Goal: Complete application form

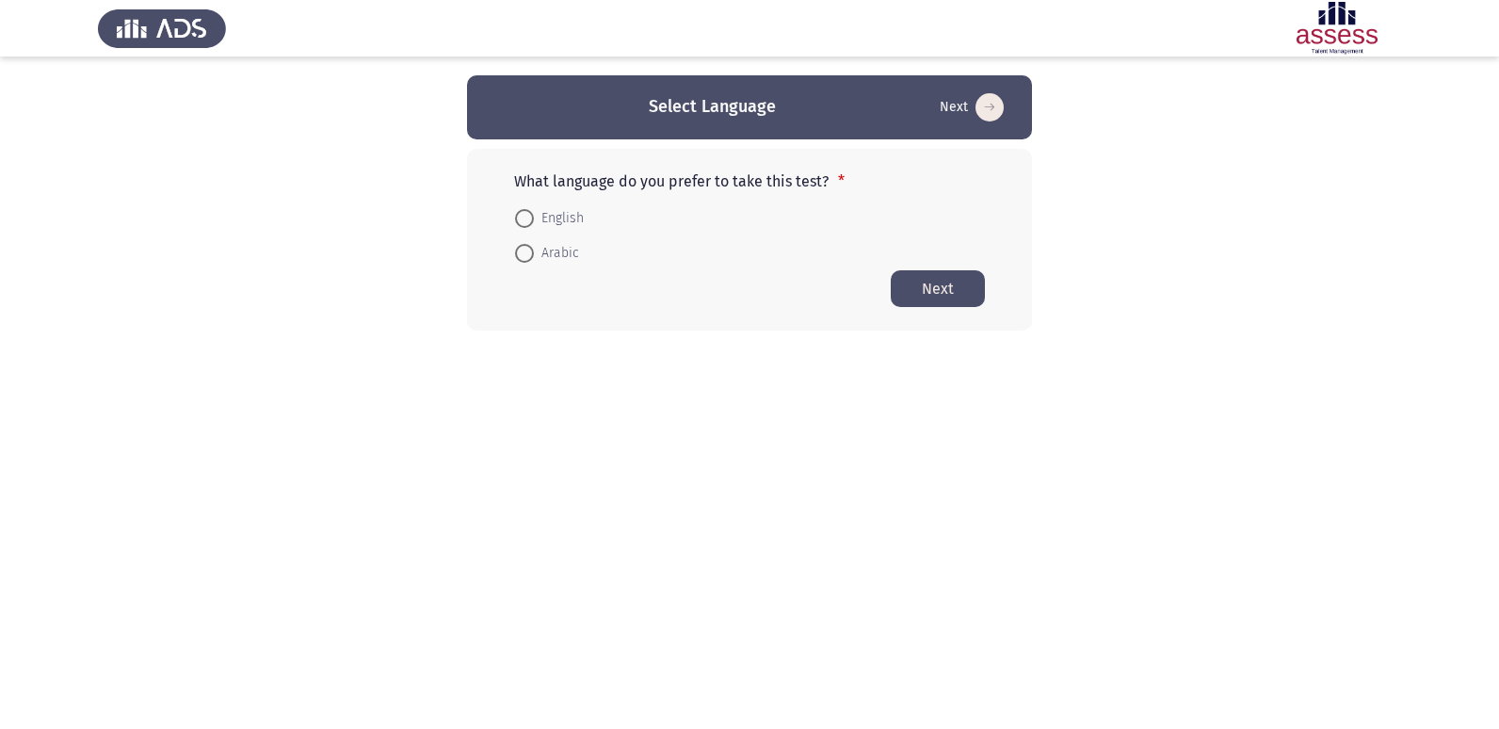
click at [523, 260] on span at bounding box center [524, 253] width 19 height 19
click at [523, 260] on input "Arabic" at bounding box center [524, 253] width 19 height 19
radio input "true"
click at [958, 298] on button "Next" at bounding box center [938, 287] width 94 height 37
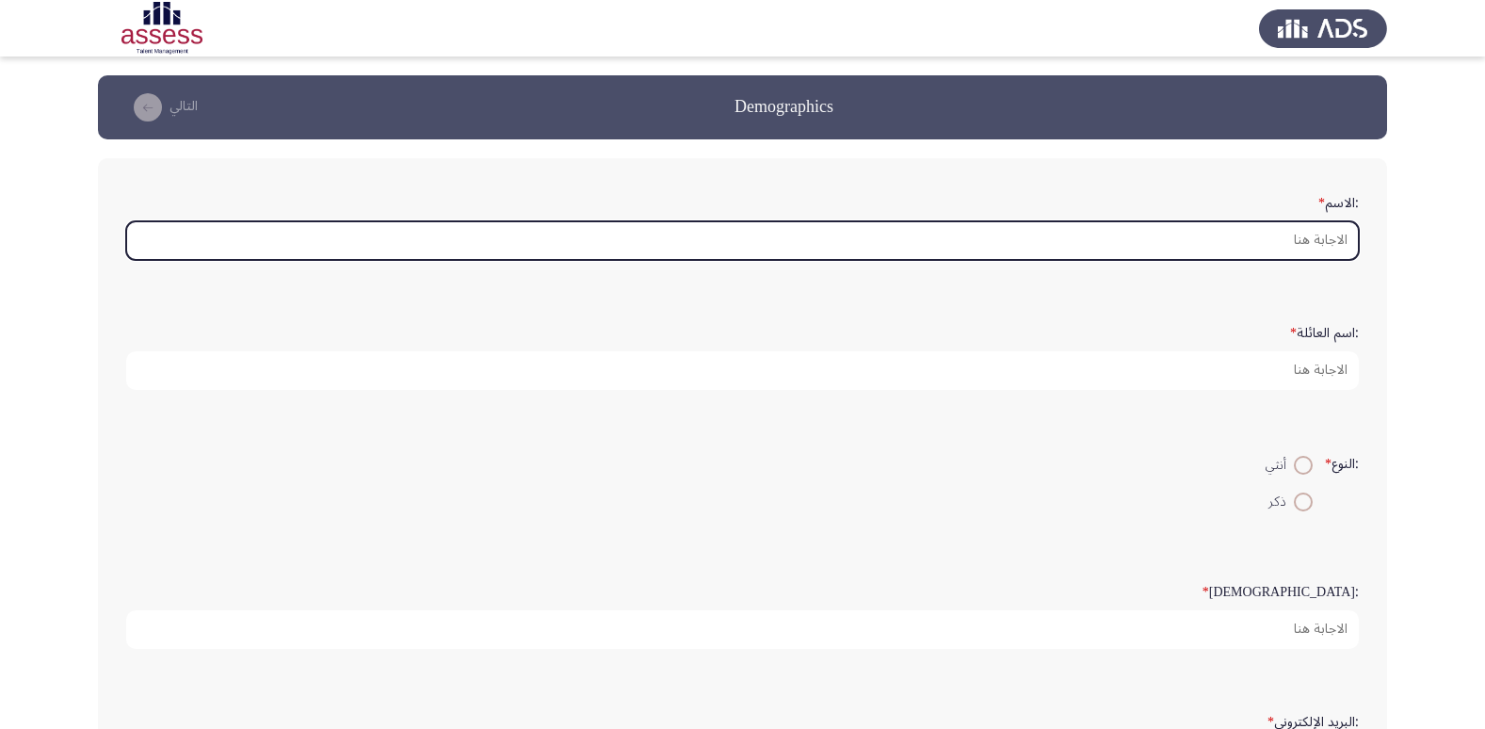
click at [1337, 246] on input ":الاسم *" at bounding box center [742, 240] width 1233 height 39
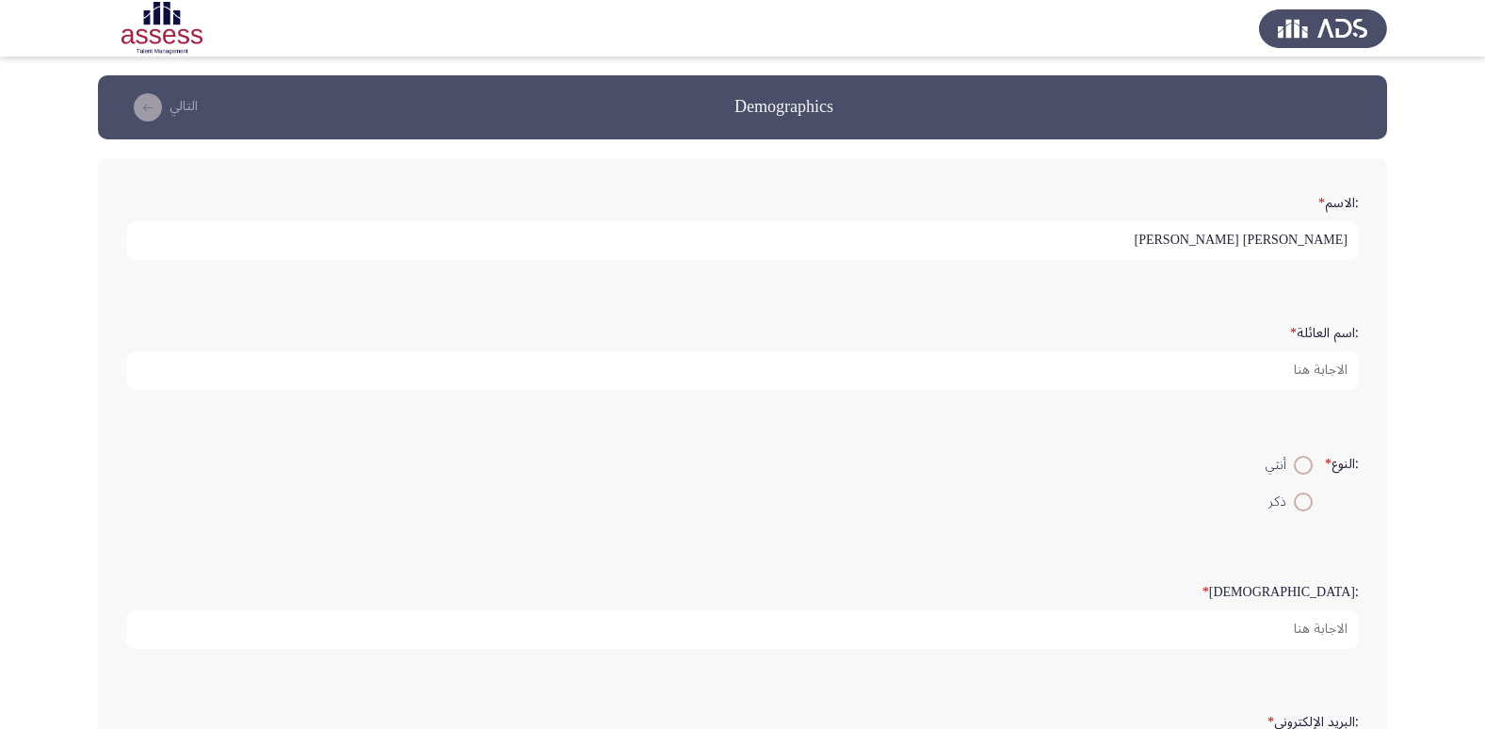
type input "[PERSON_NAME] [PERSON_NAME]"
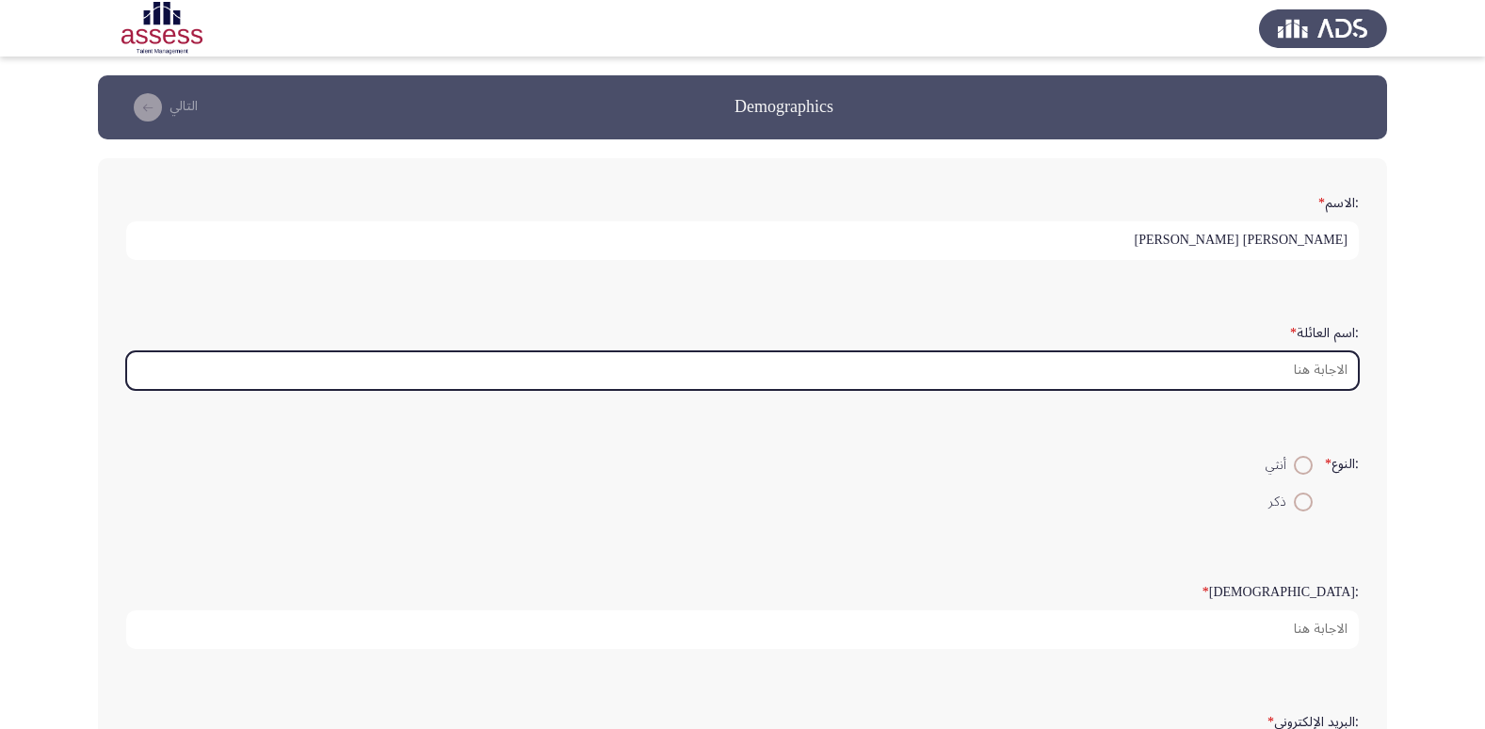
click at [1324, 370] on input ":اسم العائلة *" at bounding box center [742, 370] width 1233 height 39
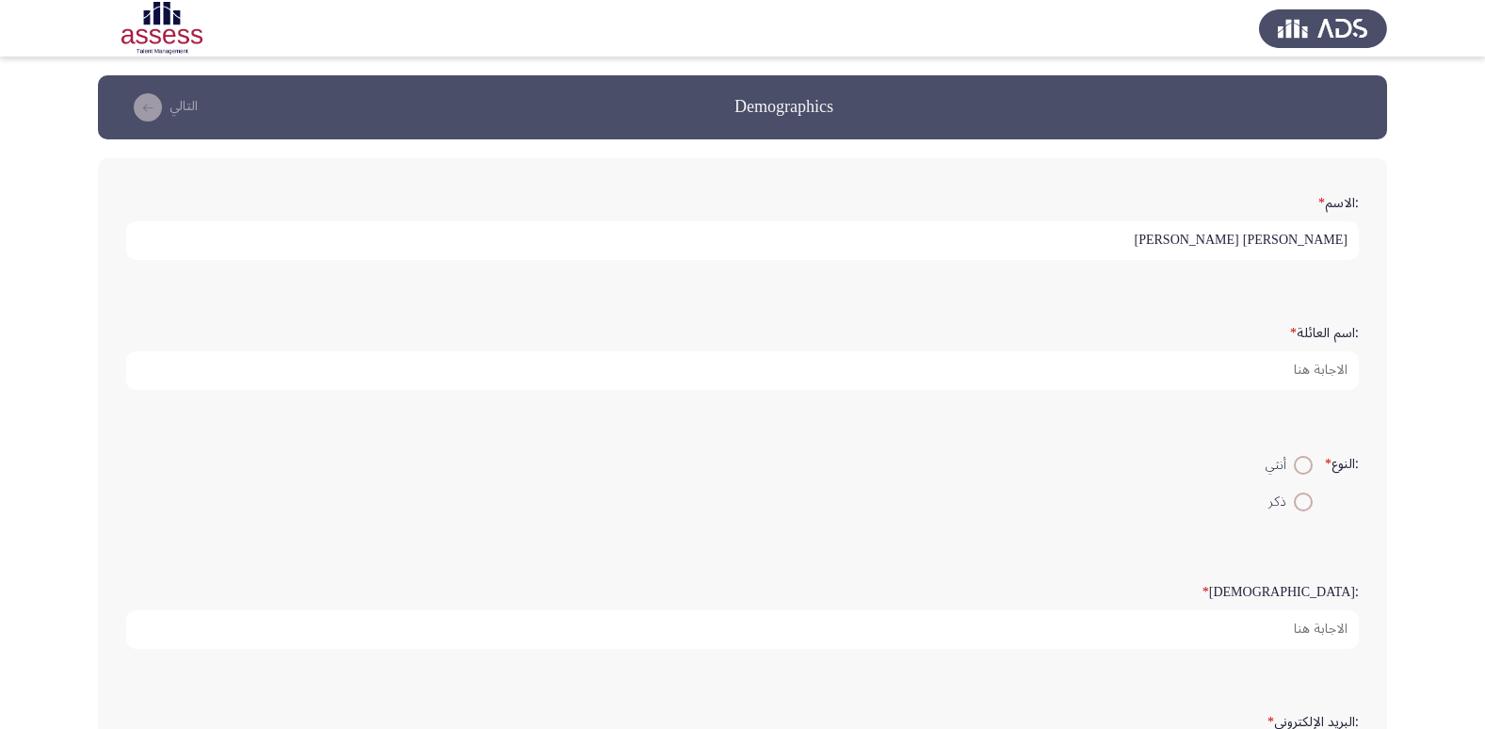
click at [1306, 506] on span at bounding box center [1303, 501] width 19 height 19
click at [1306, 506] on input "ذكر" at bounding box center [1303, 501] width 19 height 19
radio input "true"
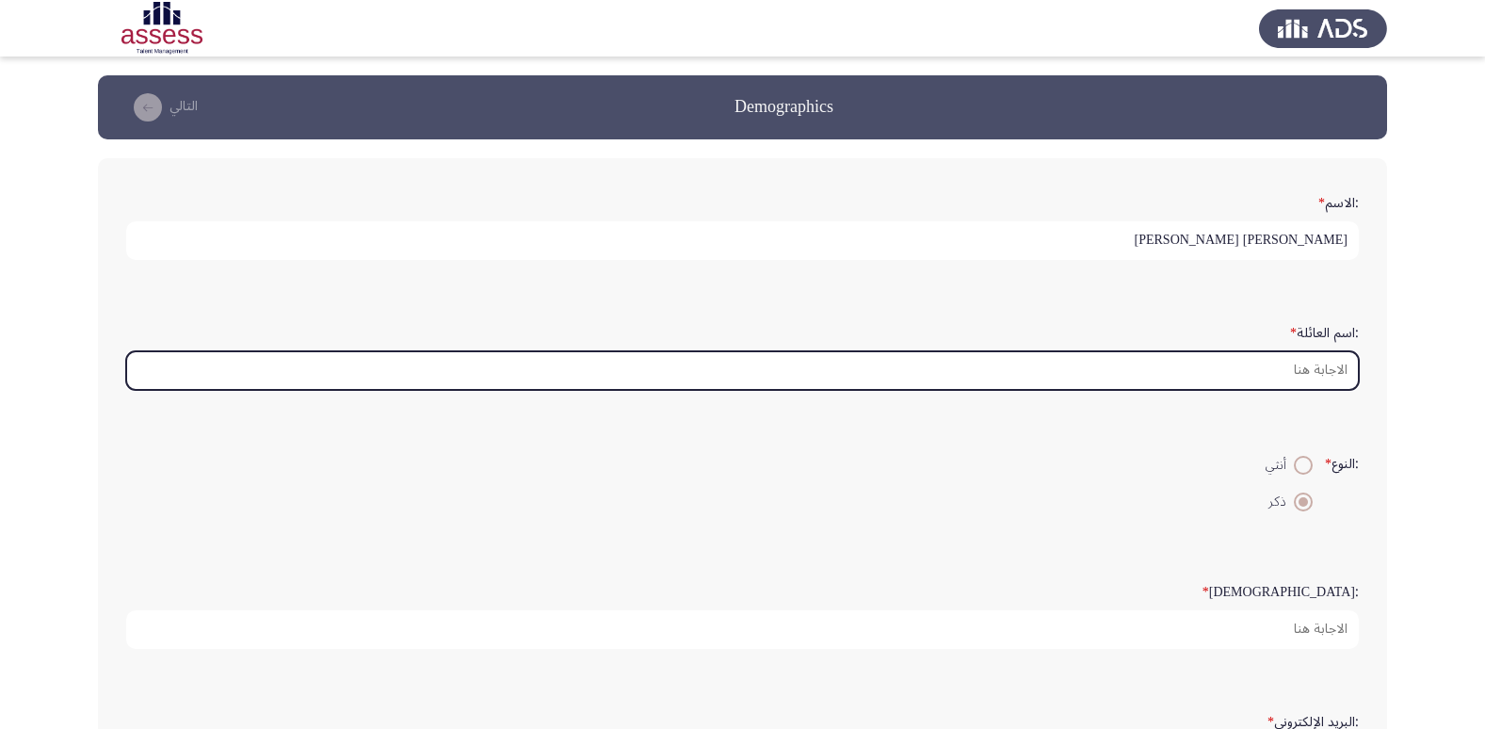
click at [1314, 374] on input ":اسم العائلة *" at bounding box center [742, 370] width 1233 height 39
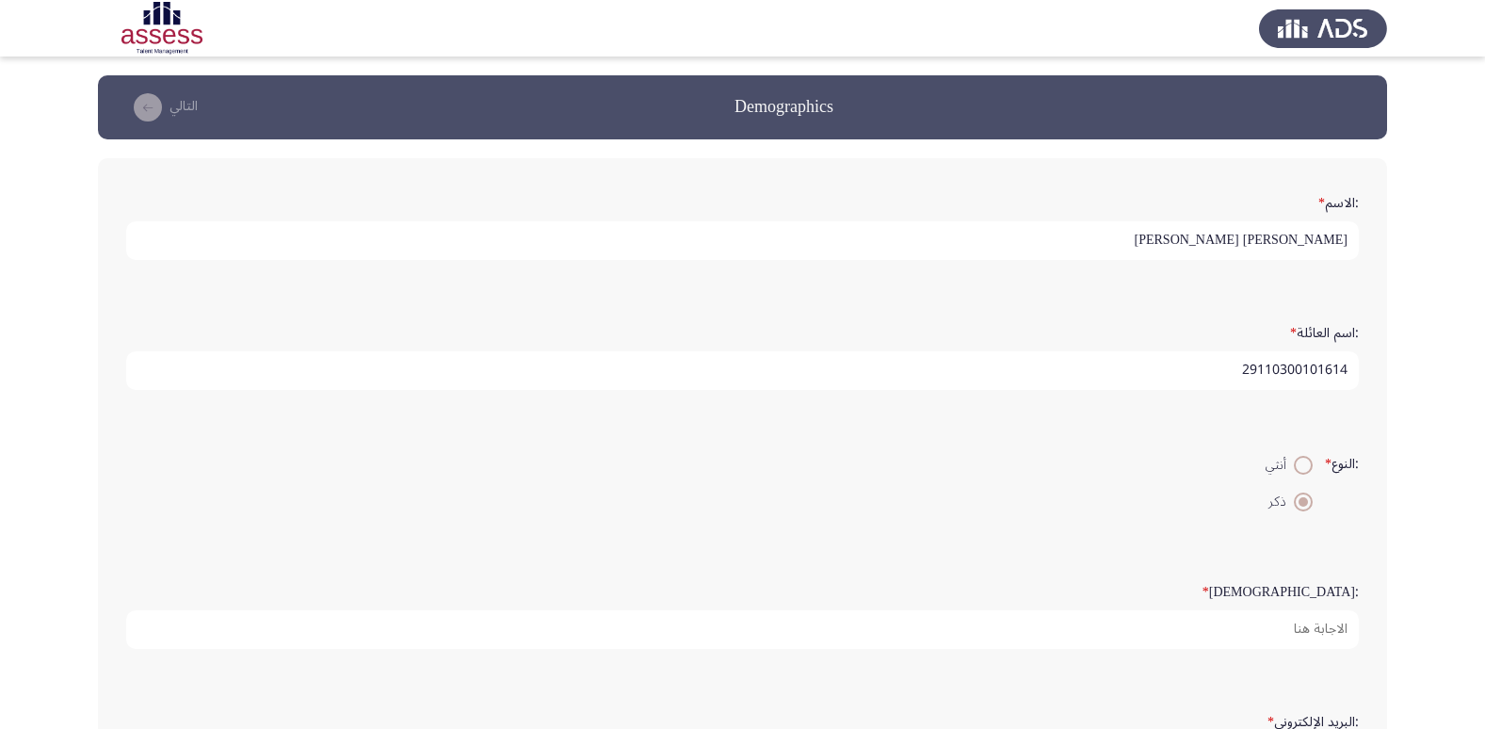
type input "29110300101614"
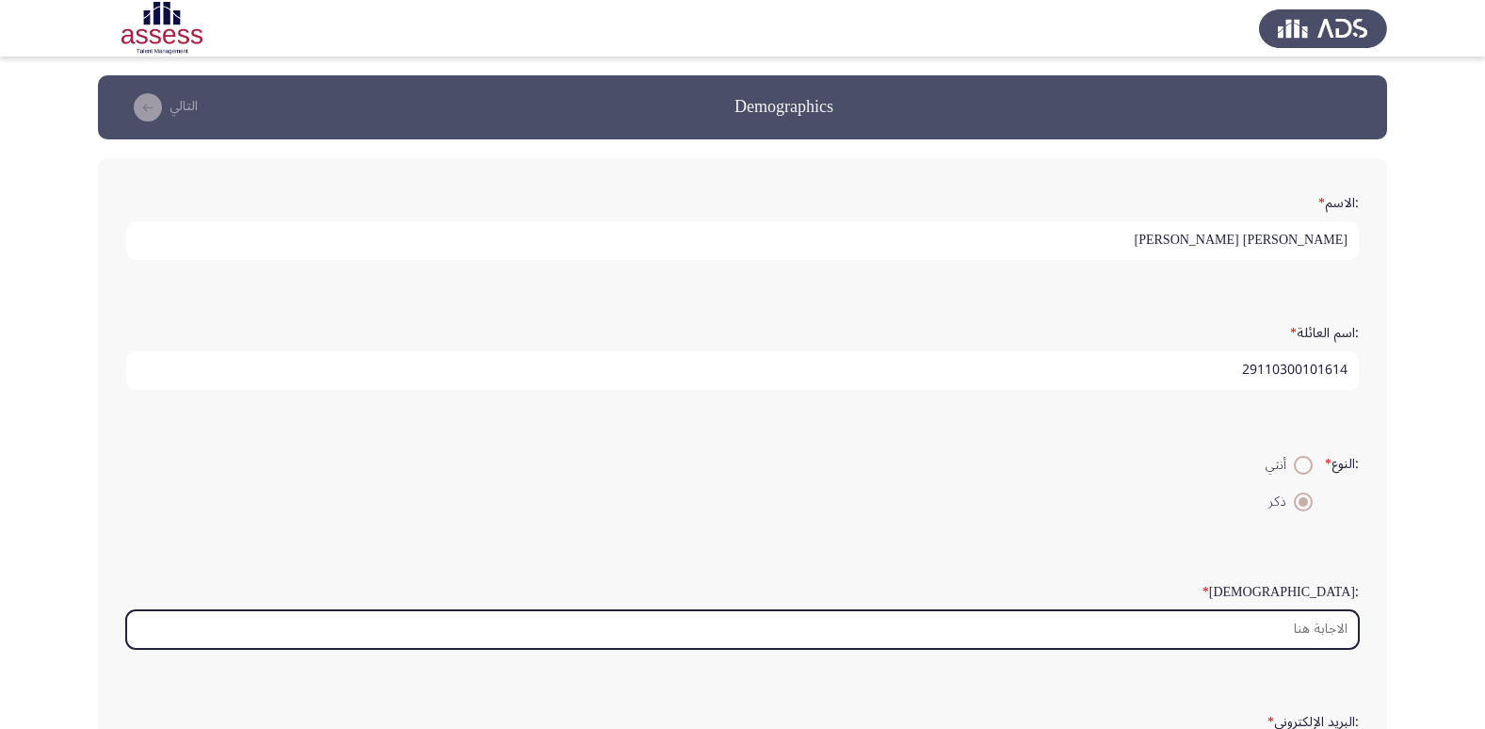
click at [1345, 626] on input ":السن *" at bounding box center [742, 629] width 1233 height 39
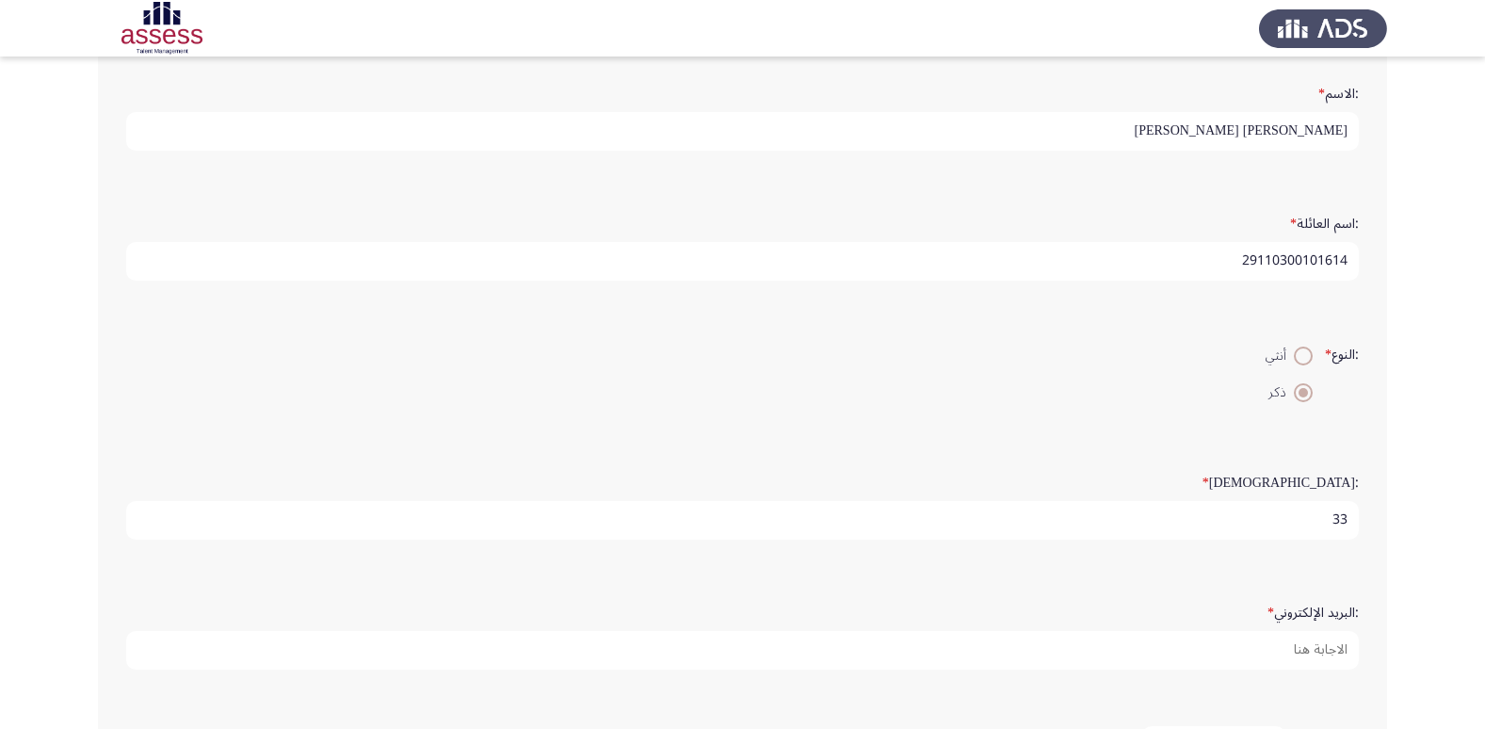
scroll to position [282, 0]
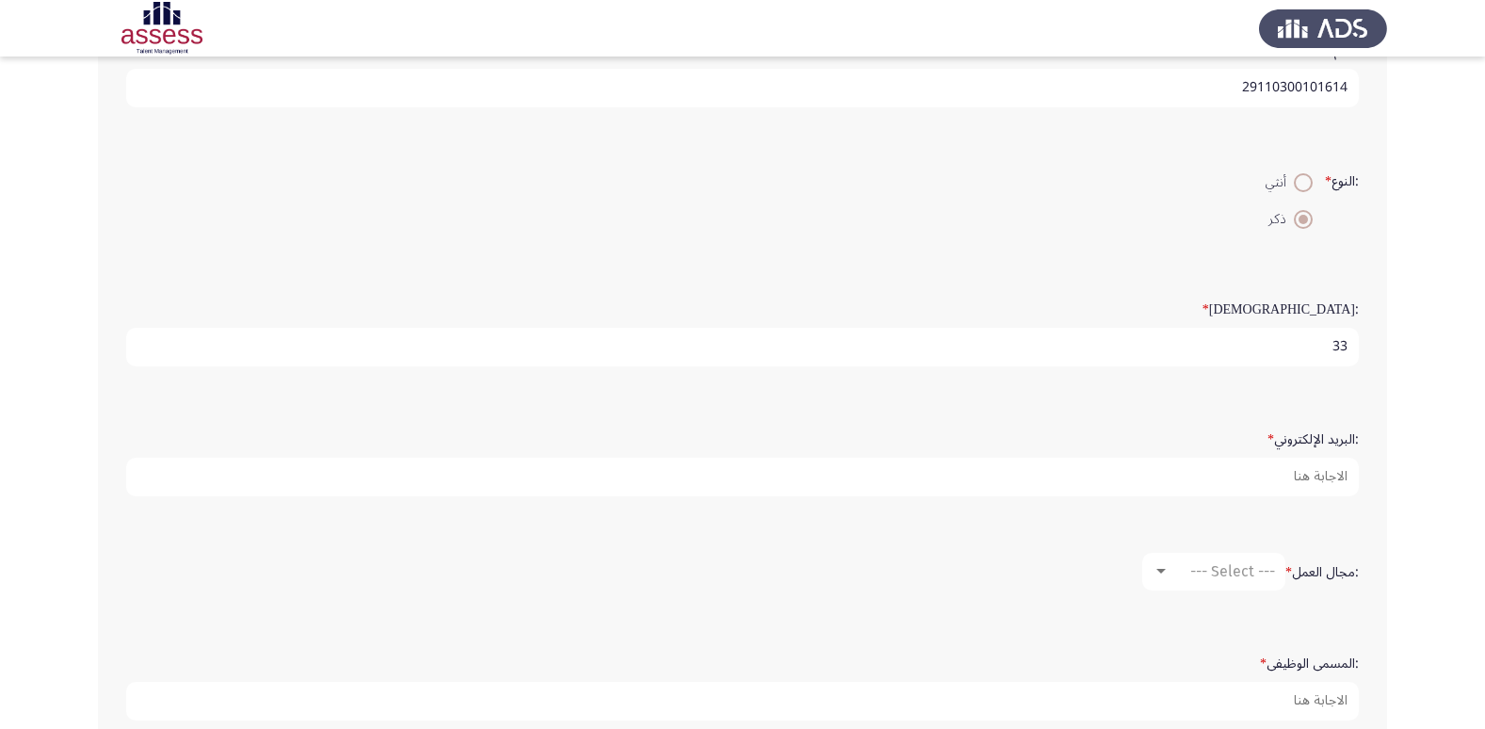
type input "33"
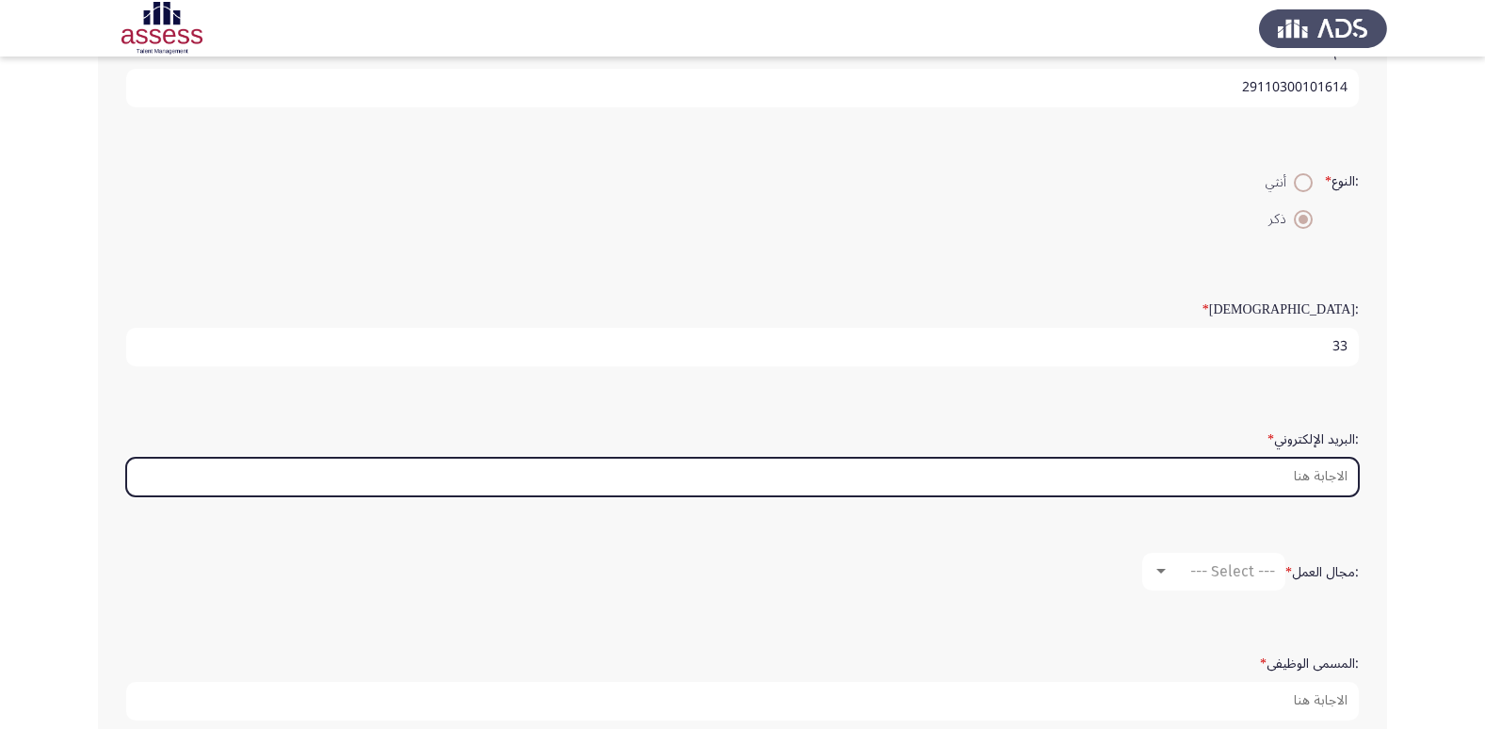
click at [1319, 476] on input ":البريد الإلكتروني *" at bounding box center [742, 477] width 1233 height 39
paste input "[EMAIL_ADDRESS][DOMAIN_NAME]"
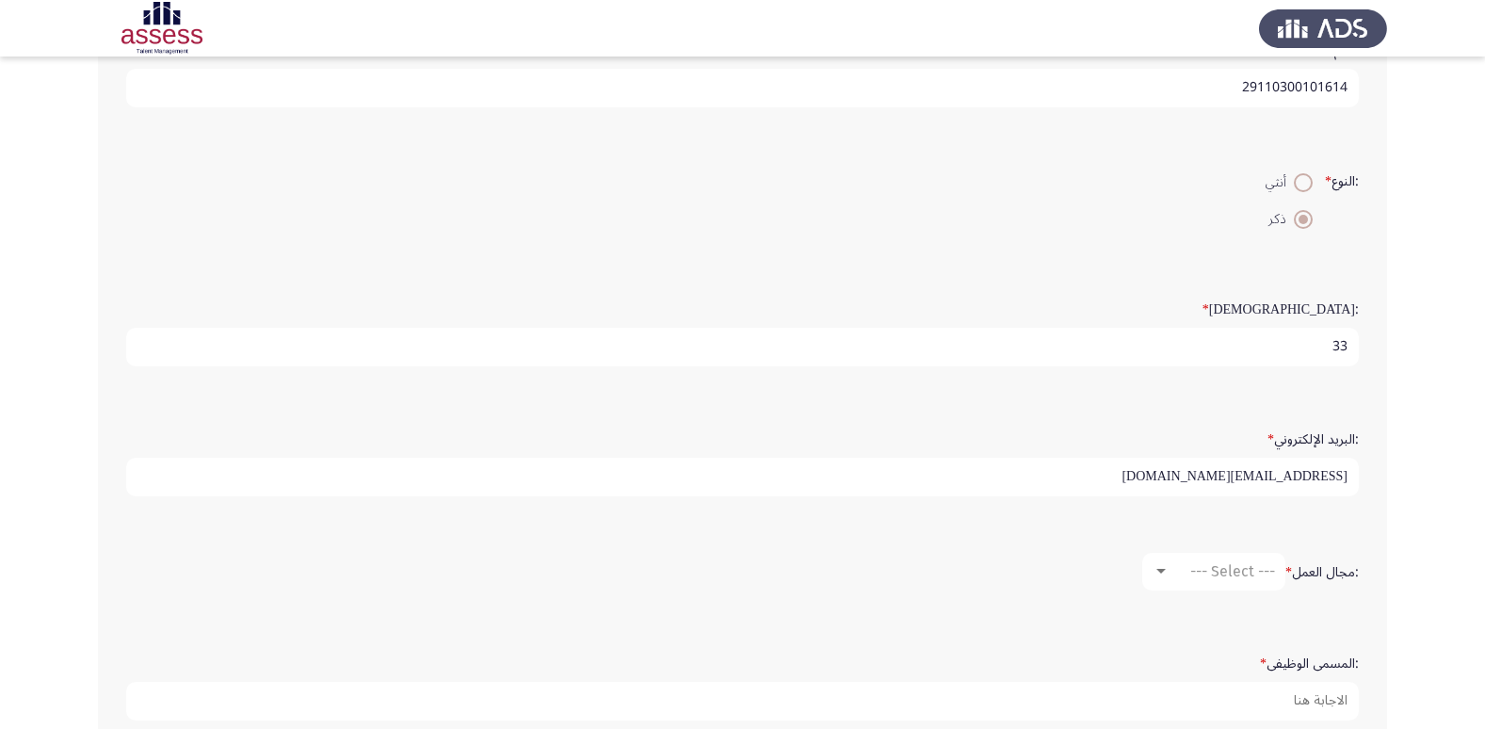
type input "[EMAIL_ADDRESS][DOMAIN_NAME]"
click at [1038, 355] on input "33" at bounding box center [742, 347] width 1233 height 39
click at [1194, 576] on span "--- Select ---" at bounding box center [1232, 571] width 85 height 18
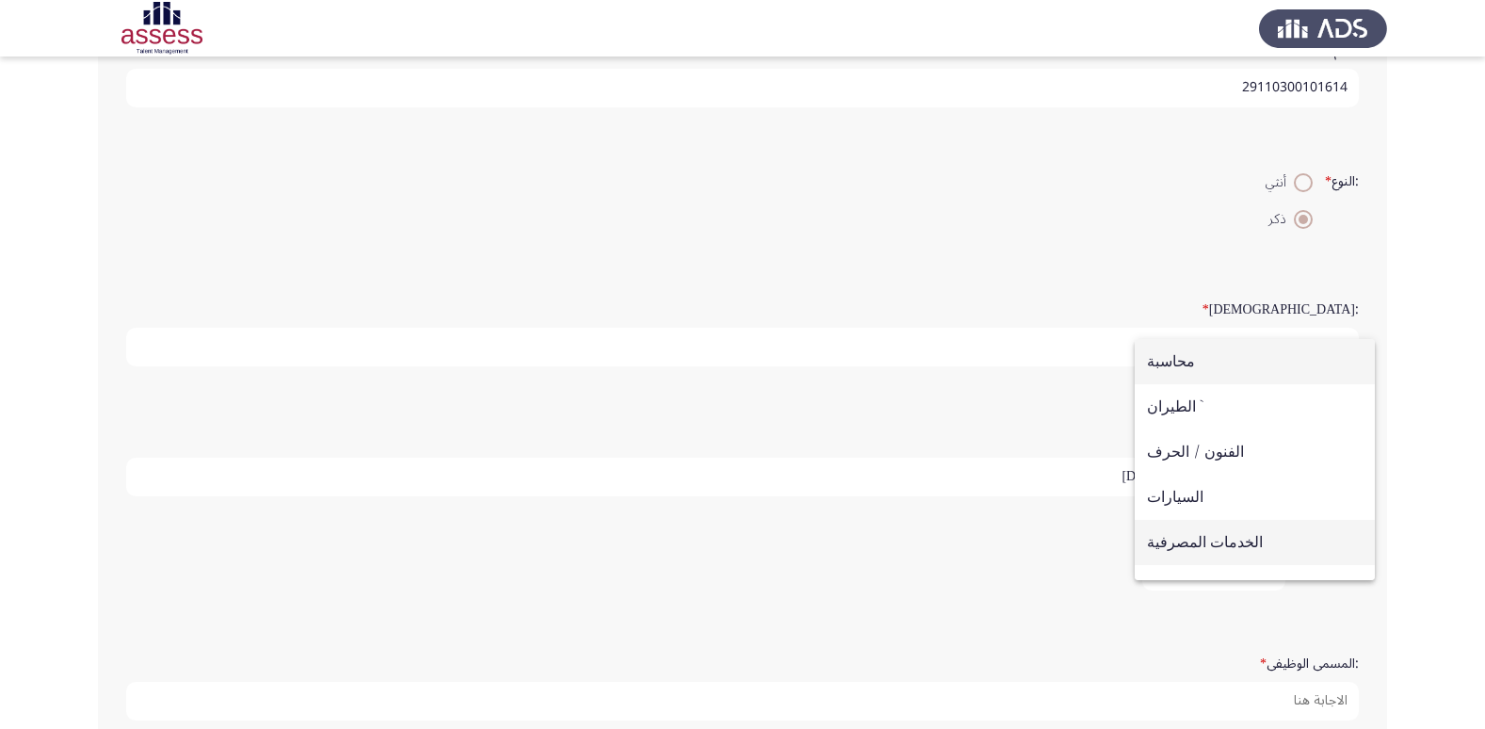
click at [1234, 540] on span "الخدمات المصرفية" at bounding box center [1255, 542] width 216 height 45
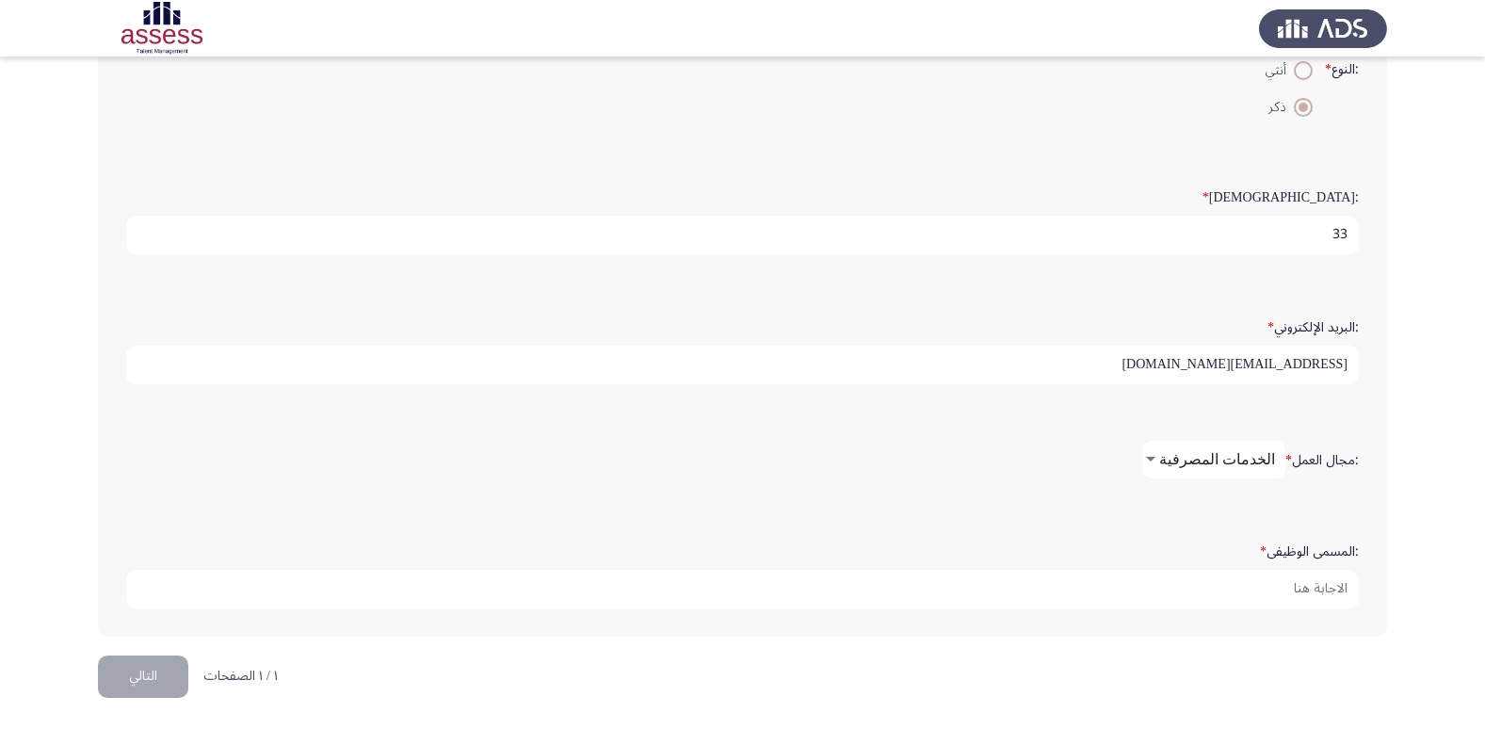
scroll to position [396, 0]
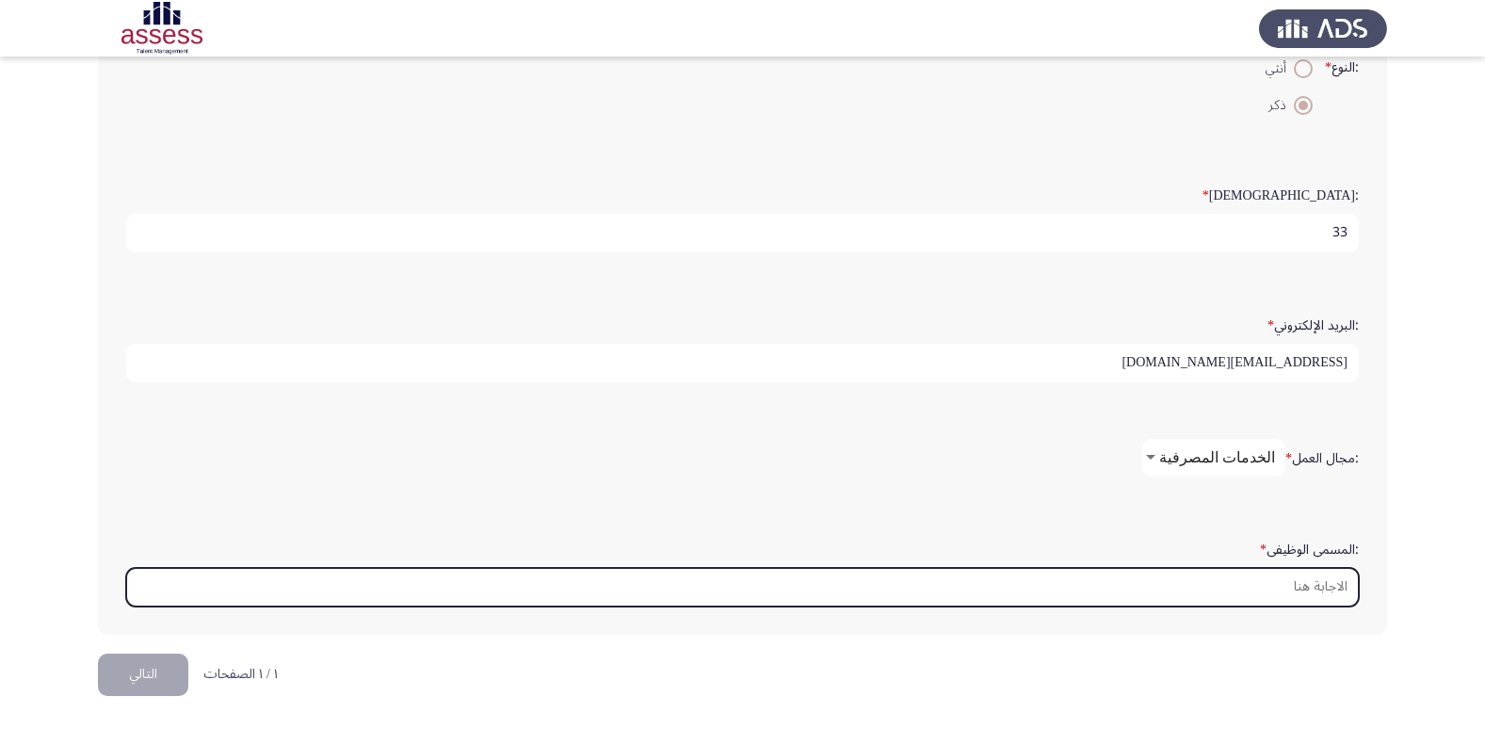
click at [1332, 593] on input ":المسمى الوظيفى *" at bounding box center [742, 587] width 1233 height 39
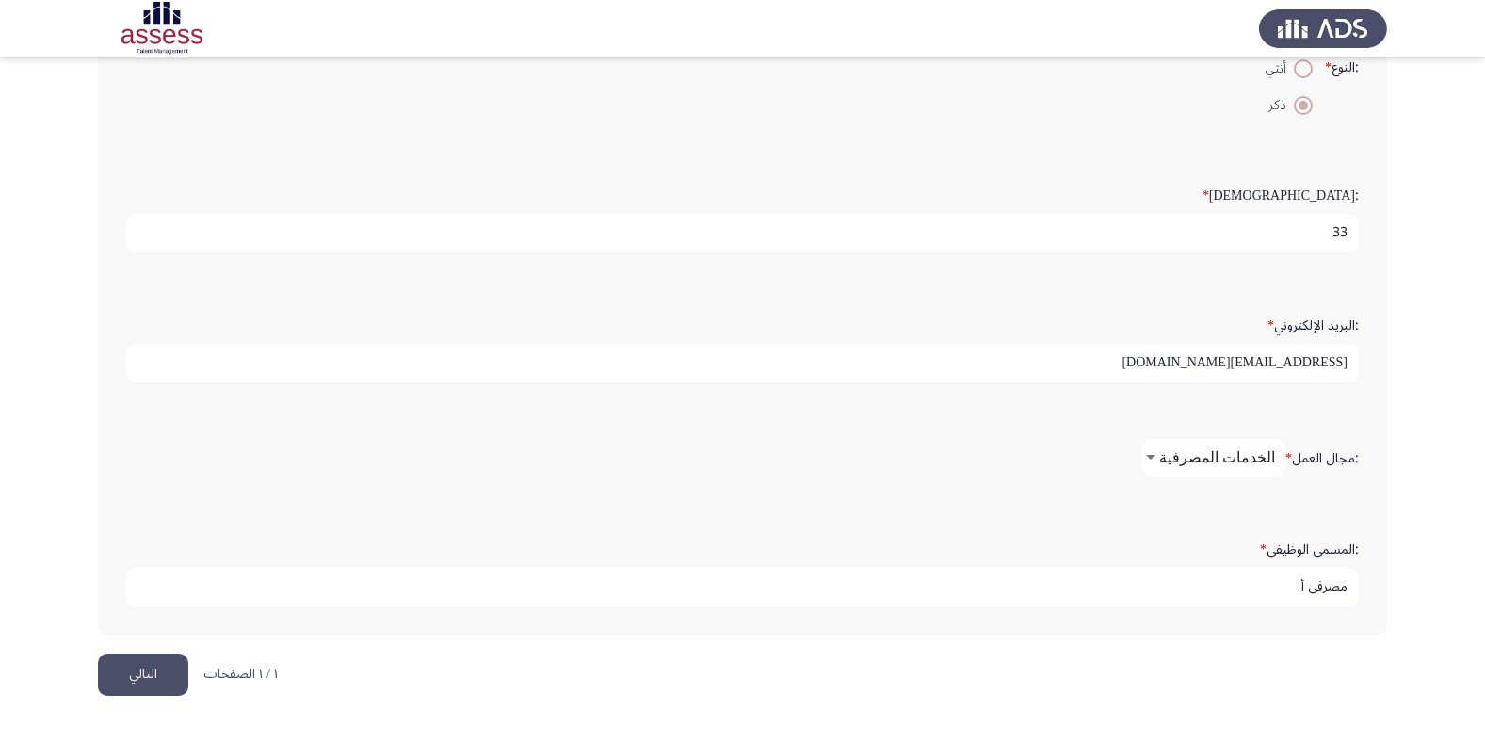
type input "مصرفي أ"
click at [1267, 371] on input "[EMAIL_ADDRESS][DOMAIN_NAME]" at bounding box center [742, 363] width 1233 height 39
click at [1115, 253] on div ":السن * 33" at bounding box center [742, 215] width 1251 height 92
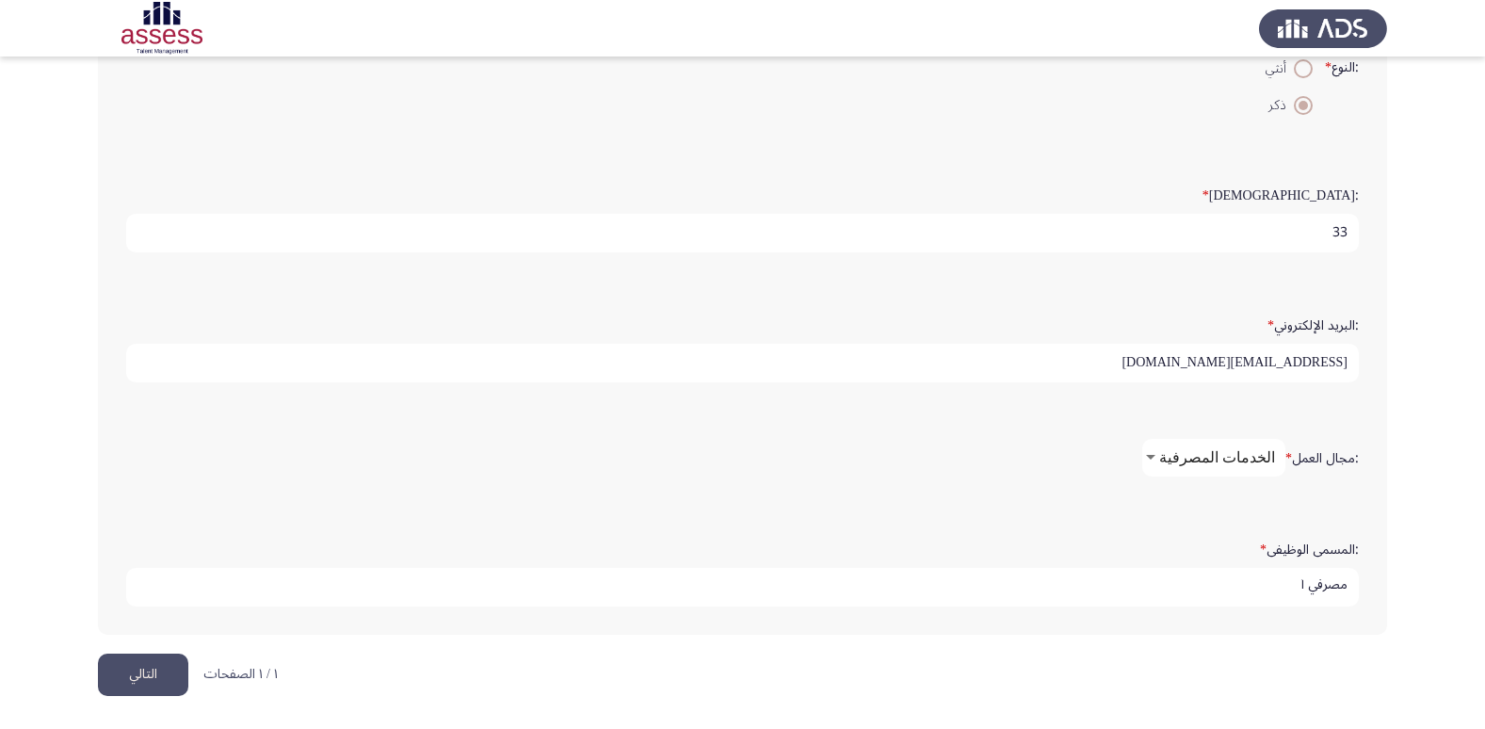
scroll to position [0, 0]
click at [159, 670] on button "التالي" at bounding box center [143, 674] width 90 height 42
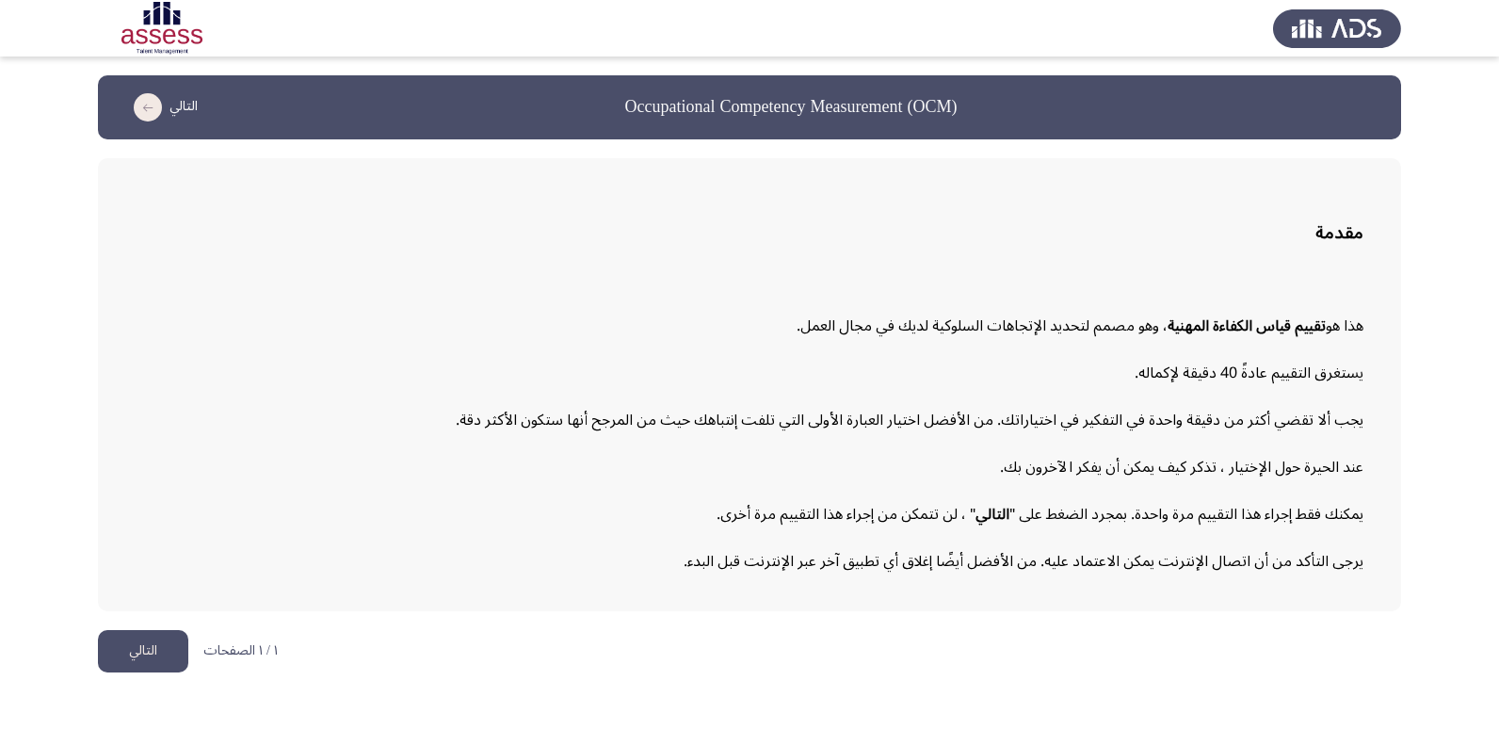
click at [132, 651] on button "التالي" at bounding box center [143, 651] width 90 height 42
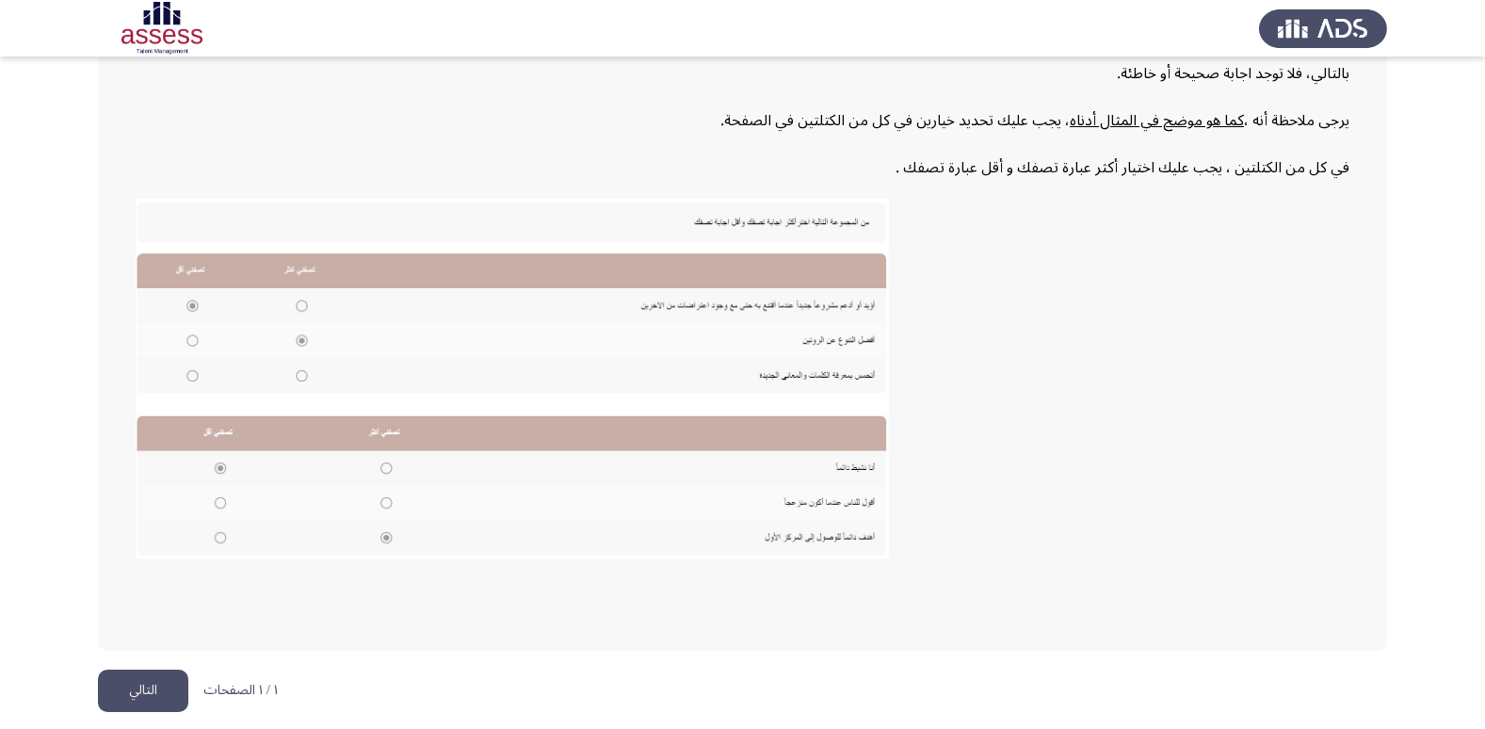
scroll to position [284, 0]
click at [301, 303] on img at bounding box center [512, 377] width 753 height 360
click at [146, 675] on button "التالي" at bounding box center [143, 689] width 90 height 42
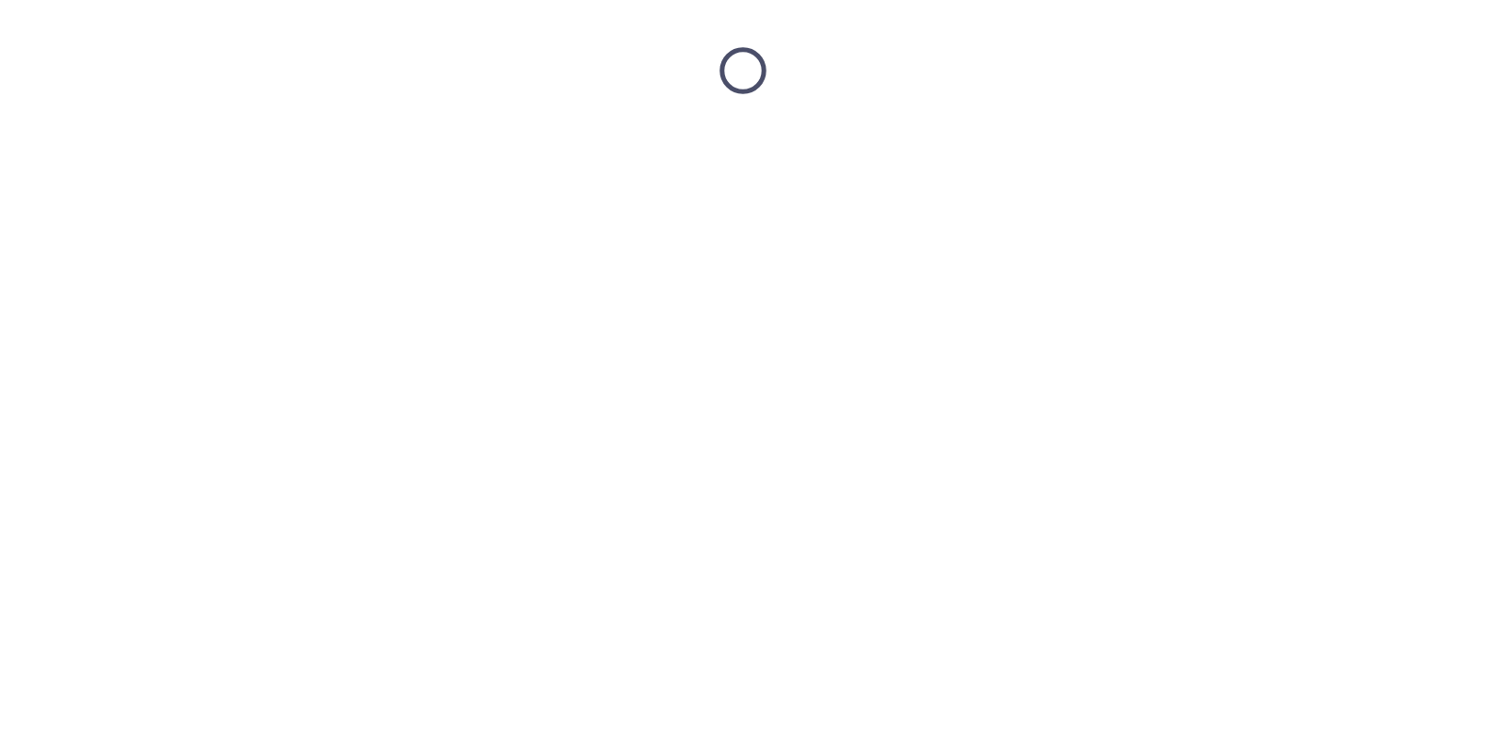
scroll to position [0, 0]
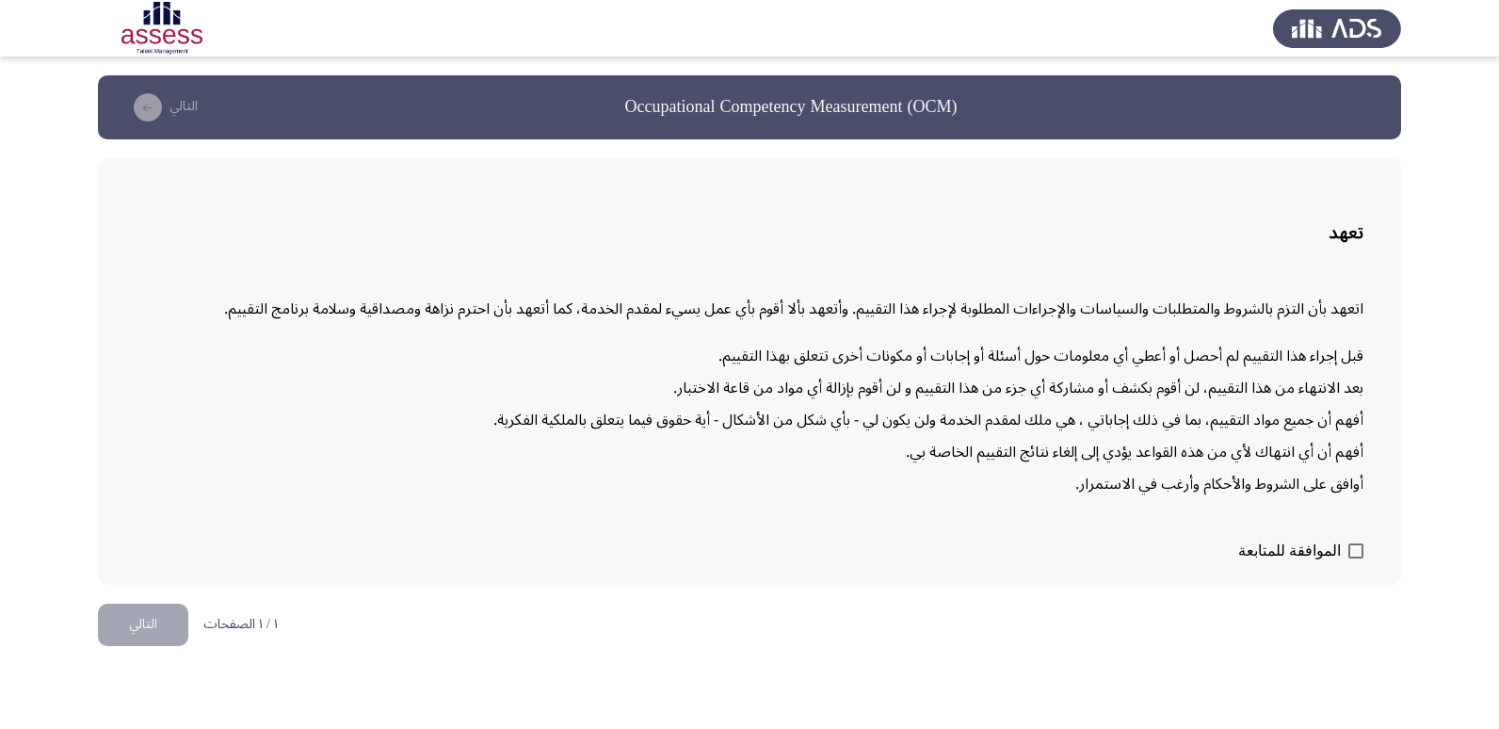
click at [1364, 552] on div "تعهد اتعهد بأن التزم بالشروط والمتطلبات والسياسات والإجراءات المطلوبة لإجراء هذ…" at bounding box center [749, 371] width 1303 height 427
click at [1358, 554] on span at bounding box center [1355, 550] width 15 height 15
click at [1356, 558] on input "الموافقة للمتابعة" at bounding box center [1355, 558] width 1 height 1
checkbox input "true"
click at [121, 610] on button "التالي" at bounding box center [143, 625] width 90 height 42
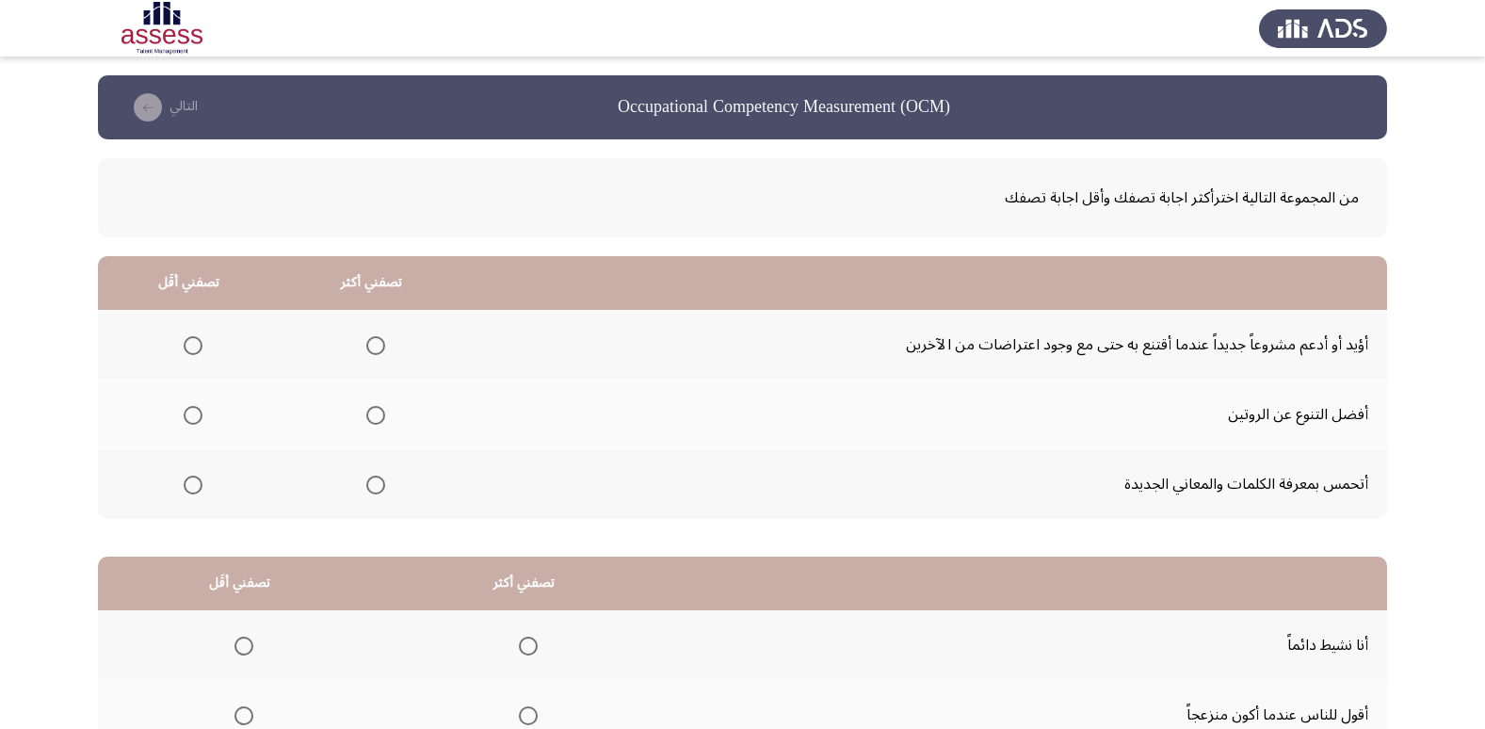
click at [197, 486] on span "Select an option" at bounding box center [193, 485] width 19 height 19
click at [197, 486] on input "Select an option" at bounding box center [193, 485] width 19 height 19
click at [375, 346] on span "Select an option" at bounding box center [375, 345] width 19 height 19
click at [375, 346] on input "Select an option" at bounding box center [375, 345] width 19 height 19
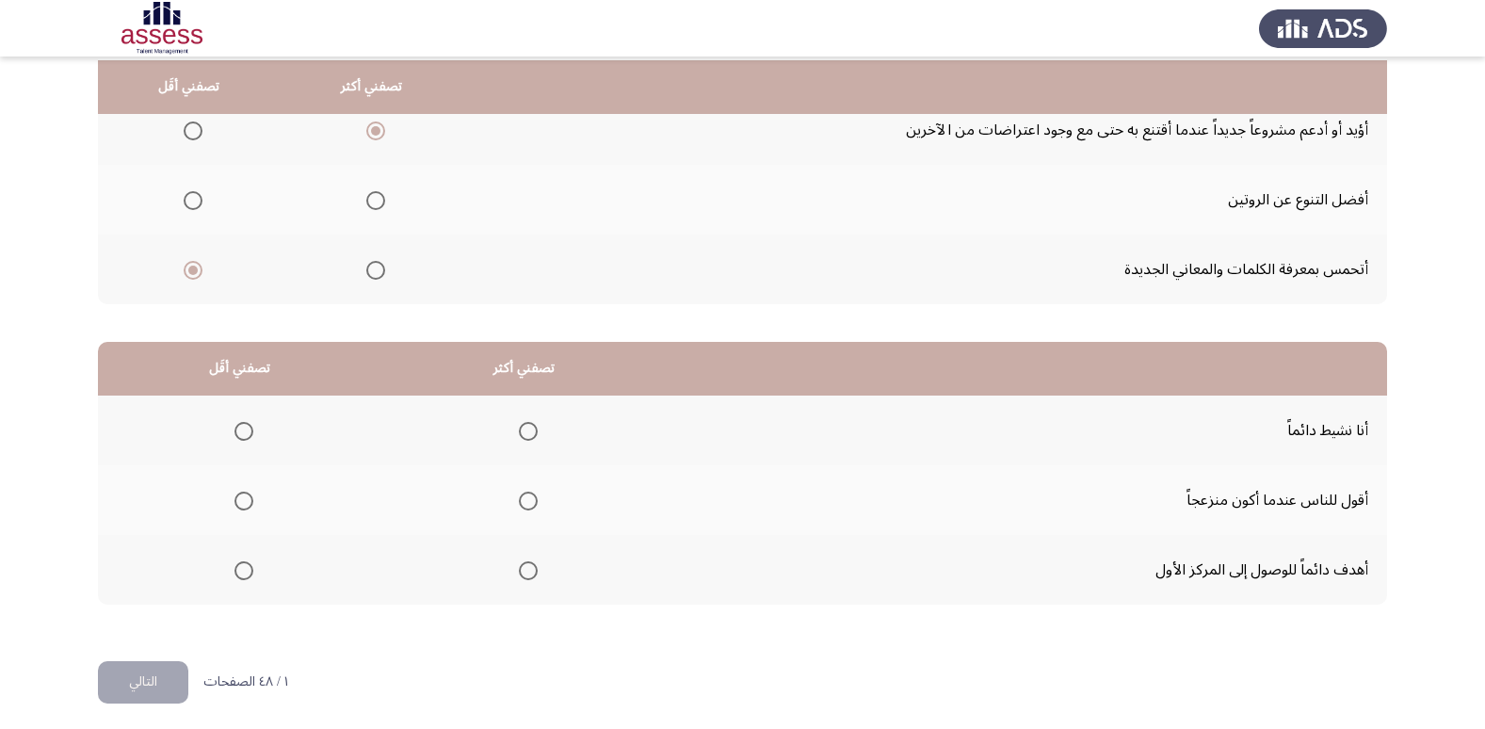
scroll to position [222, 0]
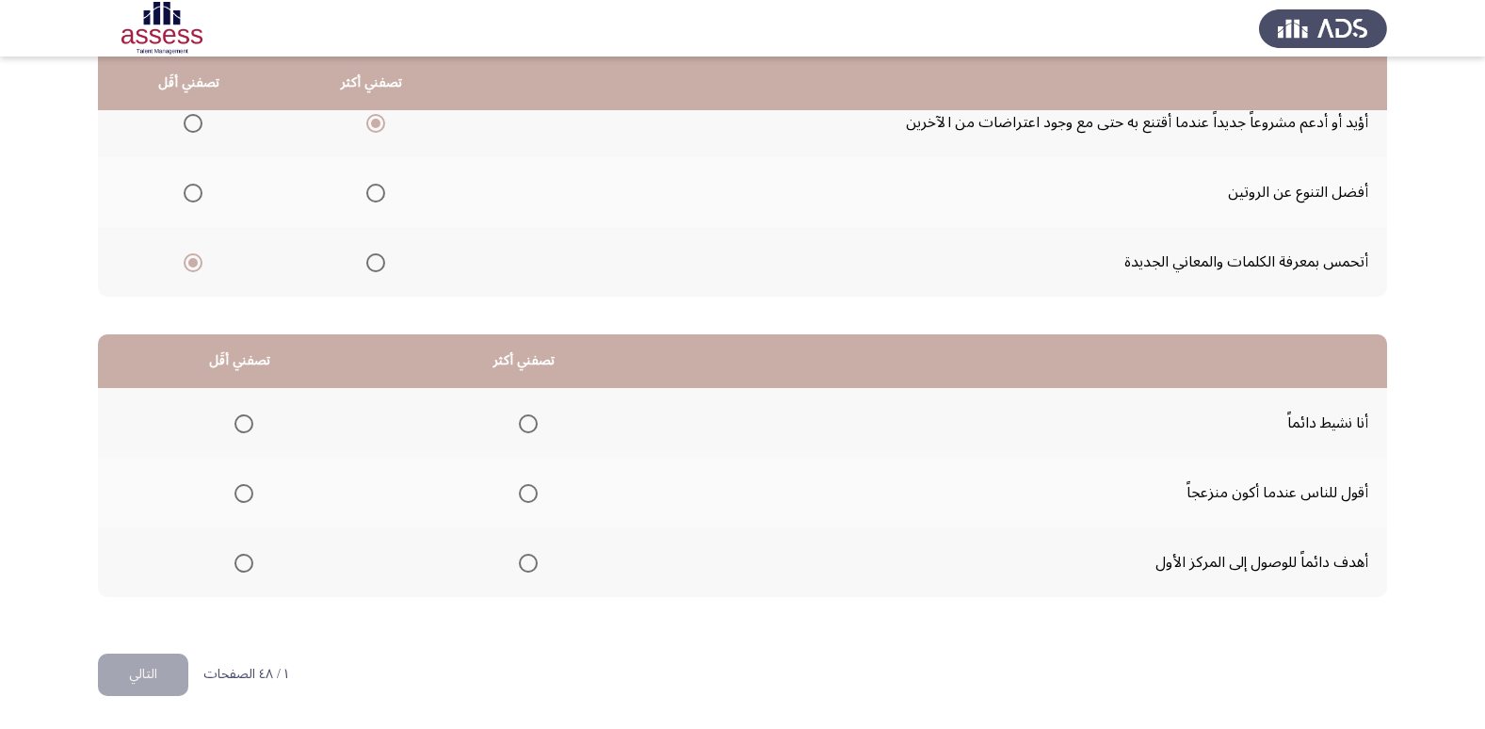
click at [525, 421] on span "Select an option" at bounding box center [528, 423] width 19 height 19
click at [525, 421] on input "Select an option" at bounding box center [528, 423] width 19 height 19
click at [244, 496] on span "Select an option" at bounding box center [243, 493] width 19 height 19
click at [244, 496] on input "Select an option" at bounding box center [243, 493] width 19 height 19
click at [146, 674] on button "التالي" at bounding box center [143, 674] width 90 height 42
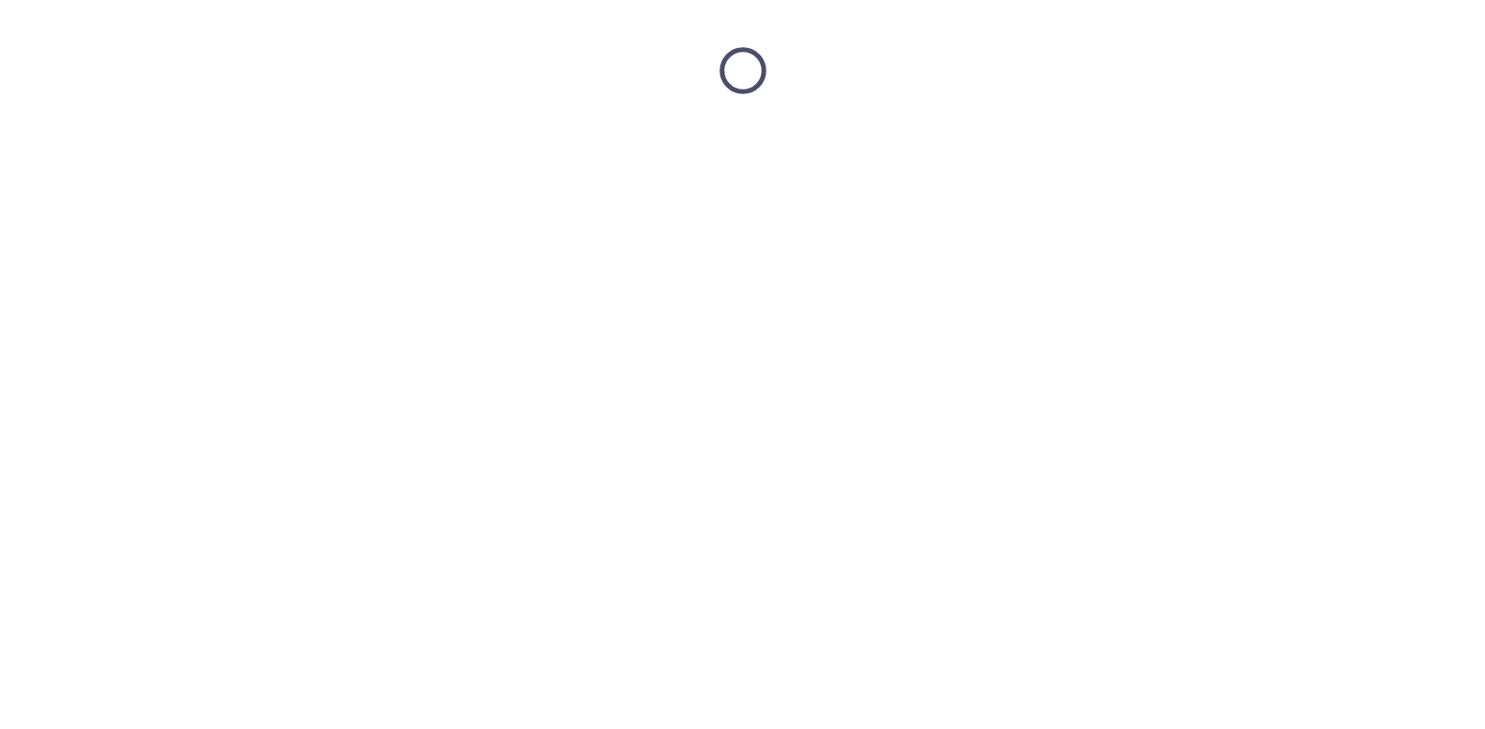
scroll to position [0, 0]
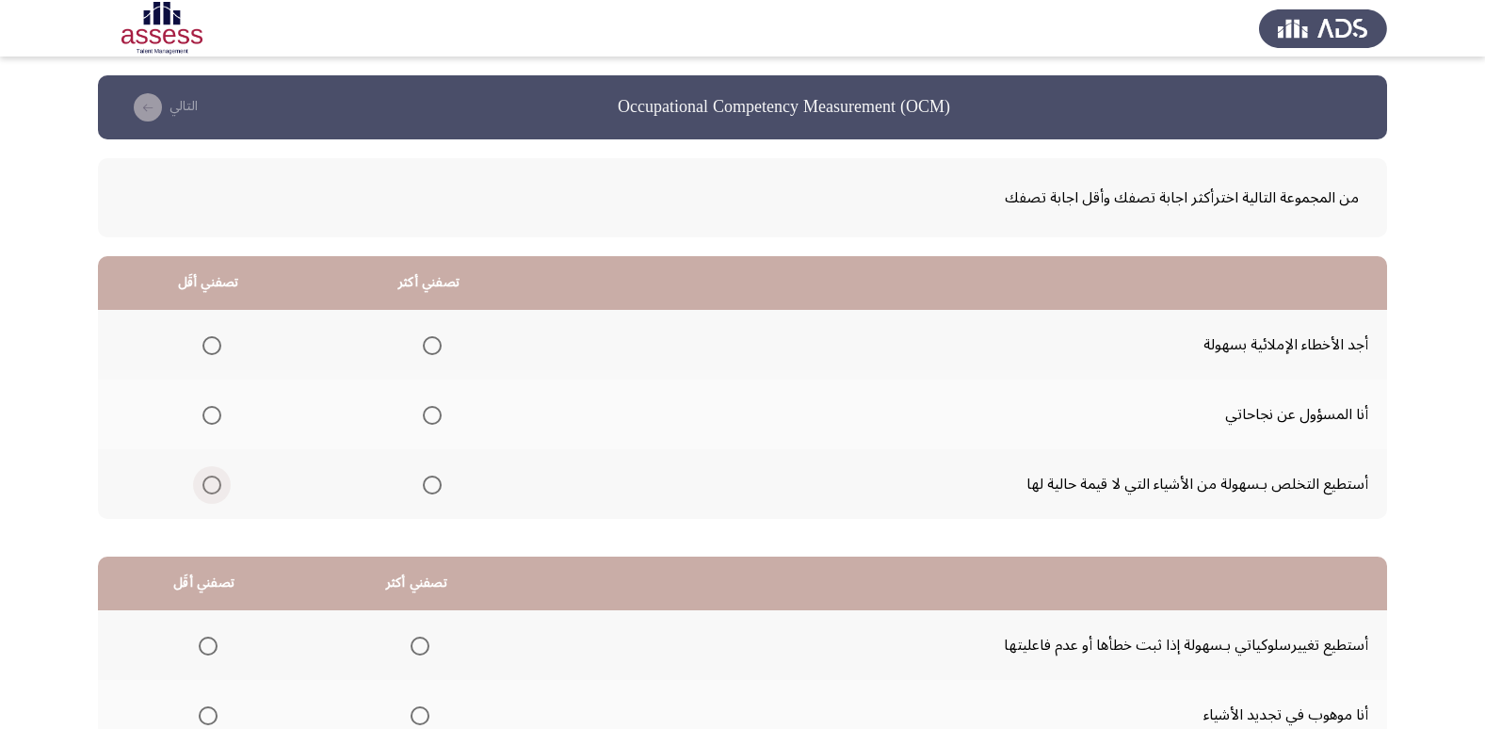
click at [210, 483] on span "Select an option" at bounding box center [211, 485] width 19 height 19
click at [210, 483] on input "Select an option" at bounding box center [211, 485] width 19 height 19
click at [433, 418] on span "Select an option" at bounding box center [432, 415] width 19 height 19
click at [433, 418] on input "Select an option" at bounding box center [432, 415] width 19 height 19
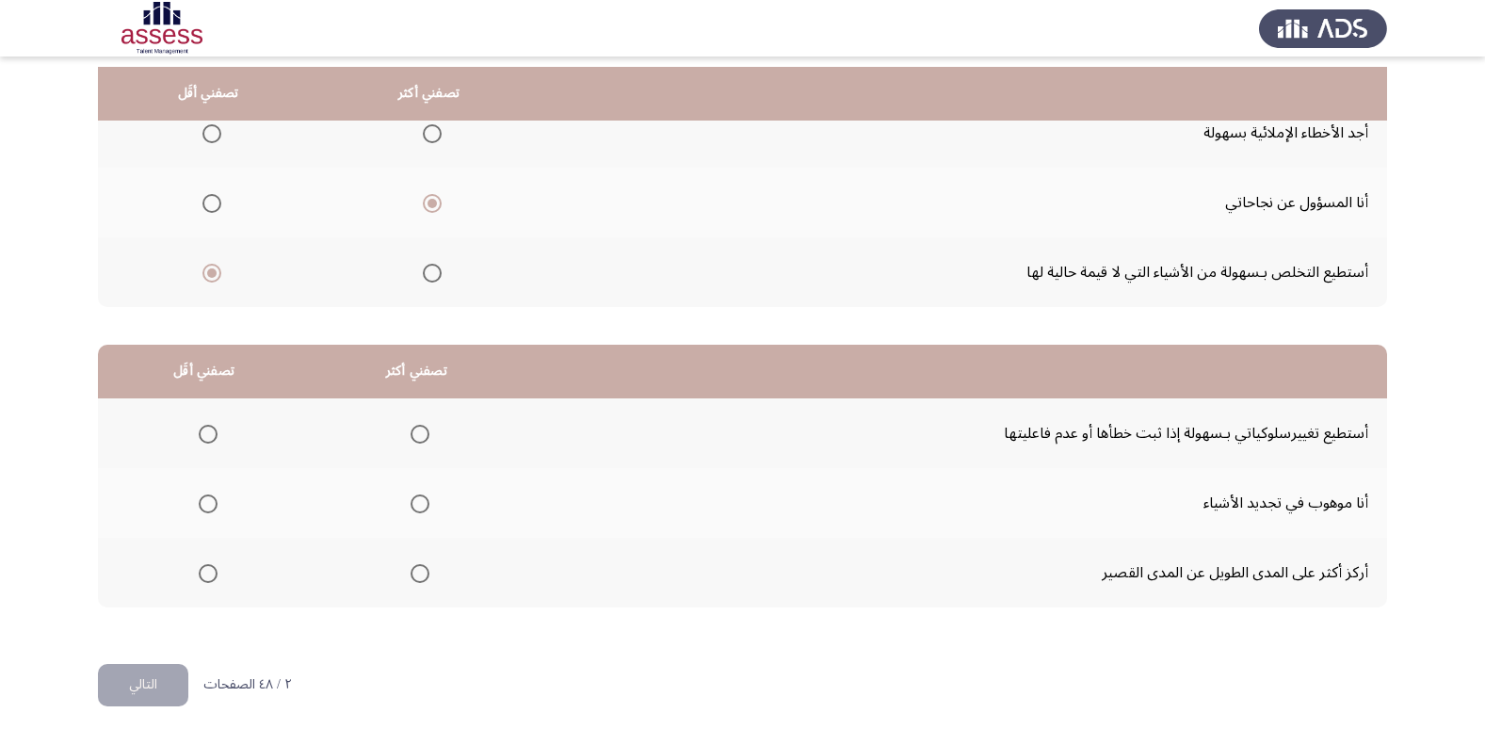
scroll to position [222, 0]
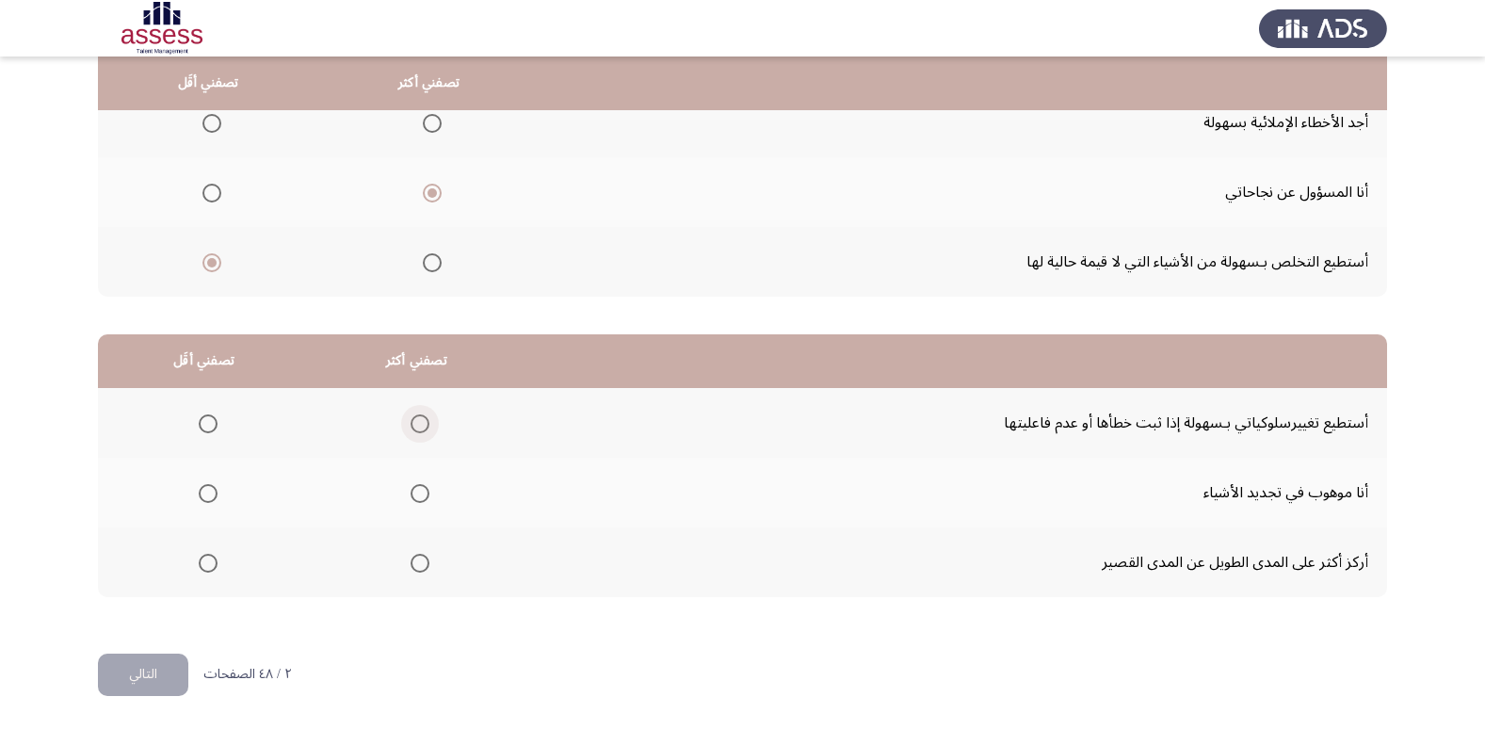
click at [416, 423] on span "Select an option" at bounding box center [420, 423] width 19 height 19
click at [416, 423] on input "Select an option" at bounding box center [420, 423] width 19 height 19
click at [205, 557] on span "Select an option" at bounding box center [208, 563] width 19 height 19
click at [205, 557] on input "Select an option" at bounding box center [208, 563] width 19 height 19
click at [162, 664] on button "التالي" at bounding box center [143, 674] width 90 height 42
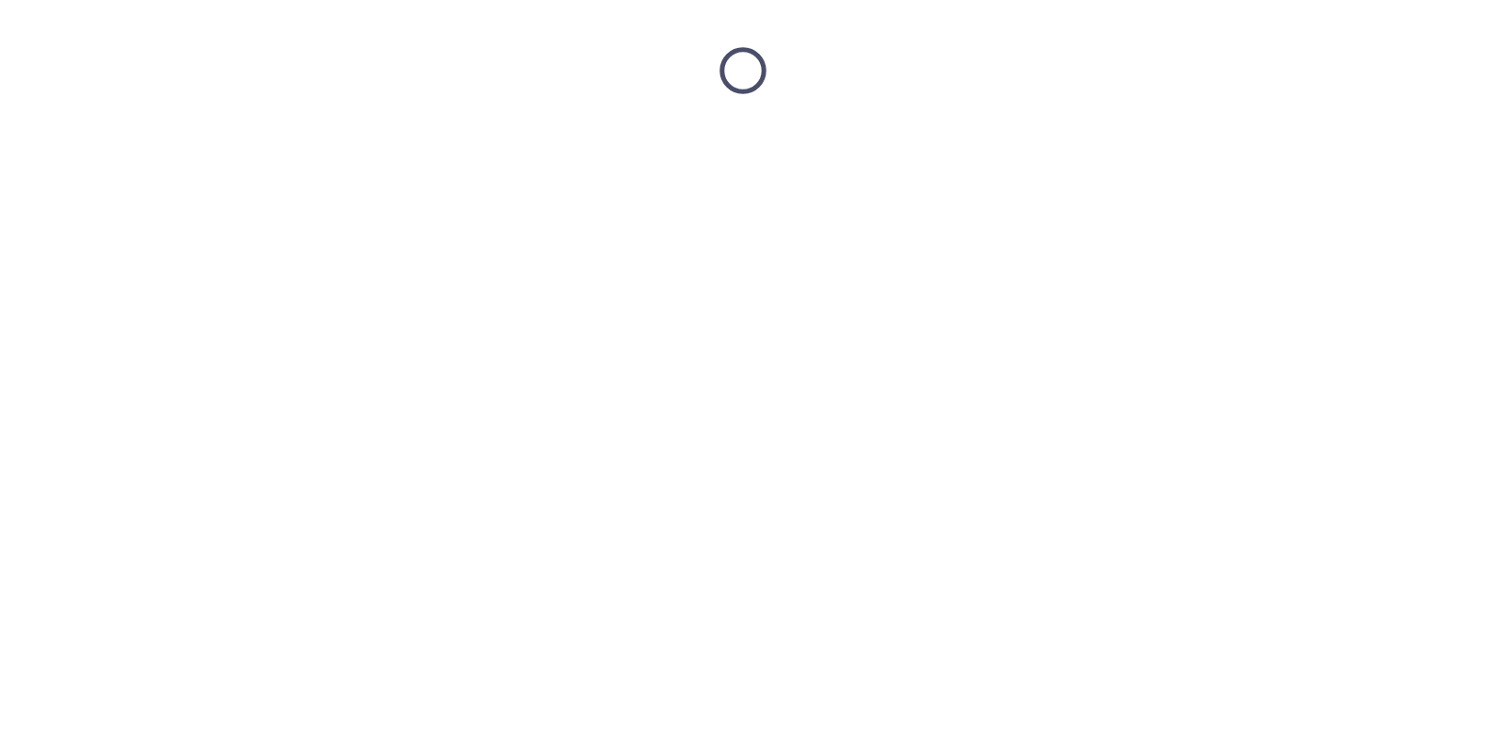
scroll to position [0, 0]
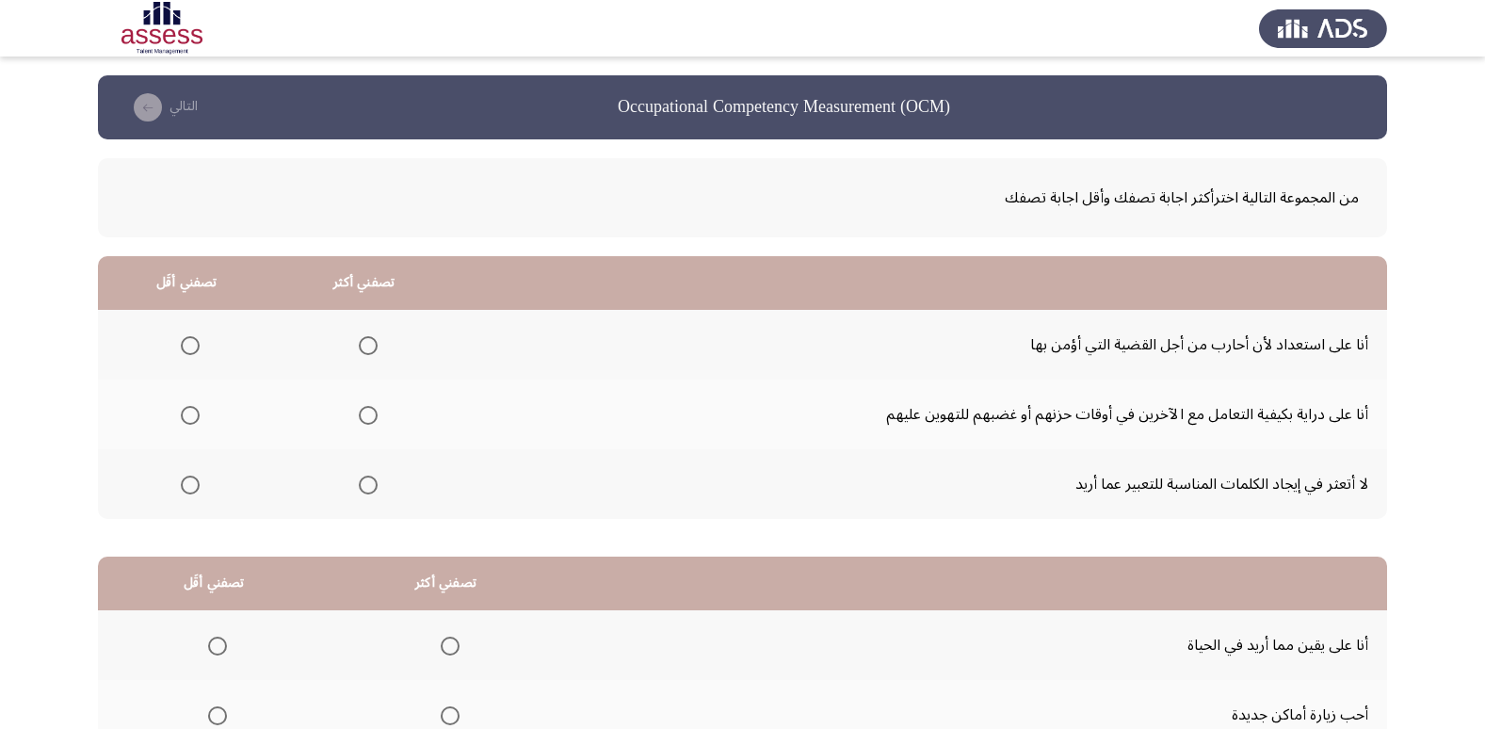
click at [192, 482] on span "Select an option" at bounding box center [190, 485] width 19 height 19
click at [192, 482] on input "Select an option" at bounding box center [190, 485] width 19 height 19
click at [363, 408] on span "Select an option" at bounding box center [368, 415] width 19 height 19
click at [363, 408] on input "Select an option" at bounding box center [368, 415] width 19 height 19
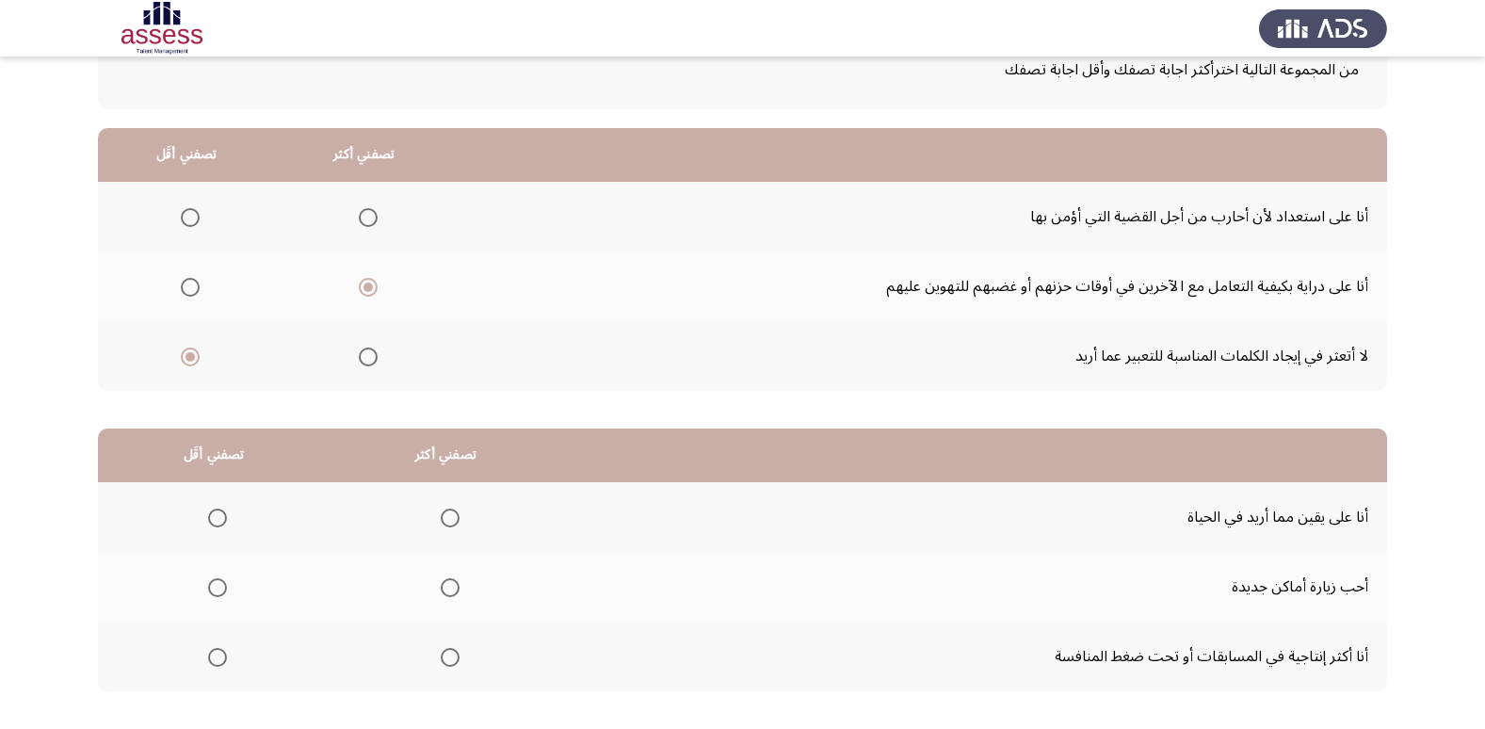
scroll to position [222, 0]
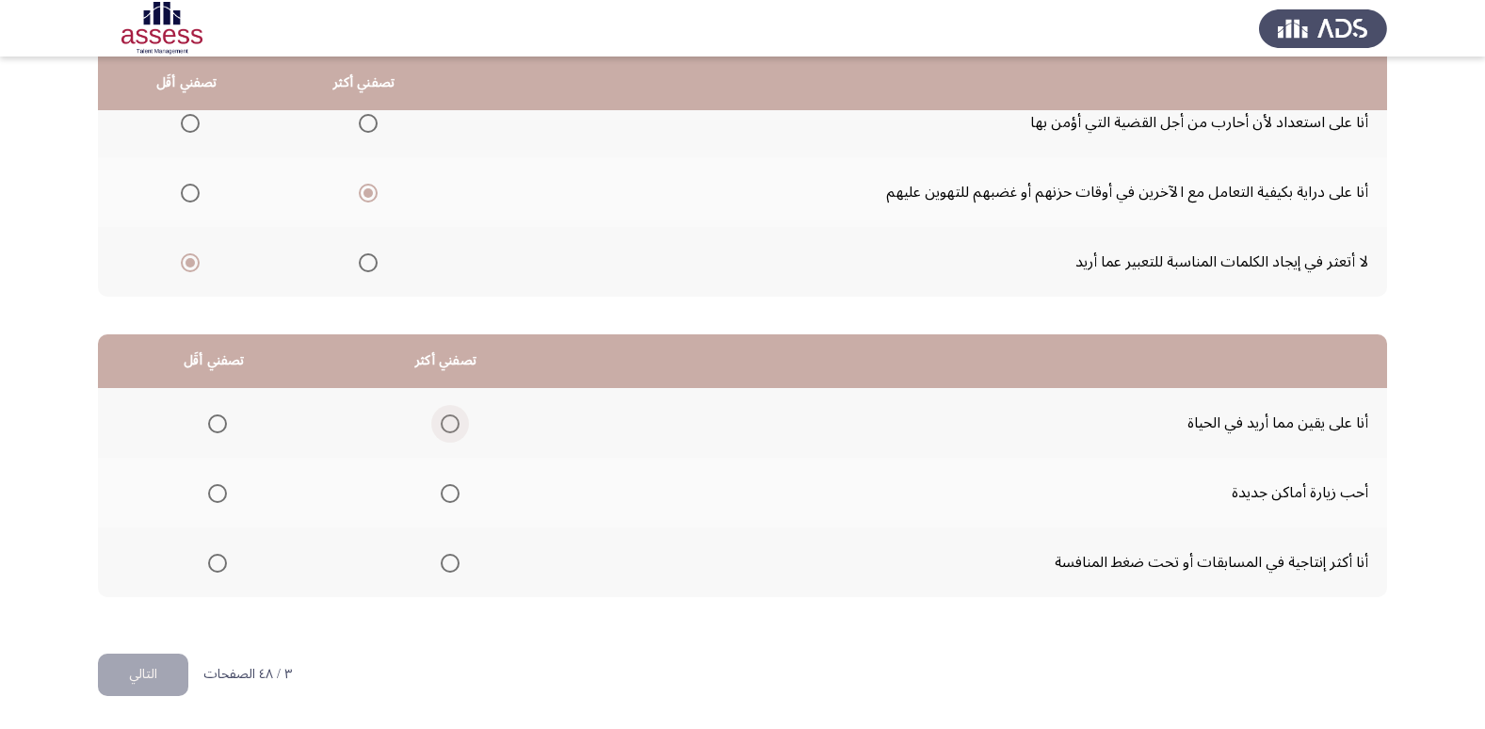
click at [442, 421] on span "Select an option" at bounding box center [450, 423] width 19 height 19
click at [442, 421] on input "Select an option" at bounding box center [450, 423] width 19 height 19
click at [209, 558] on span "Select an option" at bounding box center [217, 563] width 19 height 19
click at [209, 558] on input "Select an option" at bounding box center [217, 563] width 19 height 19
click at [141, 673] on button "التالي" at bounding box center [143, 674] width 90 height 42
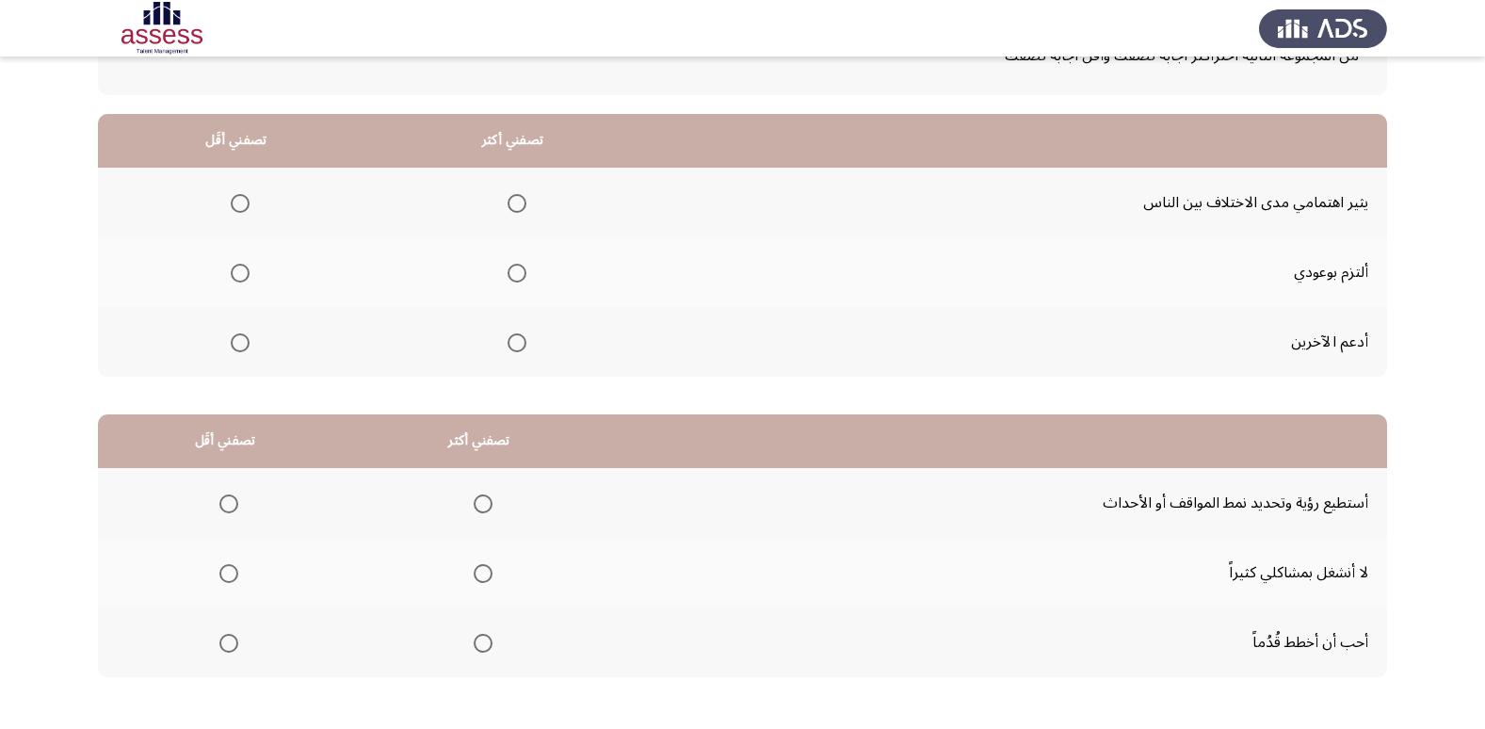
scroll to position [188, 0]
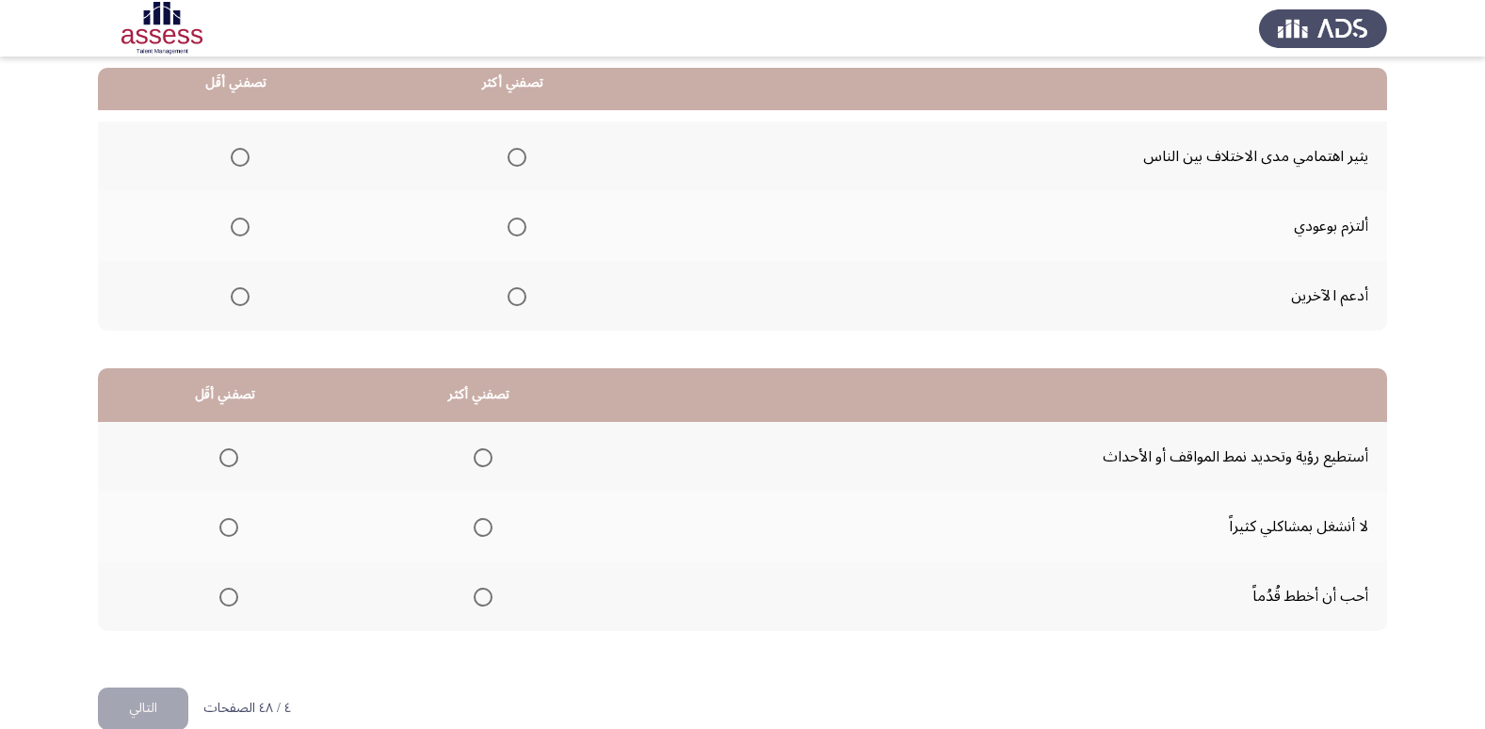
click at [237, 154] on span "Select an option" at bounding box center [240, 157] width 19 height 19
click at [237, 154] on input "Select an option" at bounding box center [240, 157] width 19 height 19
click at [509, 296] on span "Select an option" at bounding box center [517, 296] width 19 height 19
click at [509, 296] on input "Select an option" at bounding box center [517, 296] width 19 height 19
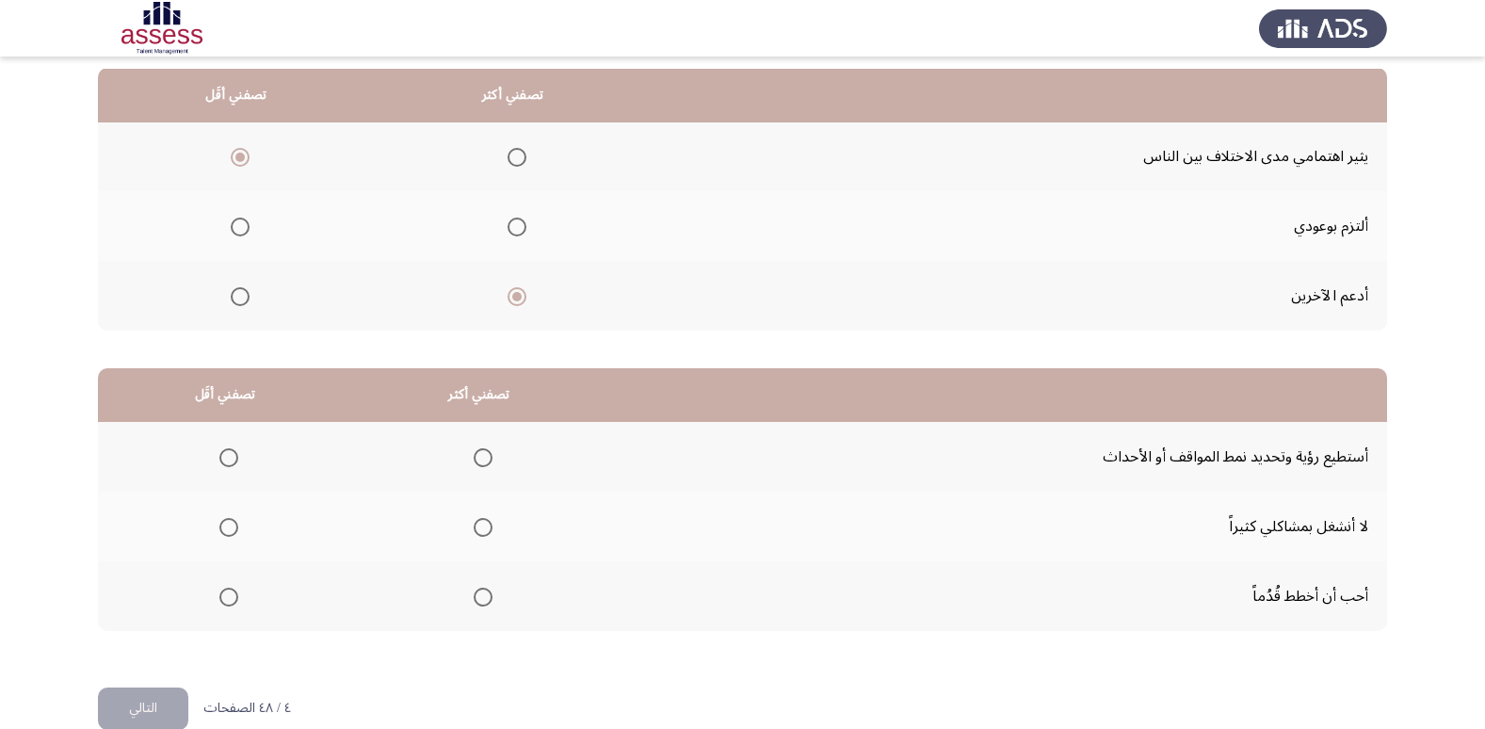
scroll to position [222, 0]
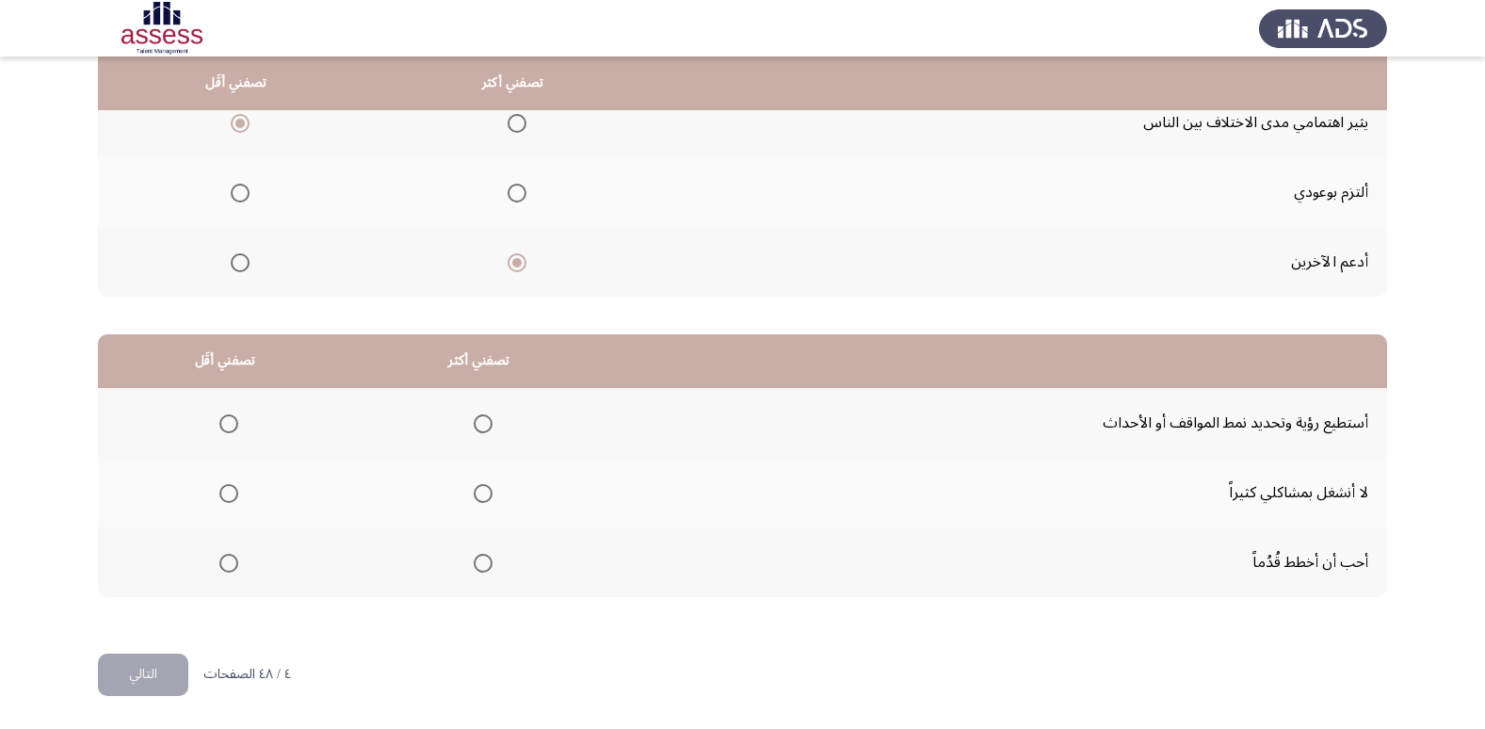
click at [228, 494] on span "Select an option" at bounding box center [228, 493] width 19 height 19
click at [228, 494] on input "Select an option" at bounding box center [228, 493] width 19 height 19
click at [476, 569] on span "Select an option" at bounding box center [483, 563] width 19 height 19
click at [476, 569] on input "Select an option" at bounding box center [483, 563] width 19 height 19
click at [154, 664] on button "التالي" at bounding box center [143, 674] width 90 height 42
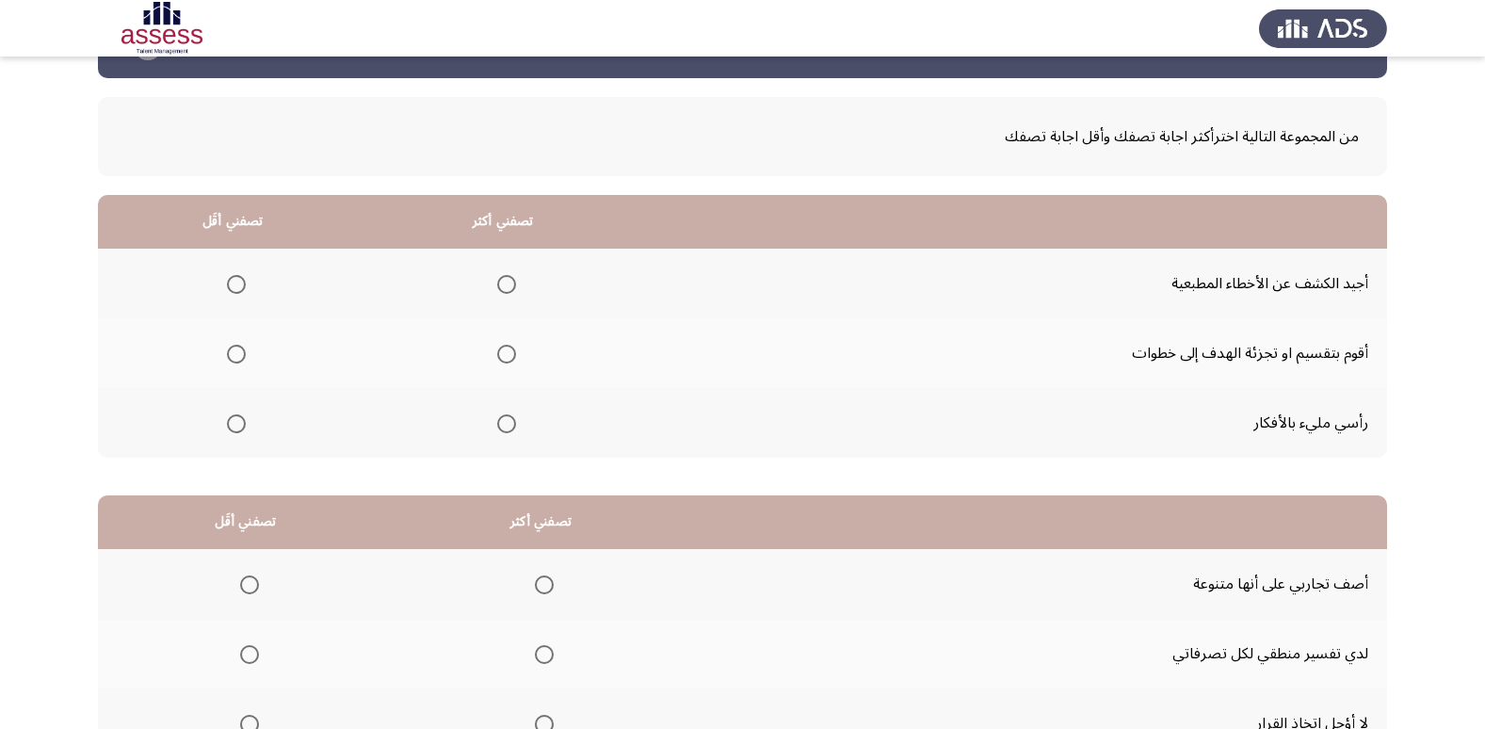
scroll to position [94, 0]
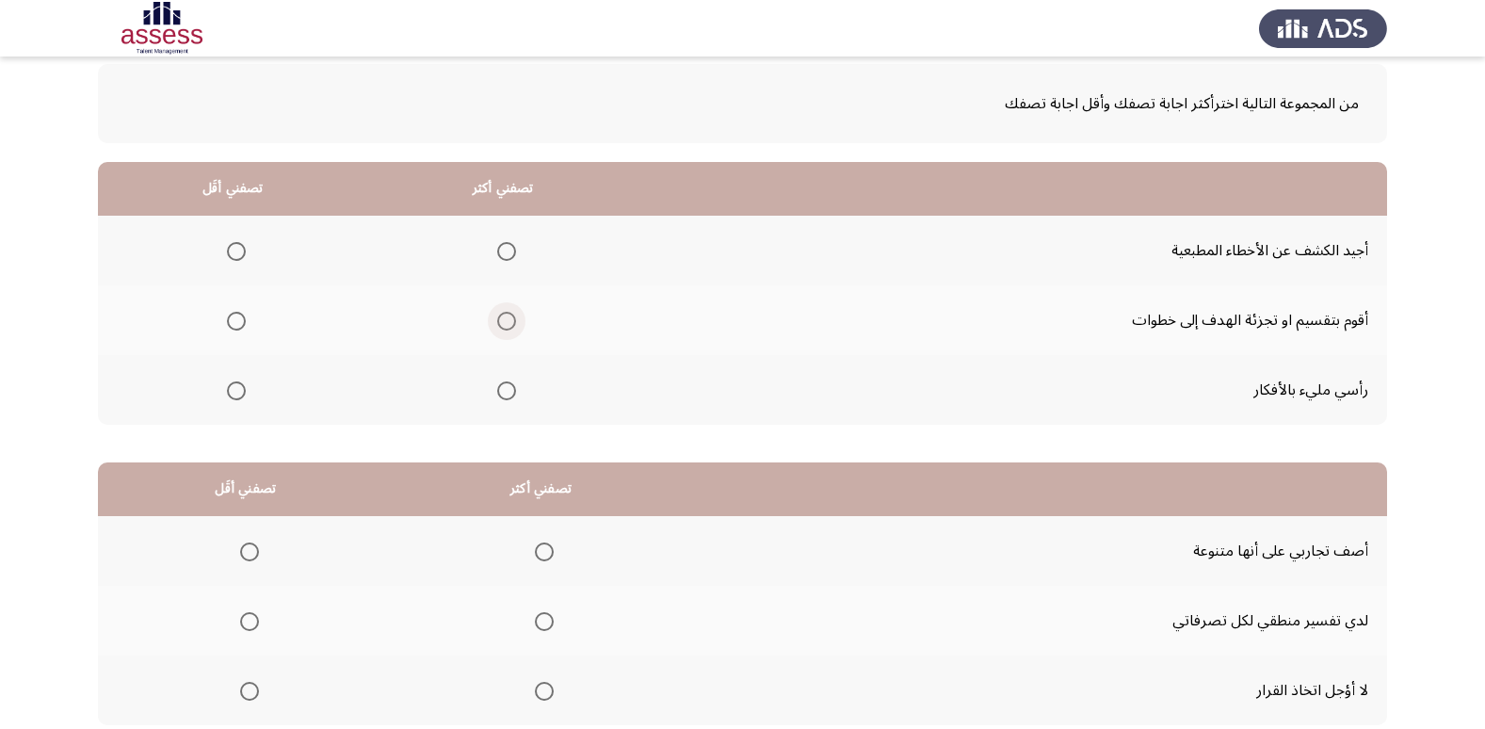
click at [498, 319] on span "Select an option" at bounding box center [506, 321] width 19 height 19
click at [498, 319] on input "Select an option" at bounding box center [506, 321] width 19 height 19
click at [237, 247] on span "Select an option" at bounding box center [236, 251] width 19 height 19
click at [237, 247] on input "Select an option" at bounding box center [236, 251] width 19 height 19
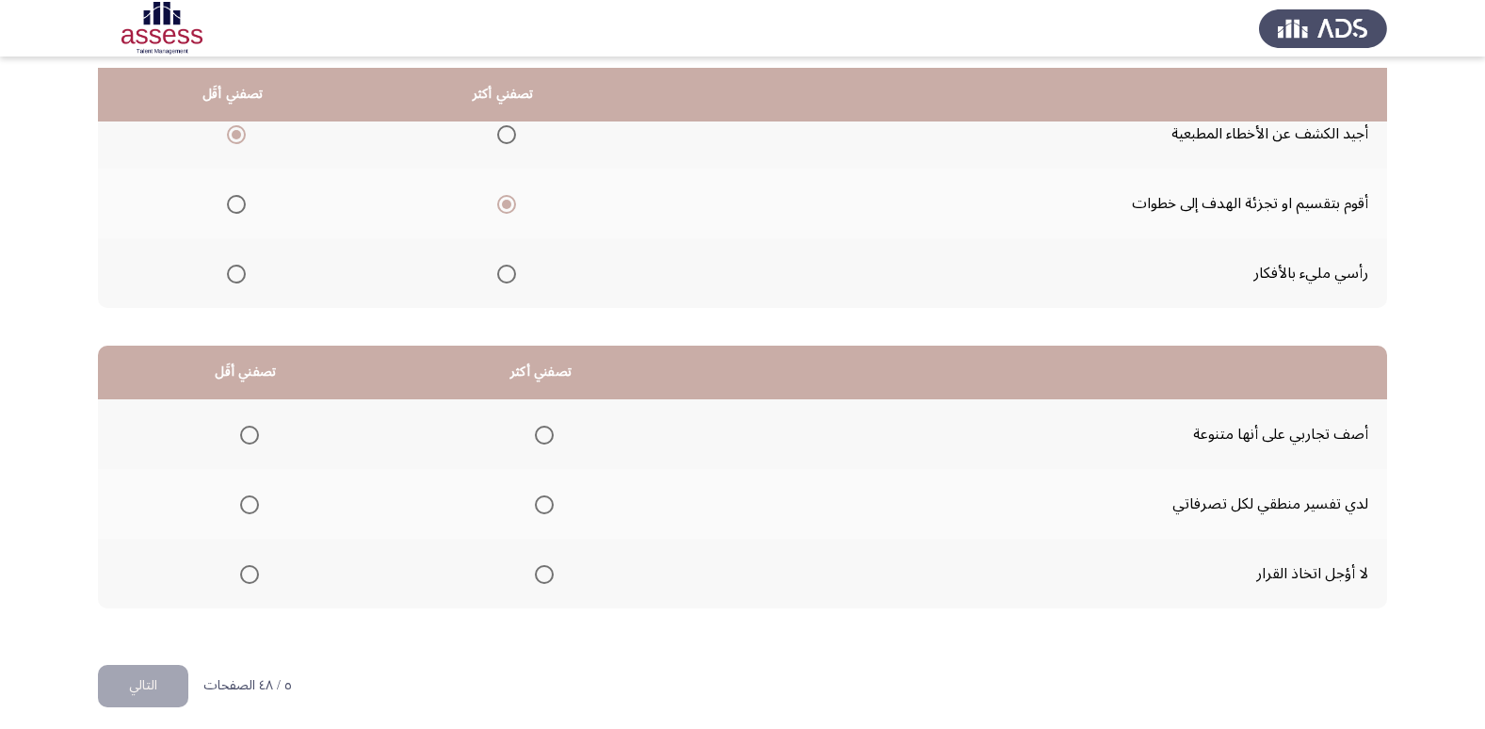
scroll to position [222, 0]
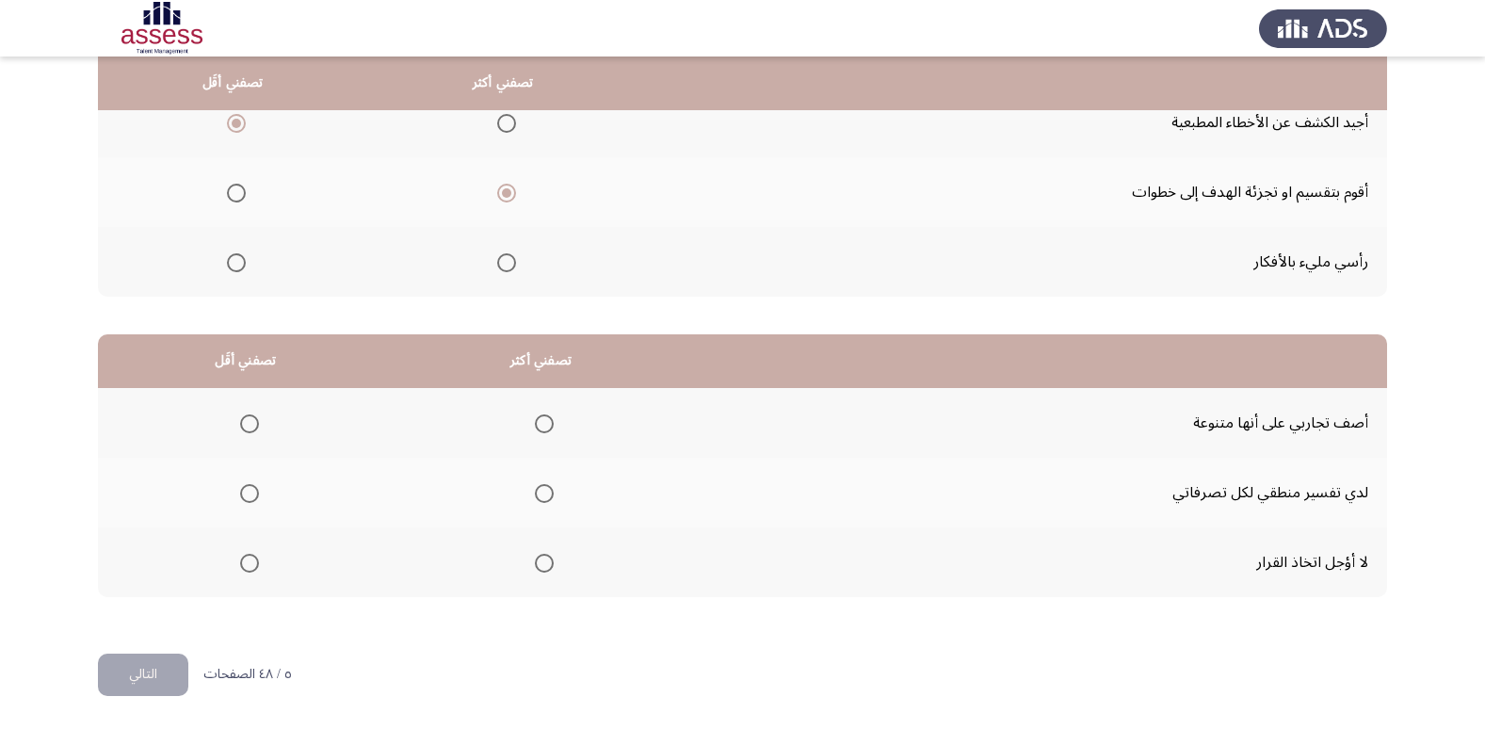
click at [256, 563] on span "Select an option" at bounding box center [249, 563] width 19 height 19
click at [256, 563] on input "Select an option" at bounding box center [249, 563] width 19 height 19
click at [542, 491] on span "Select an option" at bounding box center [544, 493] width 19 height 19
click at [542, 491] on input "Select an option" at bounding box center [544, 493] width 19 height 19
click at [137, 676] on button "التالي" at bounding box center [143, 674] width 90 height 42
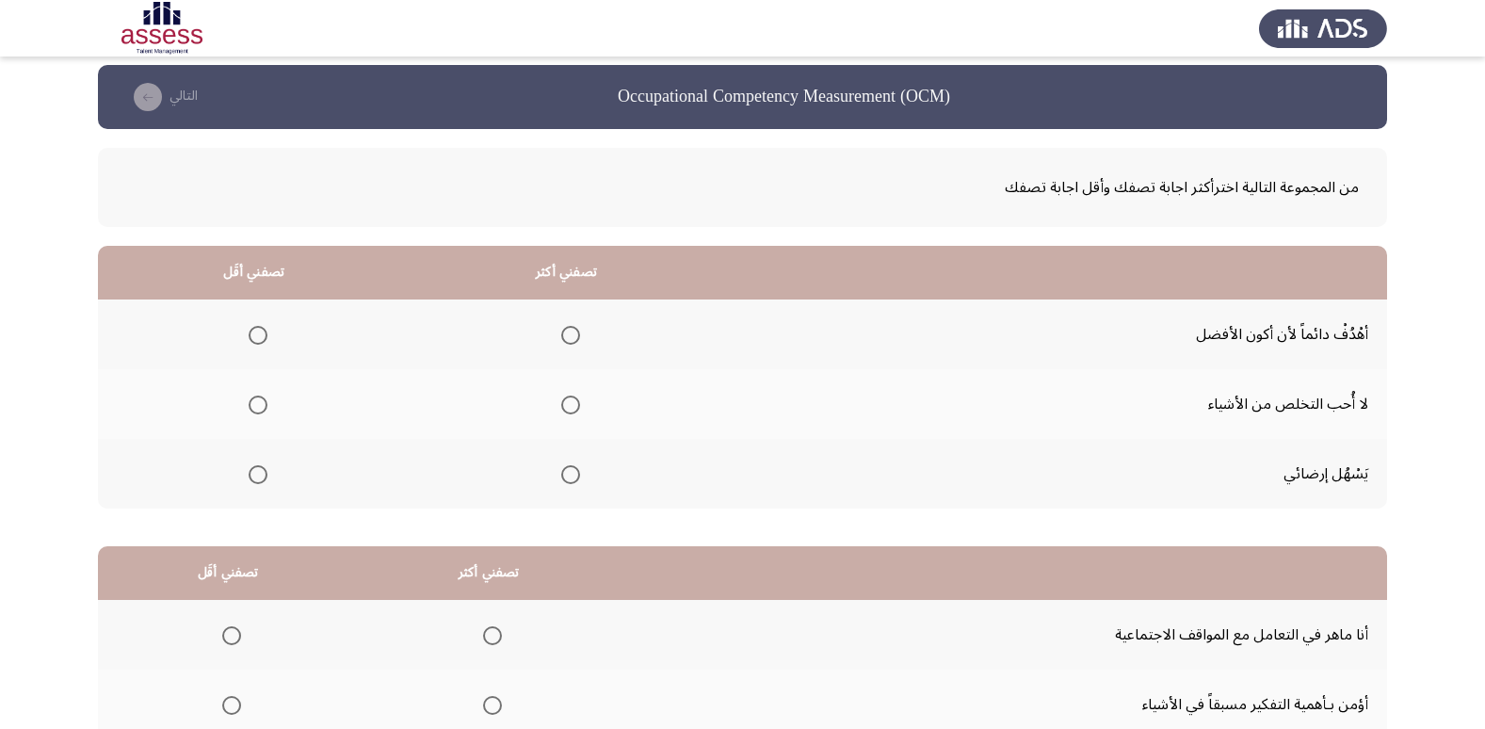
scroll to position [0, 0]
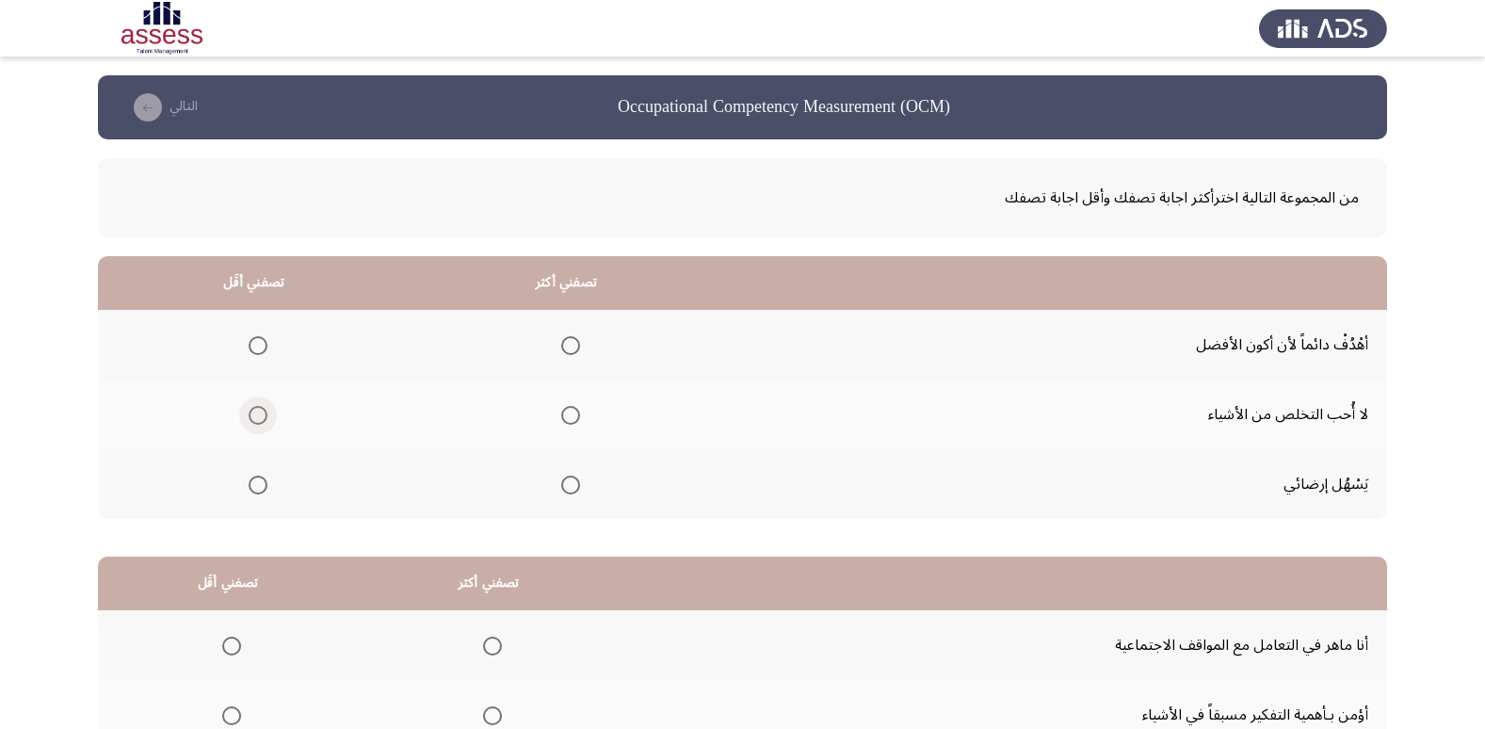
click at [251, 416] on span "Select an option" at bounding box center [258, 415] width 19 height 19
click at [251, 416] on input "Select an option" at bounding box center [258, 415] width 19 height 19
click at [258, 344] on span "Select an option" at bounding box center [258, 345] width 19 height 19
click at [258, 344] on input "Select an option" at bounding box center [258, 345] width 19 height 19
click at [569, 413] on span "Select an option" at bounding box center [570, 415] width 19 height 19
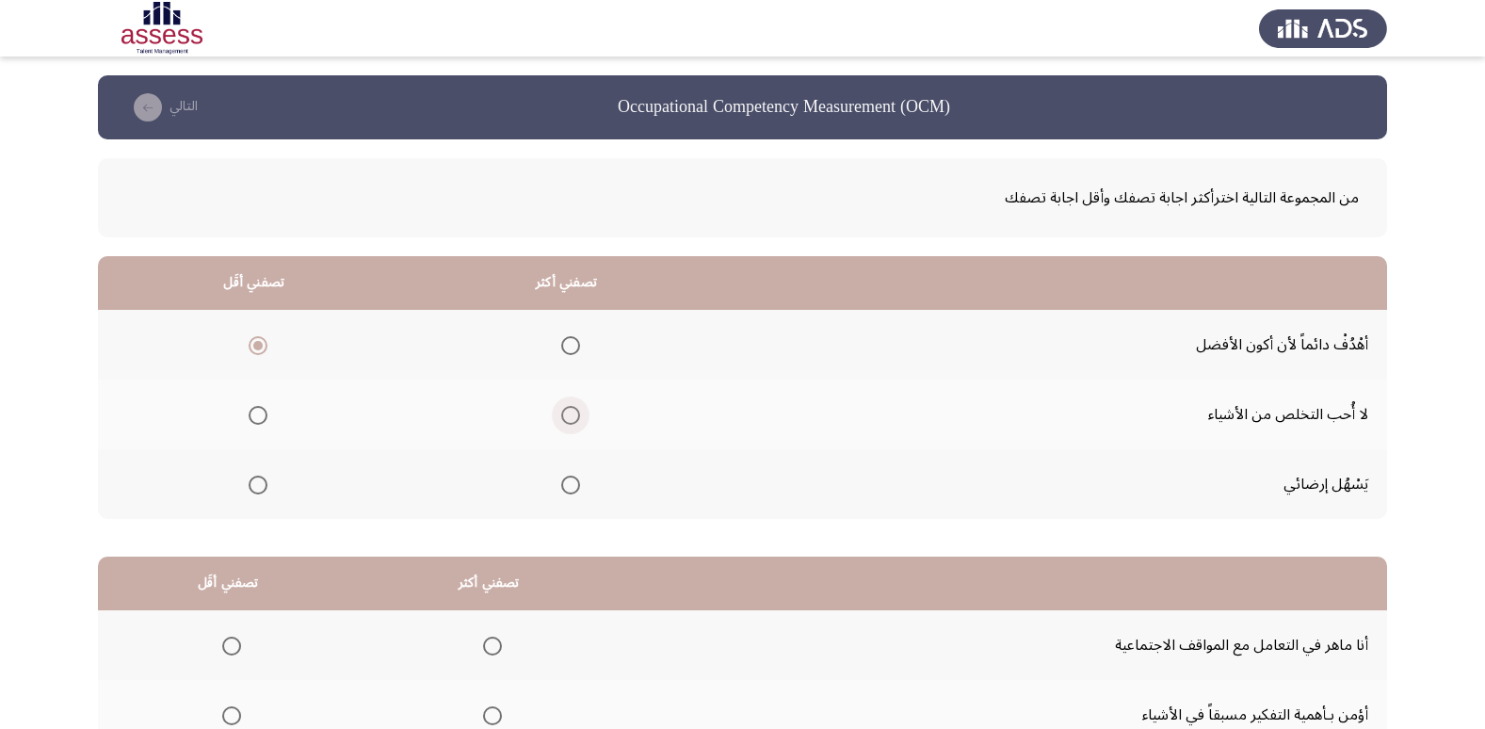
click at [569, 413] on input "Select an option" at bounding box center [570, 415] width 19 height 19
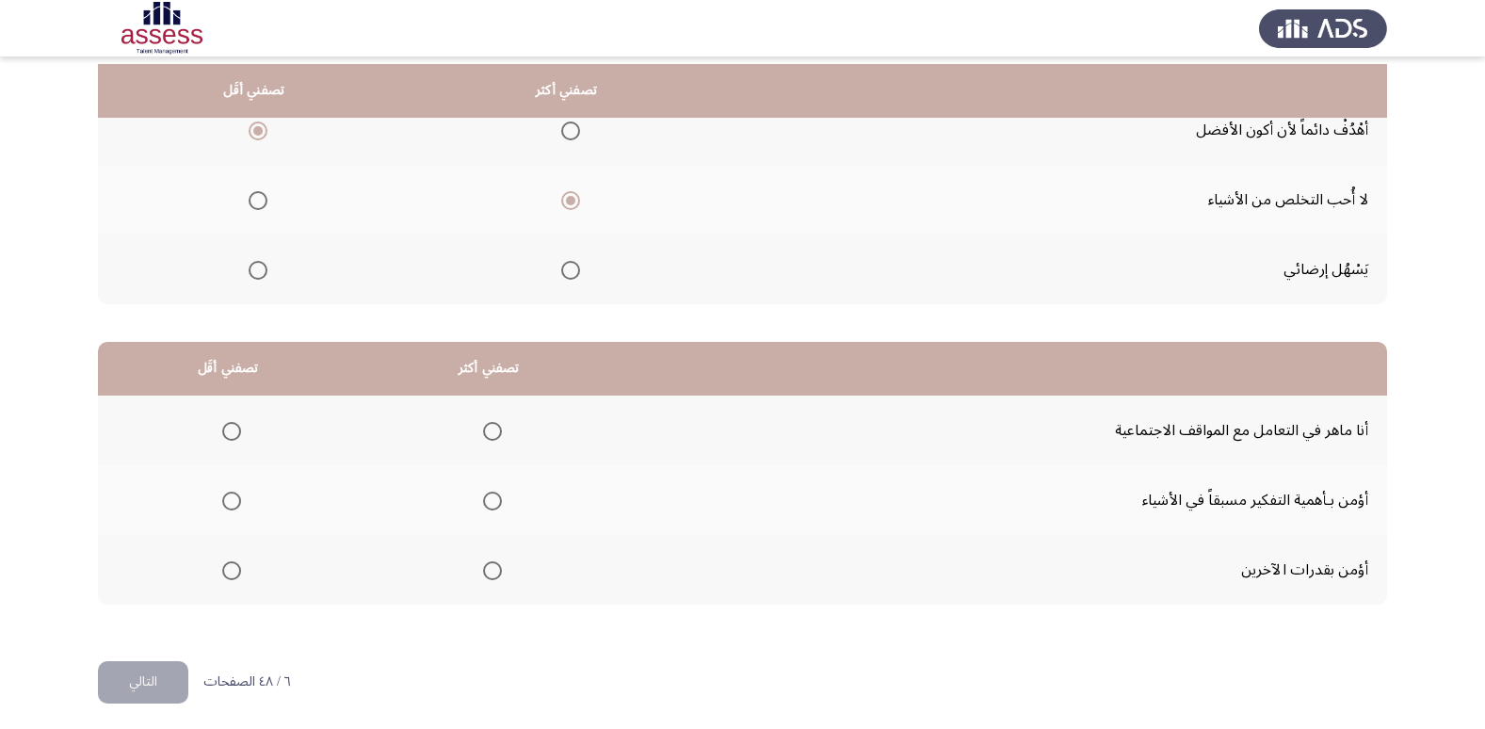
scroll to position [222, 0]
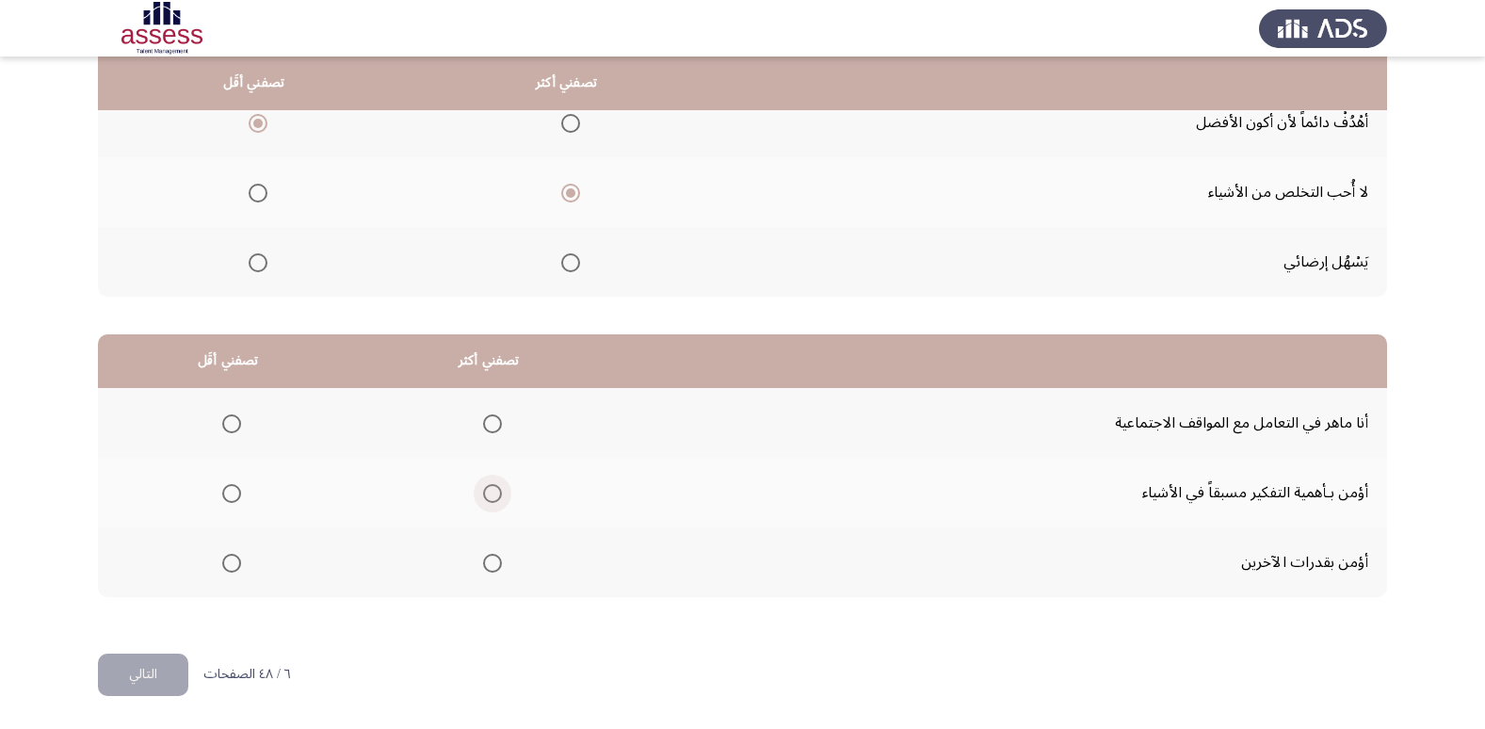
click at [491, 500] on span "Select an option" at bounding box center [492, 493] width 19 height 19
click at [491, 500] on input "Select an option" at bounding box center [492, 493] width 19 height 19
click at [232, 423] on span "Select an option" at bounding box center [231, 423] width 19 height 19
click at [232, 423] on input "Select an option" at bounding box center [231, 423] width 19 height 19
click at [162, 671] on button "التالي" at bounding box center [143, 674] width 90 height 42
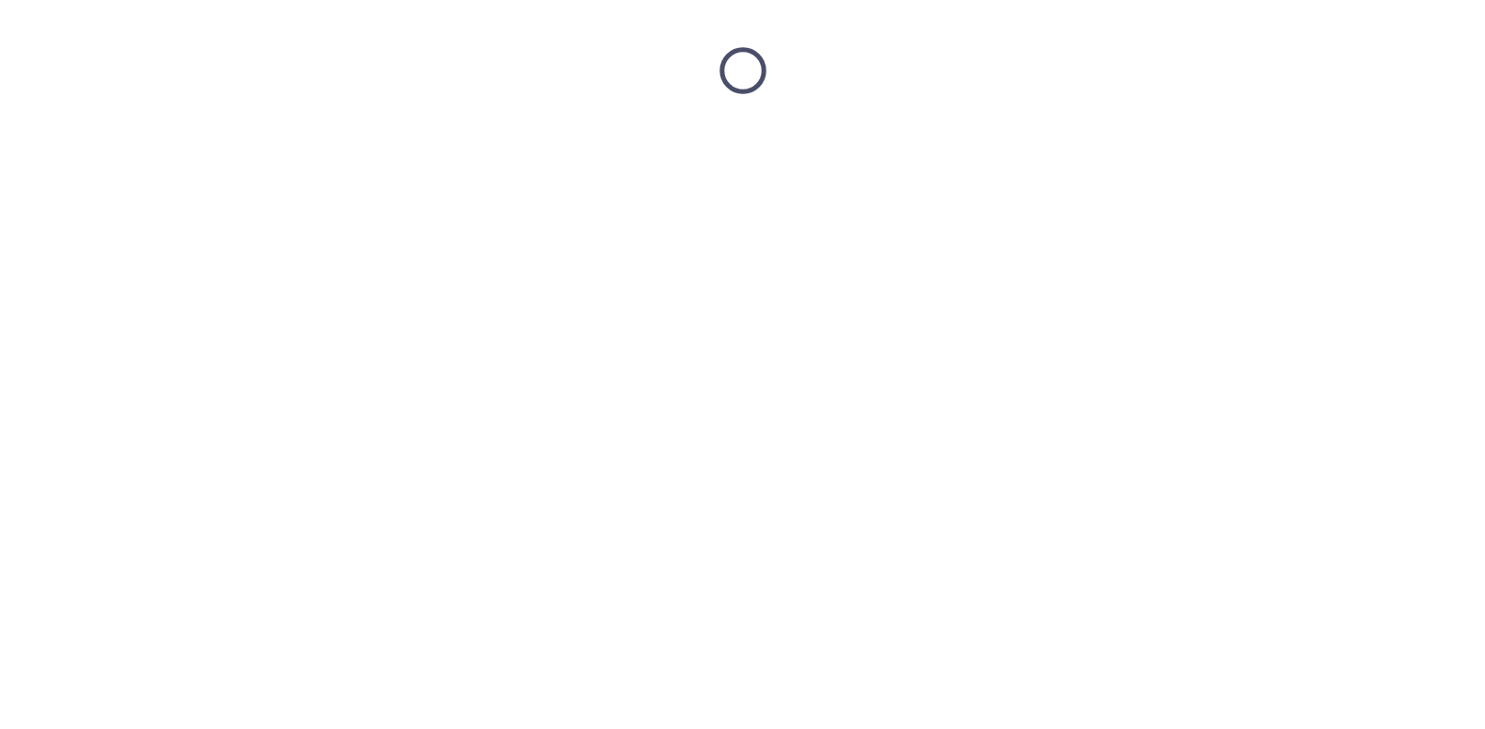
scroll to position [0, 0]
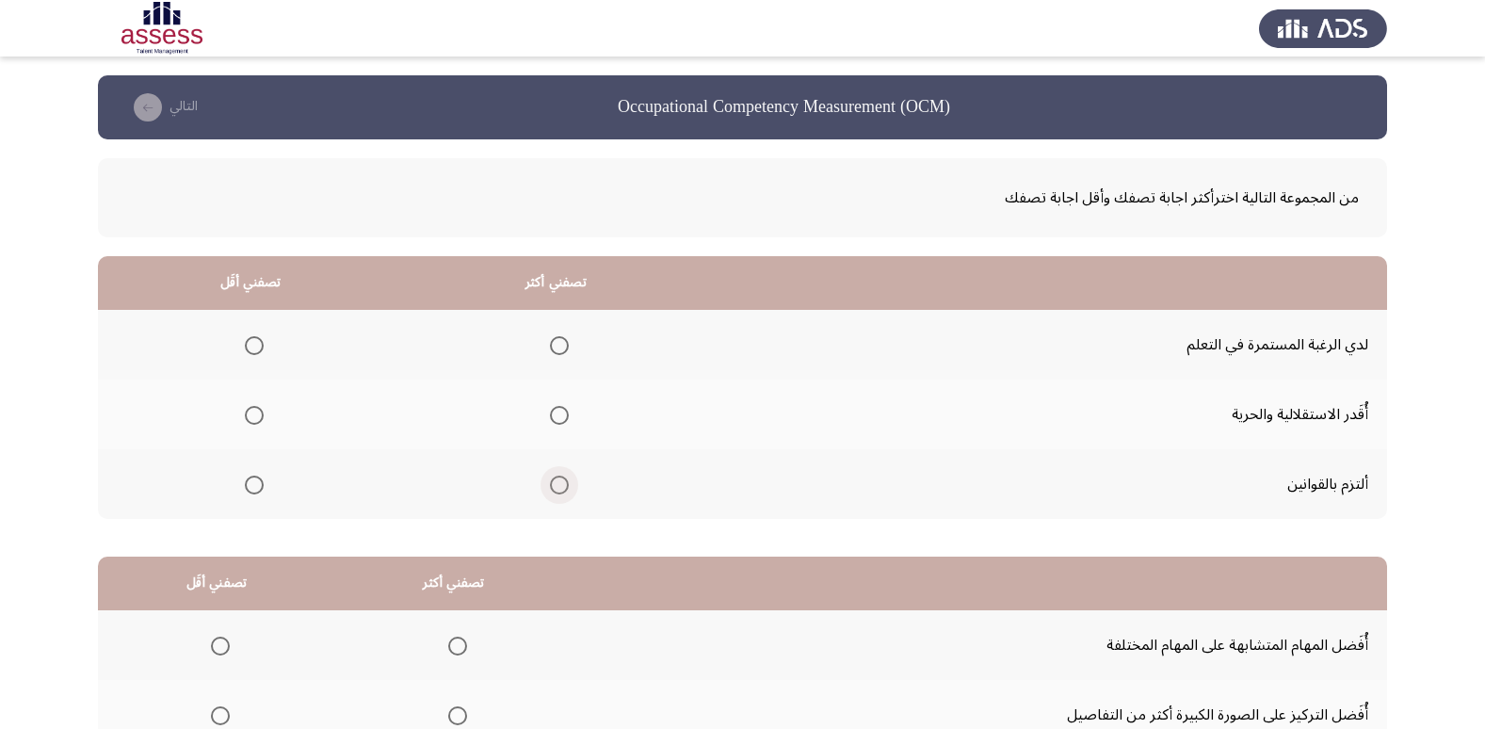
click at [559, 485] on span "Select an option" at bounding box center [559, 485] width 0 height 0
click at [557, 484] on input "Select an option" at bounding box center [559, 485] width 19 height 19
click at [562, 418] on span "Select an option" at bounding box center [559, 415] width 19 height 19
click at [562, 418] on input "Select an option" at bounding box center [559, 415] width 19 height 19
click at [558, 487] on span "Select an option" at bounding box center [559, 485] width 19 height 19
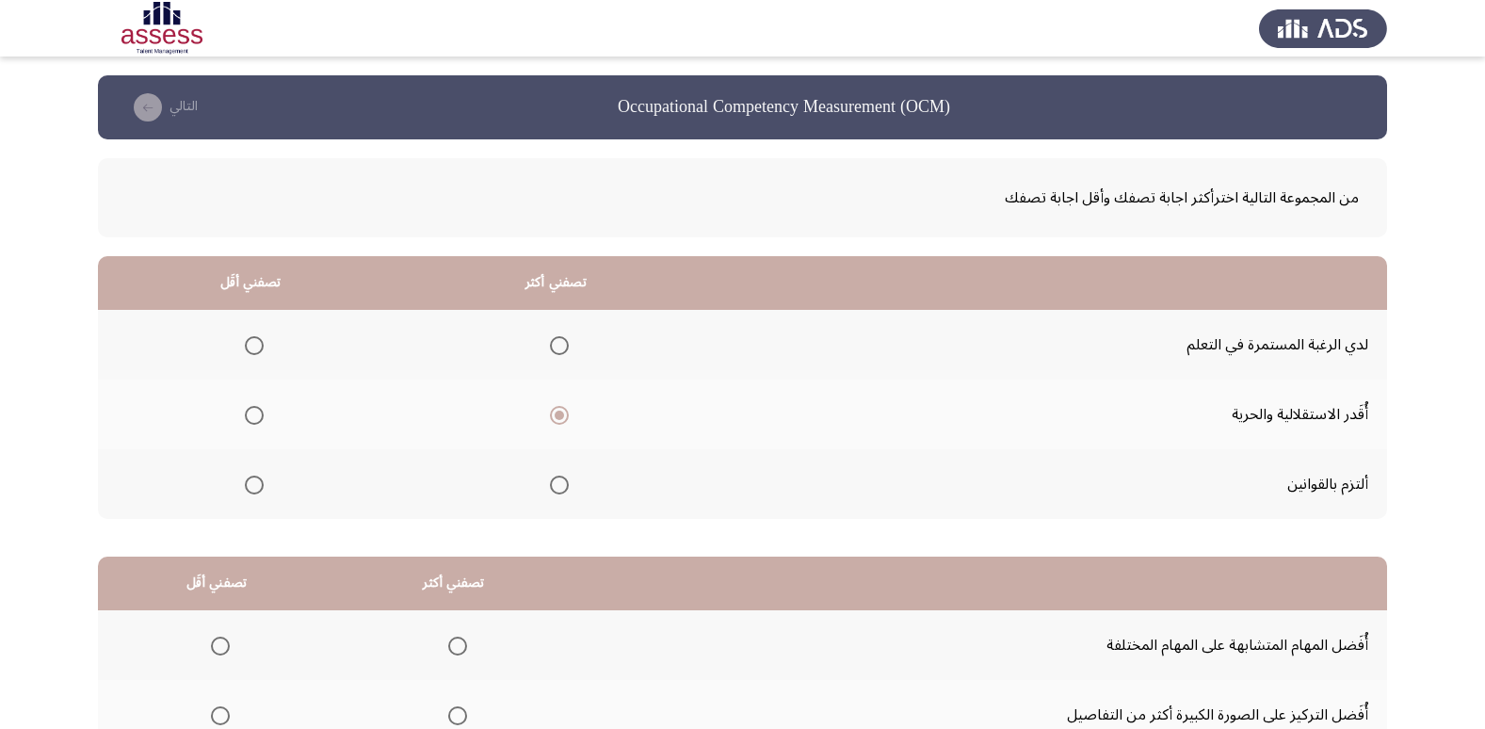
click at [558, 487] on input "Select an option" at bounding box center [559, 485] width 19 height 19
click at [260, 415] on span "Select an option" at bounding box center [254, 415] width 19 height 19
click at [260, 415] on input "Select an option" at bounding box center [254, 415] width 19 height 19
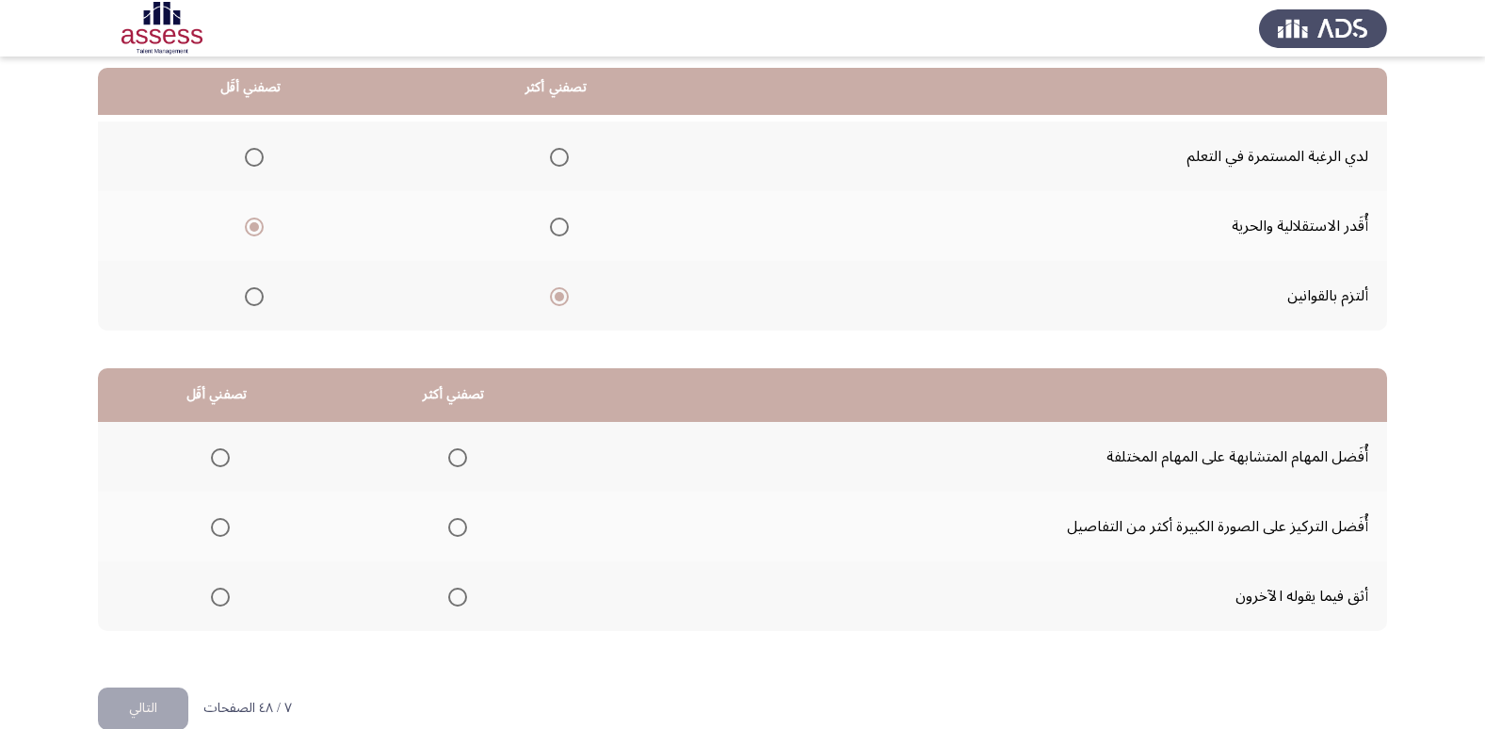
scroll to position [222, 0]
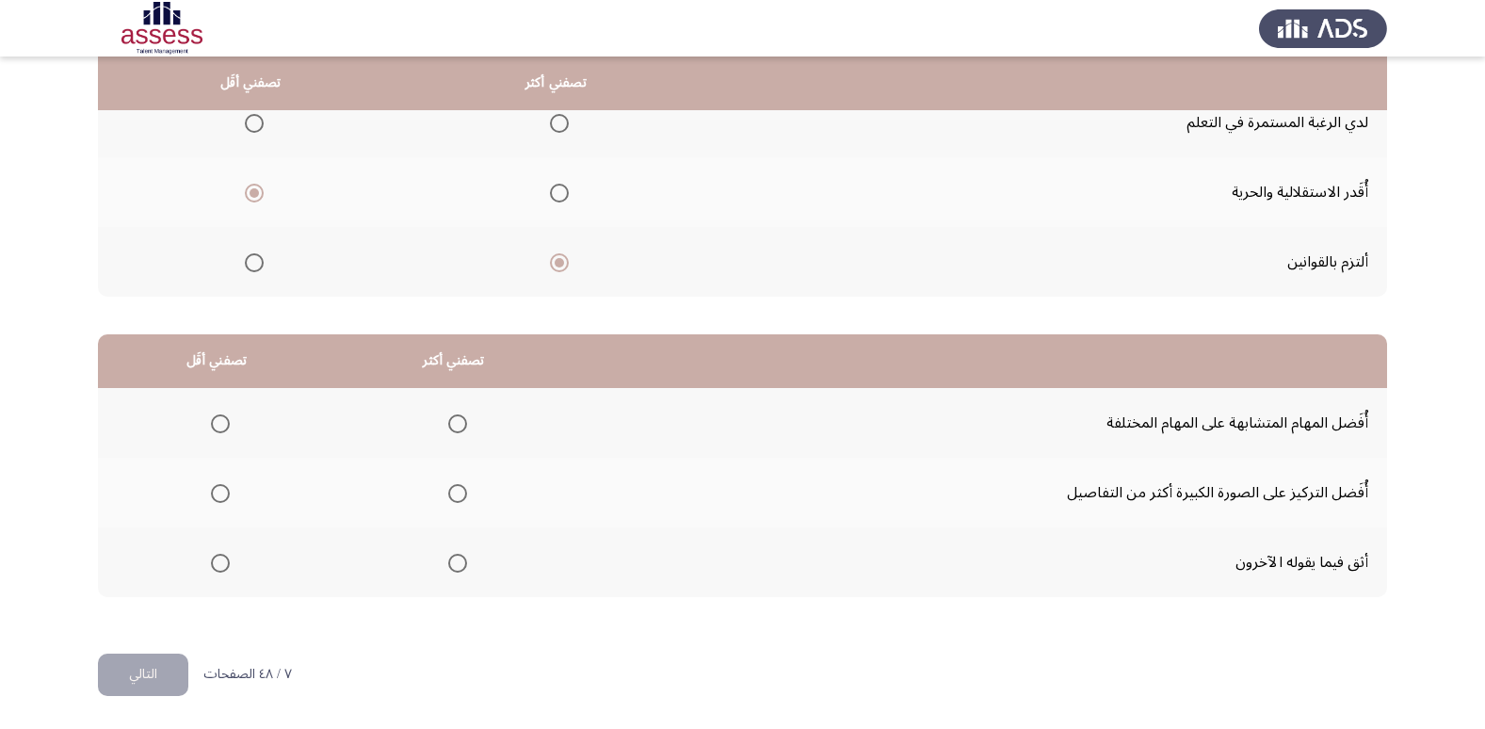
click at [218, 494] on span "Select an option" at bounding box center [220, 493] width 19 height 19
click at [218, 494] on input "Select an option" at bounding box center [220, 493] width 19 height 19
click at [459, 422] on span "Select an option" at bounding box center [457, 423] width 19 height 19
click at [459, 422] on input "Select an option" at bounding box center [457, 423] width 19 height 19
click at [218, 422] on span "Select an option" at bounding box center [220, 423] width 19 height 19
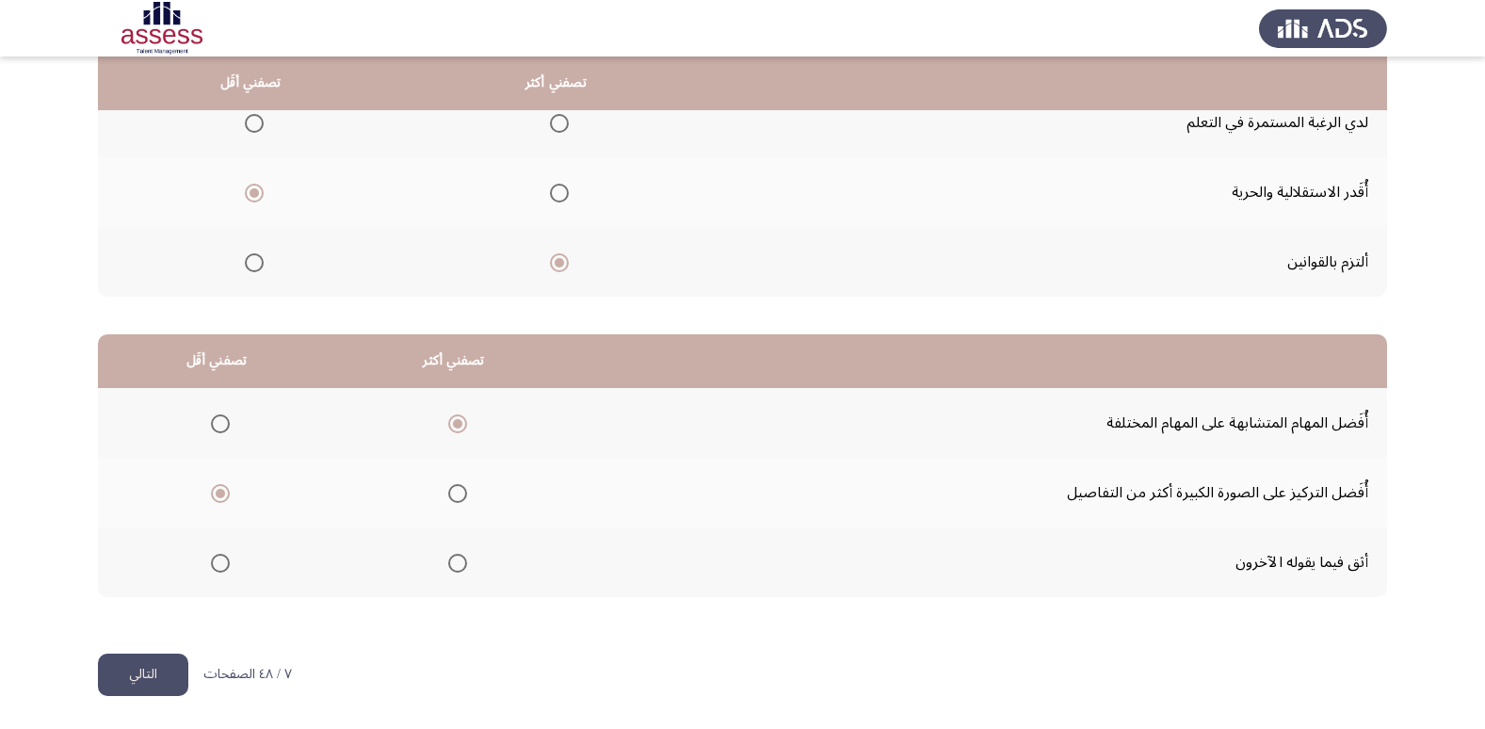
click at [218, 422] on input "Select an option" at bounding box center [220, 423] width 19 height 19
click at [459, 493] on span "Select an option" at bounding box center [457, 493] width 19 height 19
click at [459, 493] on input "Select an option" at bounding box center [457, 493] width 19 height 19
click at [158, 675] on button "التالي" at bounding box center [143, 674] width 90 height 42
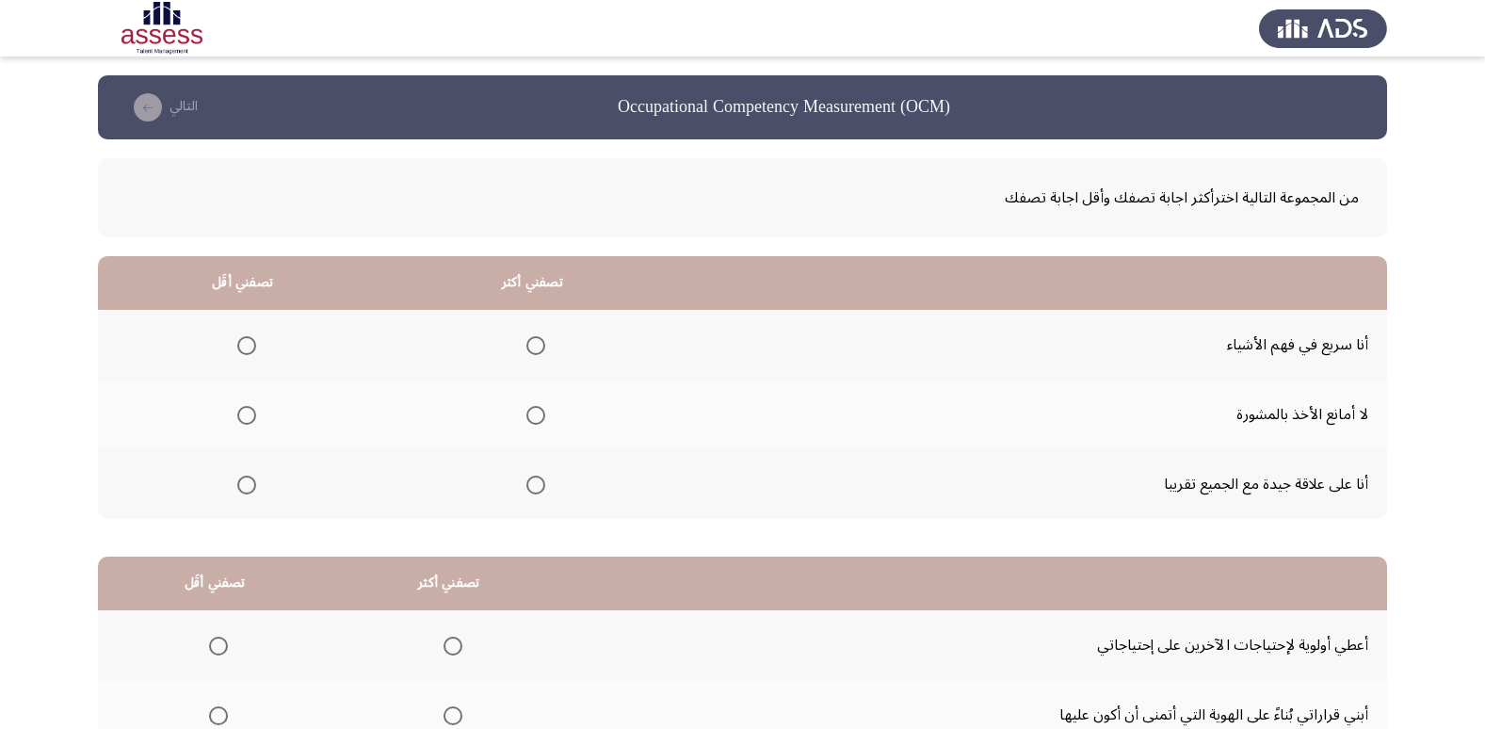
click at [535, 414] on span "Select an option" at bounding box center [535, 415] width 19 height 19
click at [535, 414] on input "Select an option" at bounding box center [535, 415] width 19 height 19
click at [242, 347] on span "Select an option" at bounding box center [246, 345] width 19 height 19
click at [242, 347] on input "Select an option" at bounding box center [246, 345] width 19 height 19
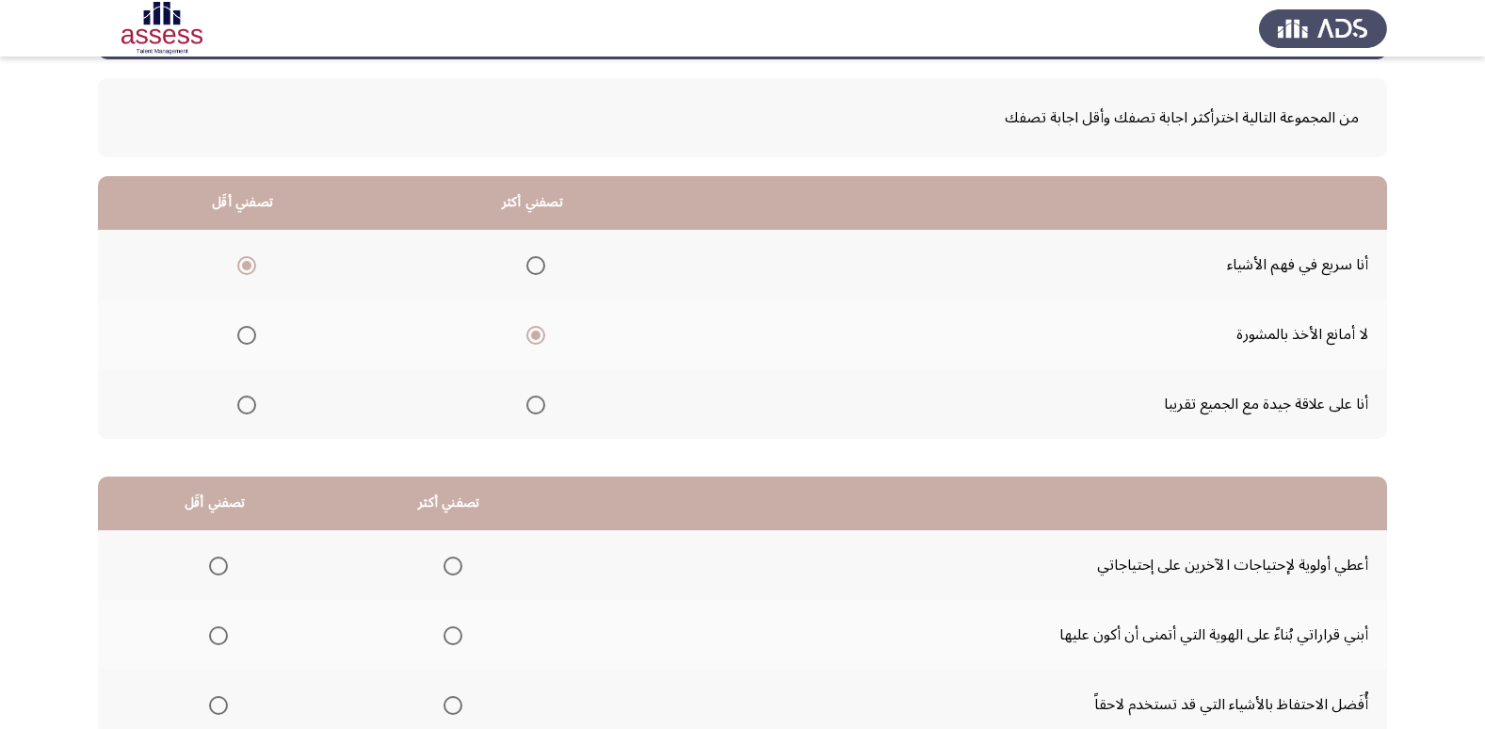
scroll to position [222, 0]
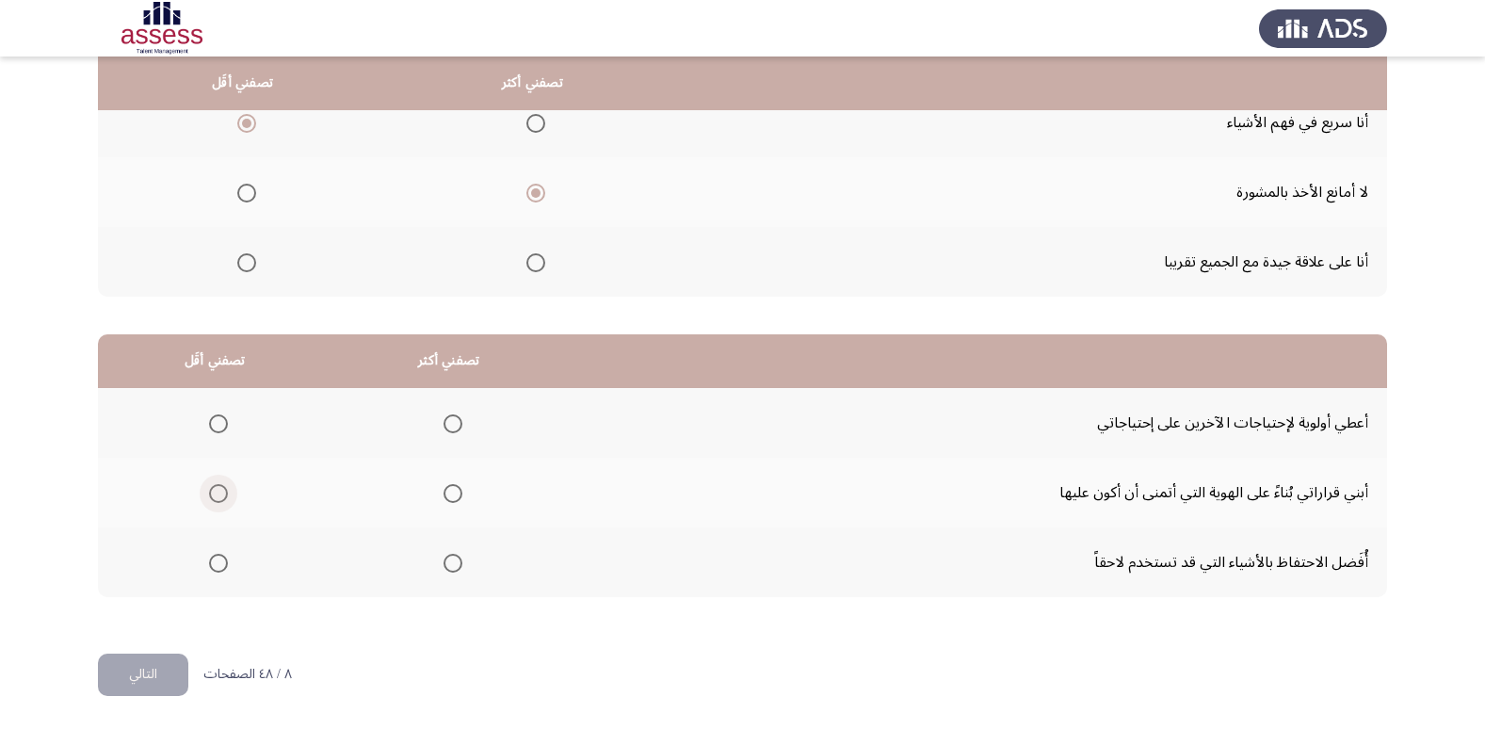
click at [217, 492] on span "Select an option" at bounding box center [218, 493] width 19 height 19
click at [217, 492] on input "Select an option" at bounding box center [218, 493] width 19 height 19
click at [447, 557] on span "Select an option" at bounding box center [452, 563] width 19 height 19
click at [447, 557] on input "Select an option" at bounding box center [452, 563] width 19 height 19
click at [169, 661] on button "التالي" at bounding box center [143, 674] width 90 height 42
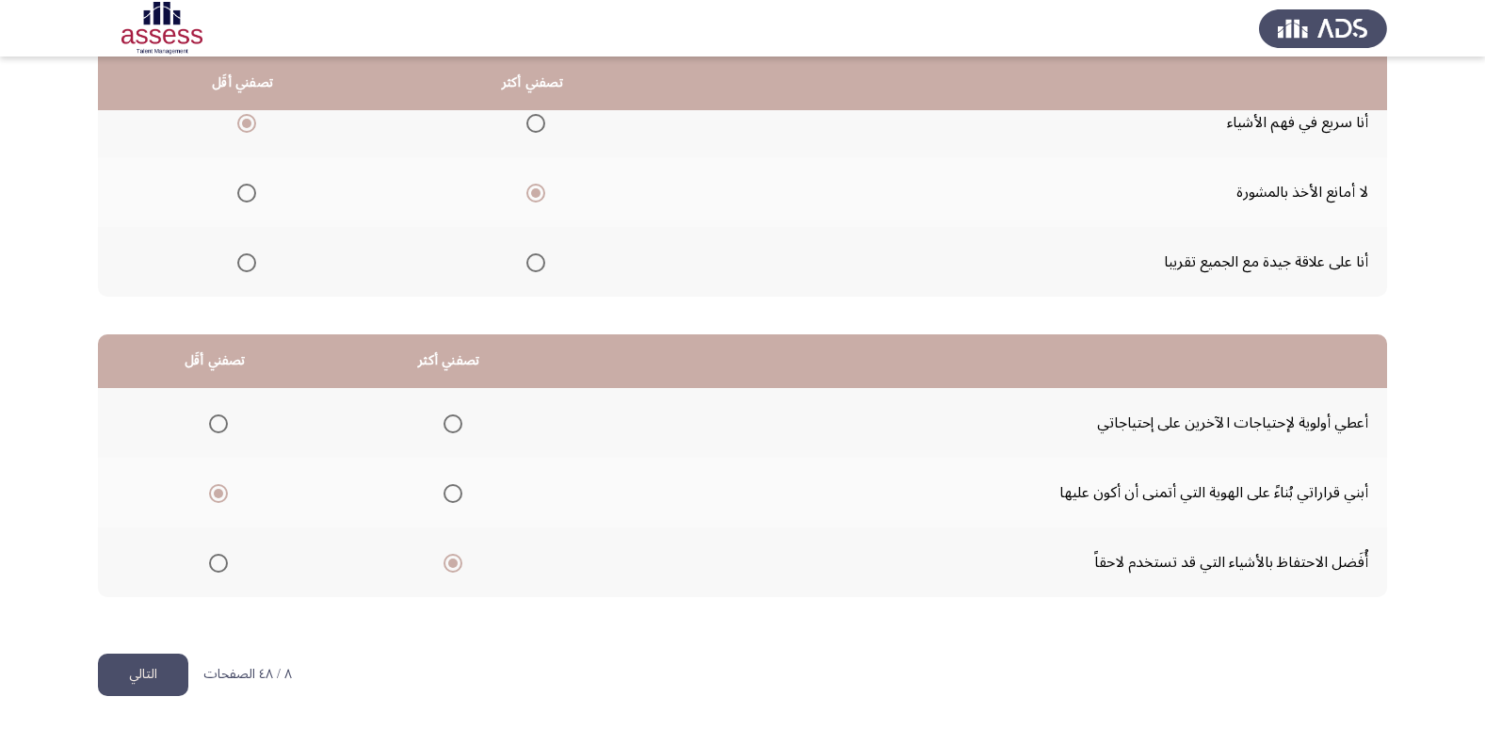
scroll to position [0, 0]
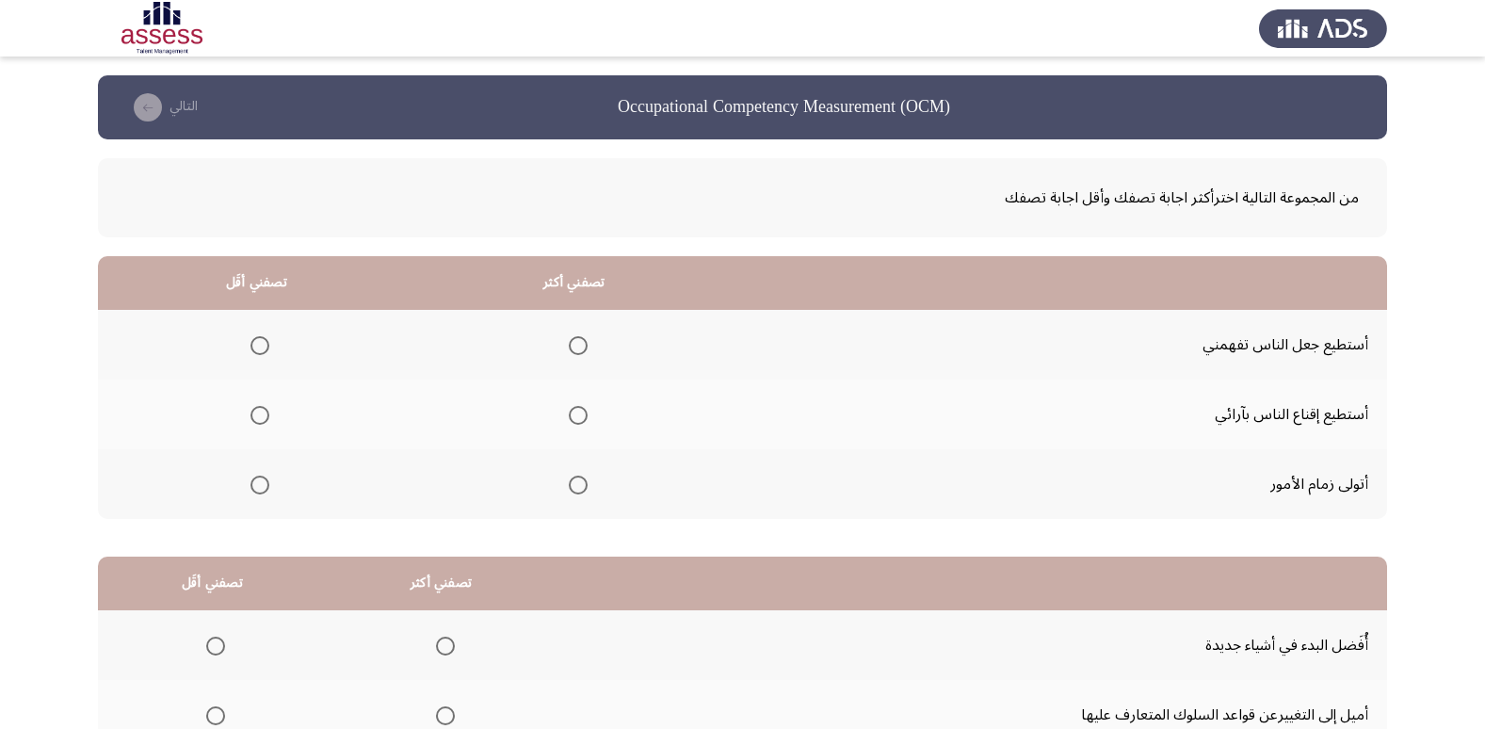
click at [573, 486] on span "Select an option" at bounding box center [578, 485] width 19 height 19
click at [573, 486] on input "Select an option" at bounding box center [578, 485] width 19 height 19
click at [259, 349] on span "Select an option" at bounding box center [259, 345] width 19 height 19
click at [259, 349] on input "Select an option" at bounding box center [259, 345] width 19 height 19
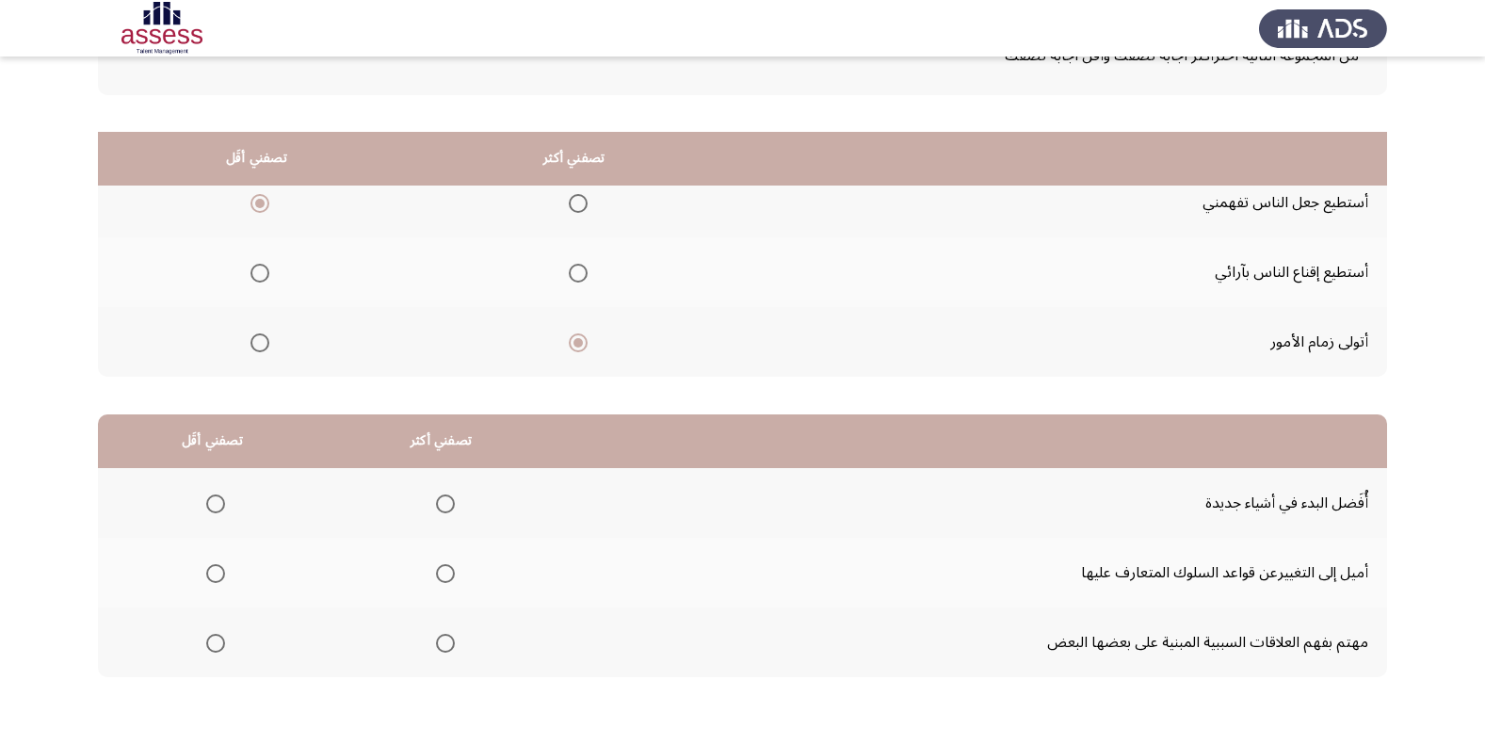
scroll to position [222, 0]
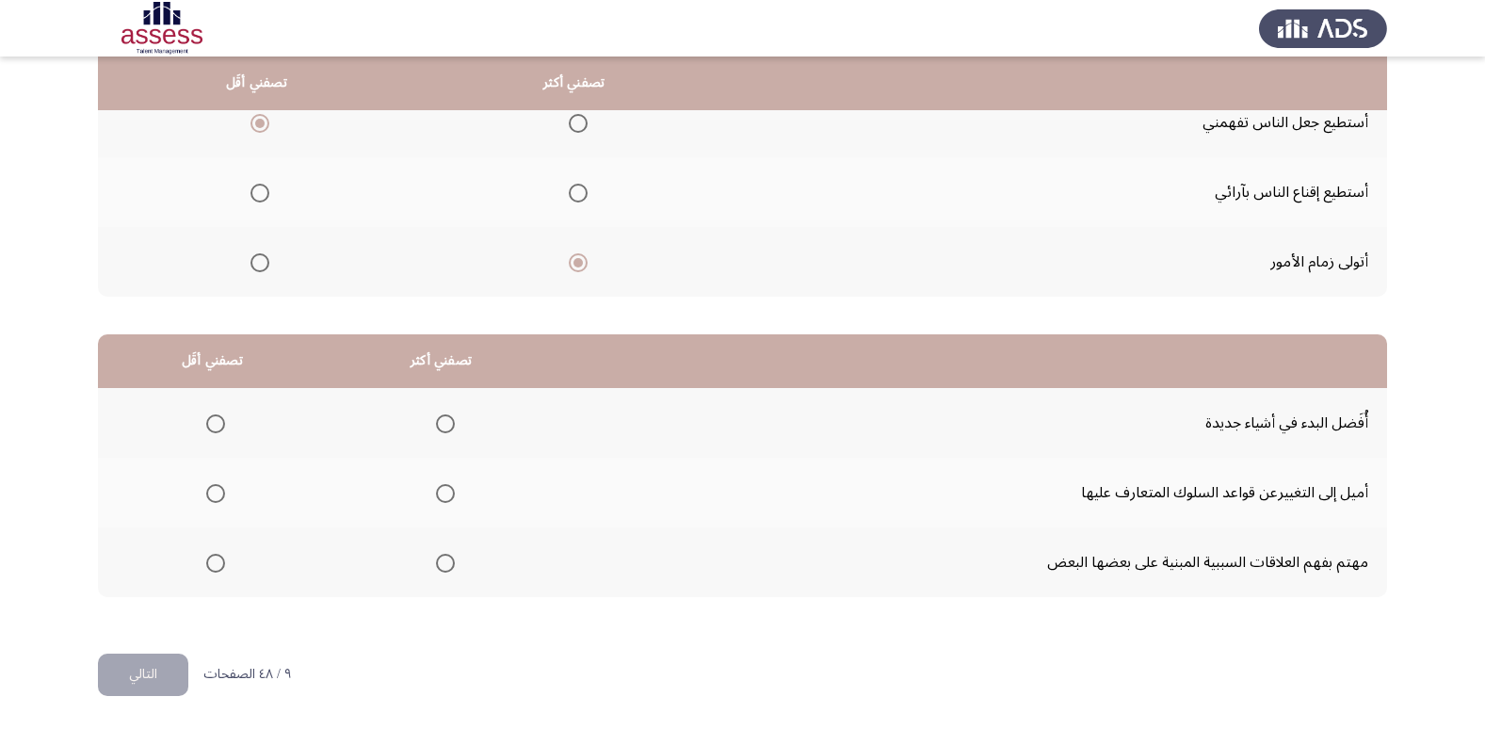
click at [208, 557] on span "Select an option" at bounding box center [215, 563] width 19 height 19
click at [208, 557] on input "Select an option" at bounding box center [215, 563] width 19 height 19
click at [443, 494] on span "Select an option" at bounding box center [445, 493] width 19 height 19
click at [443, 494] on input "Select an option" at bounding box center [445, 493] width 19 height 19
click at [152, 672] on button "التالي" at bounding box center [143, 674] width 90 height 42
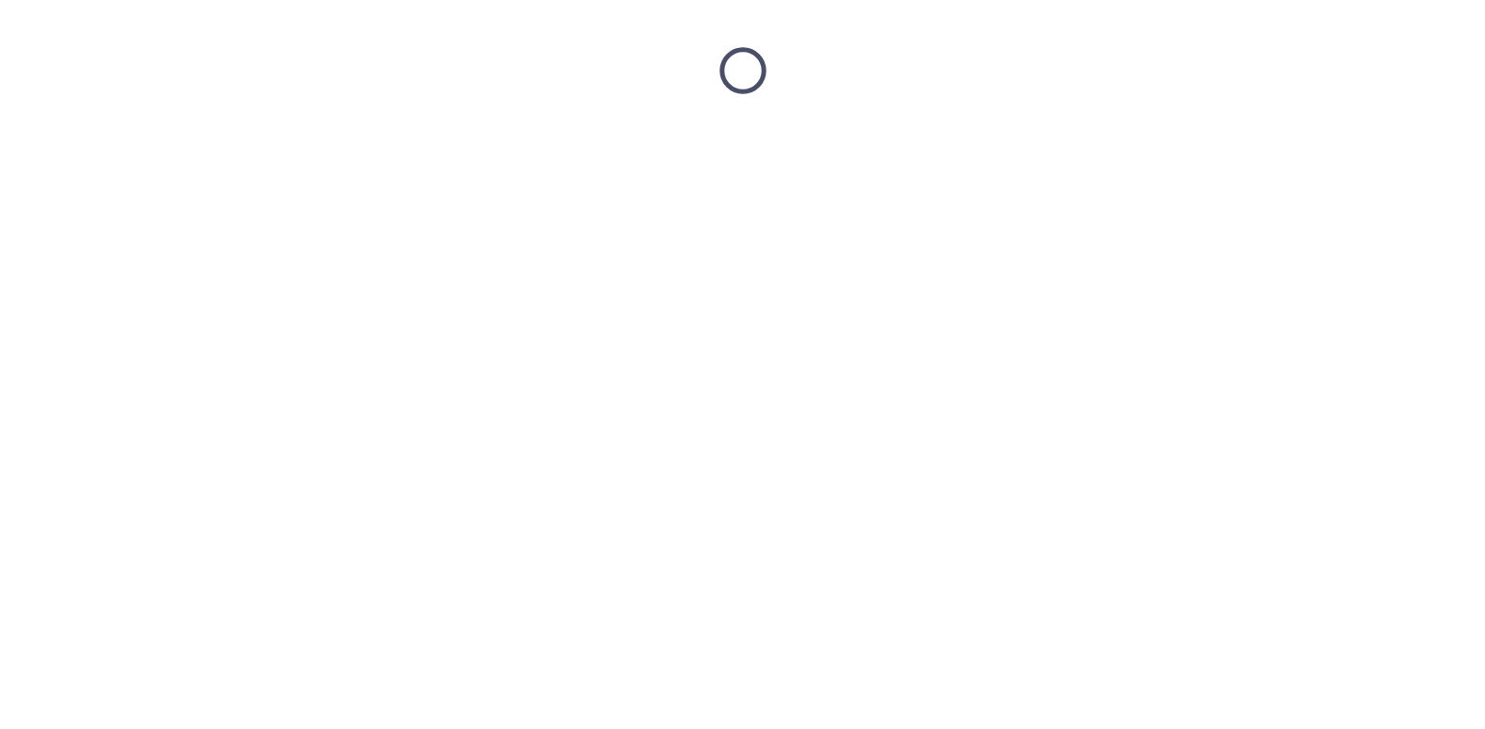
scroll to position [0, 0]
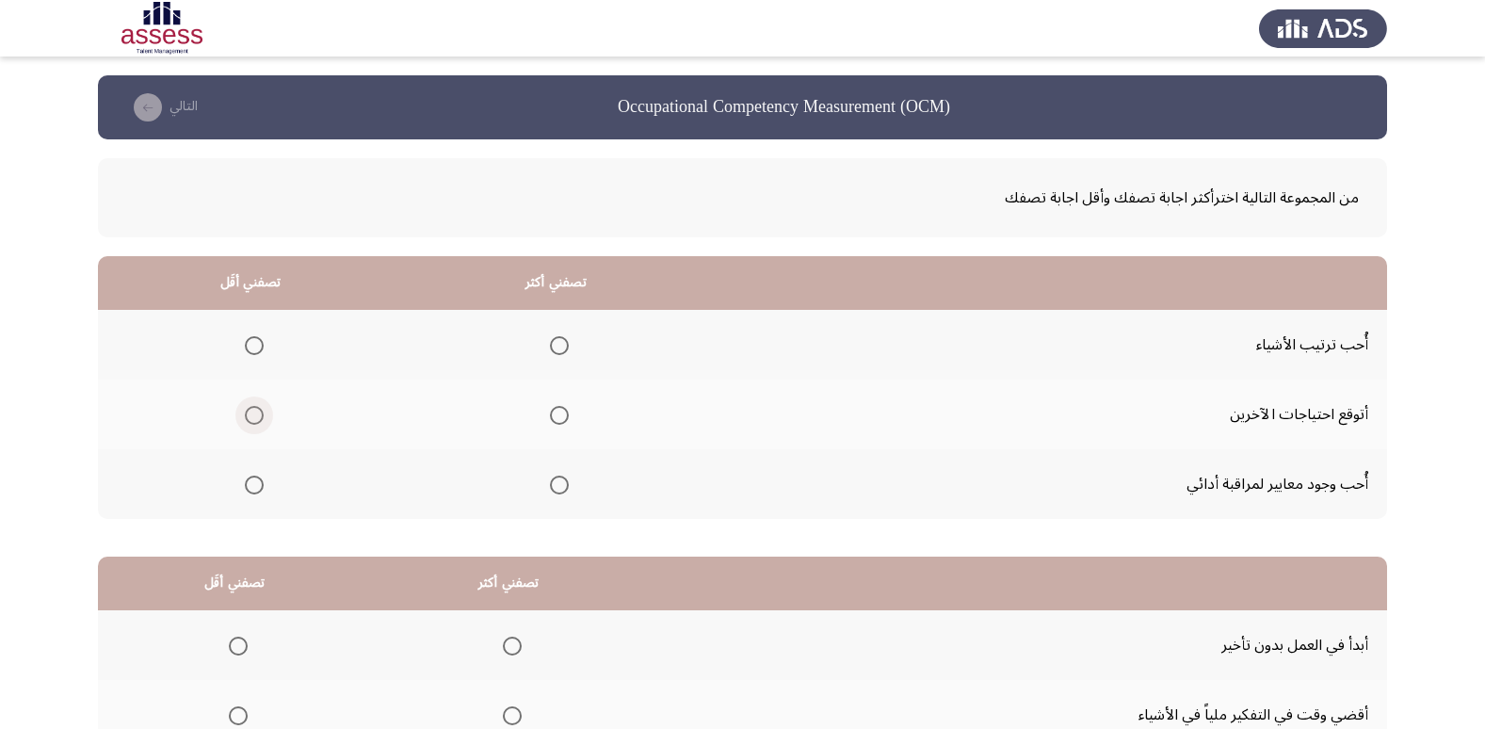
click at [253, 410] on span "Select an option" at bounding box center [254, 415] width 19 height 19
click at [253, 410] on input "Select an option" at bounding box center [254, 415] width 19 height 19
click at [554, 484] on span "Select an option" at bounding box center [559, 485] width 19 height 19
click at [554, 484] on input "Select an option" at bounding box center [559, 485] width 19 height 19
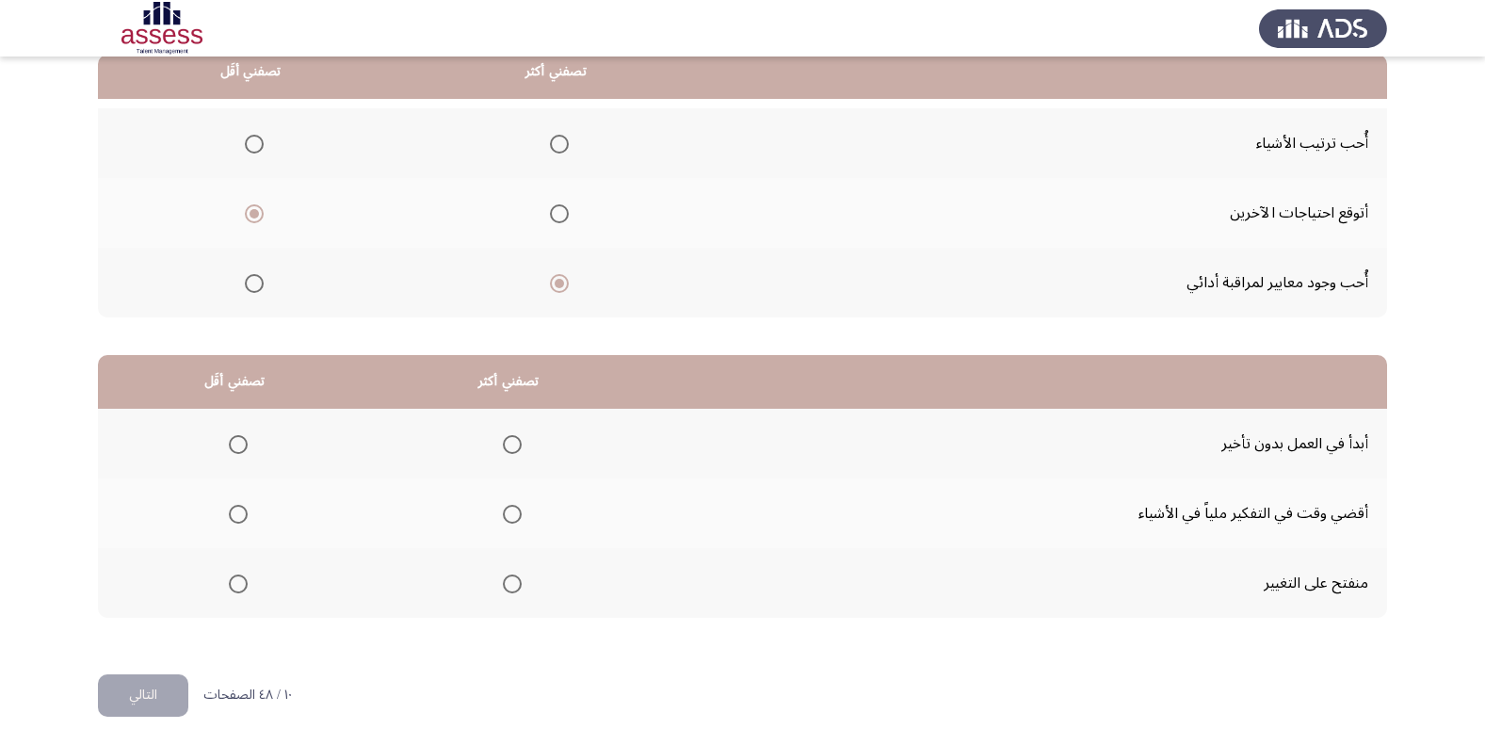
scroll to position [222, 0]
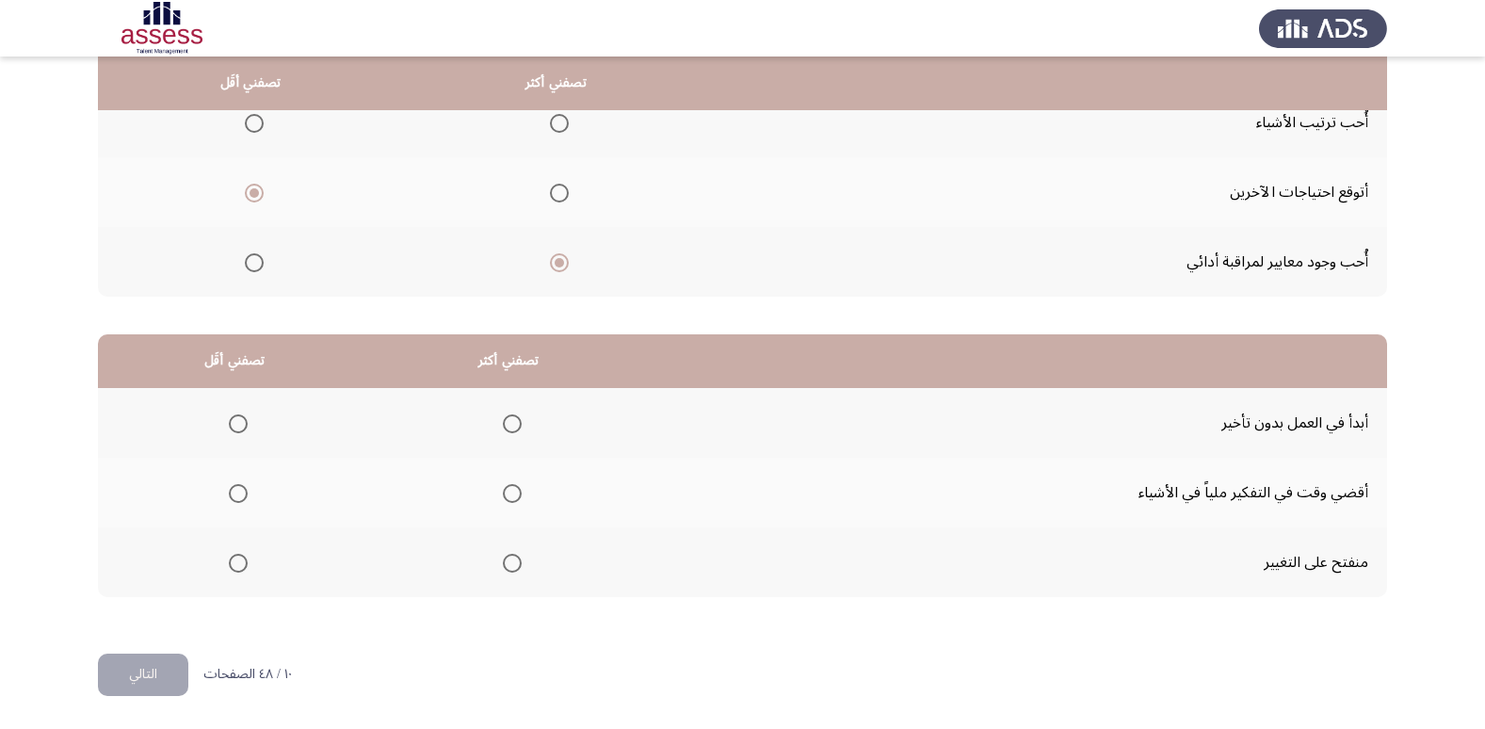
click at [233, 492] on span "Select an option" at bounding box center [238, 493] width 19 height 19
click at [233, 492] on input "Select an option" at bounding box center [238, 493] width 19 height 19
click at [514, 560] on span "Select an option" at bounding box center [512, 563] width 19 height 19
click at [514, 560] on input "Select an option" at bounding box center [512, 563] width 19 height 19
click at [144, 659] on button "التالي" at bounding box center [143, 674] width 90 height 42
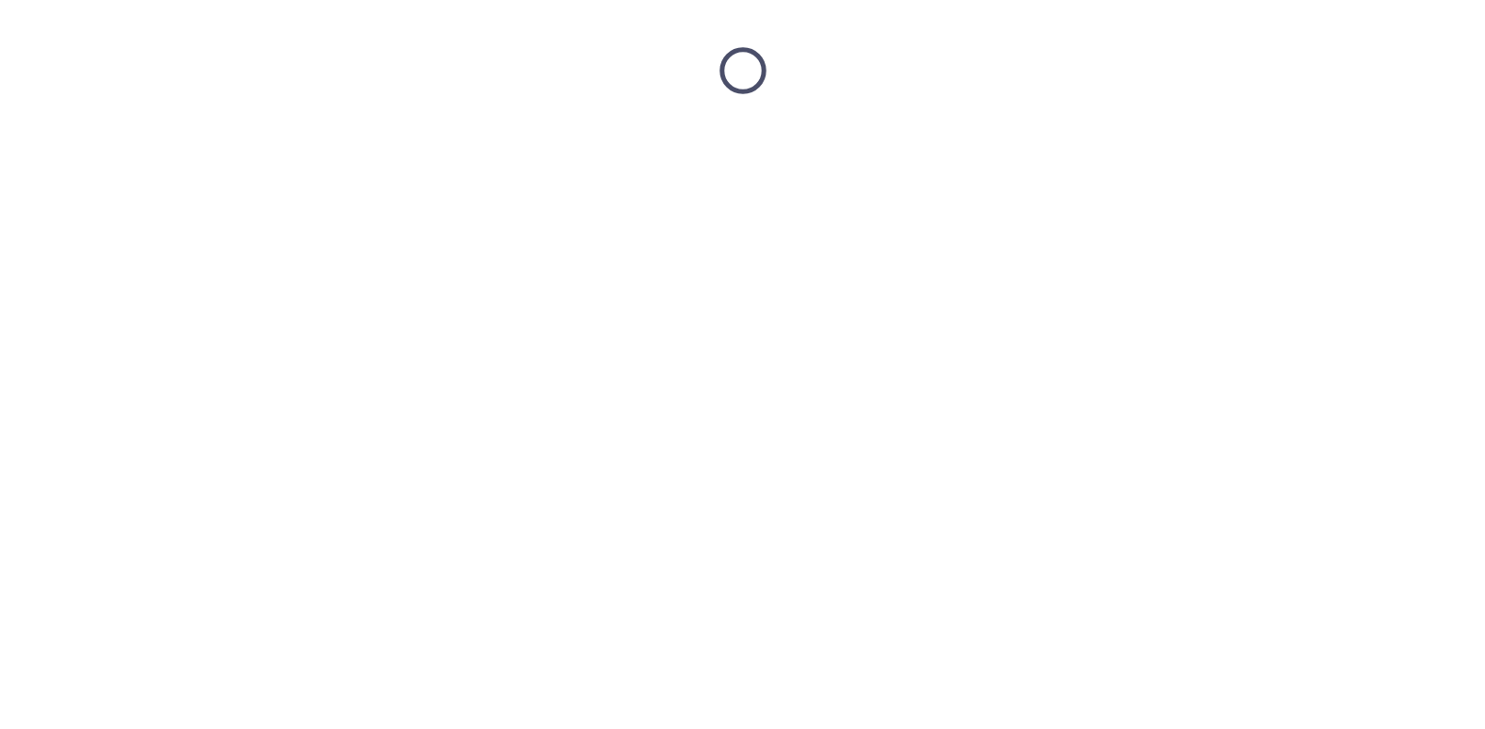
scroll to position [0, 0]
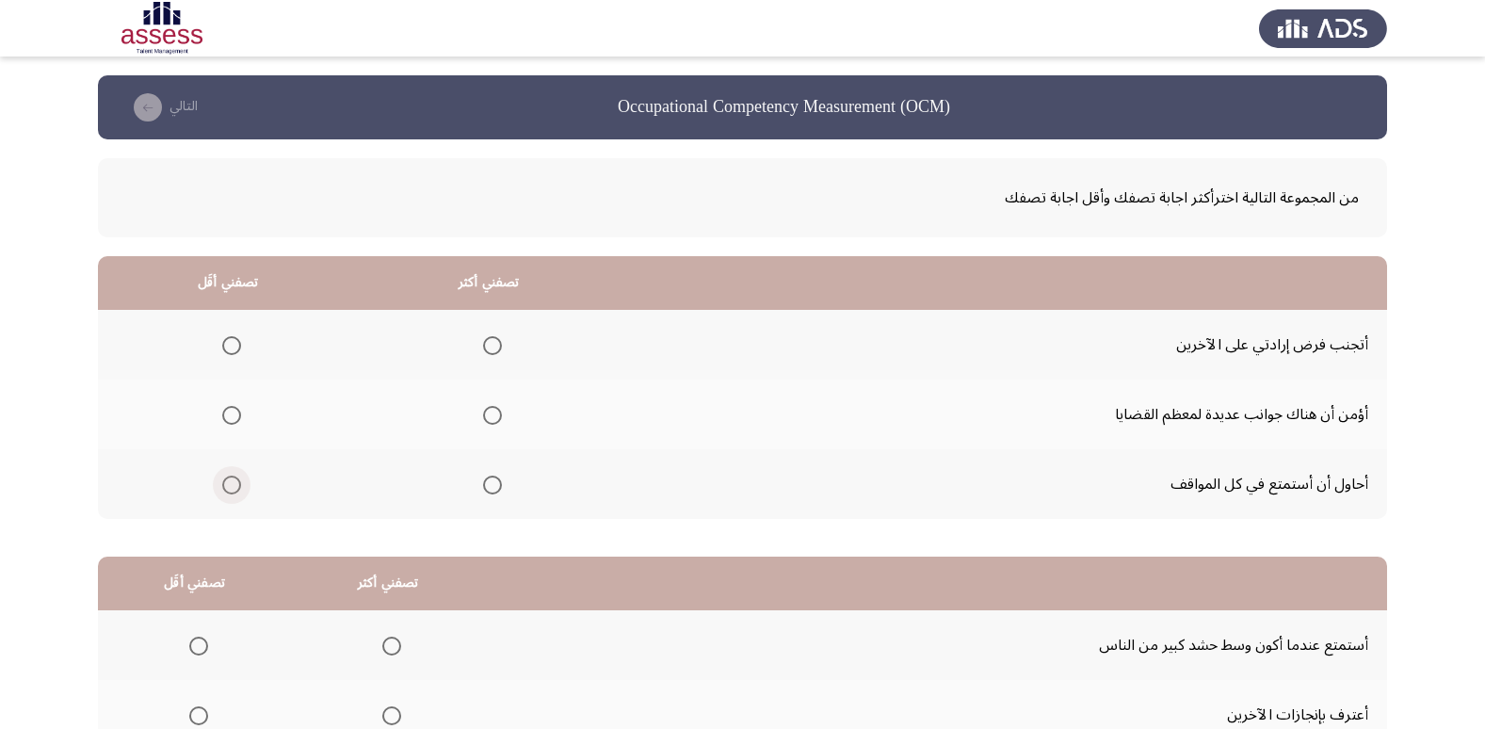
click at [232, 482] on span "Select an option" at bounding box center [231, 485] width 19 height 19
click at [232, 482] on input "Select an option" at bounding box center [231, 485] width 19 height 19
click at [485, 411] on span "Select an option" at bounding box center [492, 415] width 19 height 19
click at [485, 411] on input "Select an option" at bounding box center [492, 415] width 19 height 19
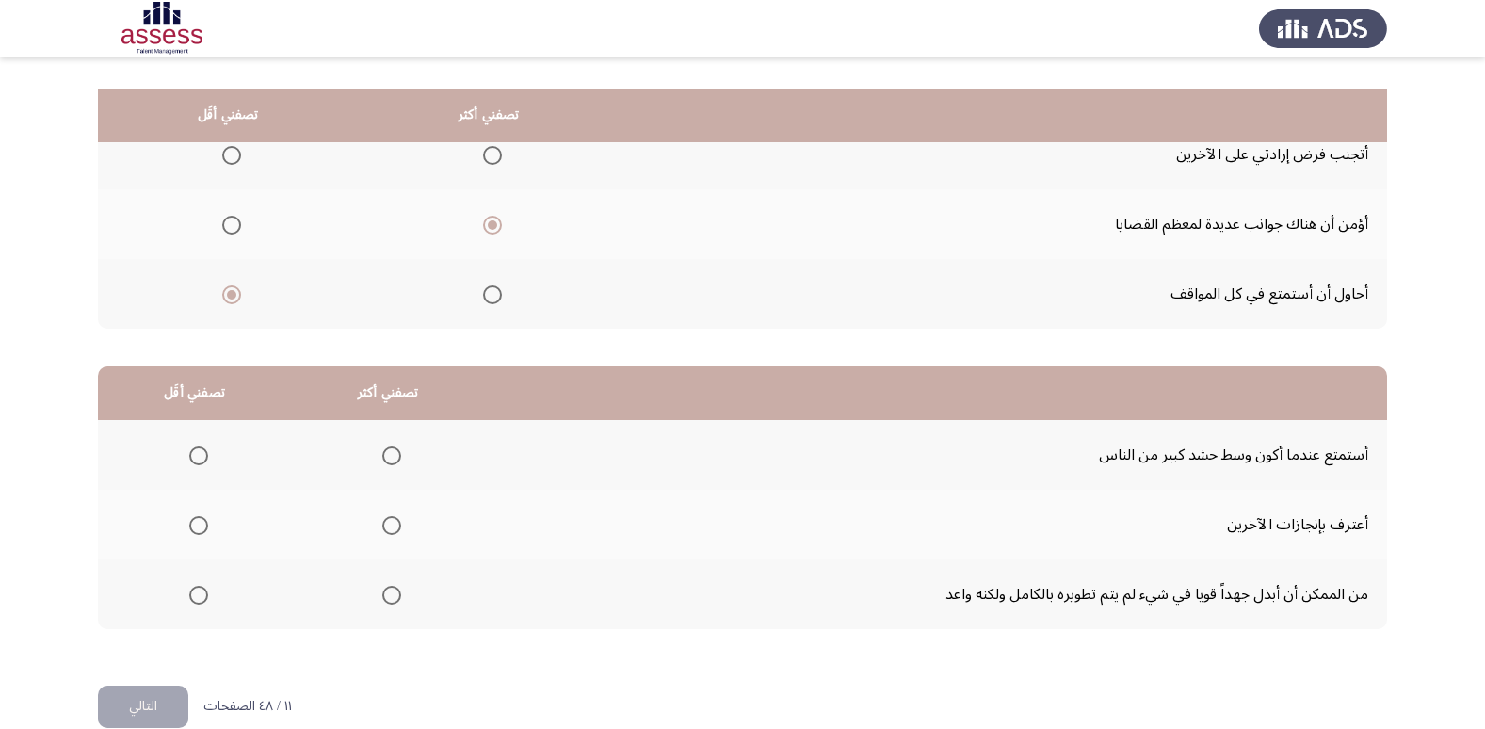
scroll to position [222, 0]
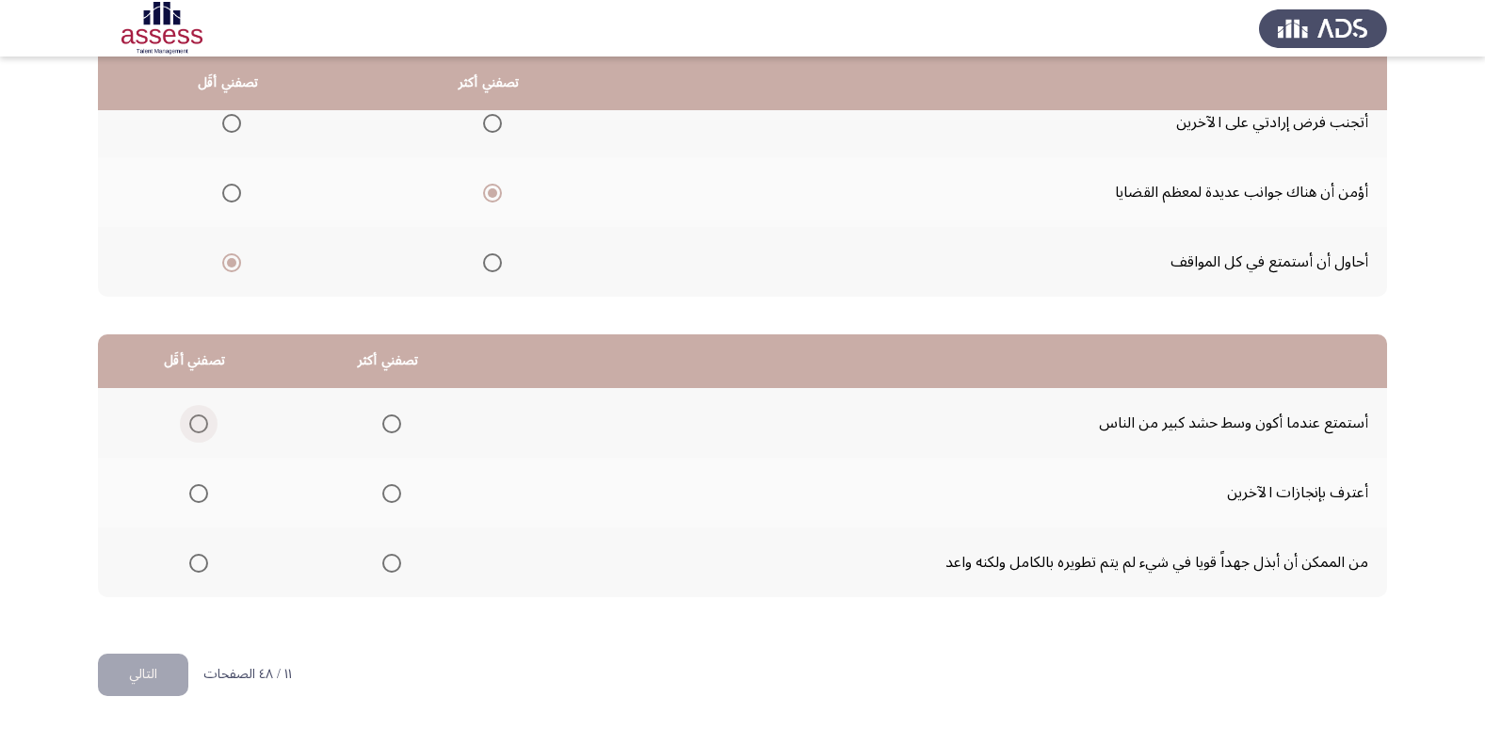
click at [203, 422] on span "Select an option" at bounding box center [198, 423] width 19 height 19
click at [203, 422] on input "Select an option" at bounding box center [198, 423] width 19 height 19
click at [385, 560] on span "Select an option" at bounding box center [391, 563] width 19 height 19
click at [385, 560] on input "Select an option" at bounding box center [391, 563] width 19 height 19
click at [151, 672] on button "التالي" at bounding box center [143, 674] width 90 height 42
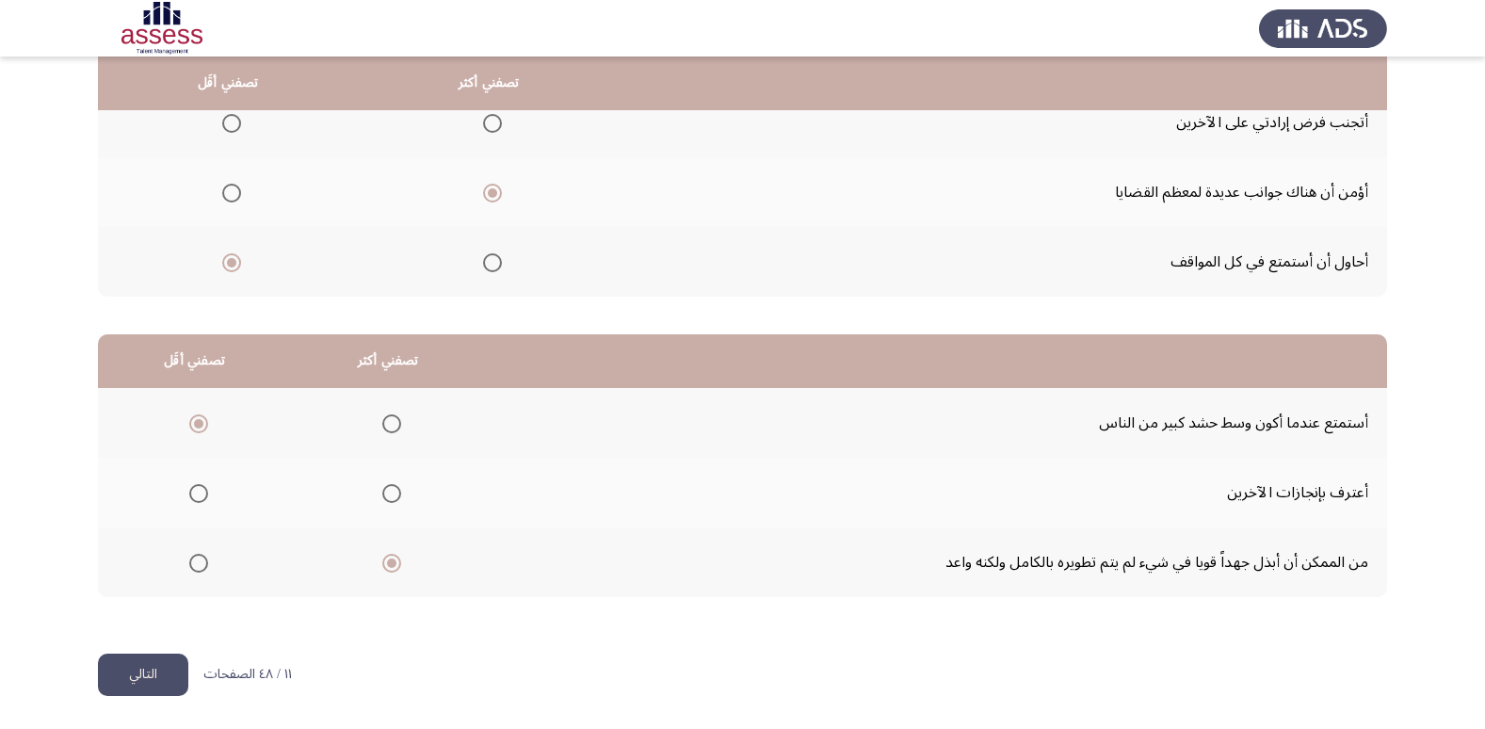
scroll to position [0, 0]
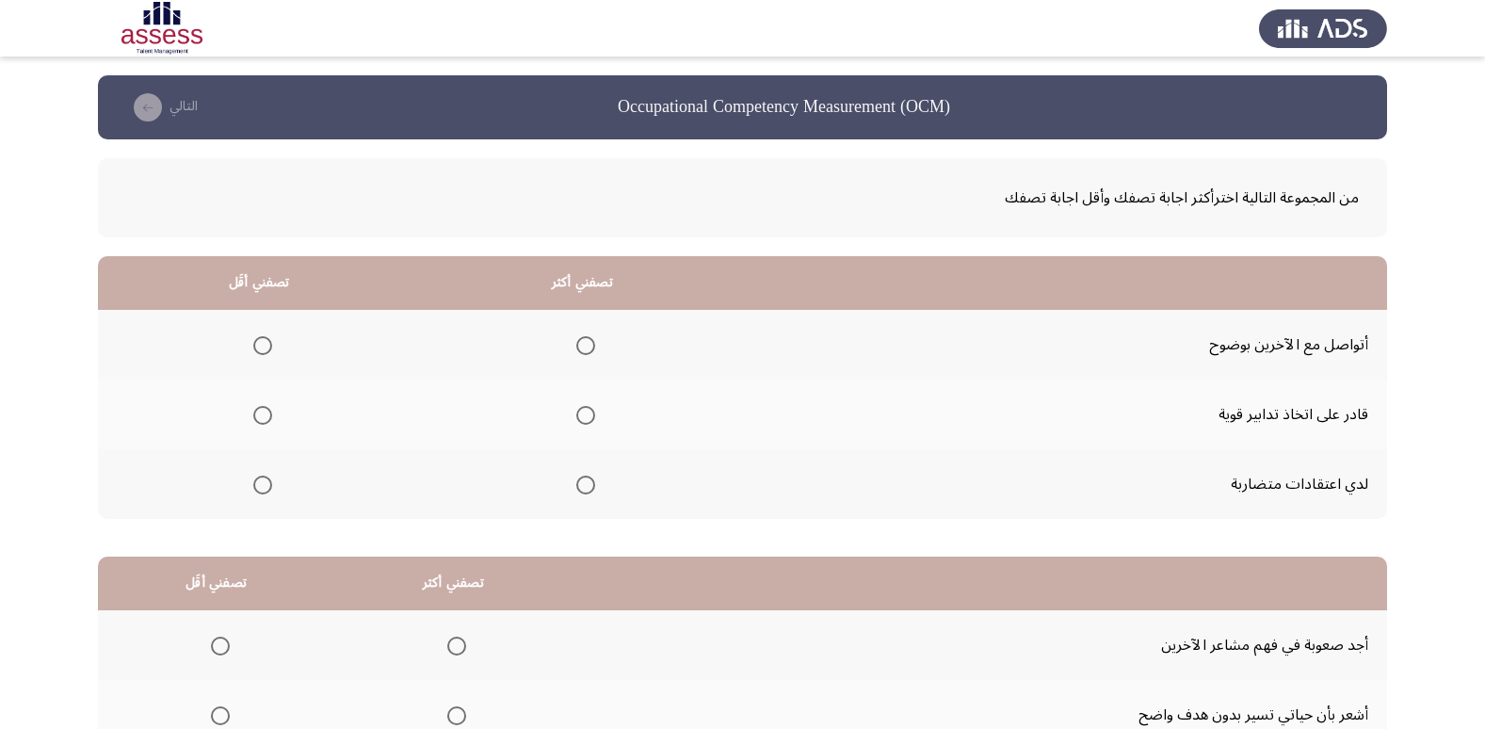
click at [264, 482] on span "Select an option" at bounding box center [262, 485] width 19 height 19
click at [264, 482] on input "Select an option" at bounding box center [262, 485] width 19 height 19
click at [588, 346] on span "Select an option" at bounding box center [585, 345] width 19 height 19
click at [588, 346] on input "Select an option" at bounding box center [585, 345] width 19 height 19
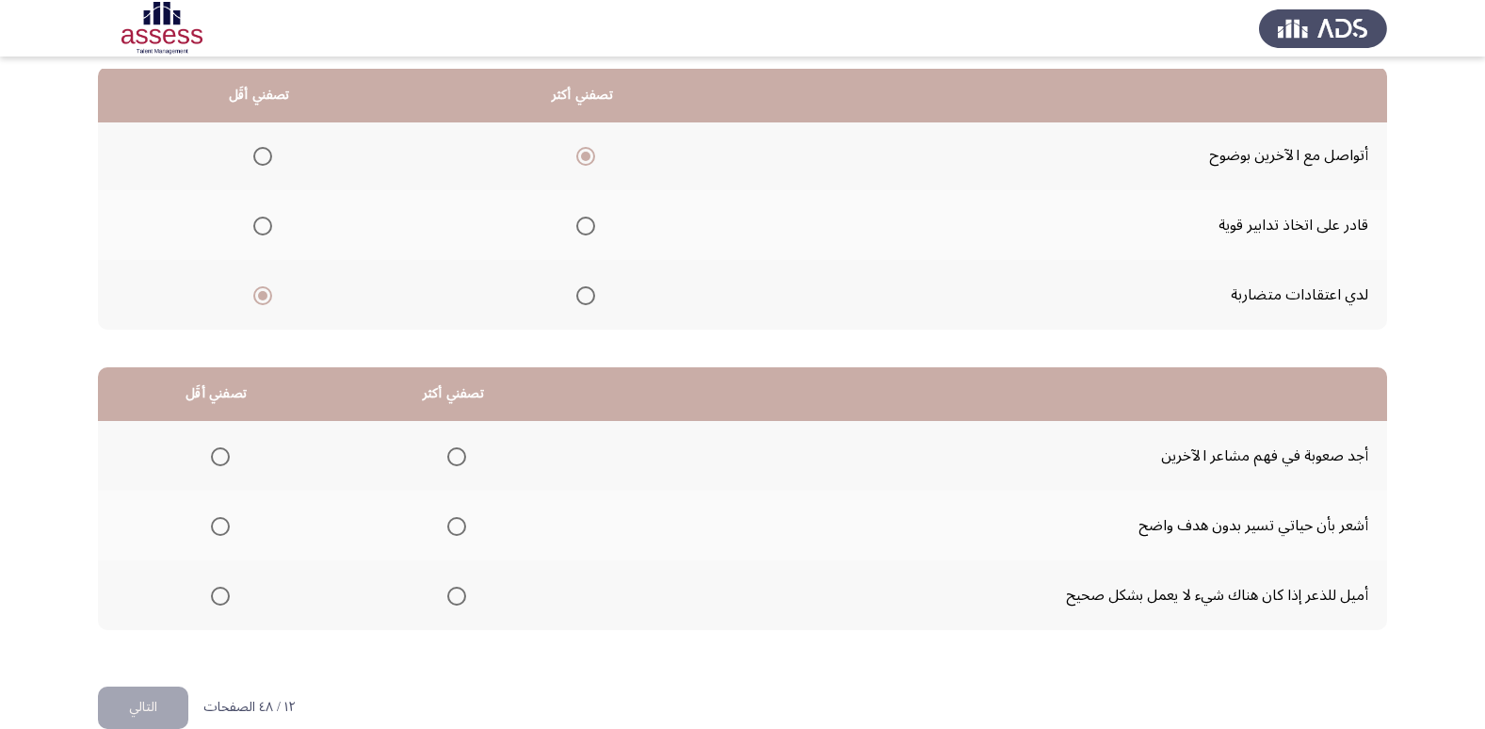
scroll to position [222, 0]
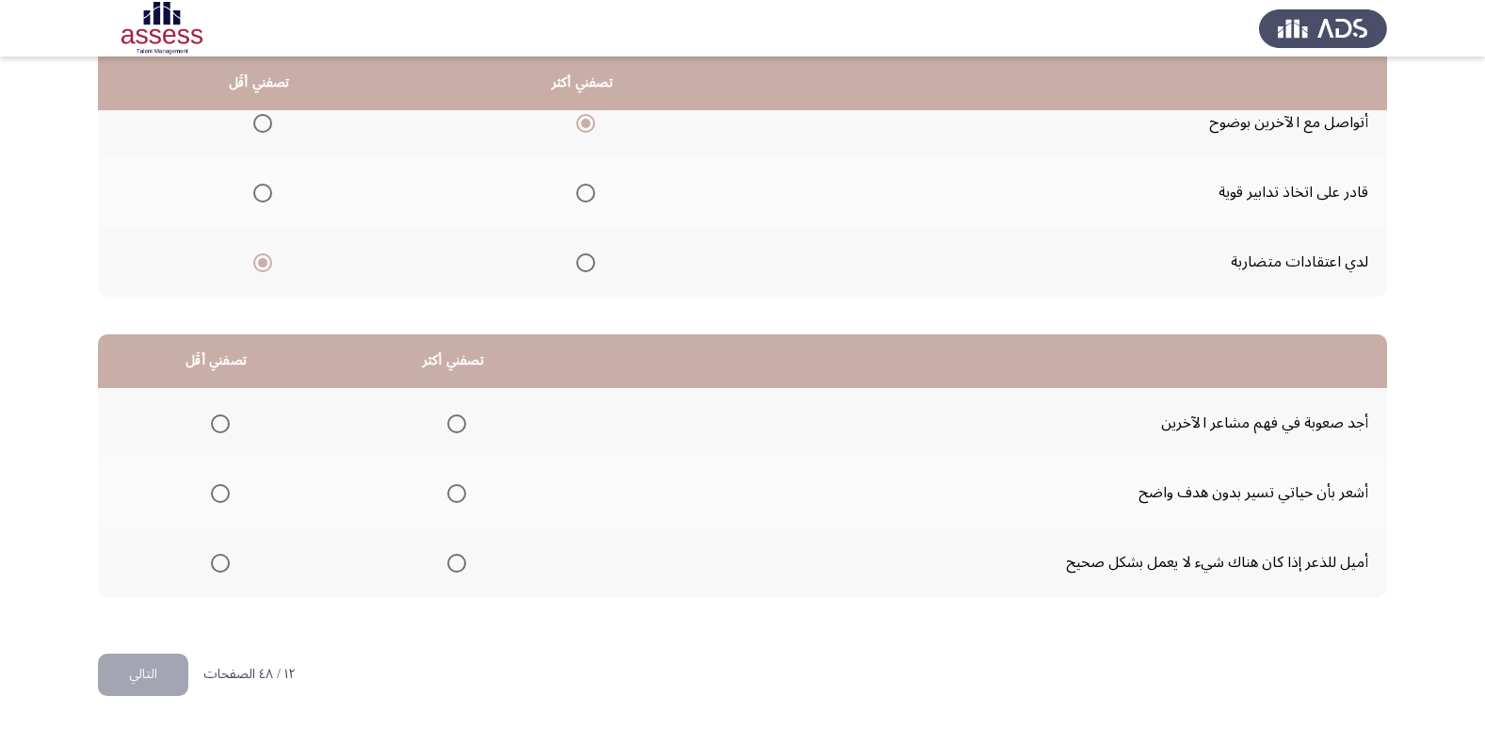
click at [219, 489] on span "Select an option" at bounding box center [220, 493] width 19 height 19
click at [219, 489] on input "Select an option" at bounding box center [220, 493] width 19 height 19
click at [457, 554] on span "Select an option" at bounding box center [456, 563] width 19 height 19
click at [457, 554] on input "Select an option" at bounding box center [456, 563] width 19 height 19
click at [154, 665] on button "التالي" at bounding box center [143, 674] width 90 height 42
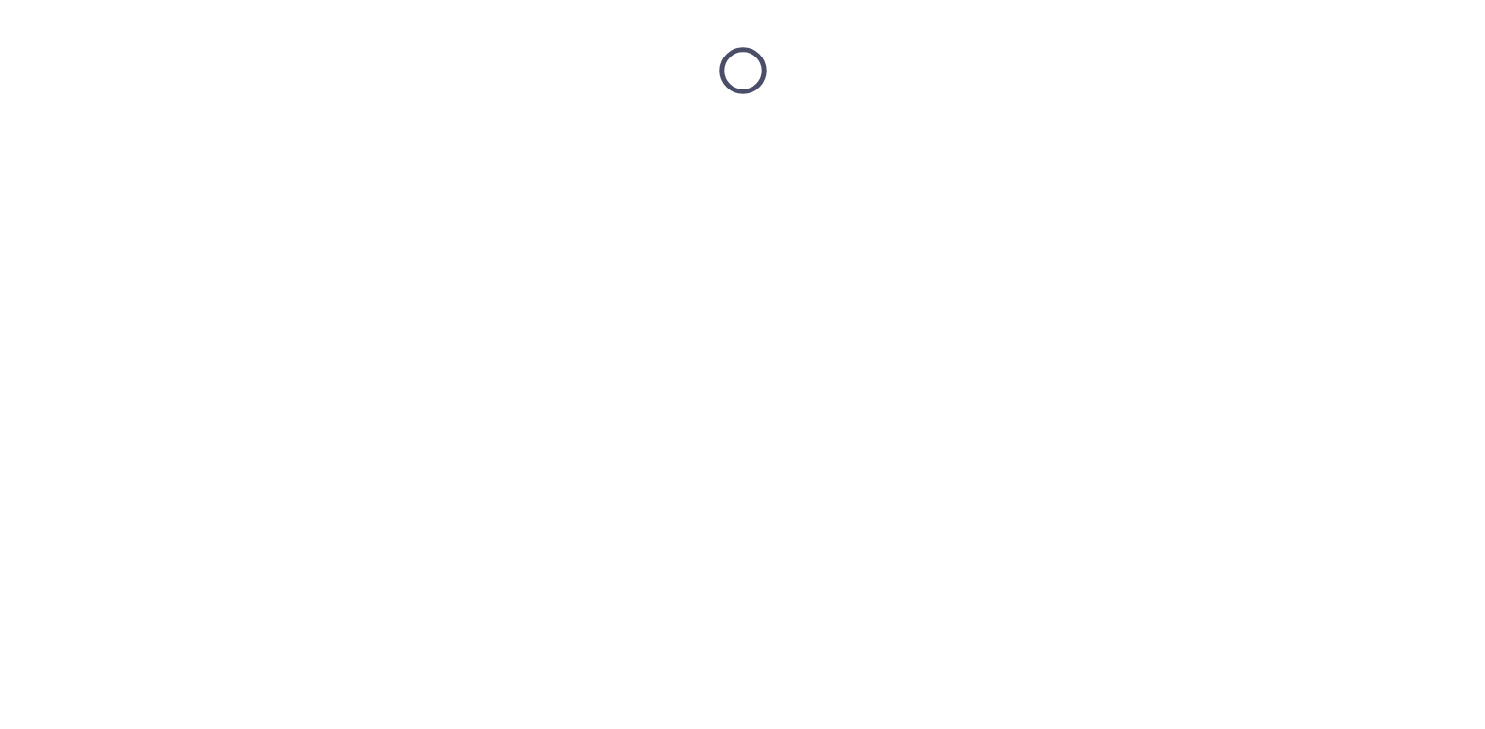
scroll to position [0, 0]
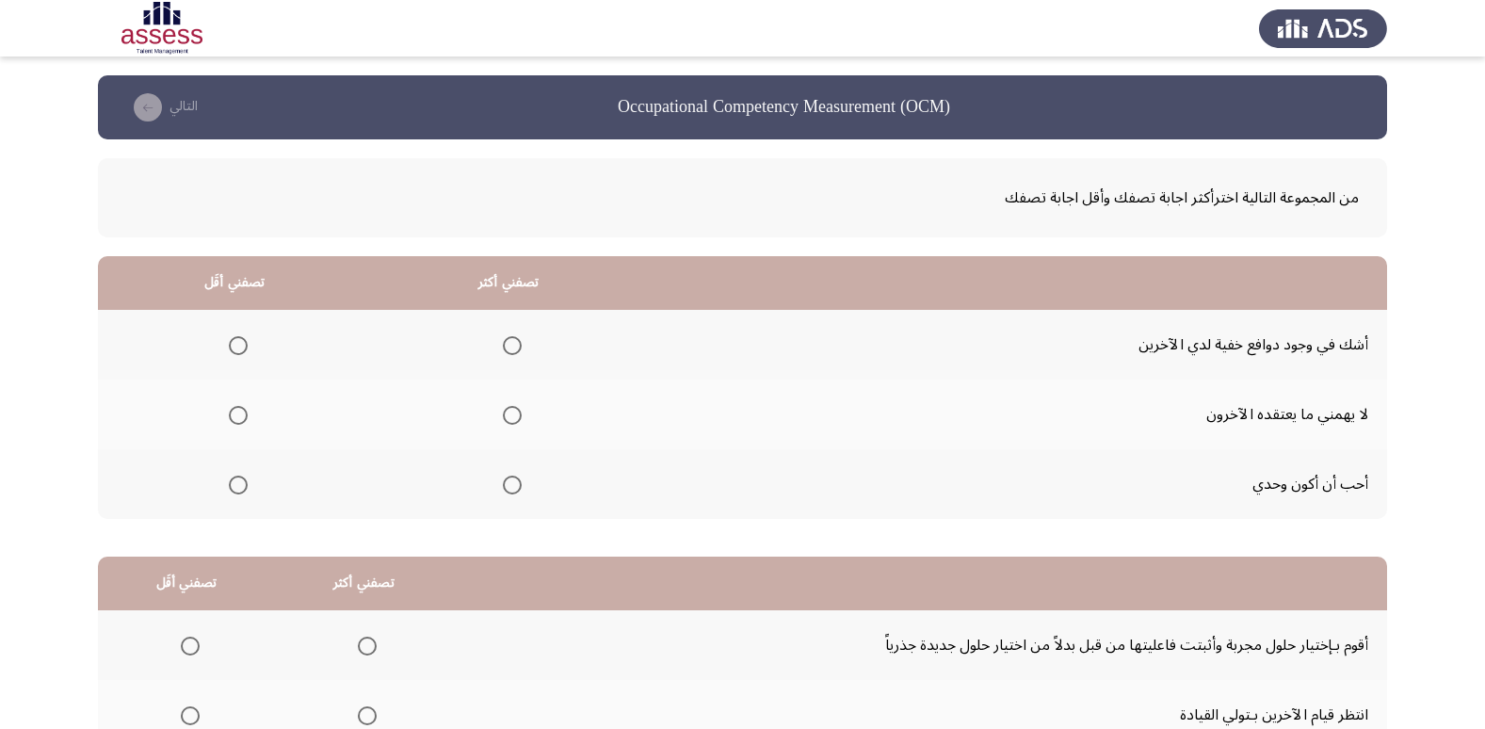
click at [513, 415] on span "Select an option" at bounding box center [512, 415] width 19 height 19
click at [513, 415] on input "Select an option" at bounding box center [512, 415] width 19 height 19
click at [240, 344] on span "Select an option" at bounding box center [238, 345] width 19 height 19
click at [240, 344] on input "Select an option" at bounding box center [238, 345] width 19 height 19
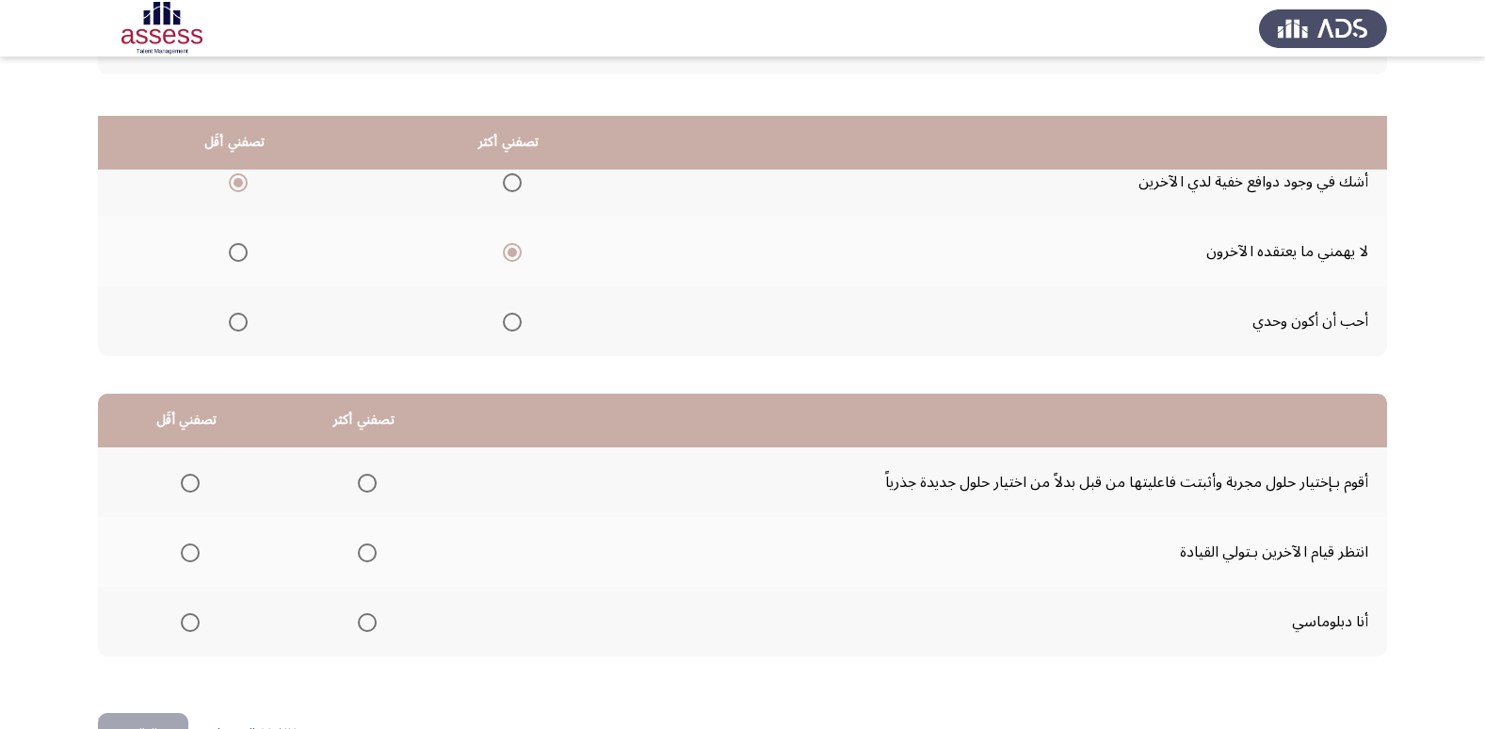
scroll to position [222, 0]
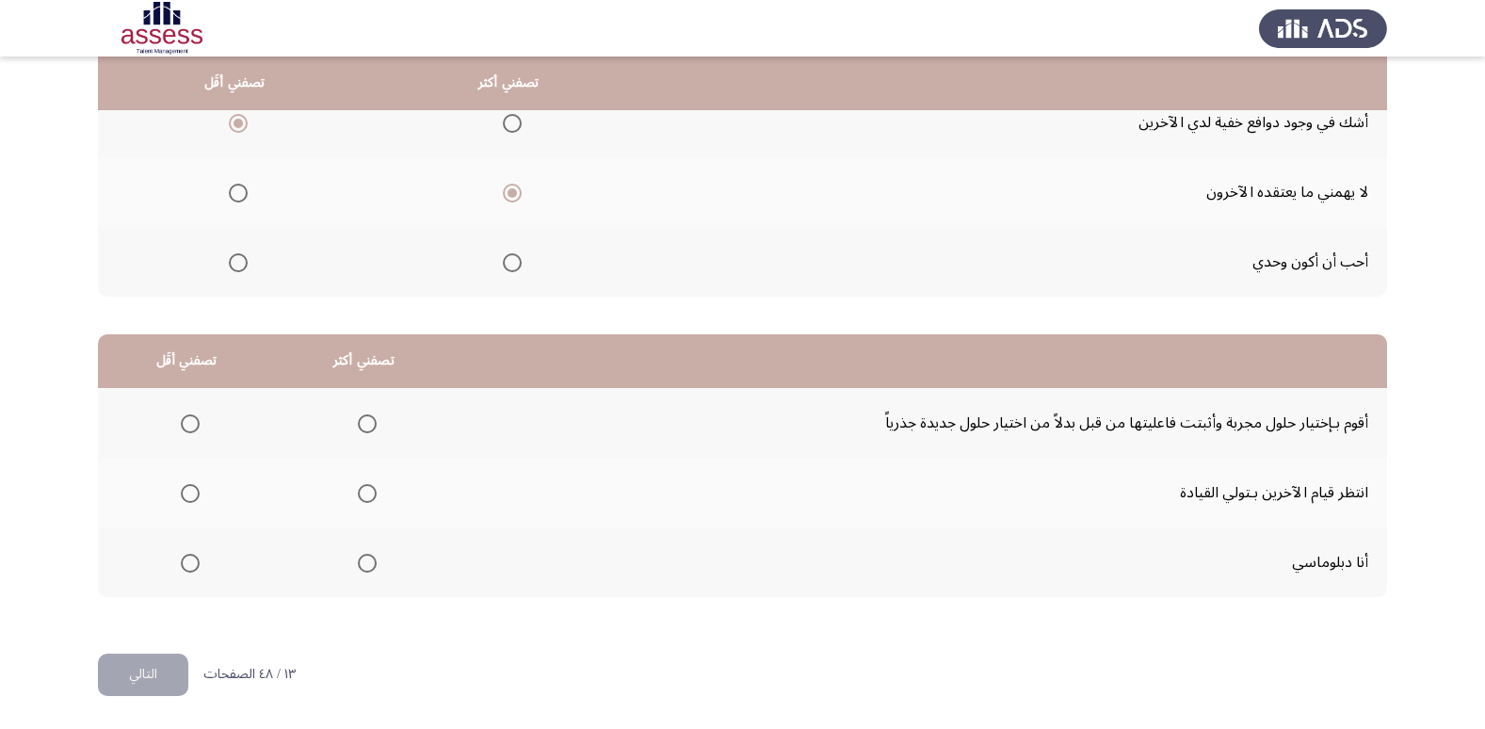
click at [193, 492] on span "Select an option" at bounding box center [190, 493] width 19 height 19
click at [193, 492] on input "Select an option" at bounding box center [190, 493] width 19 height 19
click at [363, 560] on span "Select an option" at bounding box center [367, 563] width 19 height 19
click at [363, 560] on input "Select an option" at bounding box center [367, 563] width 19 height 19
click at [116, 669] on button "التالي" at bounding box center [143, 674] width 90 height 42
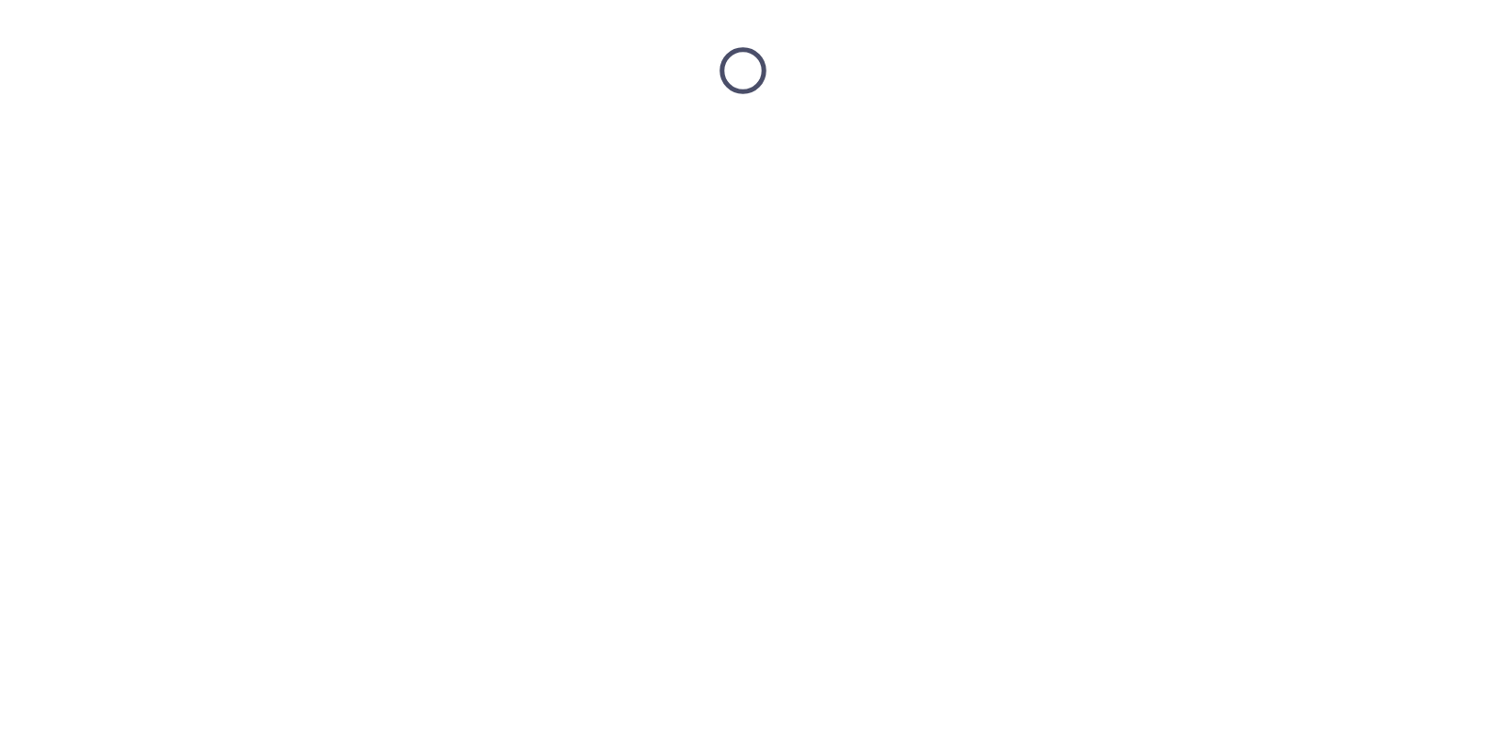
scroll to position [0, 0]
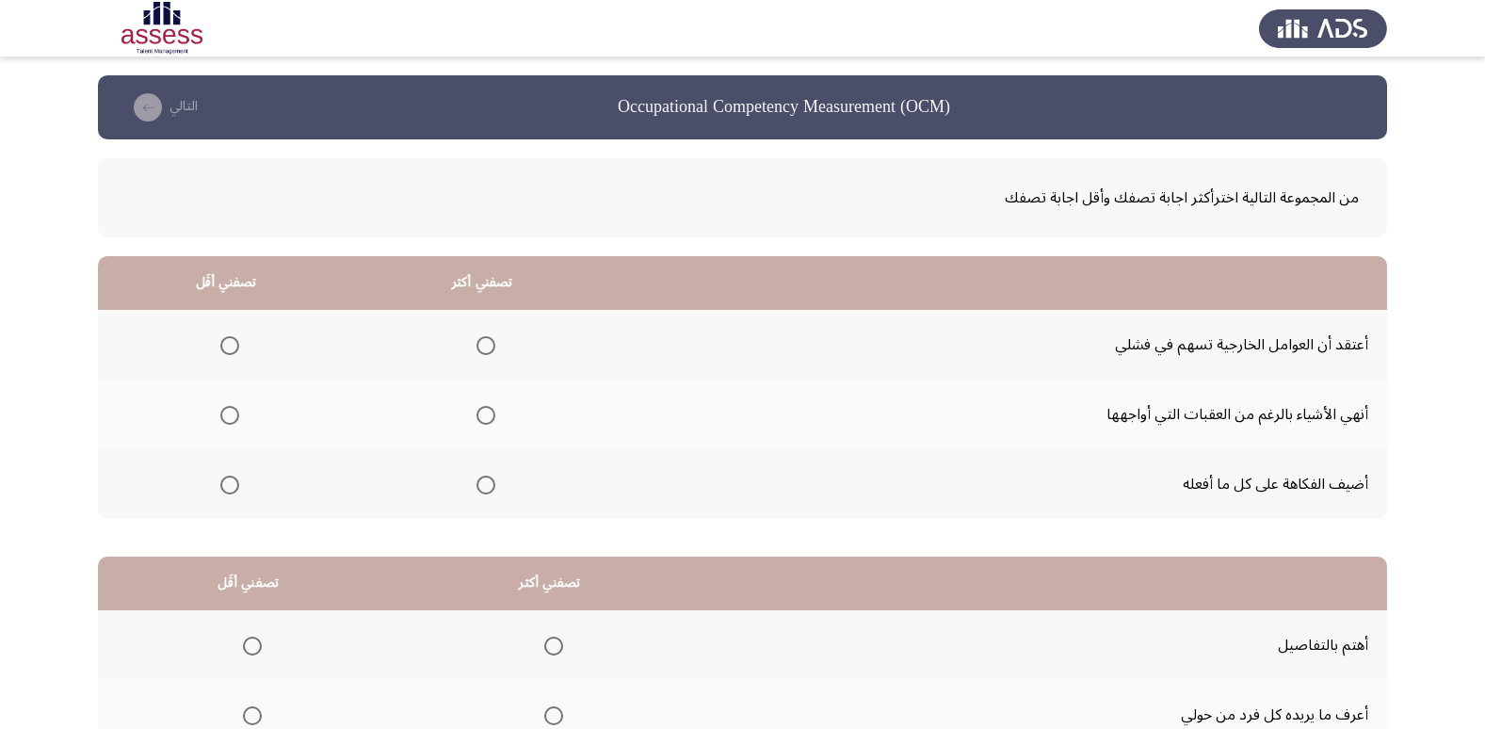
click at [227, 484] on span "Select an option" at bounding box center [229, 485] width 19 height 19
click at [227, 484] on input "Select an option" at bounding box center [229, 485] width 19 height 19
click at [492, 419] on span "Select an option" at bounding box center [485, 415] width 19 height 19
click at [492, 419] on input "Select an option" at bounding box center [485, 415] width 19 height 19
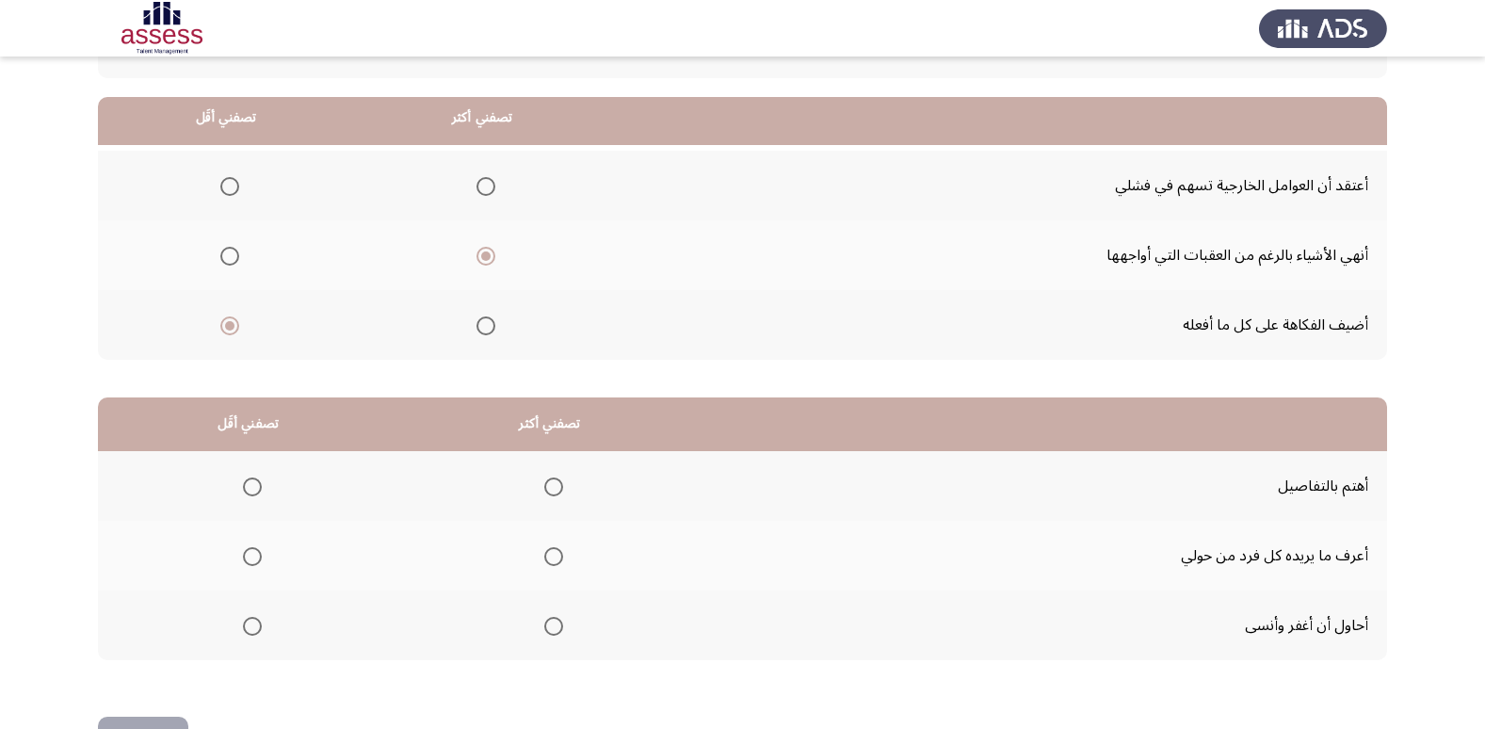
scroll to position [222, 0]
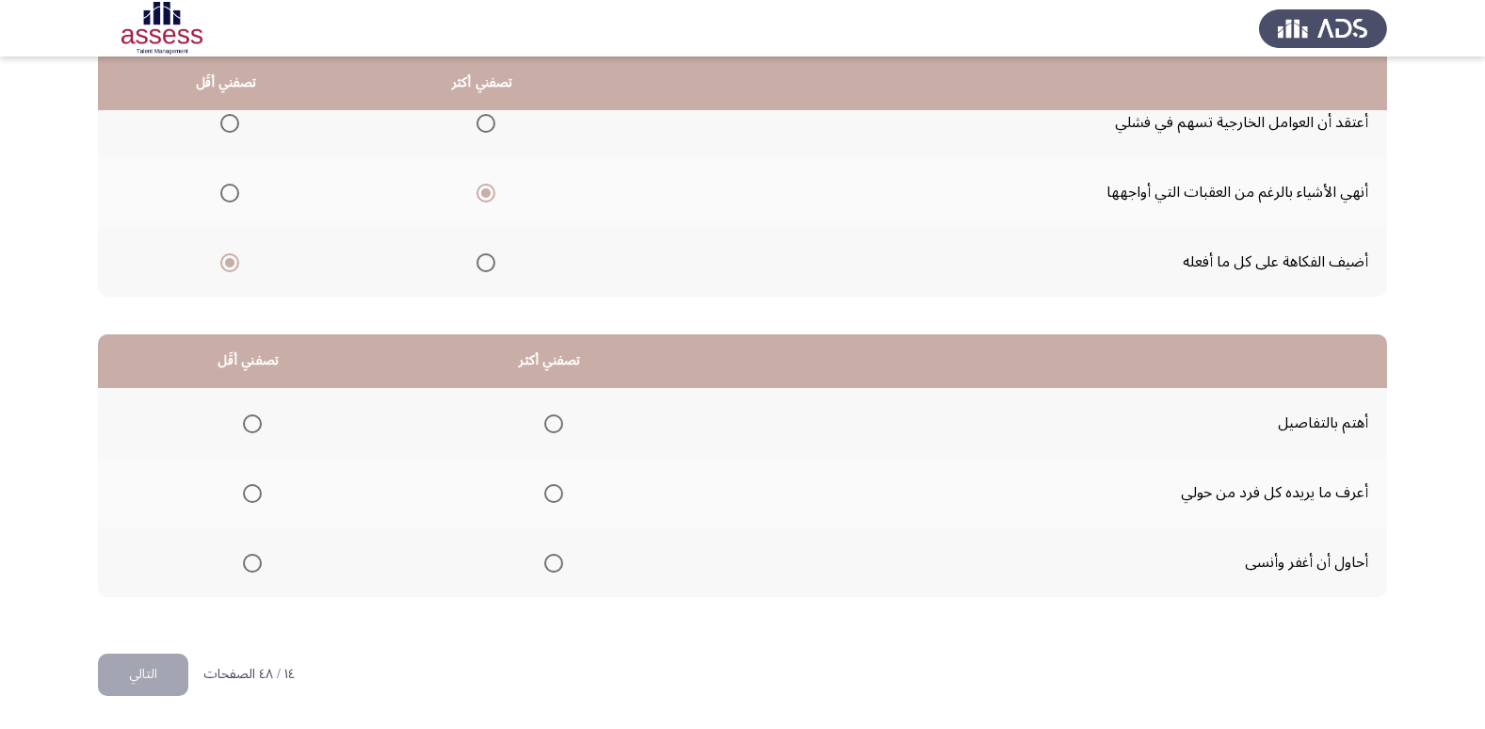
click at [551, 424] on span "Select an option" at bounding box center [553, 423] width 19 height 19
click at [551, 424] on input "Select an option" at bounding box center [553, 423] width 19 height 19
click at [249, 492] on span "Select an option" at bounding box center [252, 493] width 19 height 19
click at [249, 492] on input "Select an option" at bounding box center [252, 493] width 19 height 19
click at [151, 668] on button "التالي" at bounding box center [143, 674] width 90 height 42
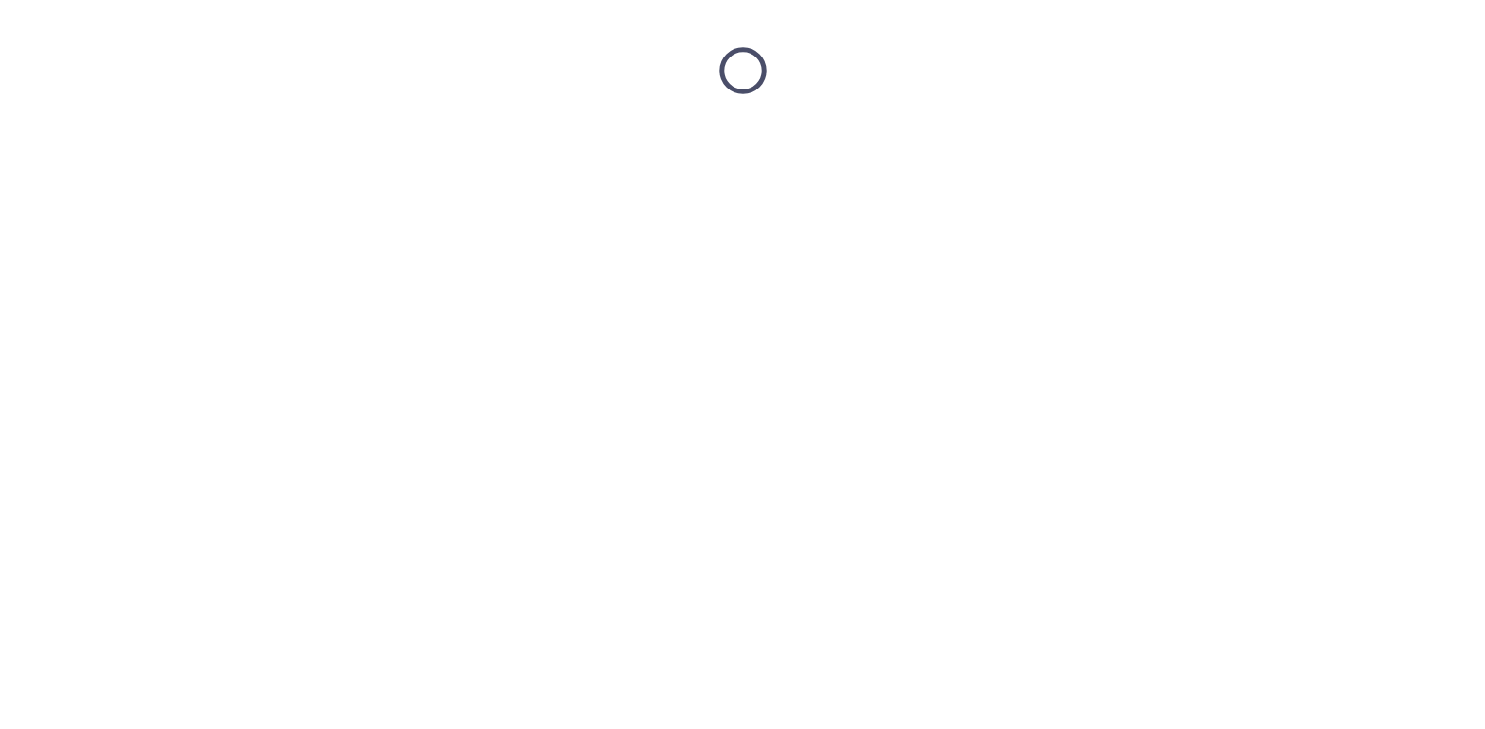
scroll to position [0, 0]
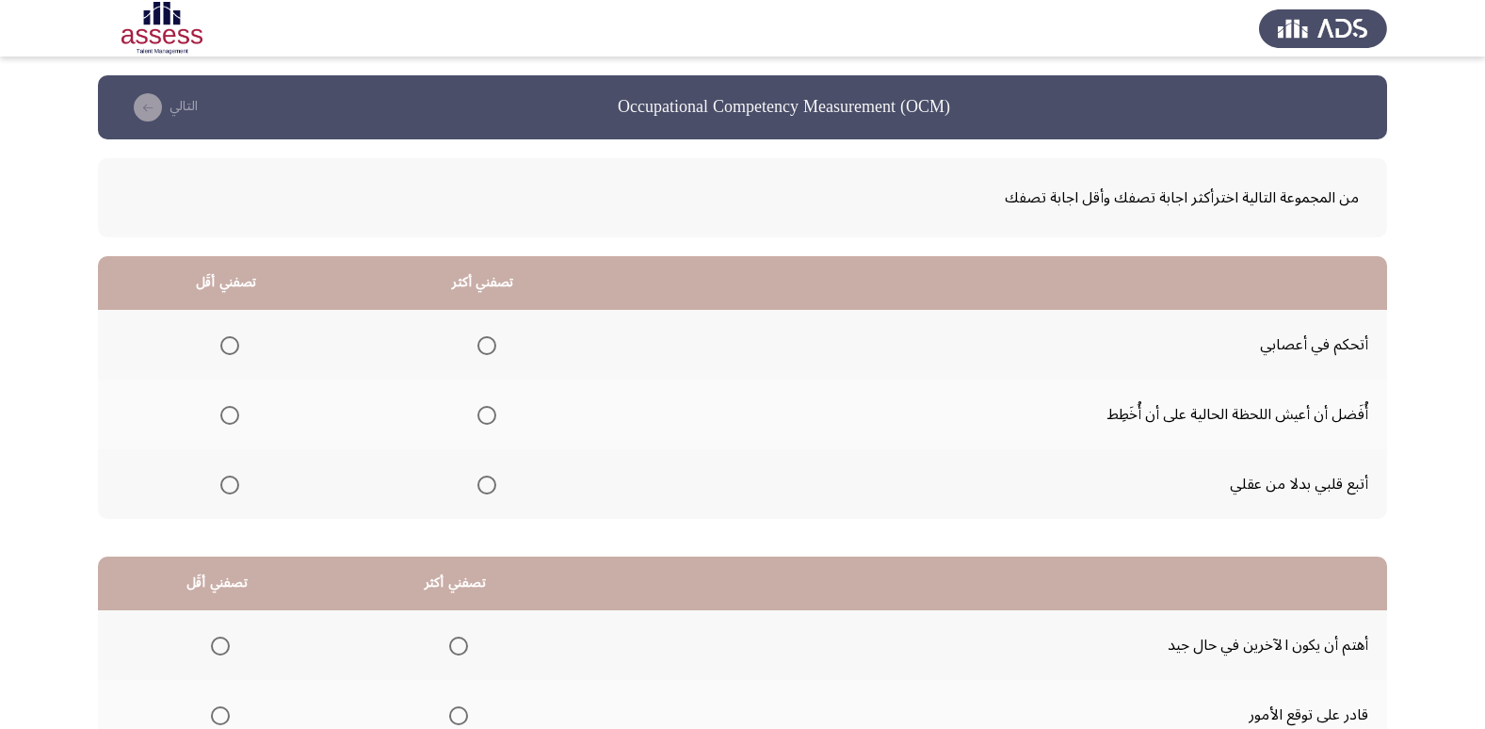
click at [223, 414] on span "Select an option" at bounding box center [229, 415] width 19 height 19
click at [223, 414] on input "Select an option" at bounding box center [229, 415] width 19 height 19
click at [477, 345] on span "Select an option" at bounding box center [486, 345] width 19 height 19
click at [477, 345] on input "Select an option" at bounding box center [486, 345] width 19 height 19
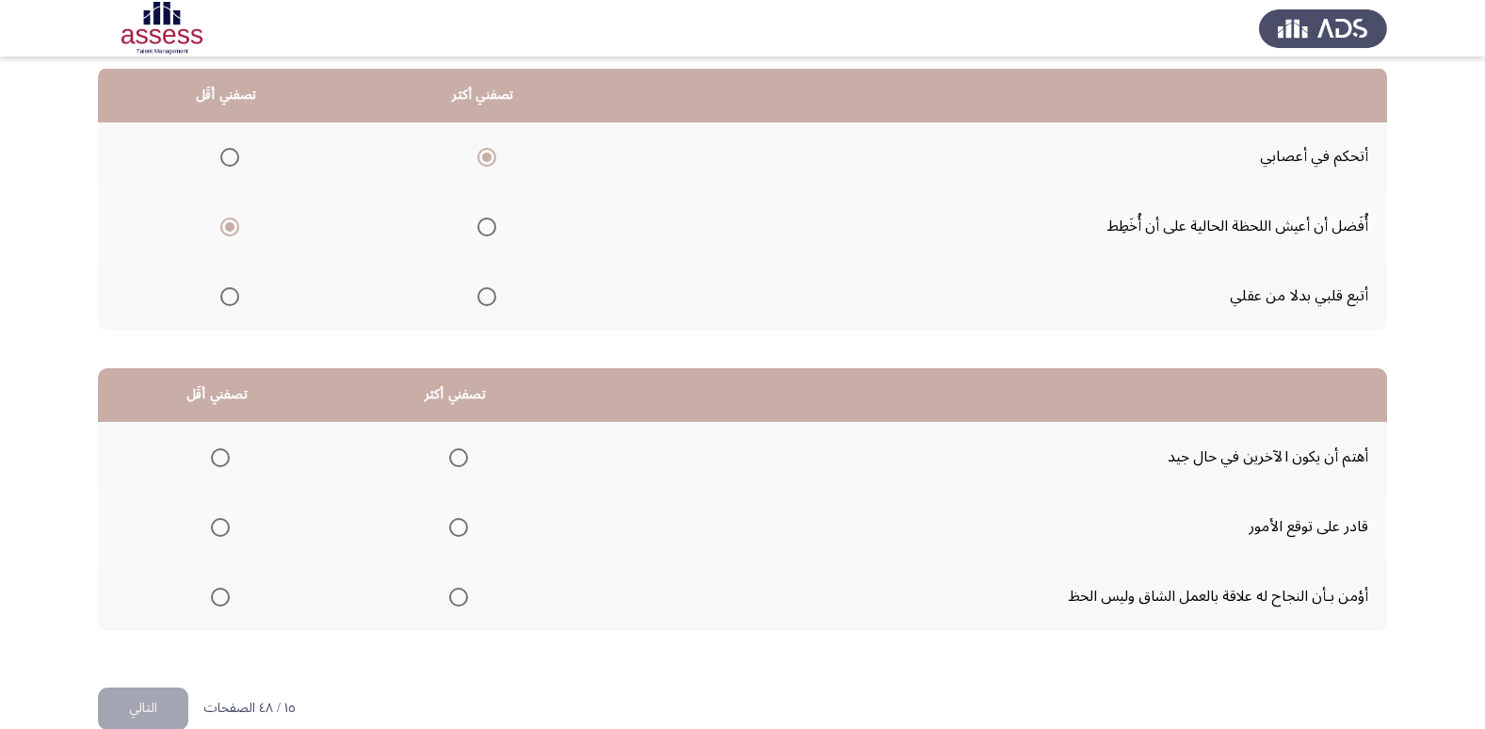
scroll to position [222, 0]
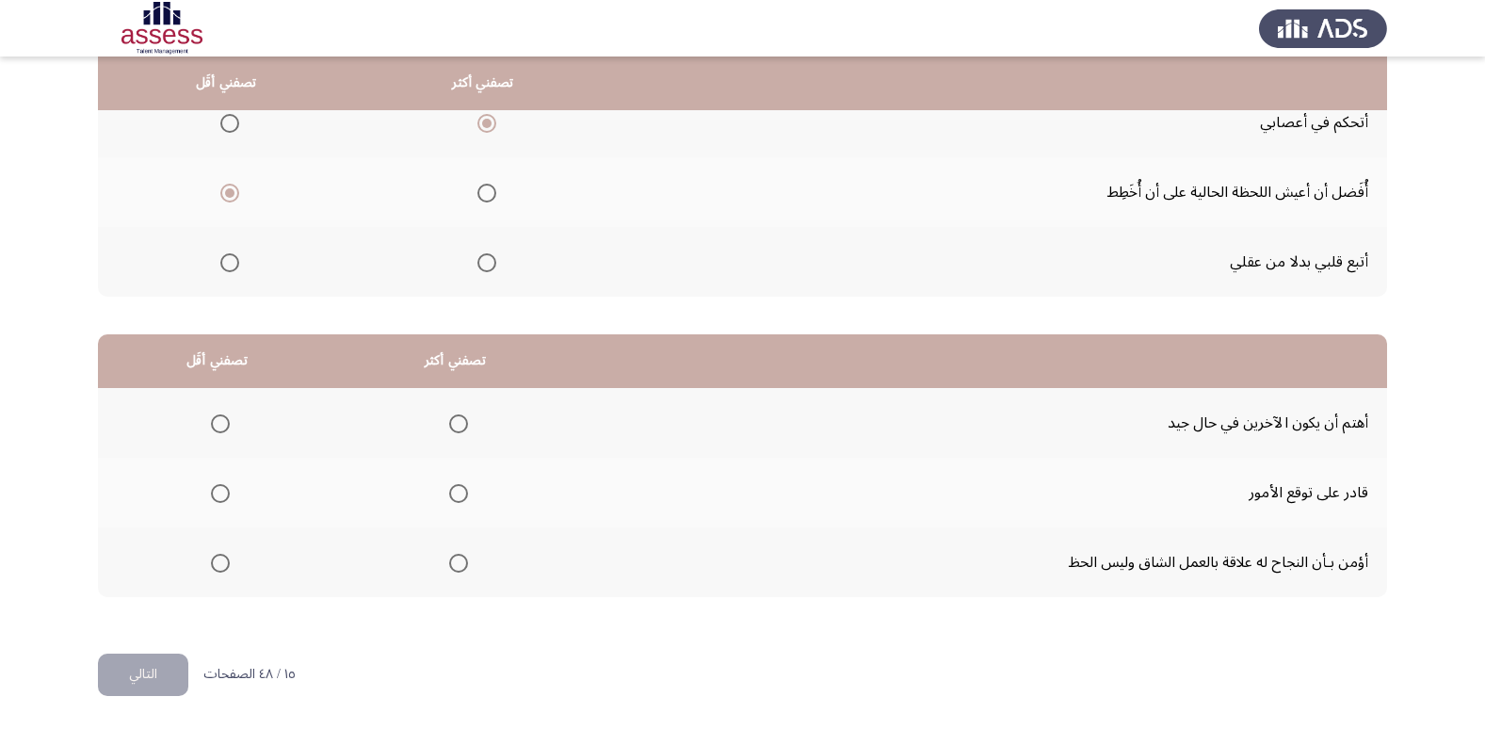
click at [218, 425] on span "Select an option" at bounding box center [220, 423] width 19 height 19
click at [218, 425] on input "Select an option" at bounding box center [220, 423] width 19 height 19
click at [460, 494] on span "Select an option" at bounding box center [458, 493] width 19 height 19
click at [460, 494] on input "Select an option" at bounding box center [458, 493] width 19 height 19
click at [150, 670] on button "التالي" at bounding box center [143, 674] width 90 height 42
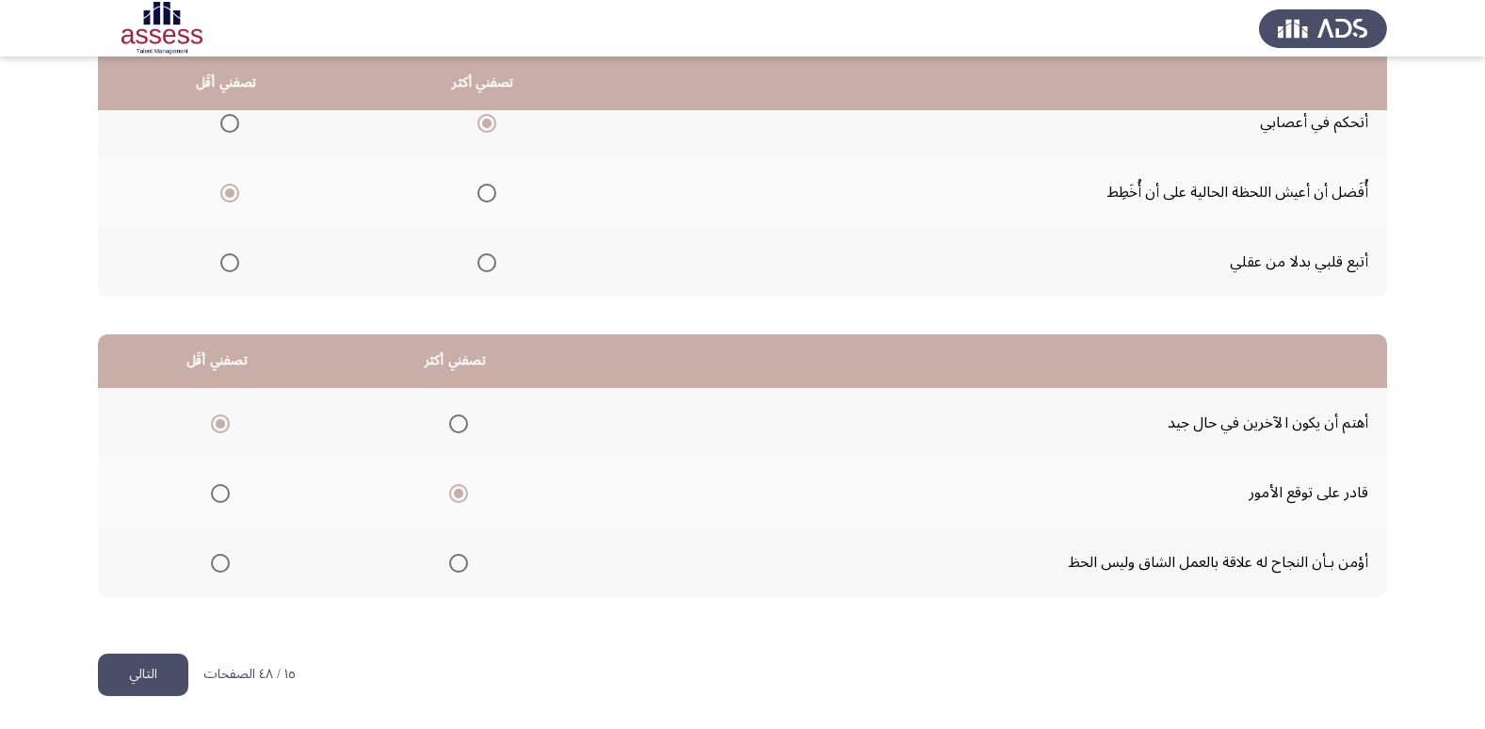
scroll to position [0, 0]
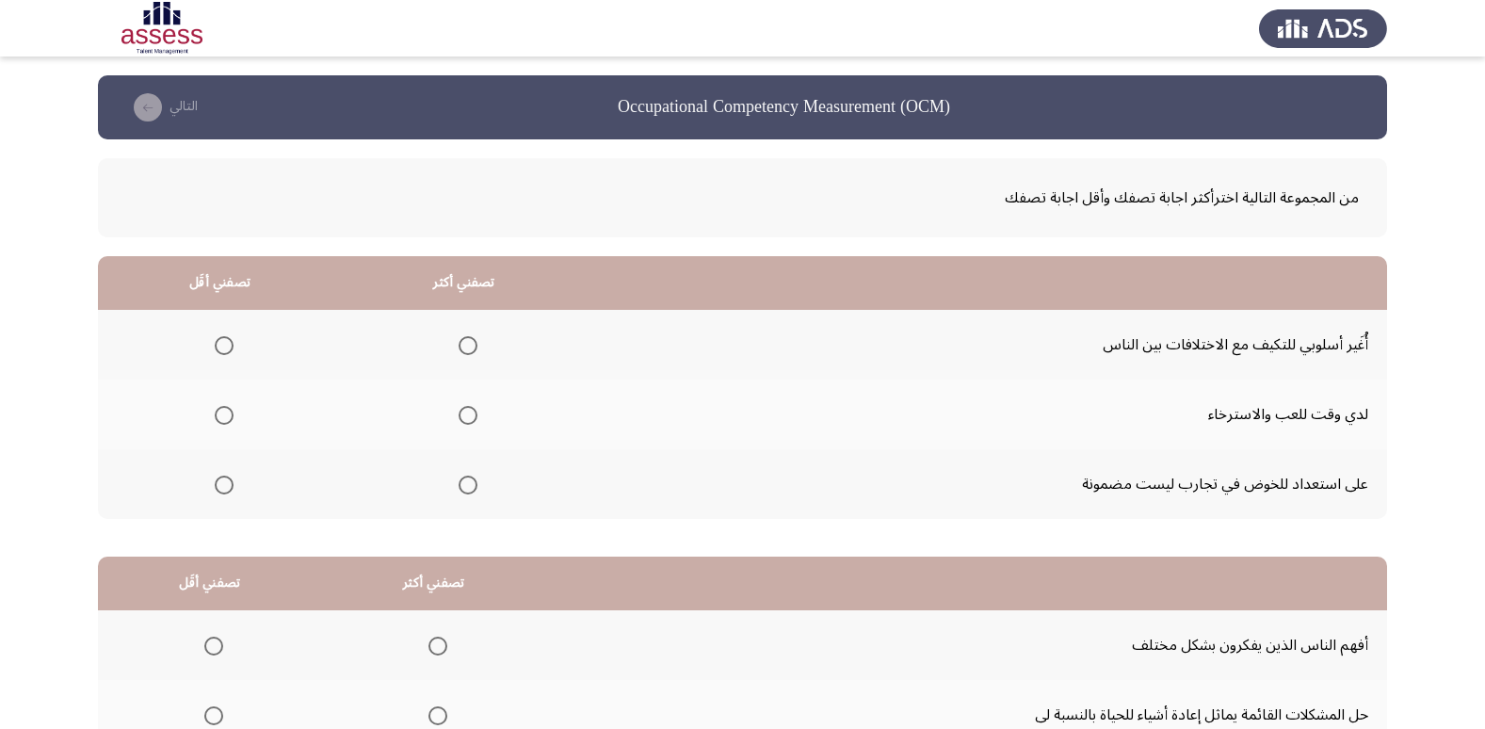
click at [466, 343] on span "Select an option" at bounding box center [468, 345] width 19 height 19
click at [466, 343] on input "Select an option" at bounding box center [468, 345] width 19 height 19
click at [224, 415] on span "Select an option" at bounding box center [224, 415] width 0 height 0
click at [222, 415] on input "Select an option" at bounding box center [224, 415] width 19 height 19
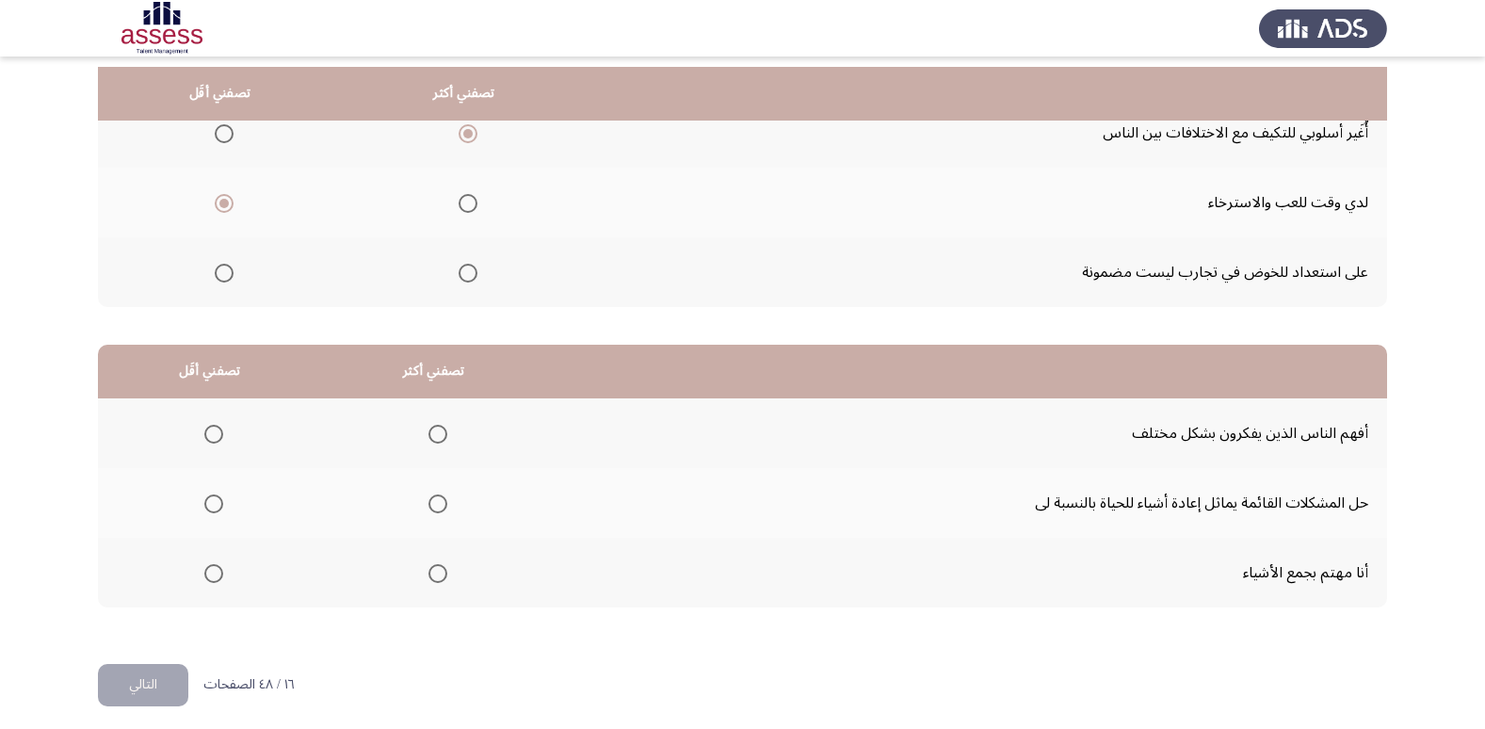
scroll to position [222, 0]
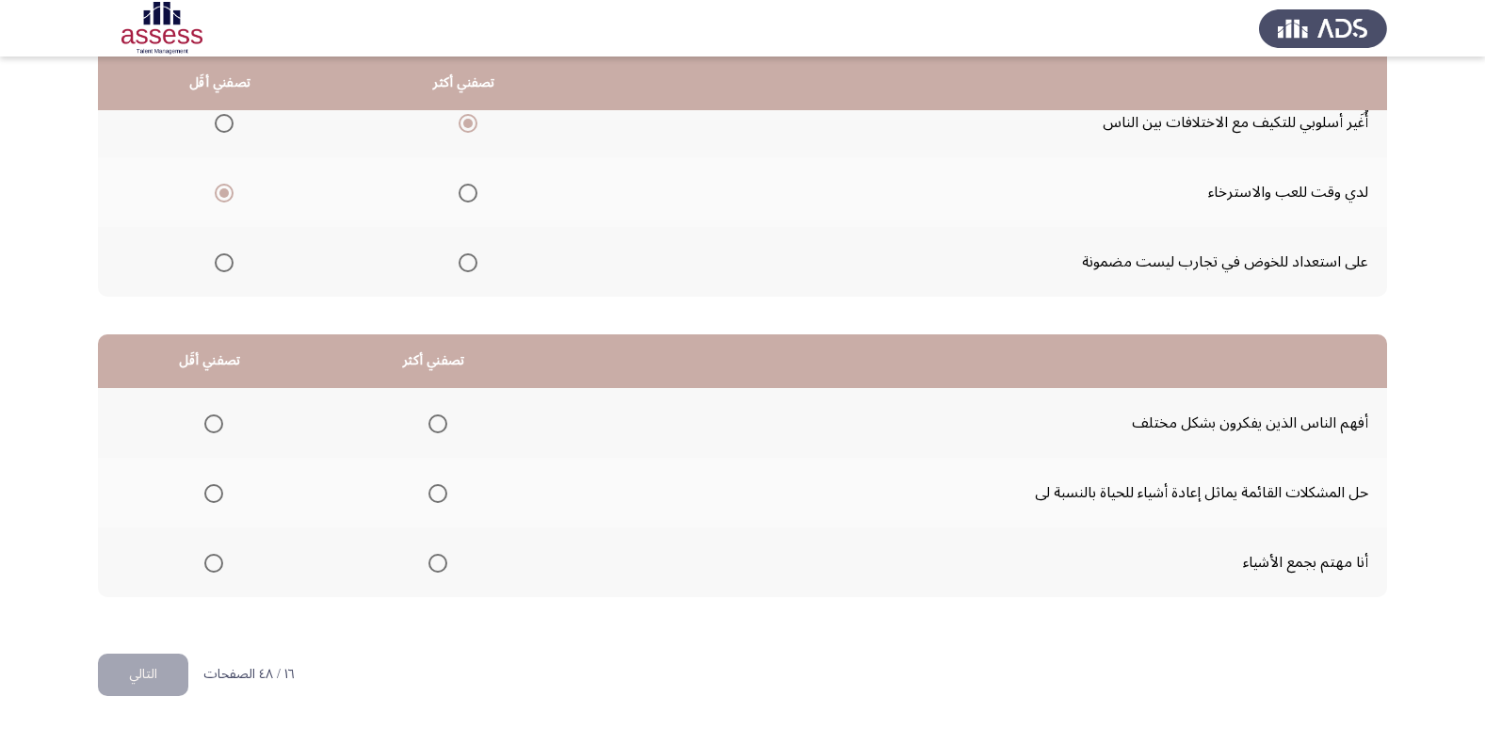
click at [206, 564] on span "Select an option" at bounding box center [213, 563] width 19 height 19
click at [206, 564] on input "Select an option" at bounding box center [213, 563] width 19 height 19
click at [433, 493] on span "Select an option" at bounding box center [437, 493] width 19 height 19
click at [433, 493] on input "Select an option" at bounding box center [437, 493] width 19 height 19
click at [149, 667] on button "التالي" at bounding box center [143, 674] width 90 height 42
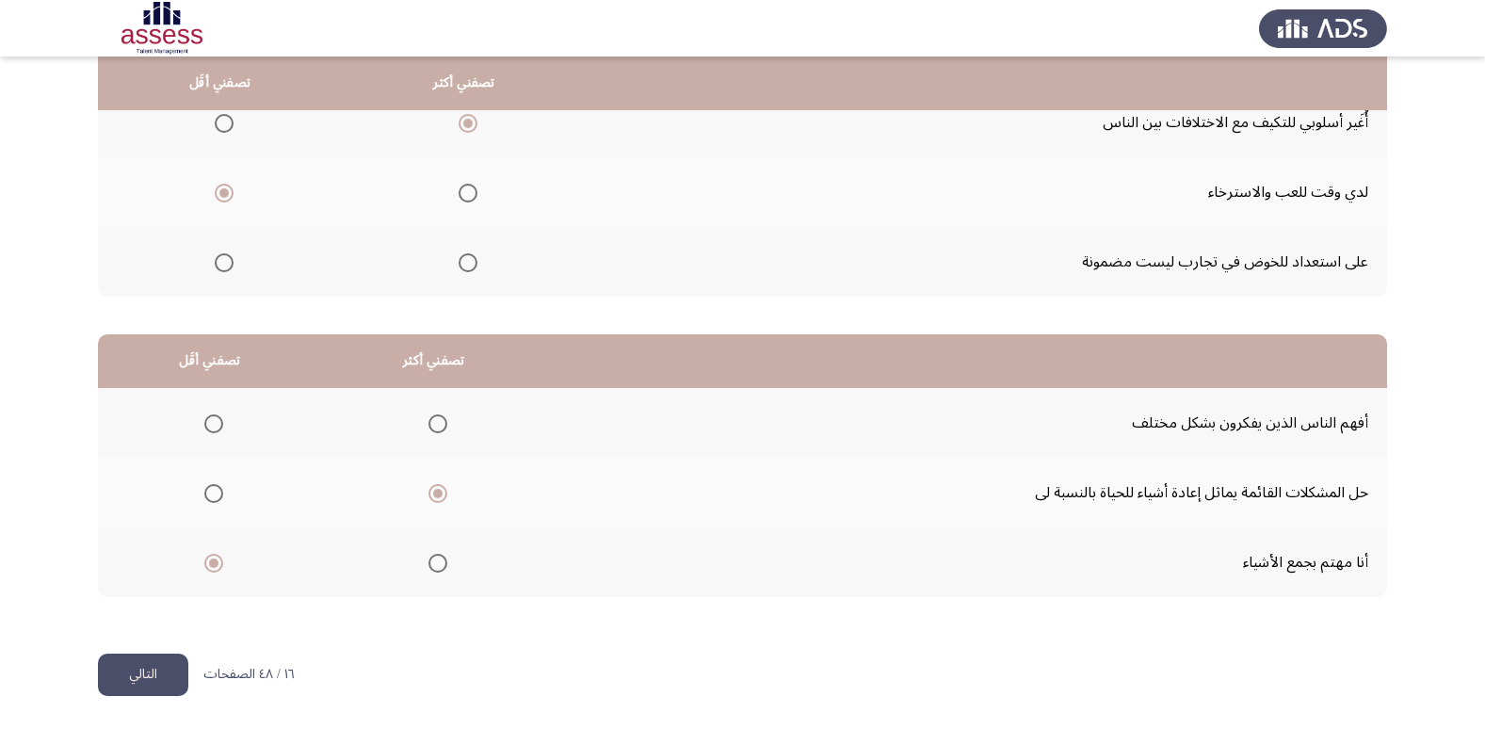
scroll to position [0, 0]
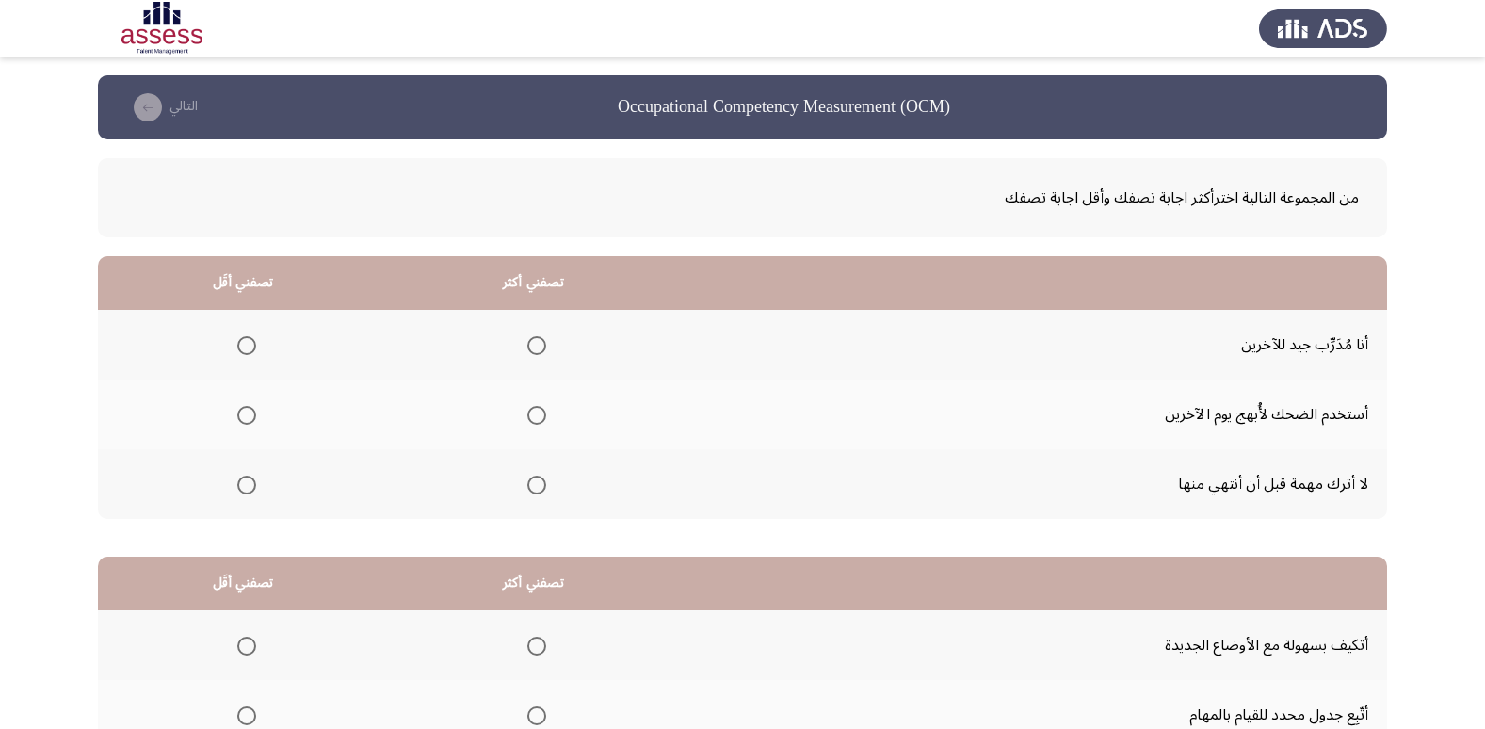
click at [241, 416] on span "Select an option" at bounding box center [246, 415] width 19 height 19
click at [241, 416] on input "Select an option" at bounding box center [246, 415] width 19 height 19
click at [538, 483] on span "Select an option" at bounding box center [536, 485] width 19 height 19
click at [538, 483] on input "Select an option" at bounding box center [536, 485] width 19 height 19
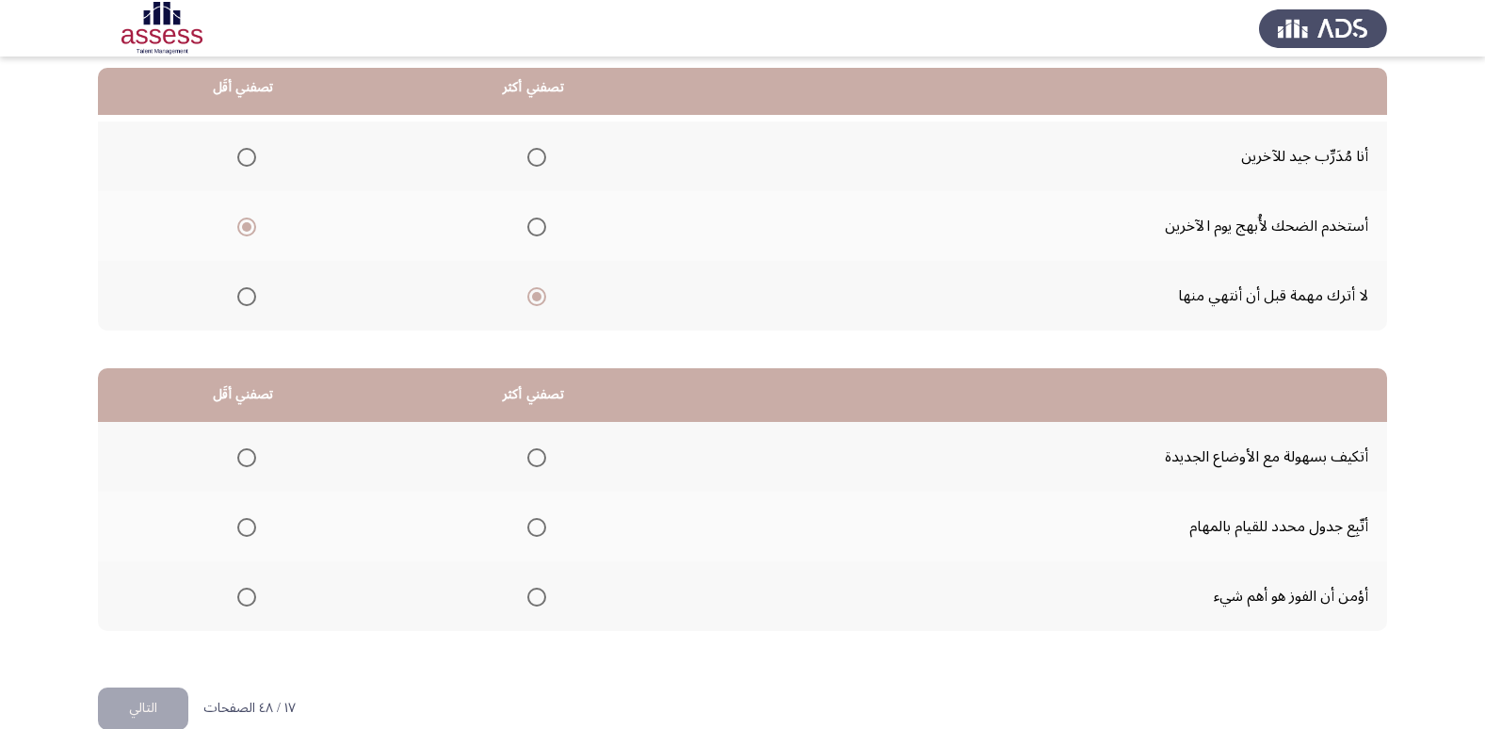
scroll to position [222, 0]
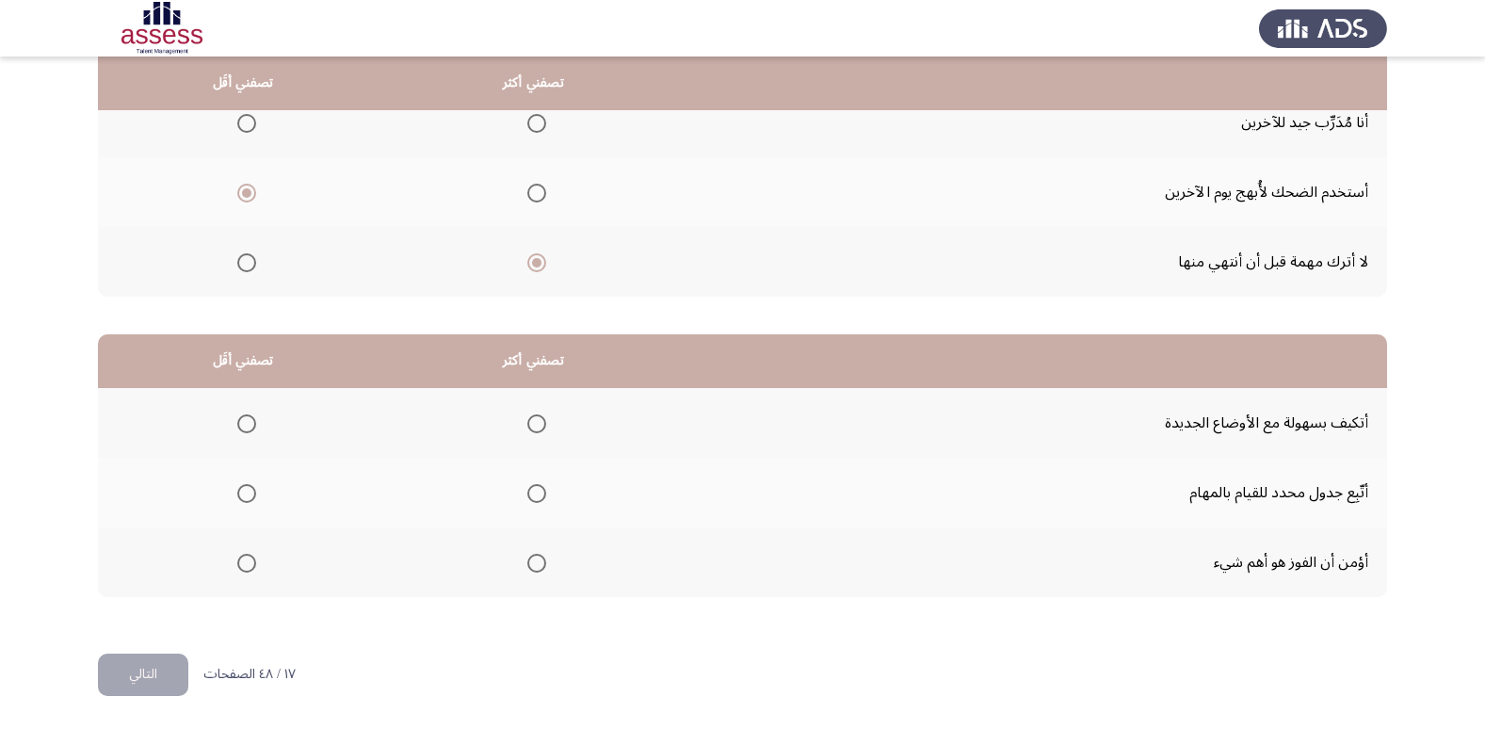
click at [244, 563] on span "Select an option" at bounding box center [246, 563] width 19 height 19
click at [244, 563] on input "Select an option" at bounding box center [246, 563] width 19 height 19
click at [535, 490] on span "Select an option" at bounding box center [536, 493] width 19 height 19
click at [535, 490] on input "Select an option" at bounding box center [536, 493] width 19 height 19
click at [148, 669] on button "التالي" at bounding box center [143, 674] width 90 height 42
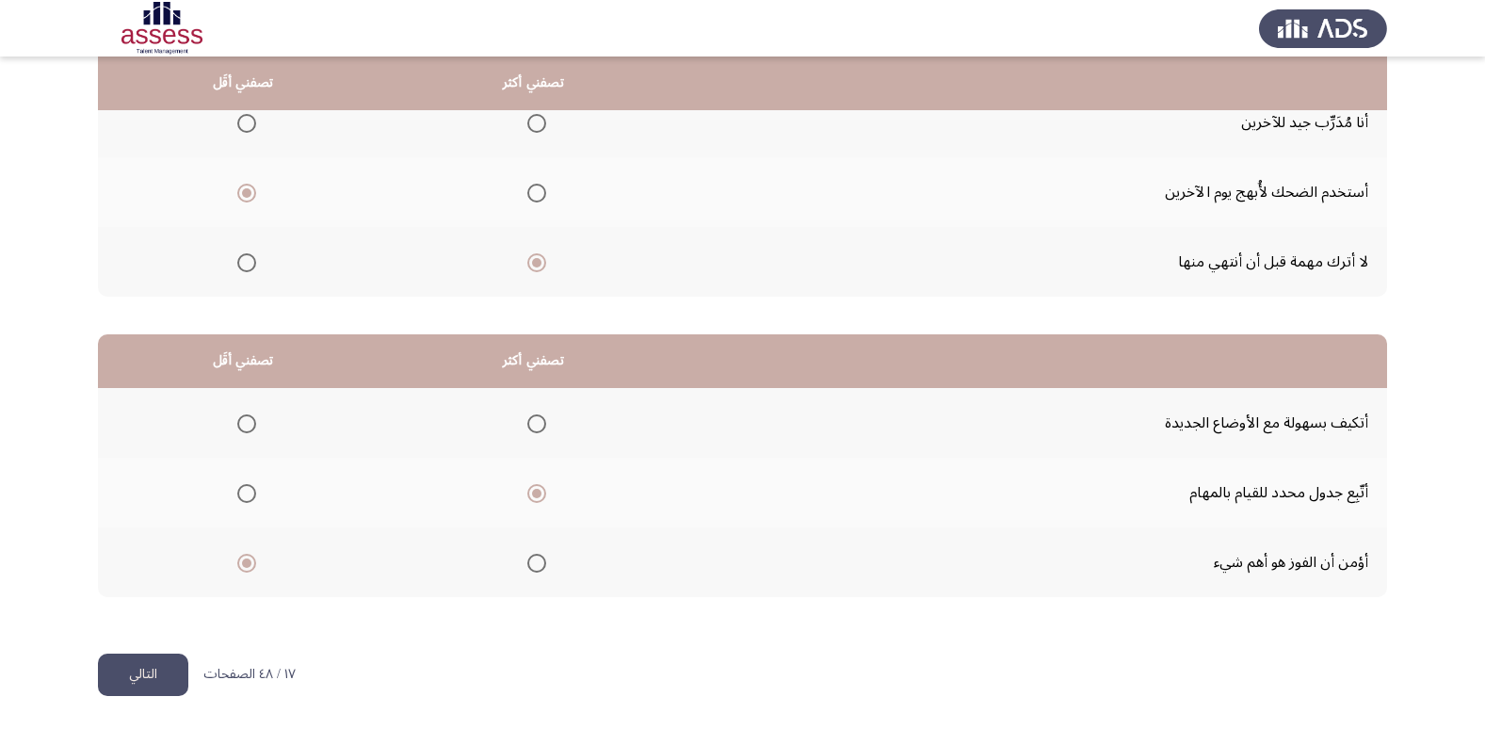
scroll to position [0, 0]
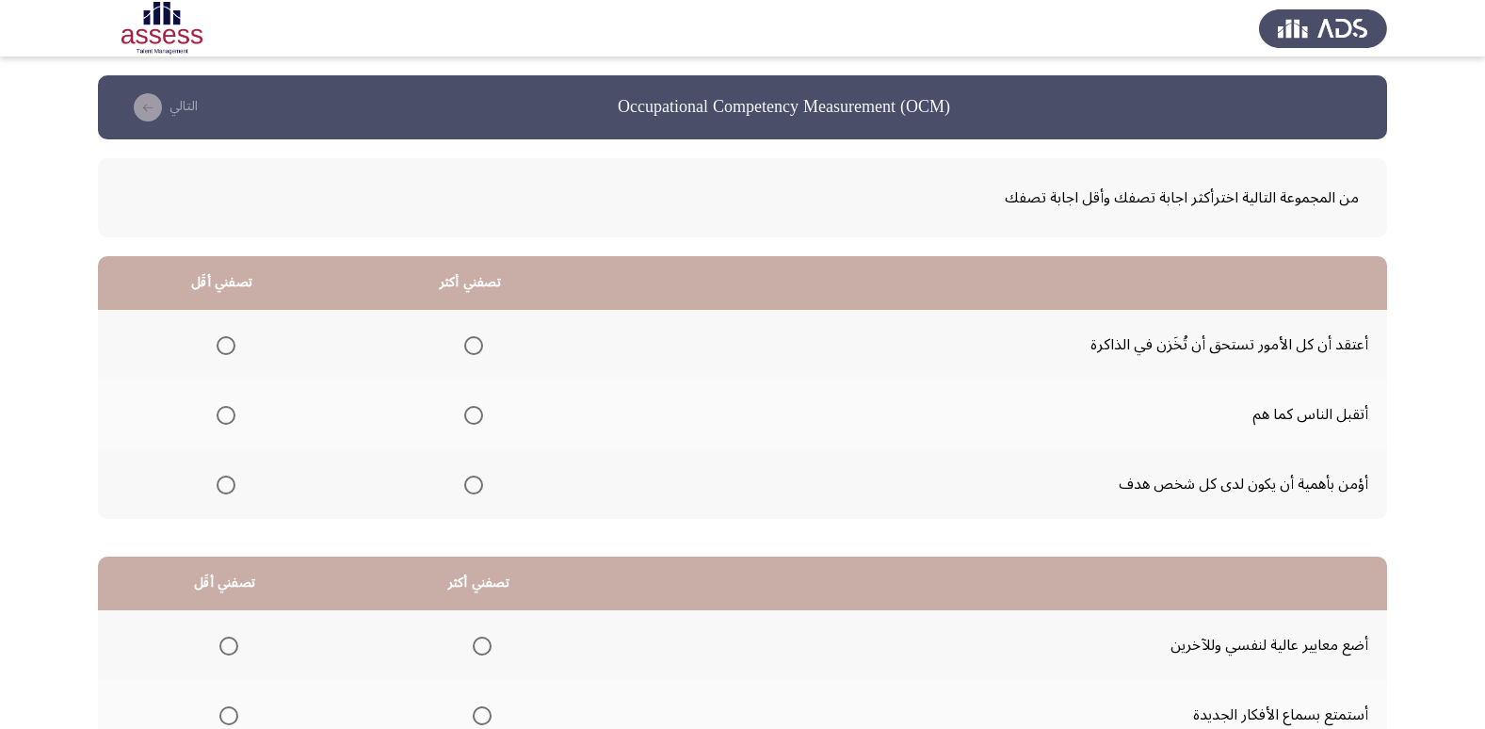
click at [473, 483] on span "Select an option" at bounding box center [473, 485] width 19 height 19
click at [473, 483] on input "Select an option" at bounding box center [473, 485] width 19 height 19
click at [228, 411] on span "Select an option" at bounding box center [226, 415] width 19 height 19
click at [228, 411] on input "Select an option" at bounding box center [226, 415] width 19 height 19
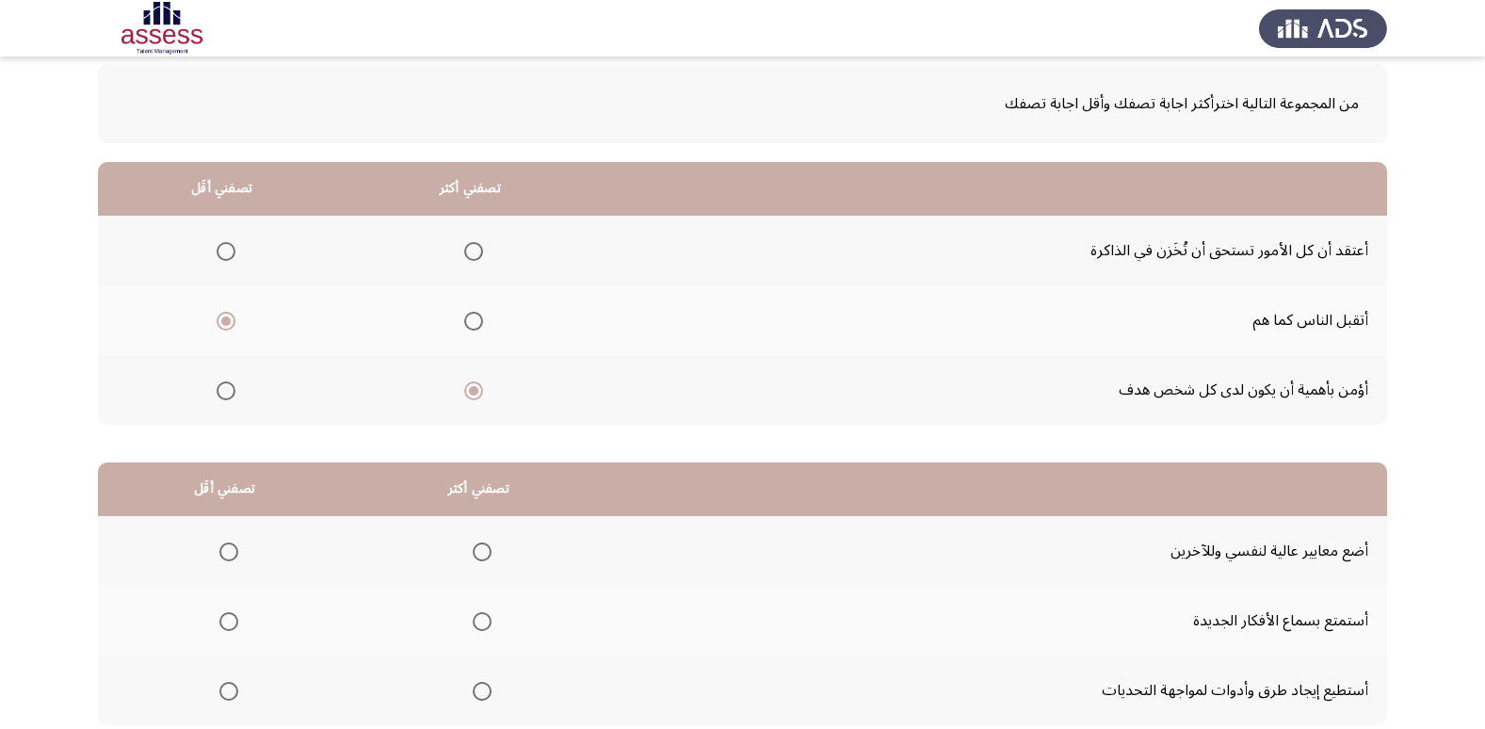
scroll to position [94, 0]
click at [227, 553] on span "Select an option" at bounding box center [228, 551] width 19 height 19
click at [227, 553] on input "Select an option" at bounding box center [228, 551] width 19 height 19
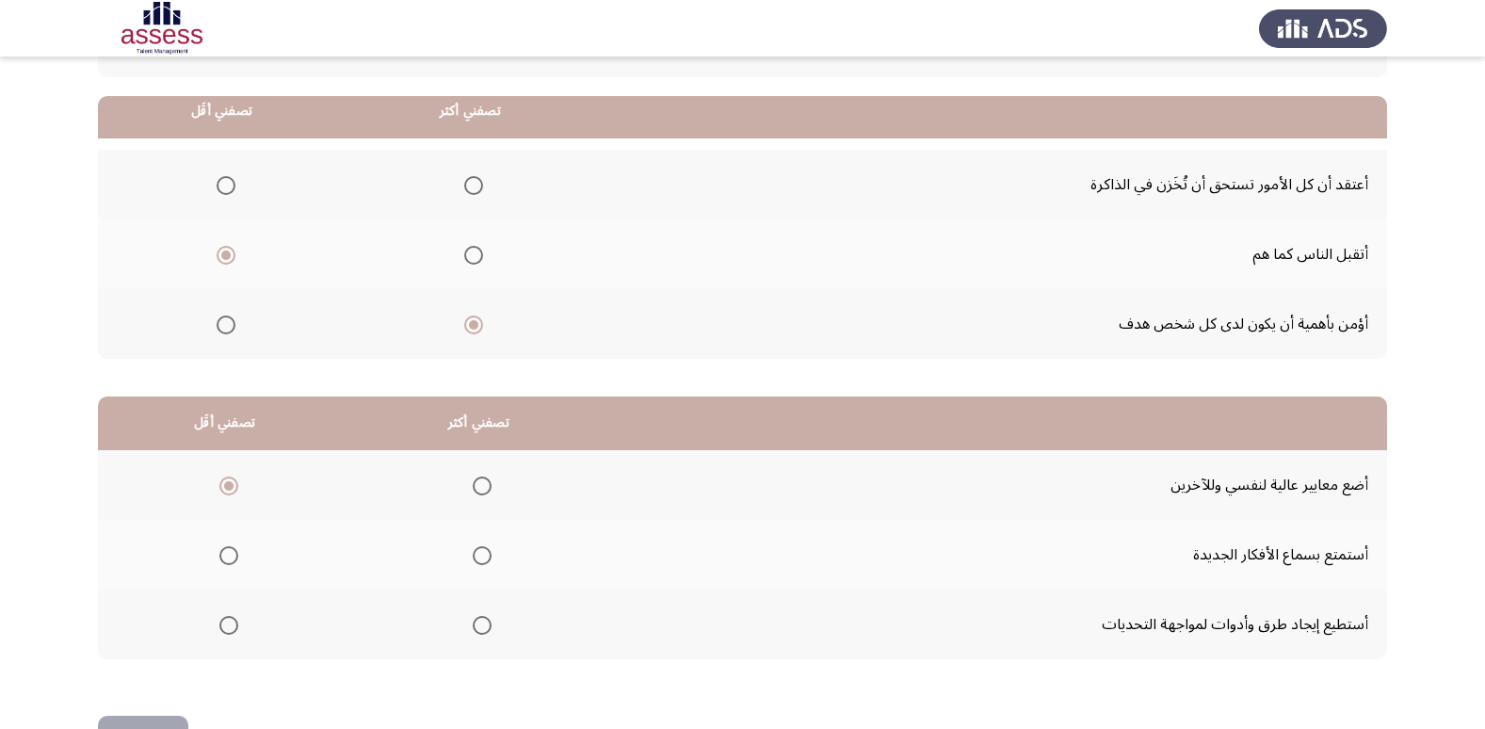
scroll to position [188, 0]
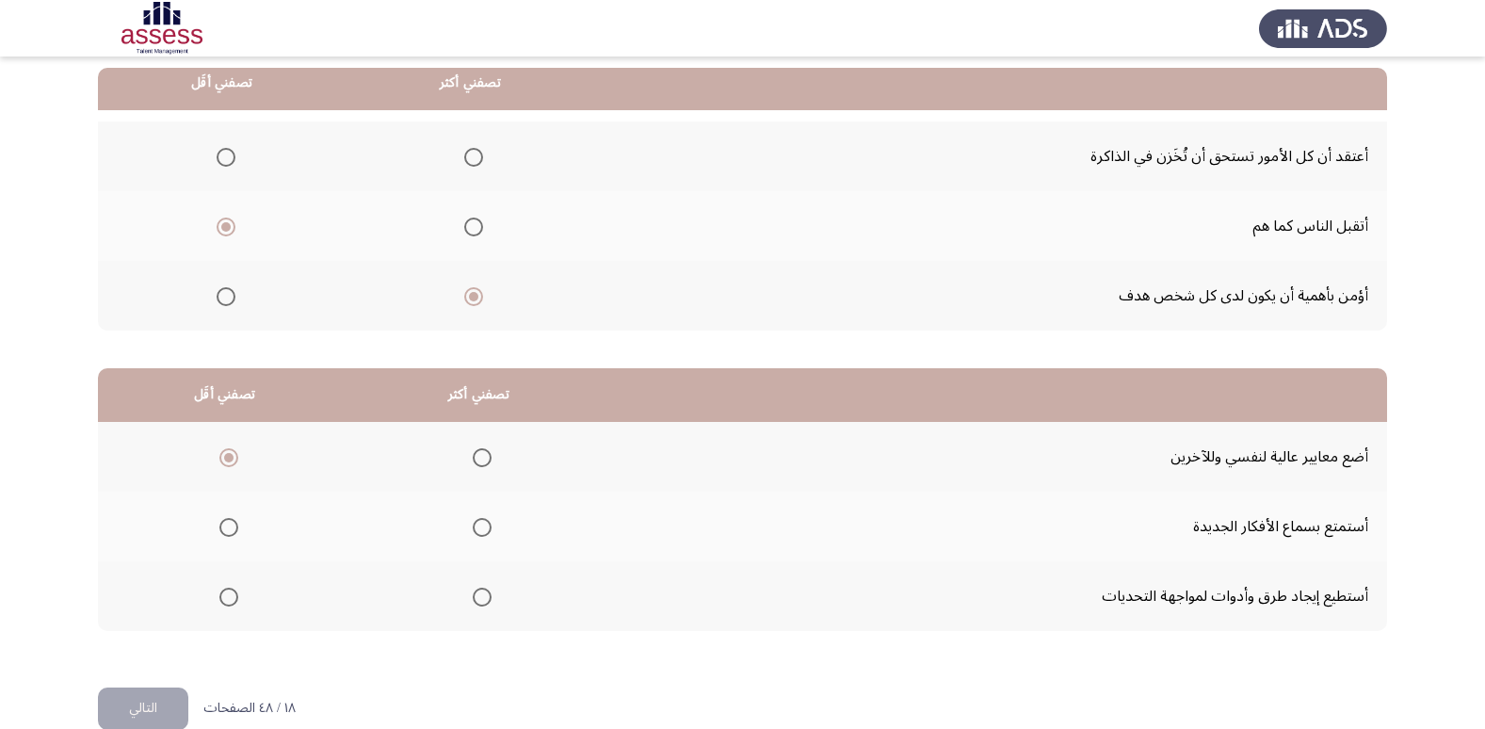
click at [480, 601] on span "Select an option" at bounding box center [482, 597] width 19 height 19
click at [480, 601] on input "Select an option" at bounding box center [482, 597] width 19 height 19
click at [135, 702] on button "التالي" at bounding box center [143, 708] width 90 height 42
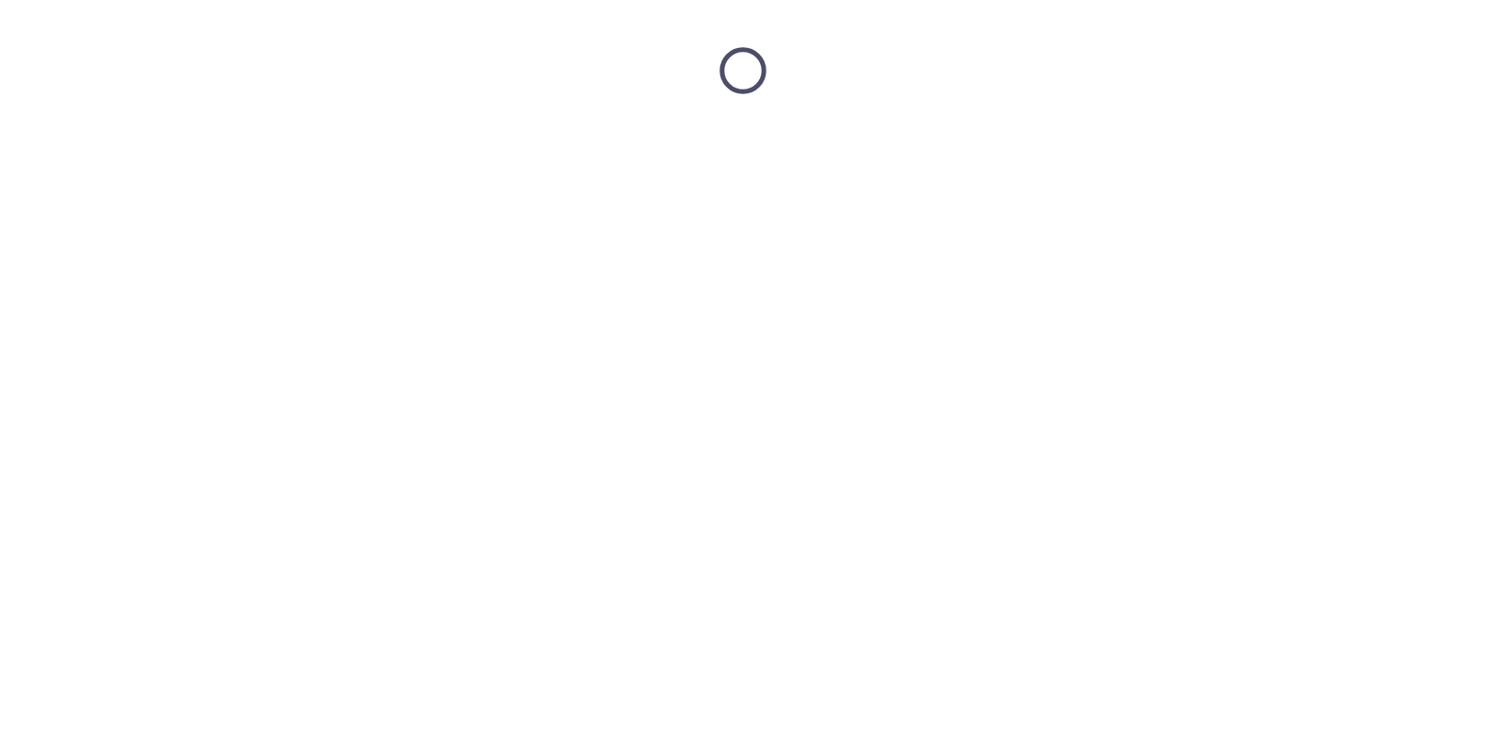
scroll to position [0, 0]
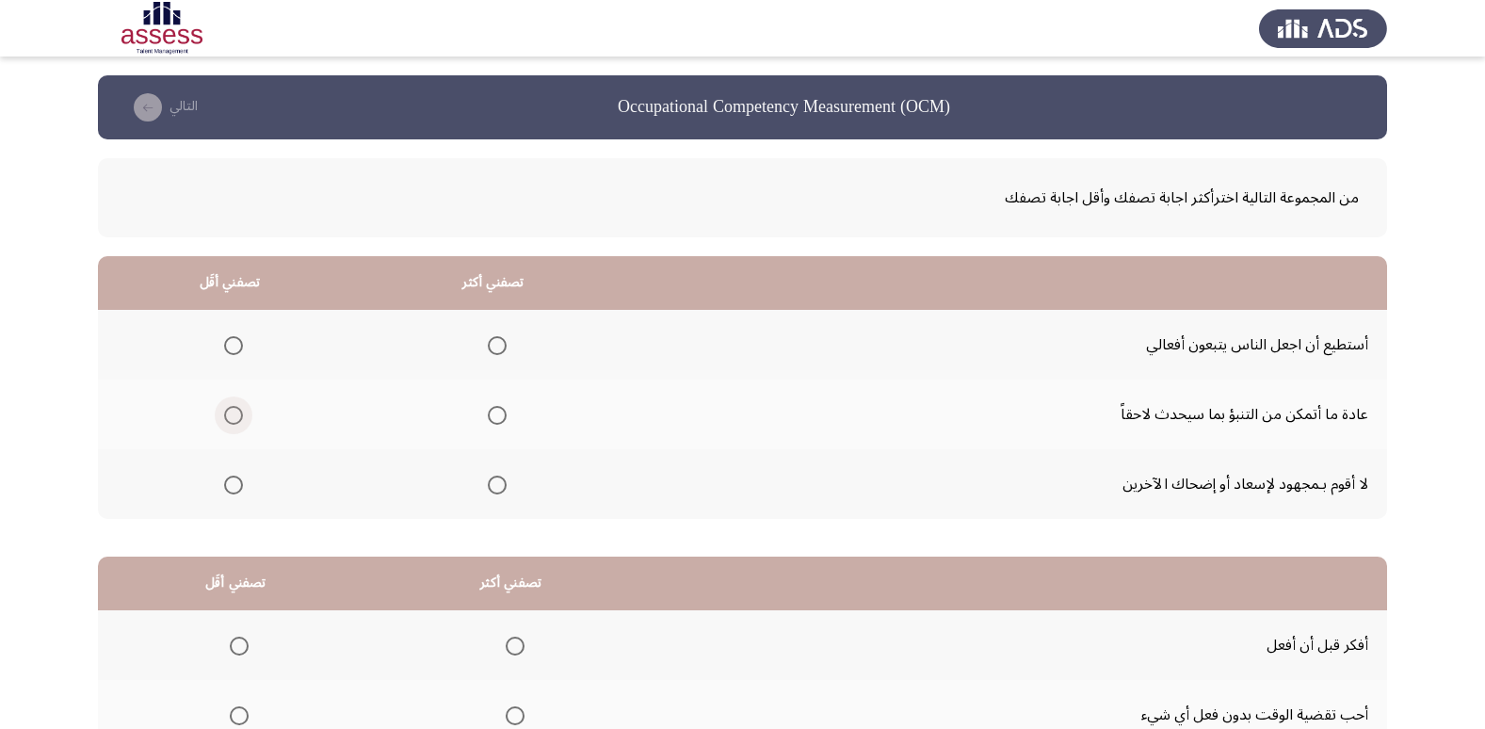
click at [234, 414] on span "Select an option" at bounding box center [233, 415] width 19 height 19
click at [234, 414] on input "Select an option" at bounding box center [233, 415] width 19 height 19
click at [501, 347] on span "Select an option" at bounding box center [497, 345] width 19 height 19
click at [501, 347] on input "Select an option" at bounding box center [497, 345] width 19 height 19
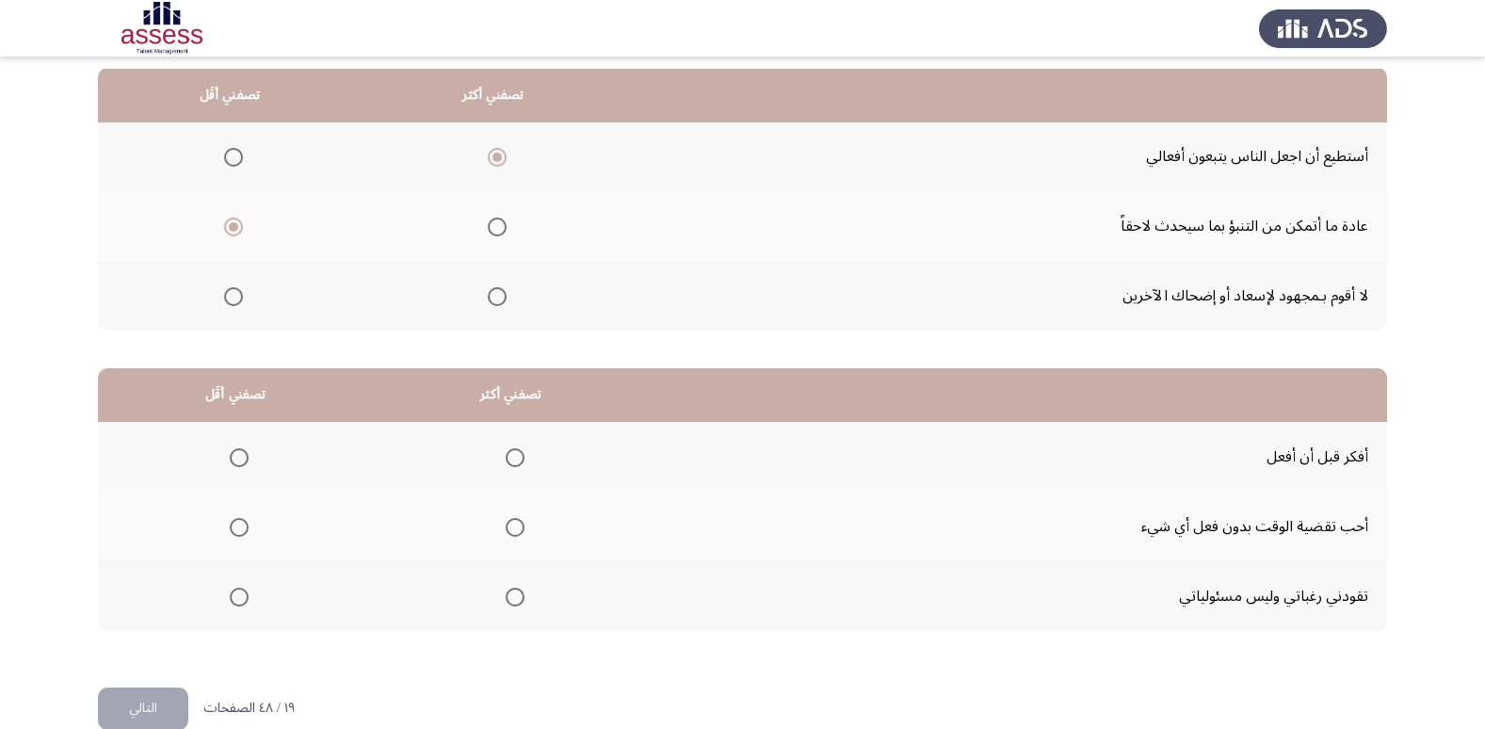
scroll to position [222, 0]
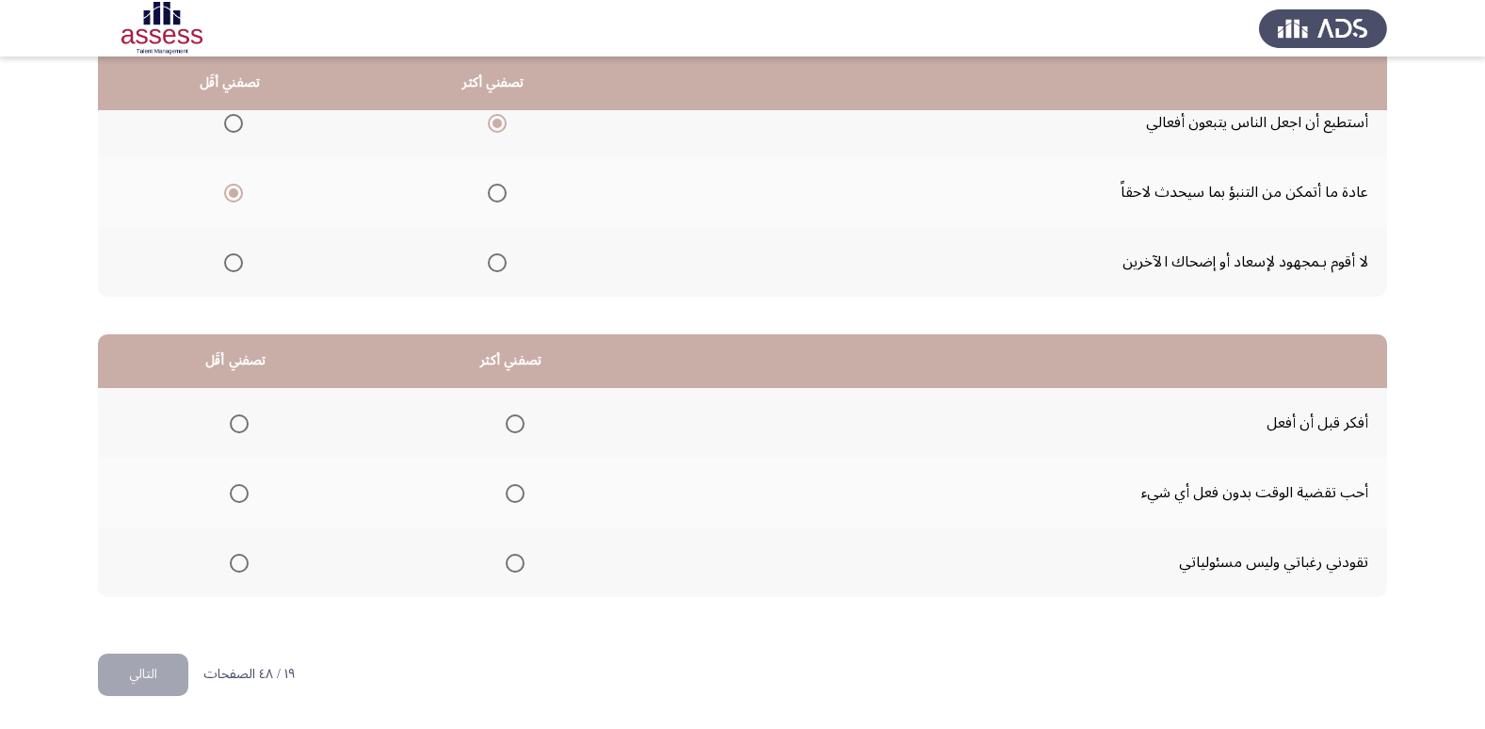
click at [234, 489] on span "Select an option" at bounding box center [239, 493] width 19 height 19
click at [234, 489] on input "Select an option" at bounding box center [239, 493] width 19 height 19
click at [234, 561] on span "Select an option" at bounding box center [239, 563] width 19 height 19
click at [234, 561] on input "Select an option" at bounding box center [239, 563] width 19 height 19
click at [509, 422] on span "Select an option" at bounding box center [515, 423] width 19 height 19
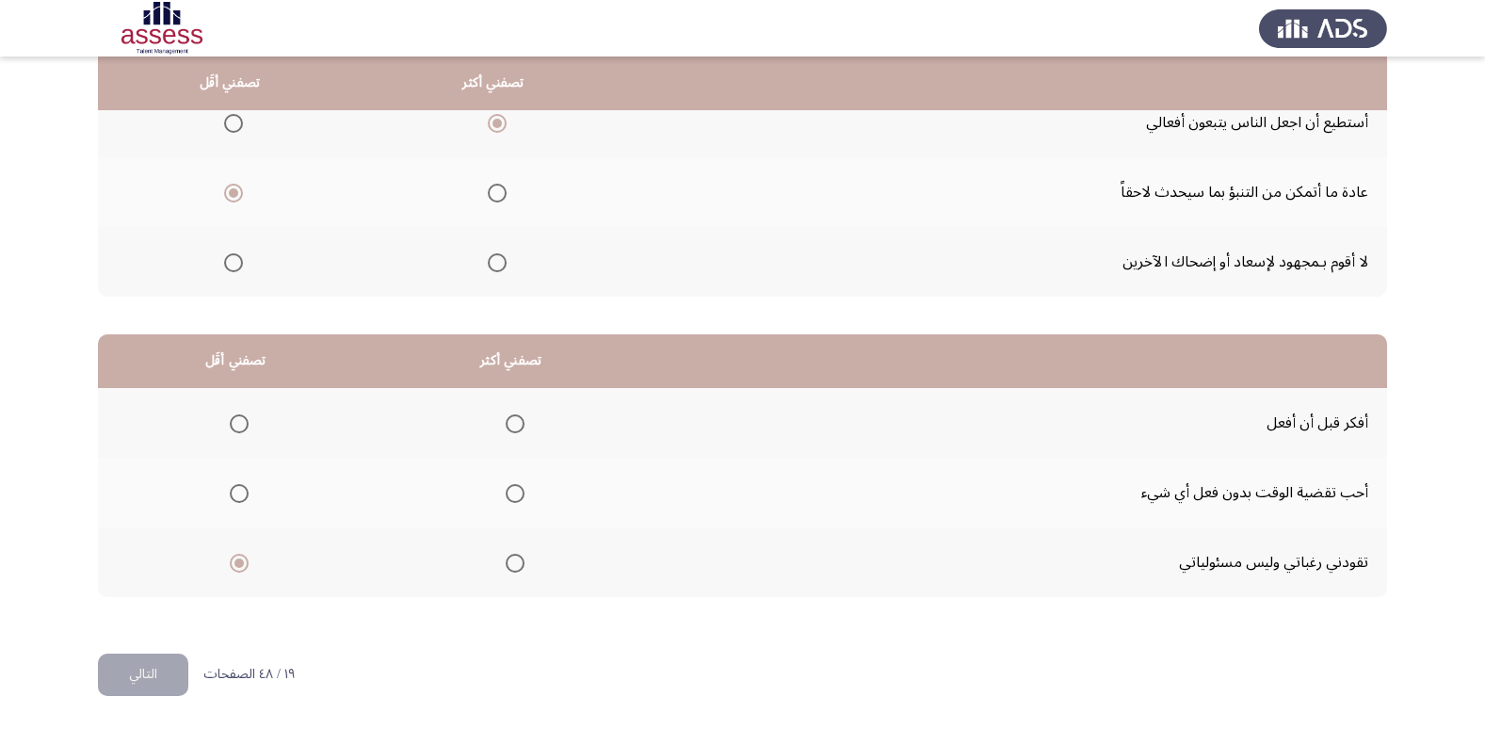
click at [509, 422] on input "Select an option" at bounding box center [515, 423] width 19 height 19
click at [131, 667] on button "التالي" at bounding box center [143, 674] width 90 height 42
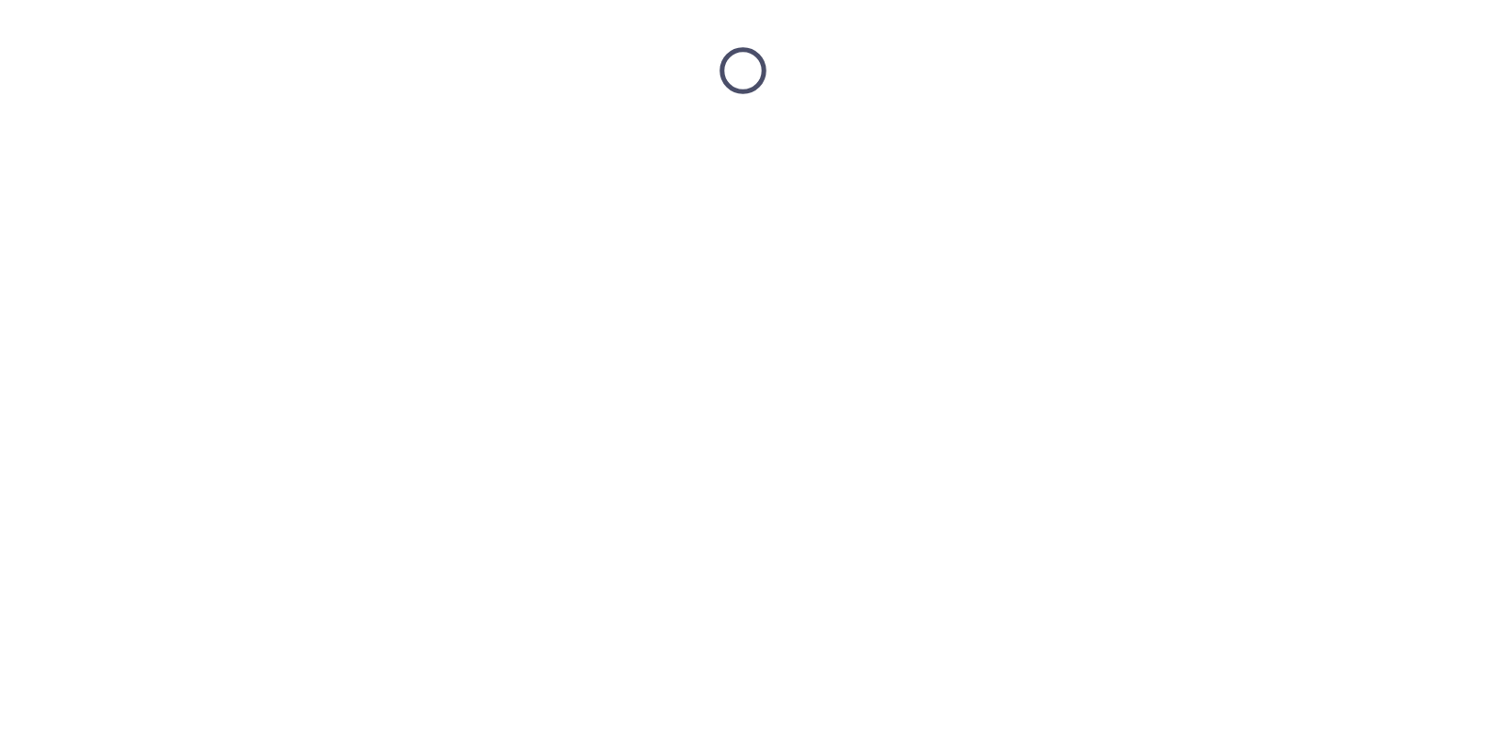
scroll to position [0, 0]
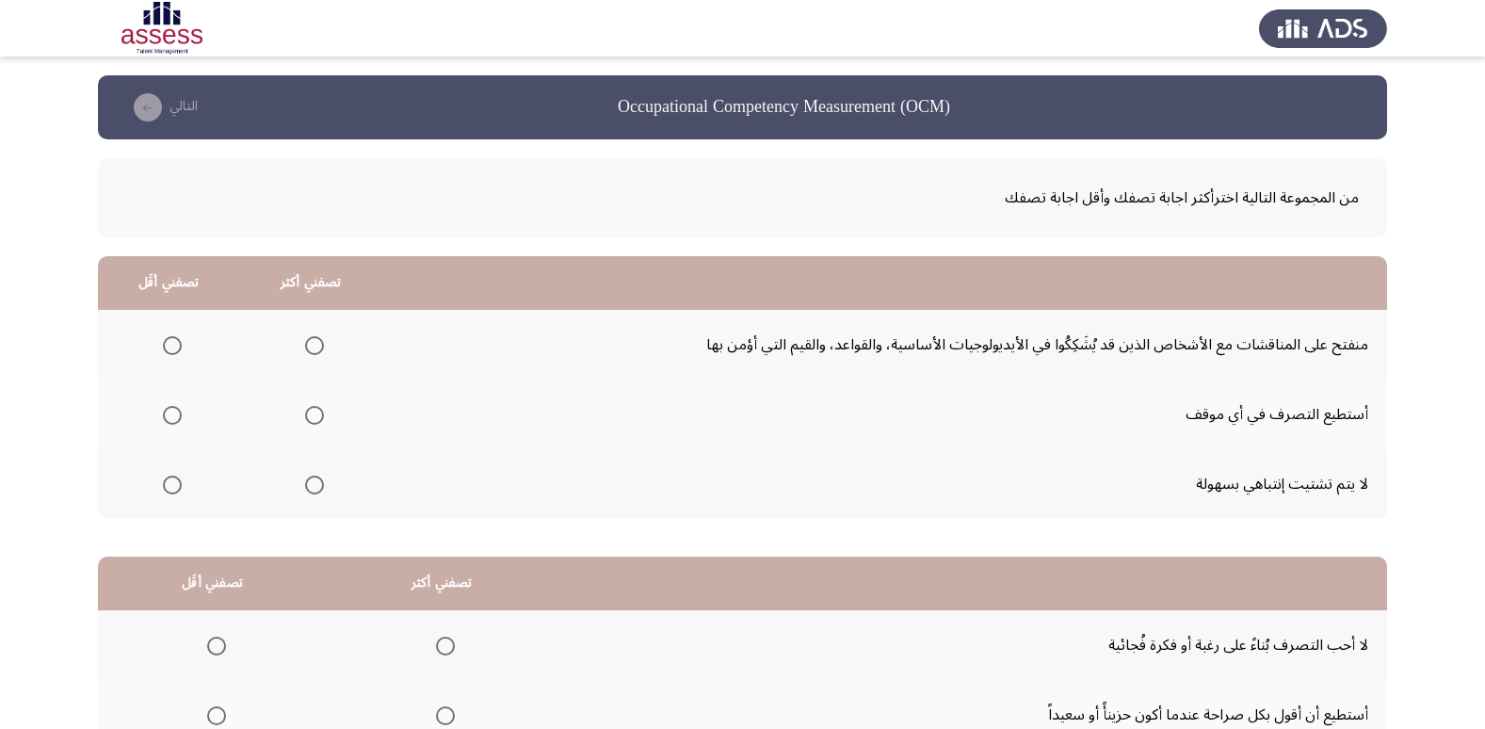
click at [171, 347] on span "Select an option" at bounding box center [172, 345] width 19 height 19
click at [171, 347] on input "Select an option" at bounding box center [172, 345] width 19 height 19
click at [311, 411] on span "Select an option" at bounding box center [314, 415] width 19 height 19
click at [311, 411] on input "Select an option" at bounding box center [314, 415] width 19 height 19
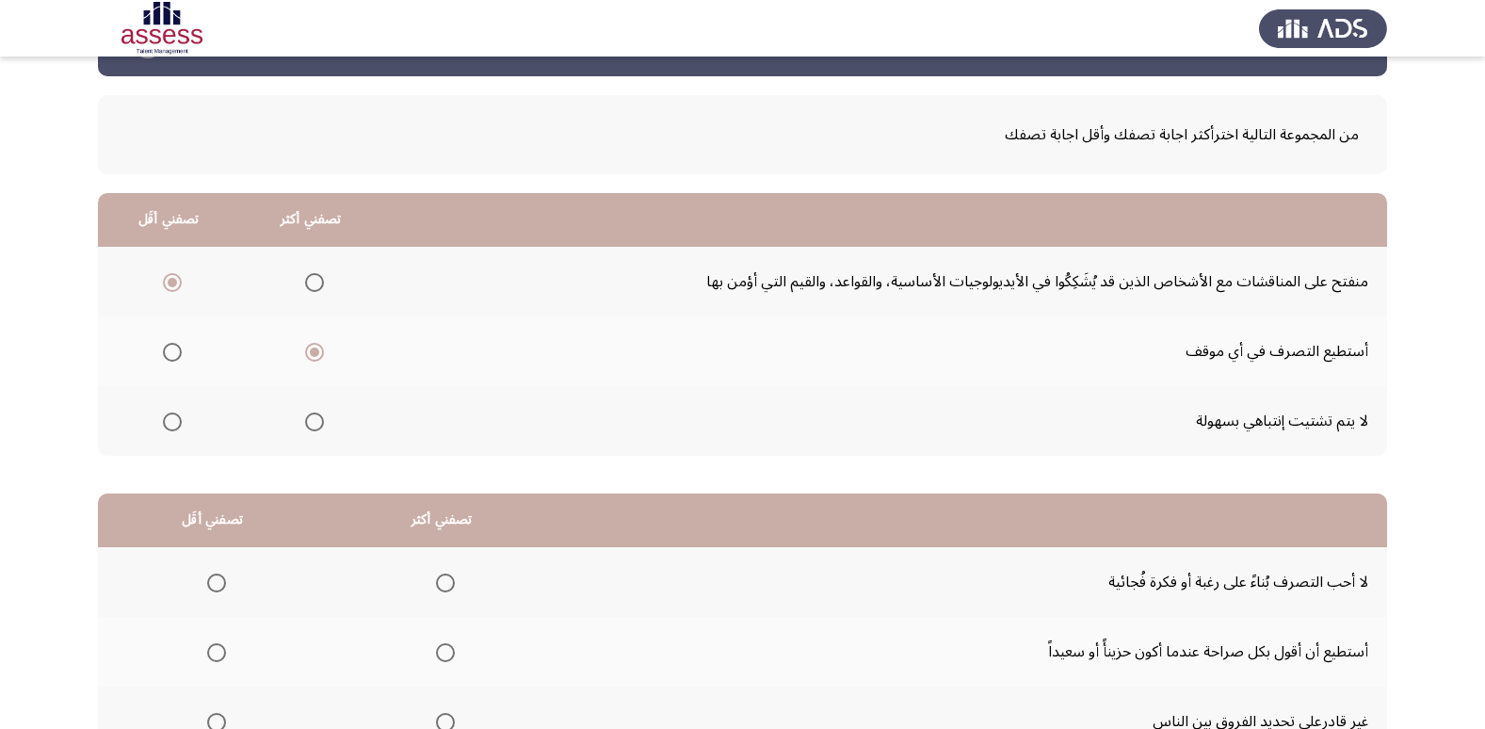
scroll to position [94, 0]
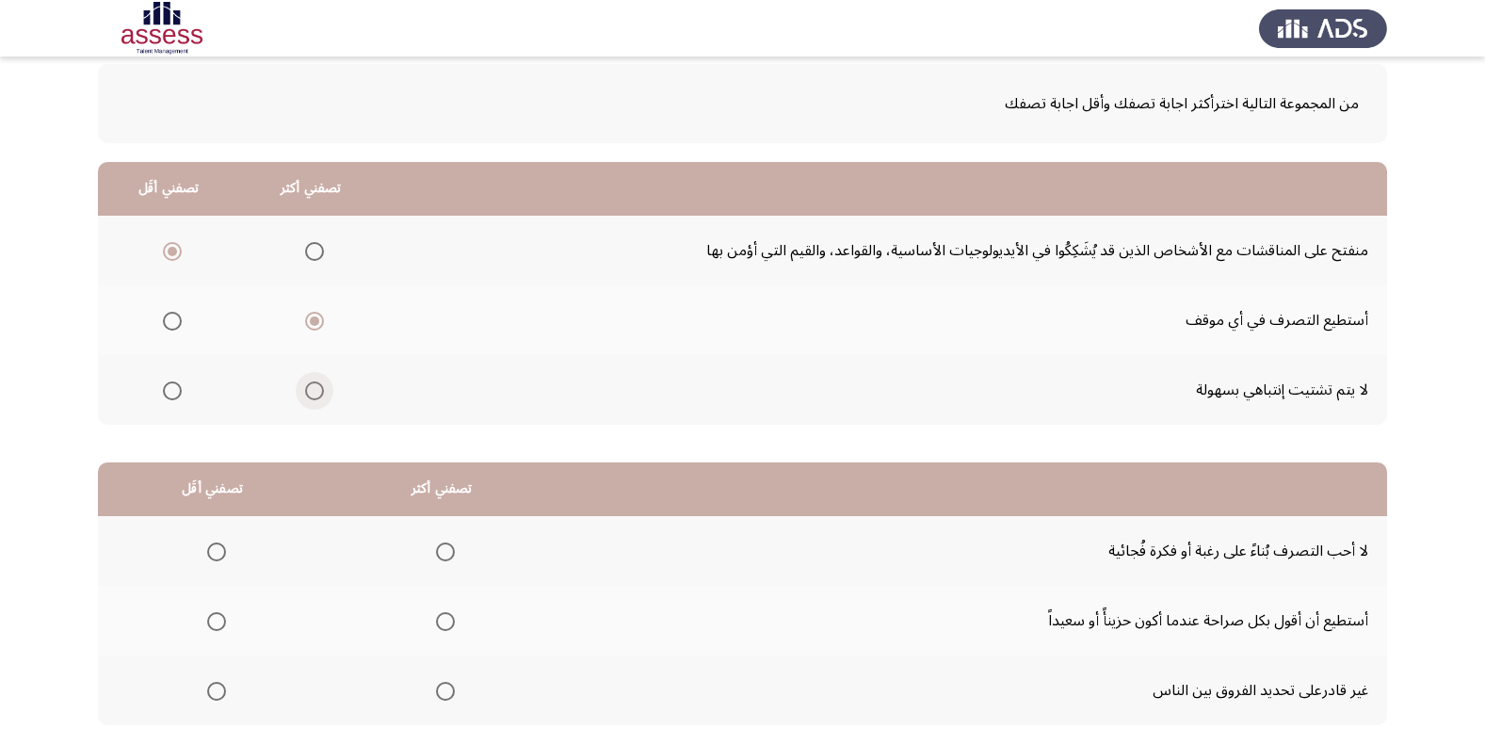
click at [314, 391] on span "Select an option" at bounding box center [314, 390] width 19 height 19
click at [314, 391] on input "Select an option" at bounding box center [314, 390] width 19 height 19
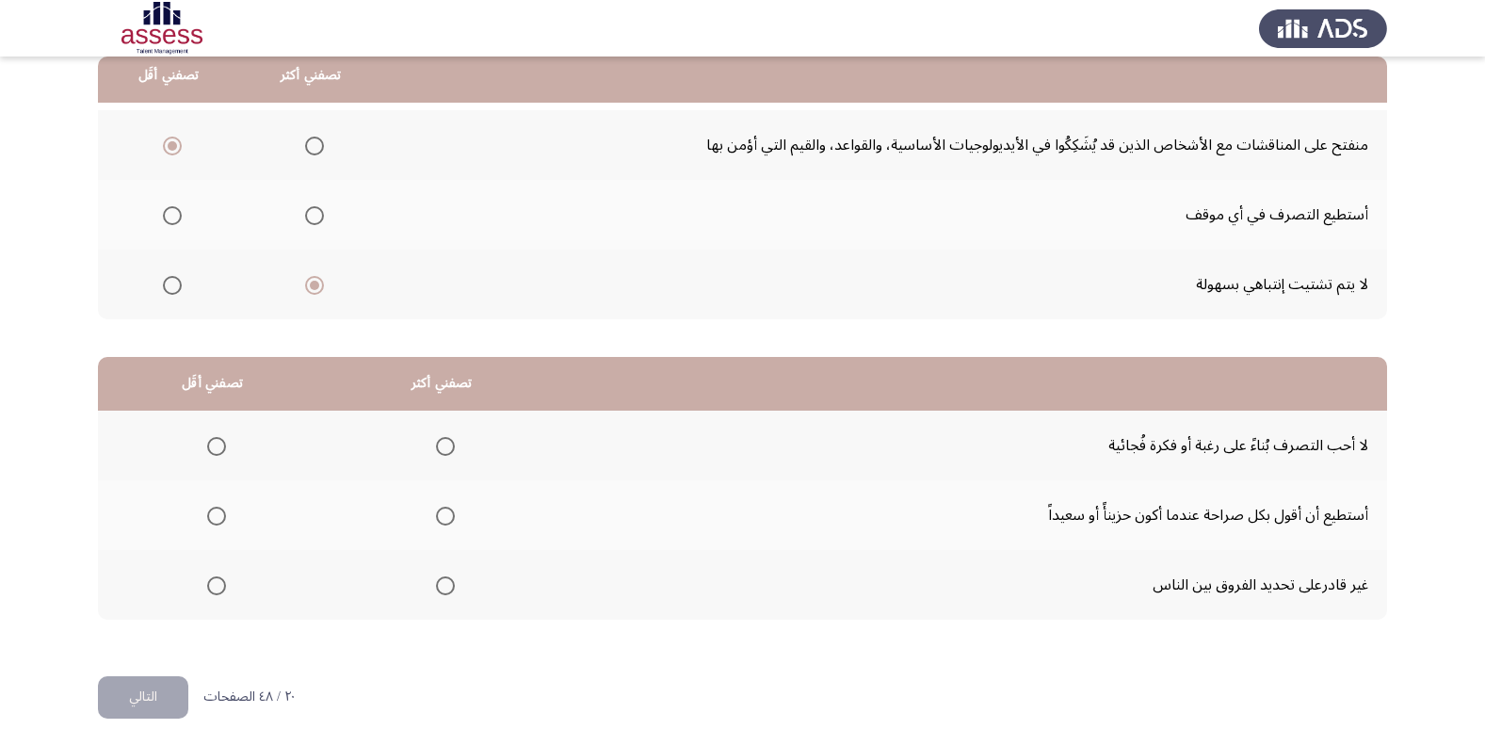
scroll to position [222, 0]
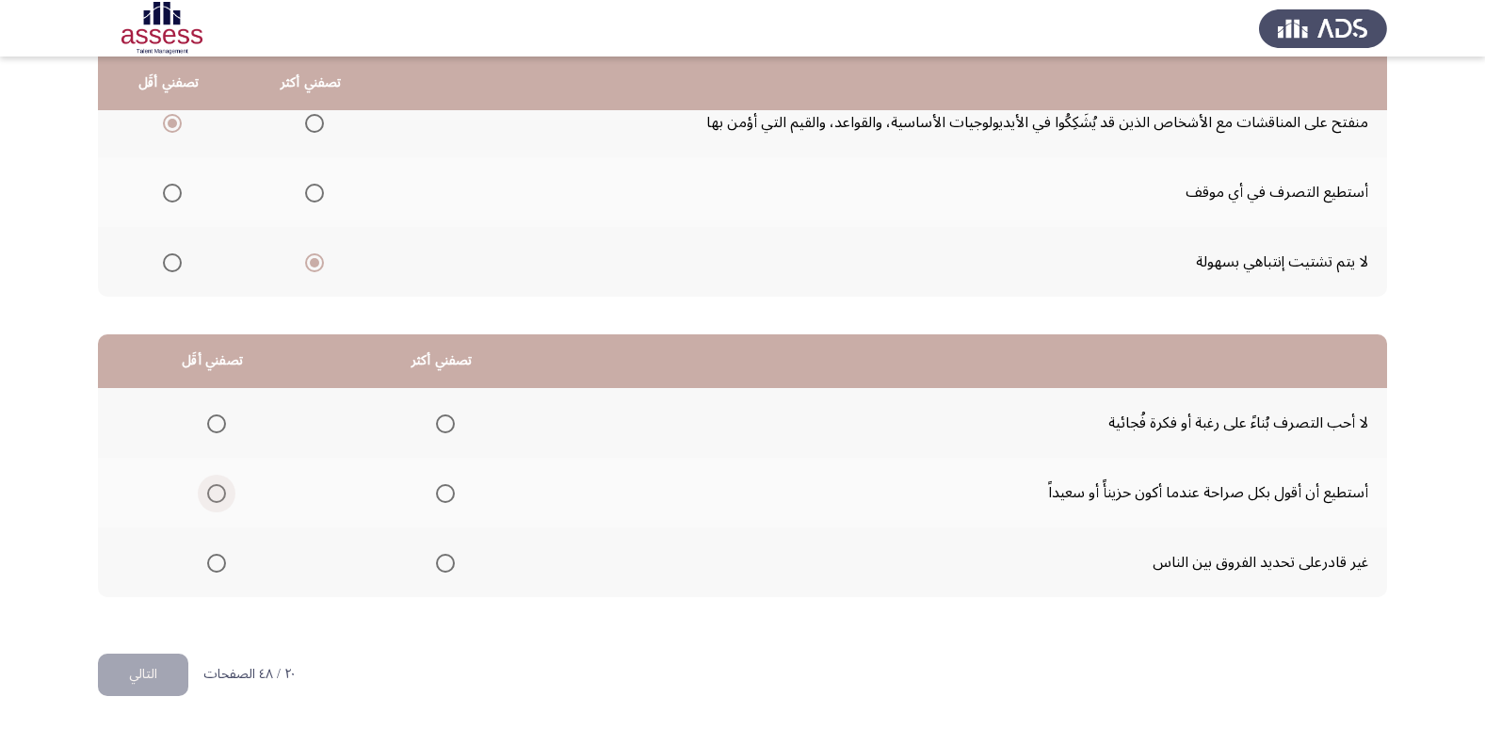
click at [218, 491] on span "Select an option" at bounding box center [216, 493] width 19 height 19
click at [218, 491] on input "Select an option" at bounding box center [216, 493] width 19 height 19
click at [438, 422] on span "Select an option" at bounding box center [445, 423] width 19 height 19
click at [438, 422] on input "Select an option" at bounding box center [445, 423] width 19 height 19
click at [154, 674] on button "التالي" at bounding box center [143, 674] width 90 height 42
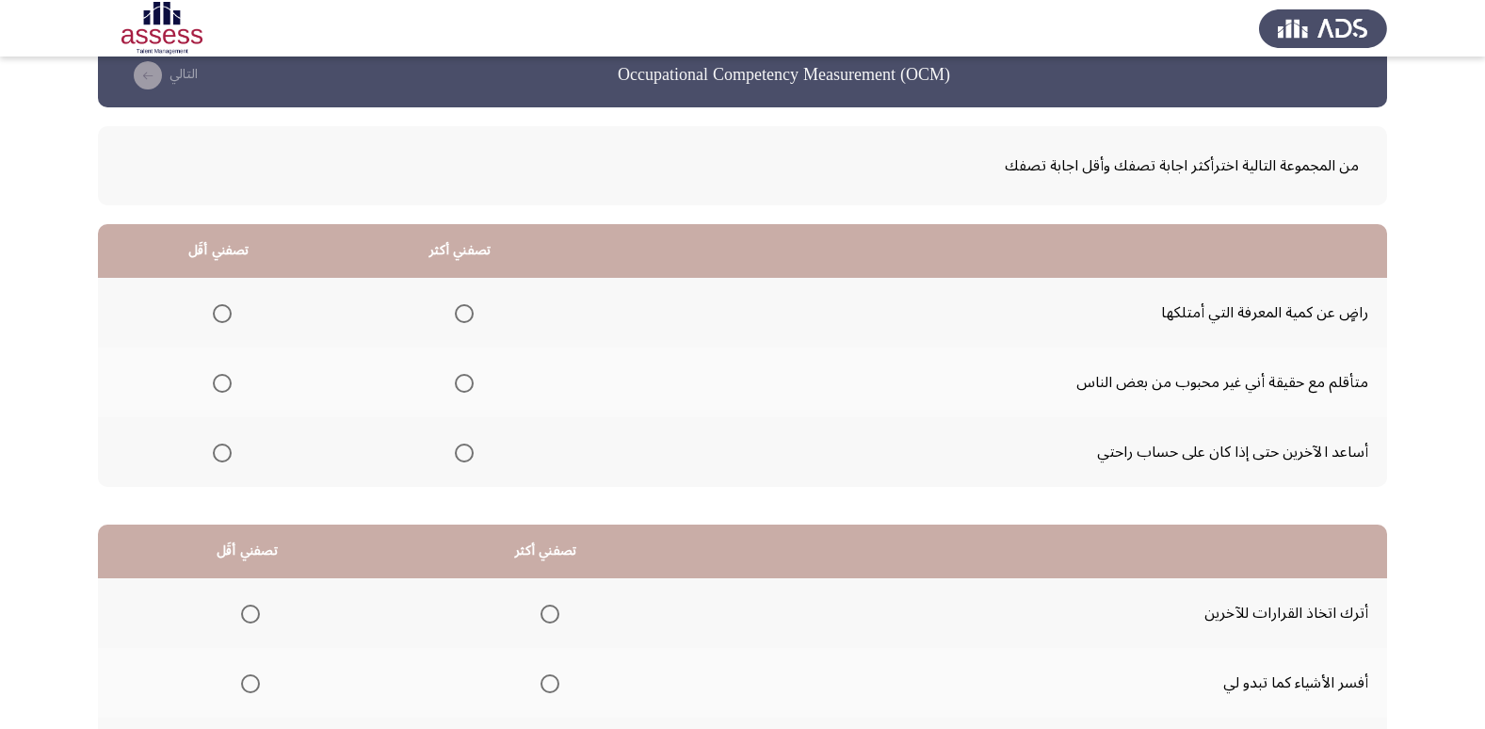
scroll to position [0, 0]
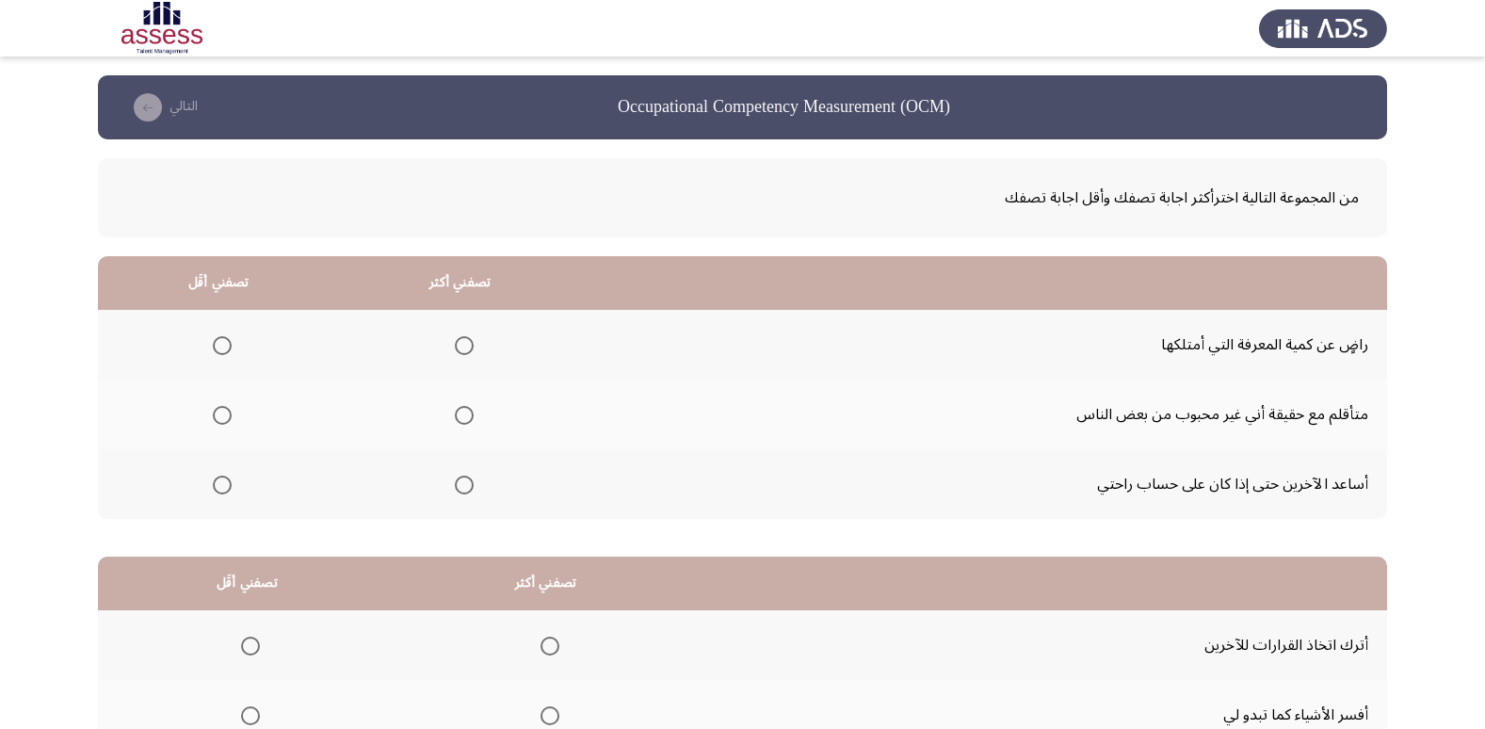
click at [214, 344] on span "Select an option" at bounding box center [222, 345] width 19 height 19
click at [214, 344] on input "Select an option" at bounding box center [222, 345] width 19 height 19
click at [464, 483] on span "Select an option" at bounding box center [464, 485] width 19 height 19
click at [464, 483] on input "Select an option" at bounding box center [464, 485] width 19 height 19
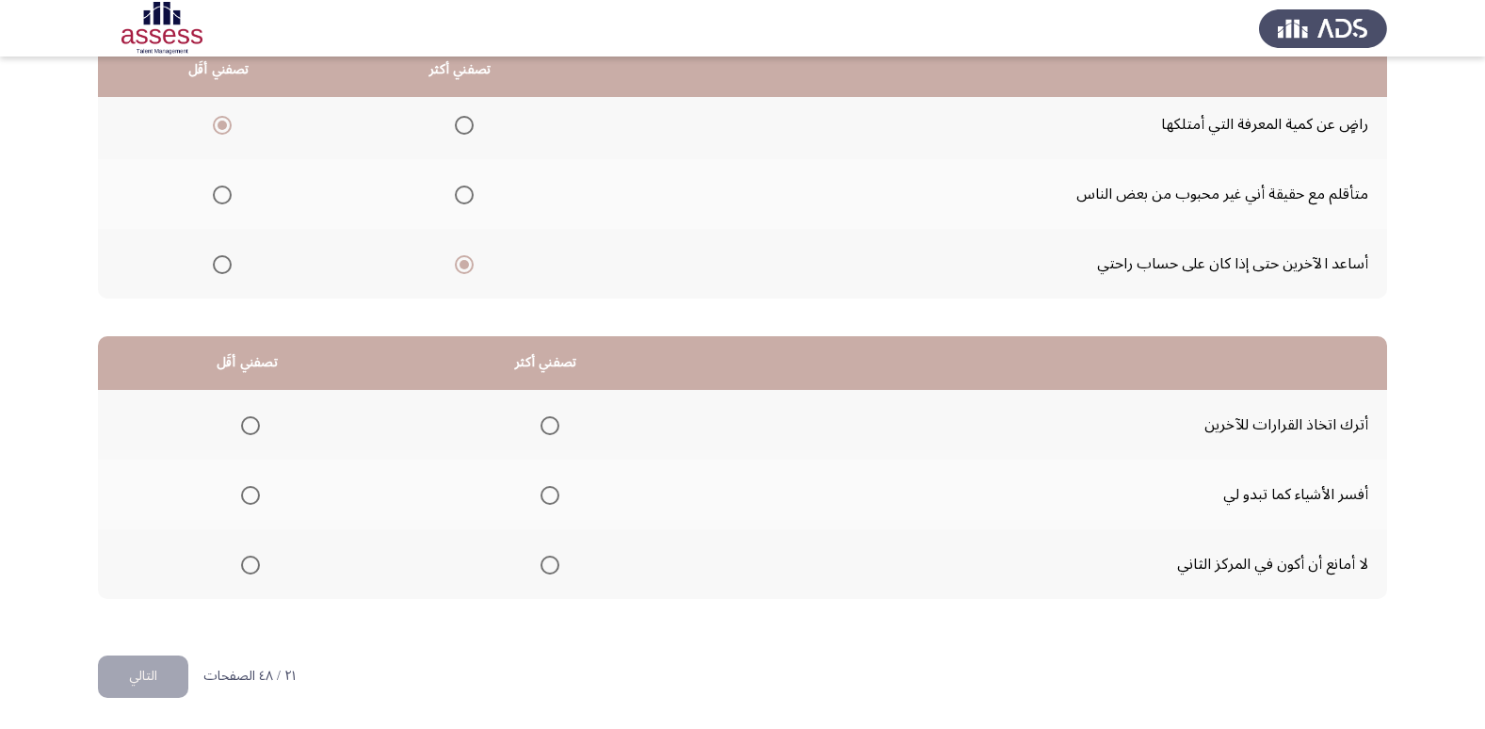
scroll to position [222, 0]
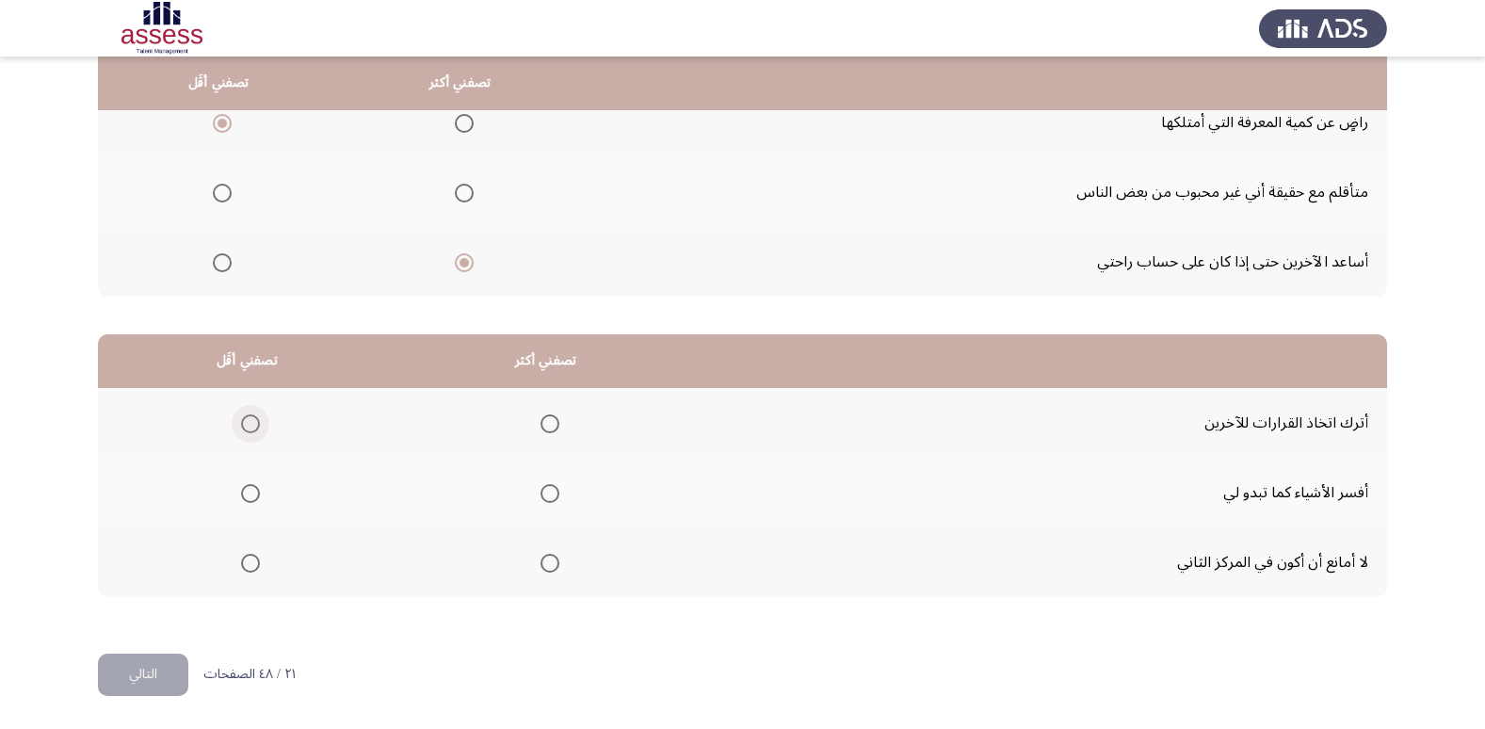
click at [254, 417] on span "Select an option" at bounding box center [250, 423] width 19 height 19
click at [254, 417] on input "Select an option" at bounding box center [250, 423] width 19 height 19
click at [556, 564] on span "Select an option" at bounding box center [549, 563] width 19 height 19
click at [556, 564] on input "Select an option" at bounding box center [549, 563] width 19 height 19
click at [553, 492] on span "Select an option" at bounding box center [549, 493] width 19 height 19
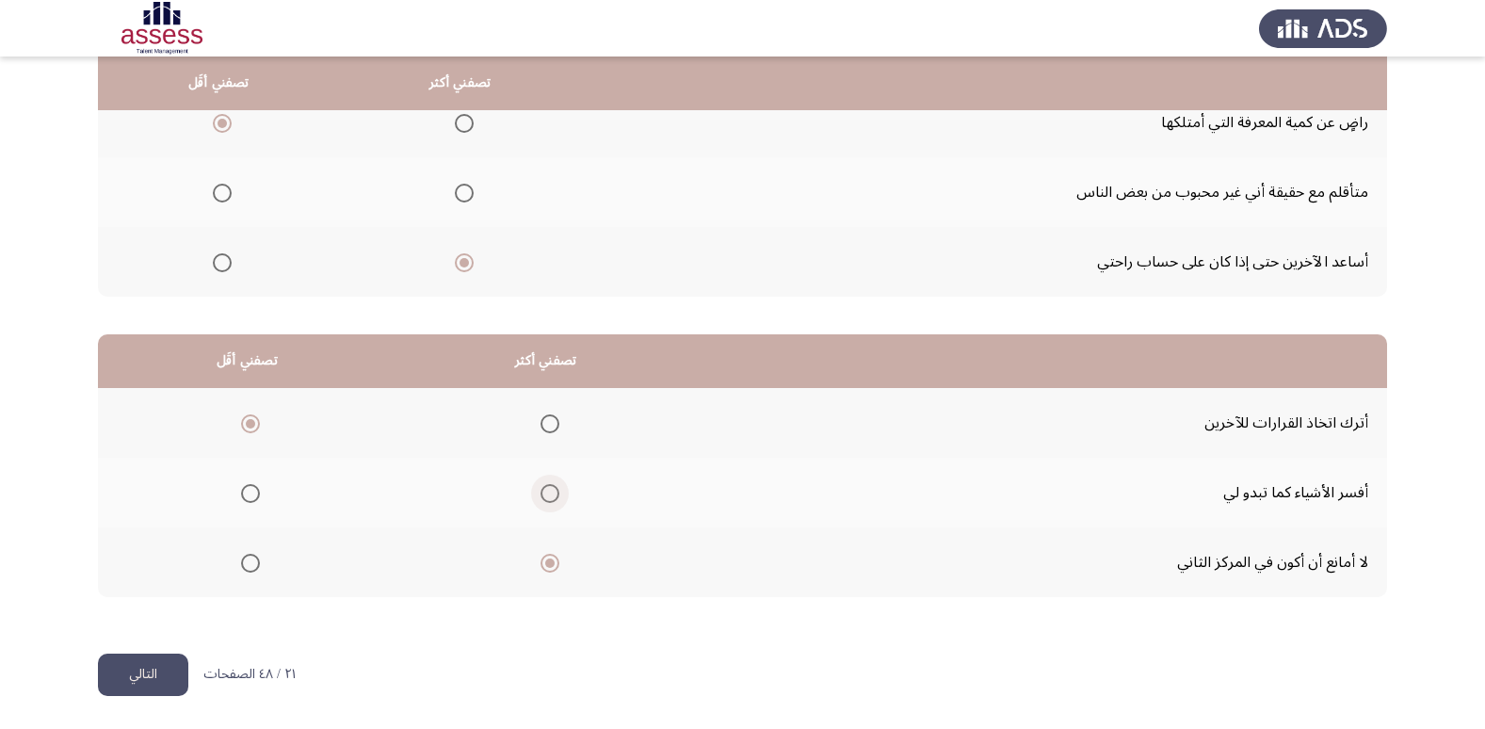
click at [553, 492] on input "Select an option" at bounding box center [549, 493] width 19 height 19
click at [155, 665] on button "التالي" at bounding box center [143, 674] width 90 height 42
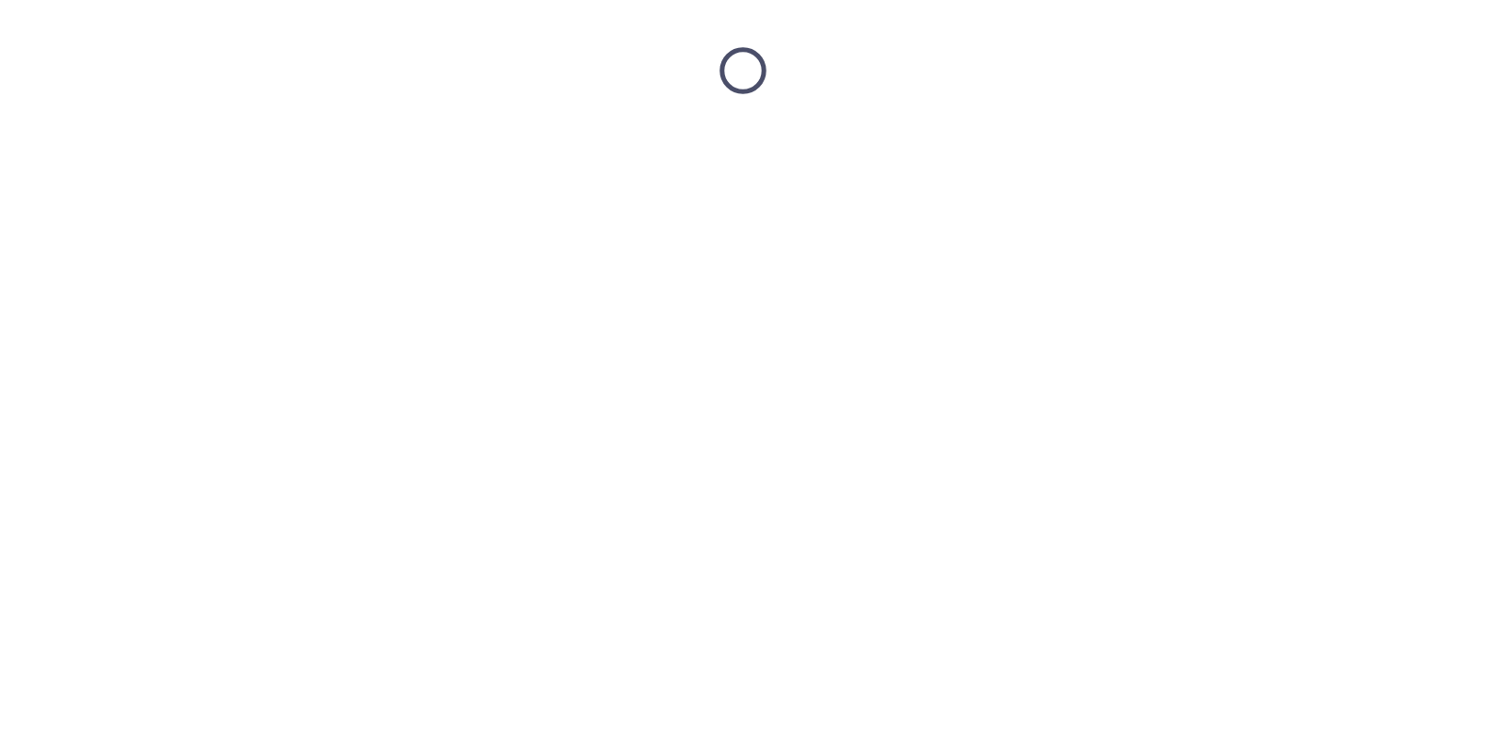
scroll to position [0, 0]
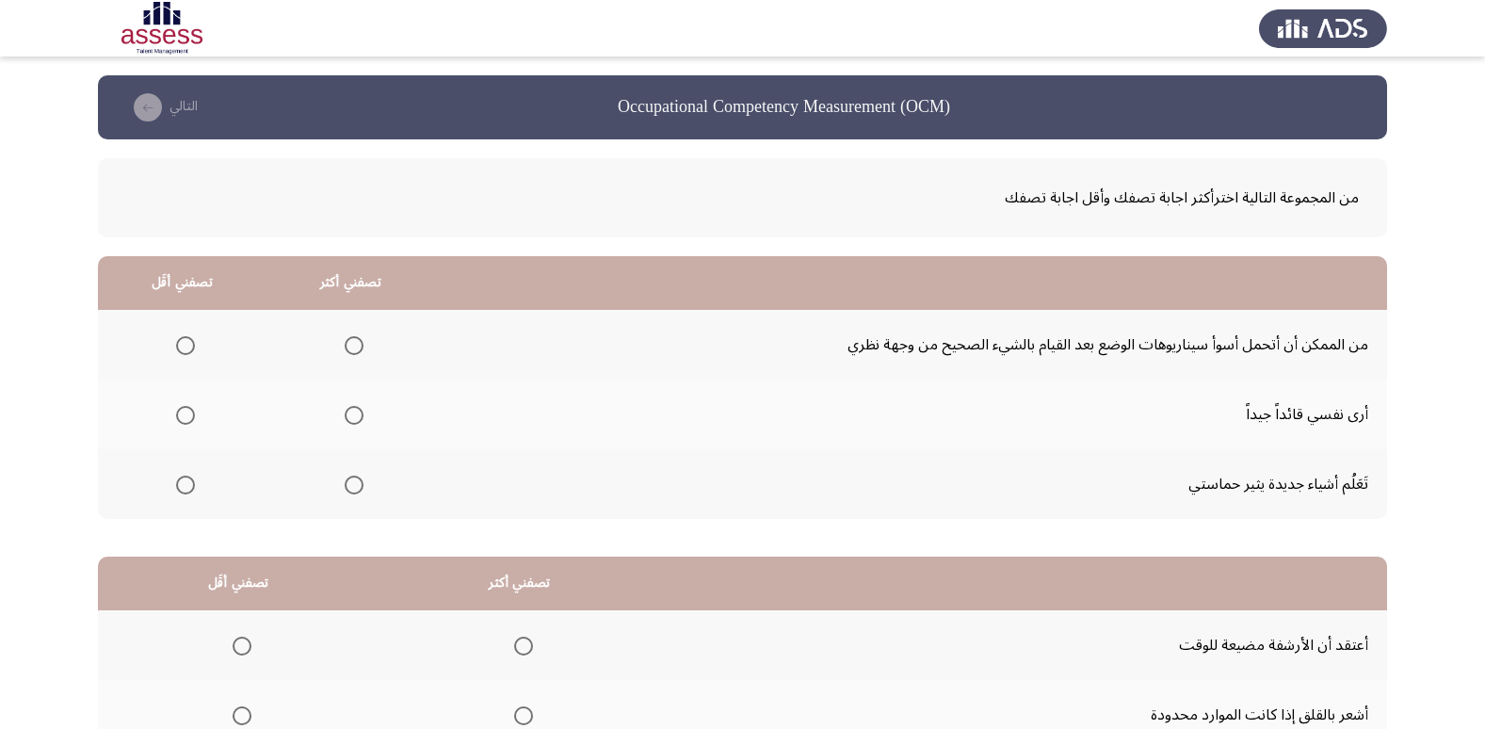
click at [351, 341] on span "Select an option" at bounding box center [354, 345] width 19 height 19
click at [351, 341] on input "Select an option" at bounding box center [354, 345] width 19 height 19
click at [189, 483] on span "Select an option" at bounding box center [185, 485] width 19 height 19
click at [189, 483] on input "Select an option" at bounding box center [185, 485] width 19 height 19
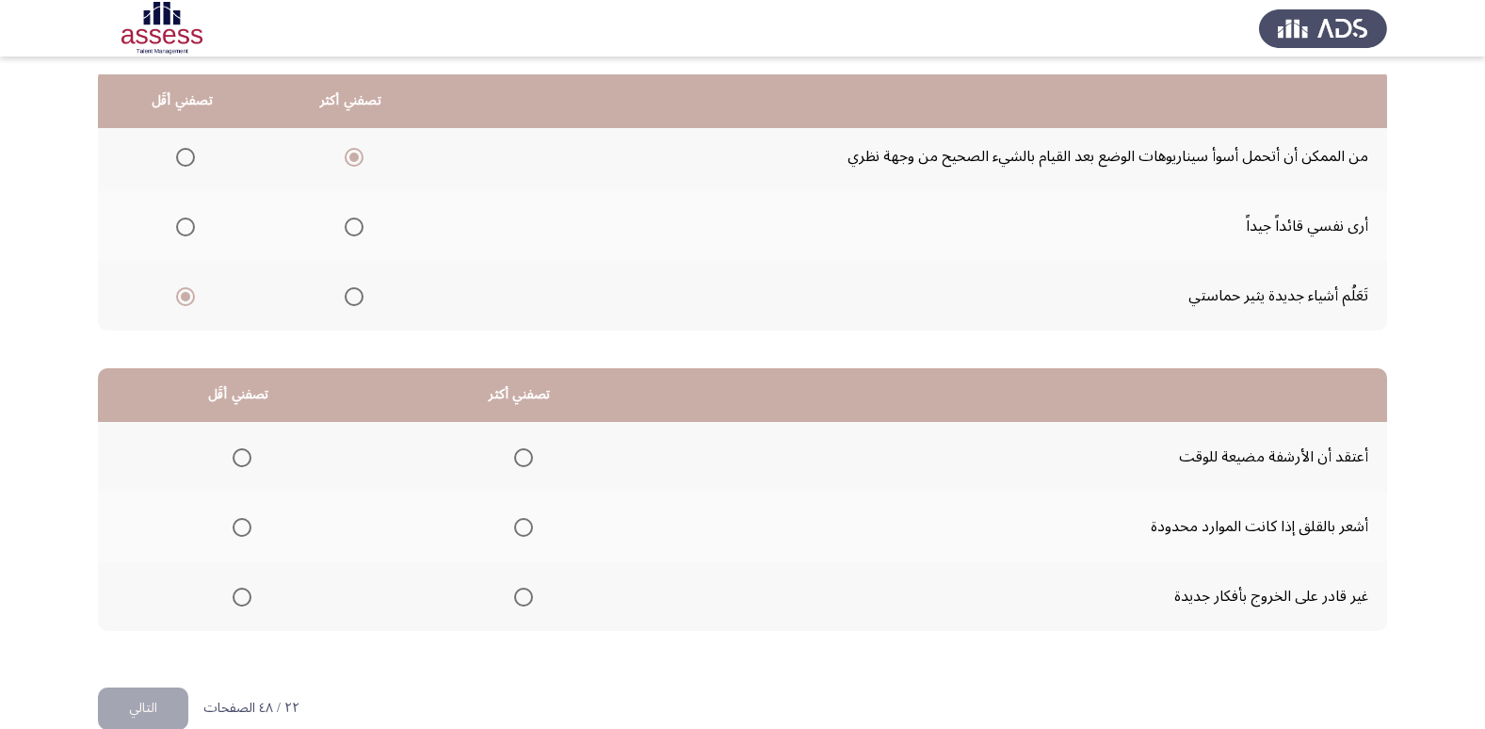
scroll to position [222, 0]
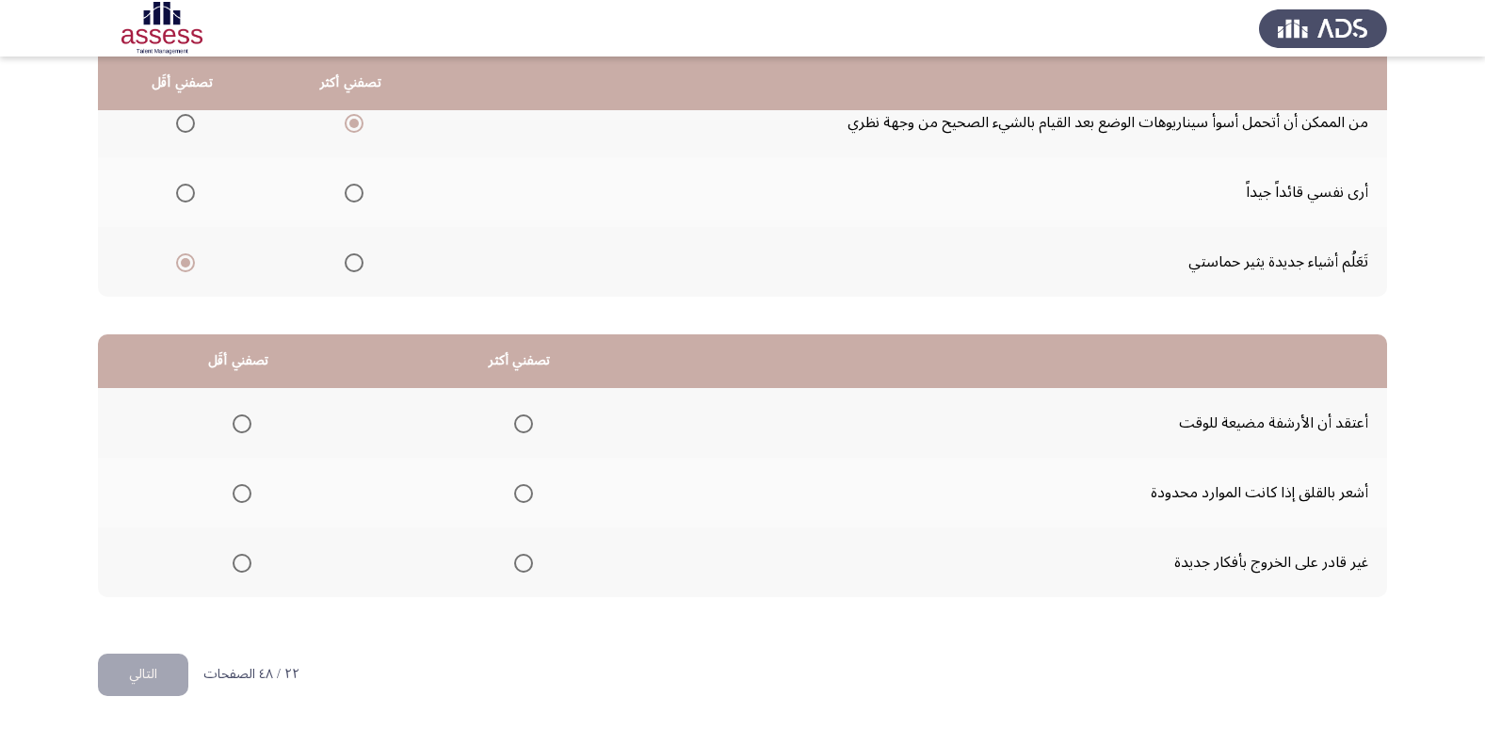
click at [236, 562] on span "Select an option" at bounding box center [242, 563] width 19 height 19
click at [236, 562] on input "Select an option" at bounding box center [242, 563] width 19 height 19
click at [518, 493] on span "Select an option" at bounding box center [523, 493] width 19 height 19
click at [518, 493] on input "Select an option" at bounding box center [523, 493] width 19 height 19
click at [159, 668] on button "التالي" at bounding box center [143, 674] width 90 height 42
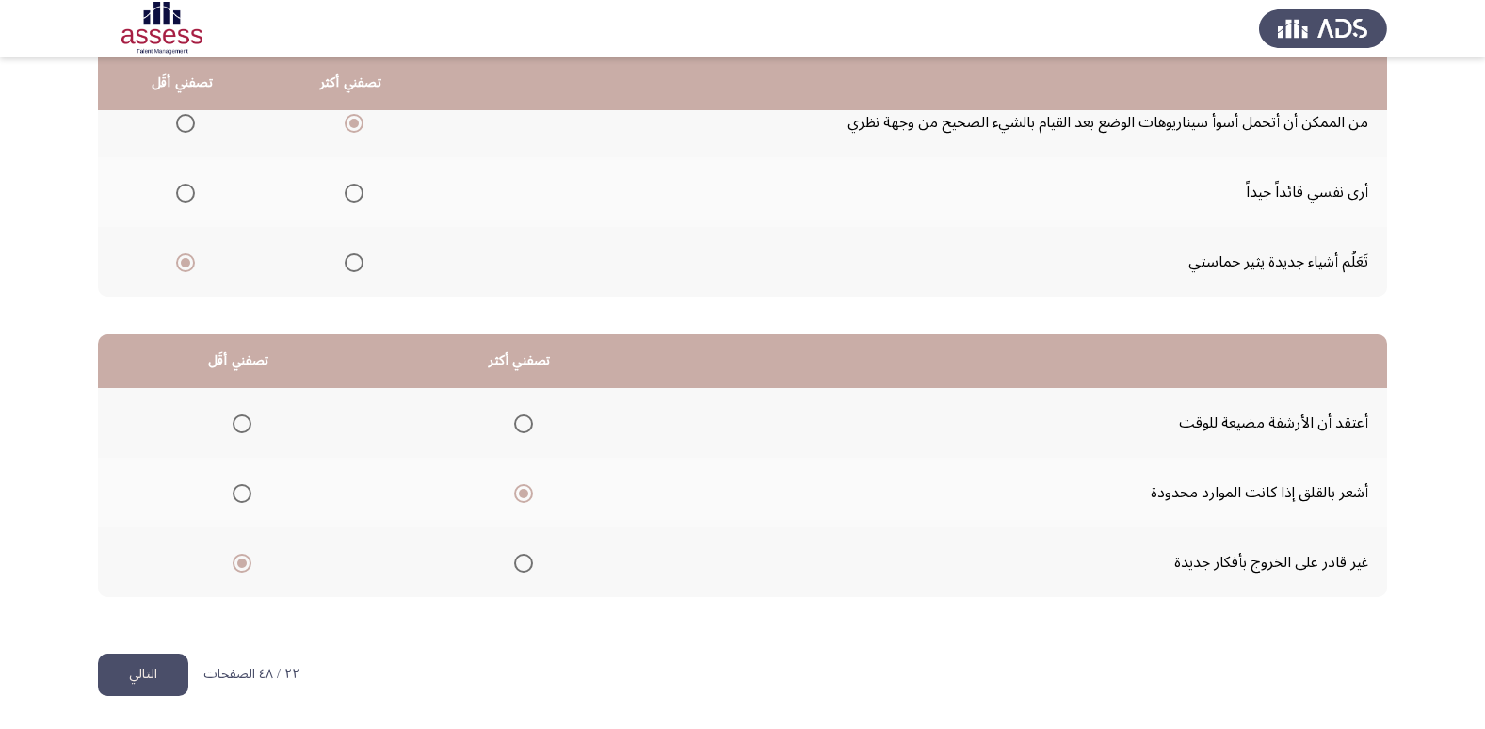
scroll to position [0, 0]
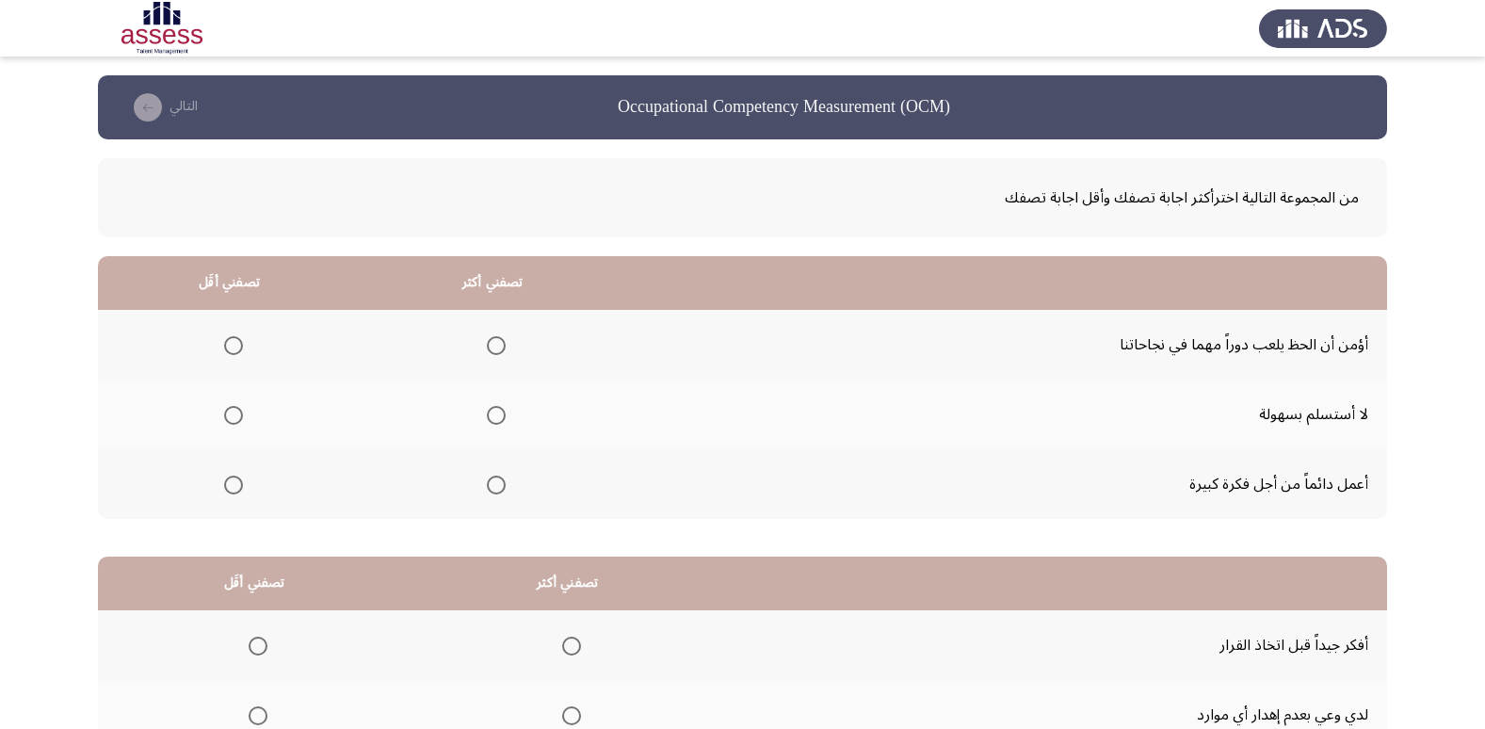
click at [235, 486] on span "Select an option" at bounding box center [233, 485] width 19 height 19
click at [235, 486] on input "Select an option" at bounding box center [233, 485] width 19 height 19
click at [492, 411] on span "Select an option" at bounding box center [496, 415] width 19 height 19
click at [492, 411] on input "Select an option" at bounding box center [496, 415] width 19 height 19
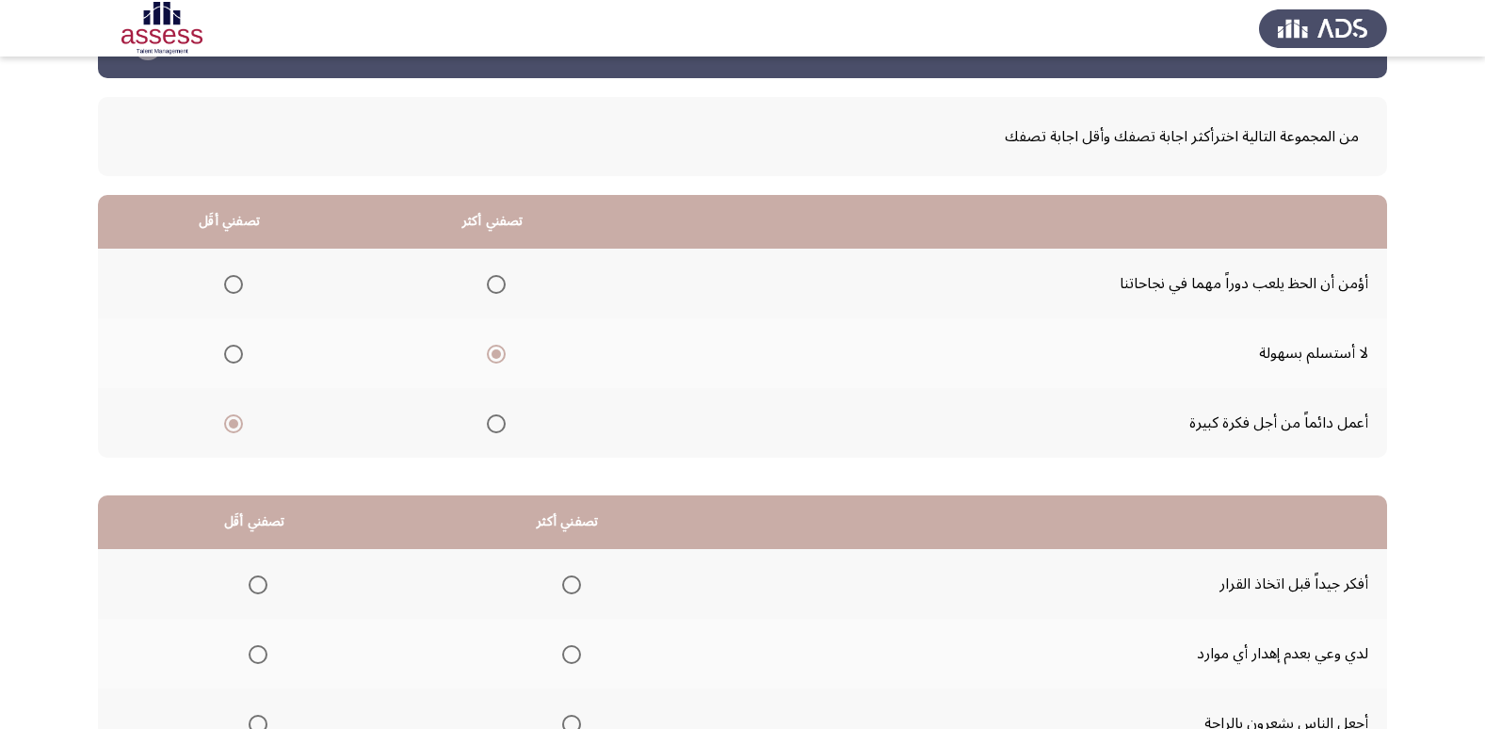
scroll to position [94, 0]
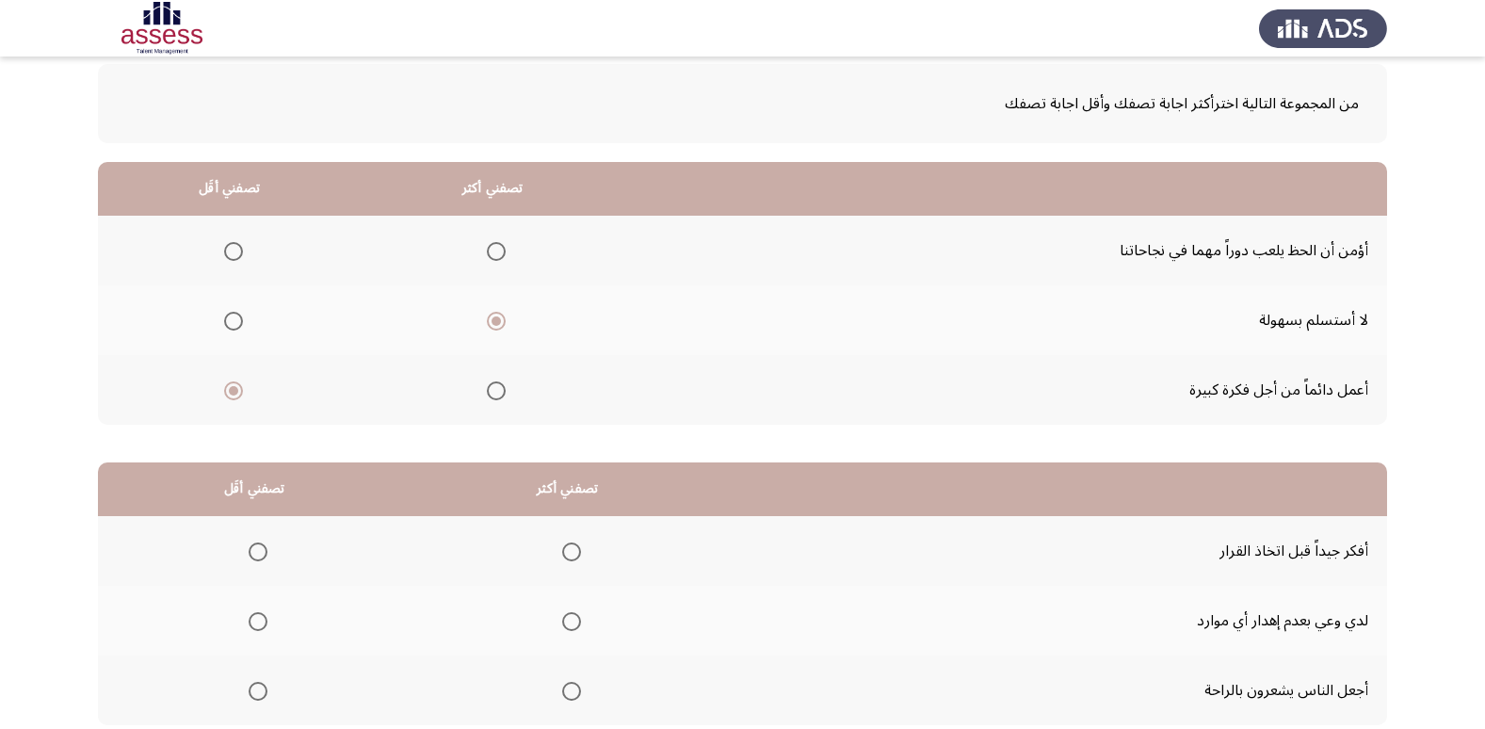
click at [233, 247] on span "Select an option" at bounding box center [233, 251] width 19 height 19
click at [233, 247] on input "Select an option" at bounding box center [233, 251] width 19 height 19
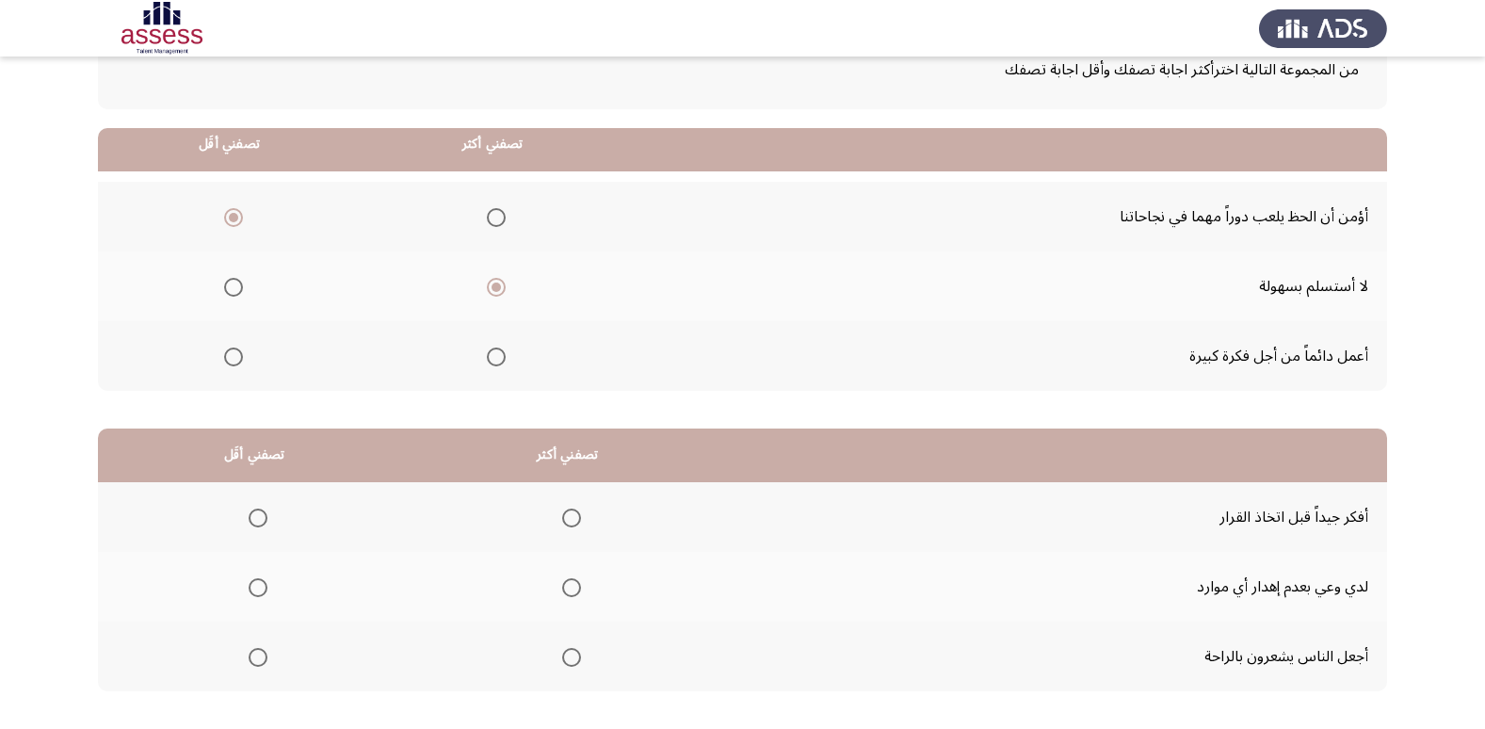
scroll to position [222, 0]
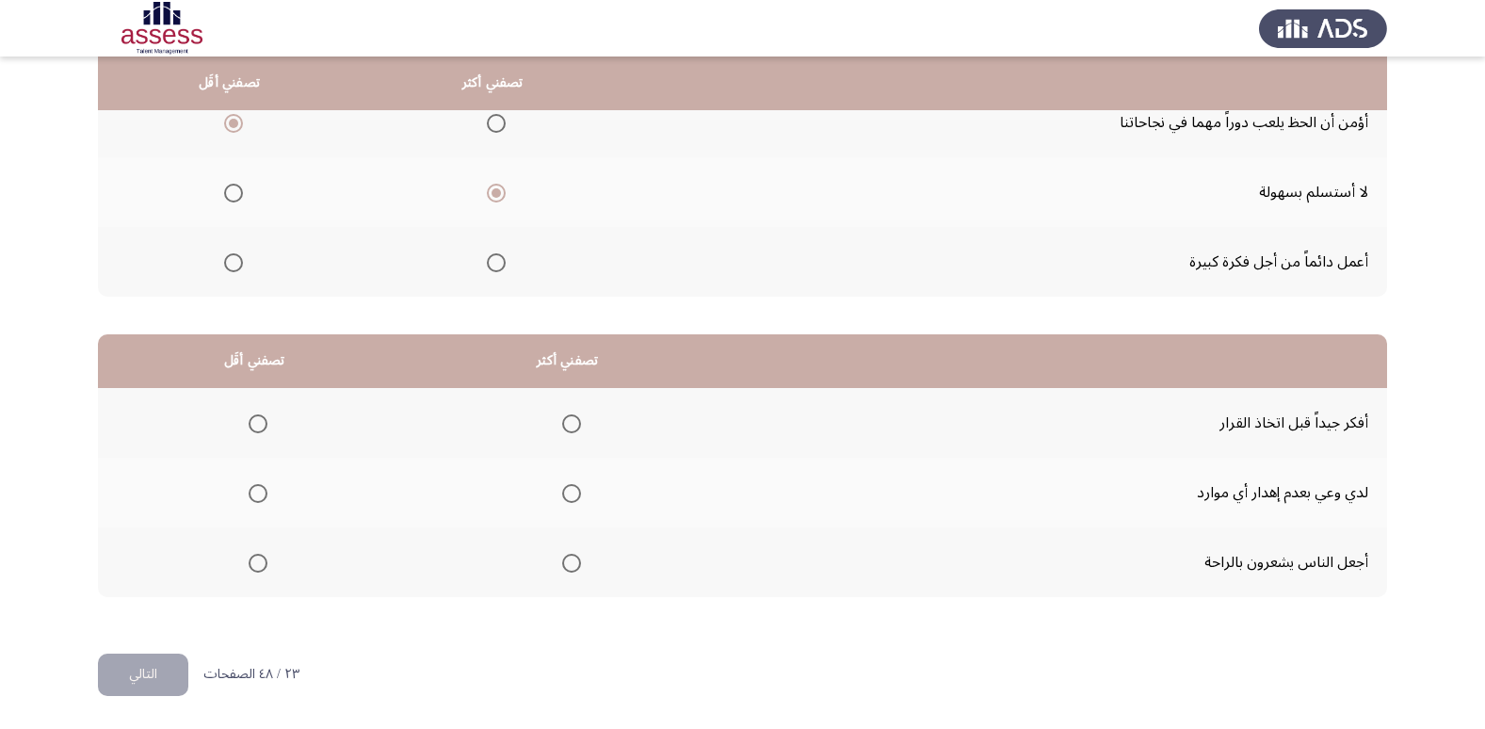
click at [572, 423] on span "Select an option" at bounding box center [571, 423] width 19 height 19
click at [572, 423] on input "Select an option" at bounding box center [571, 423] width 19 height 19
click at [260, 492] on span "Select an option" at bounding box center [258, 493] width 19 height 19
click at [260, 492] on input "Select an option" at bounding box center [258, 493] width 19 height 19
click at [150, 669] on button "التالي" at bounding box center [143, 674] width 90 height 42
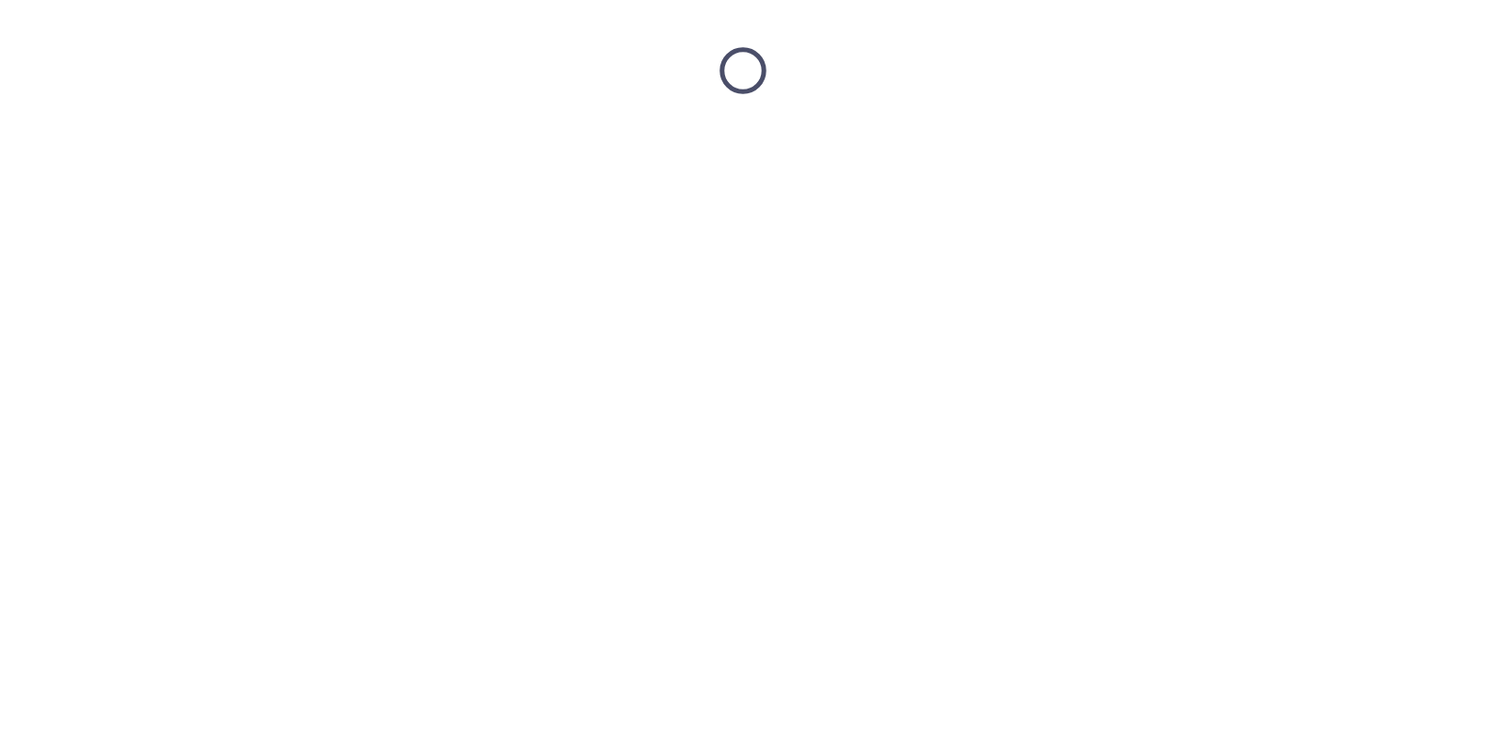
scroll to position [0, 0]
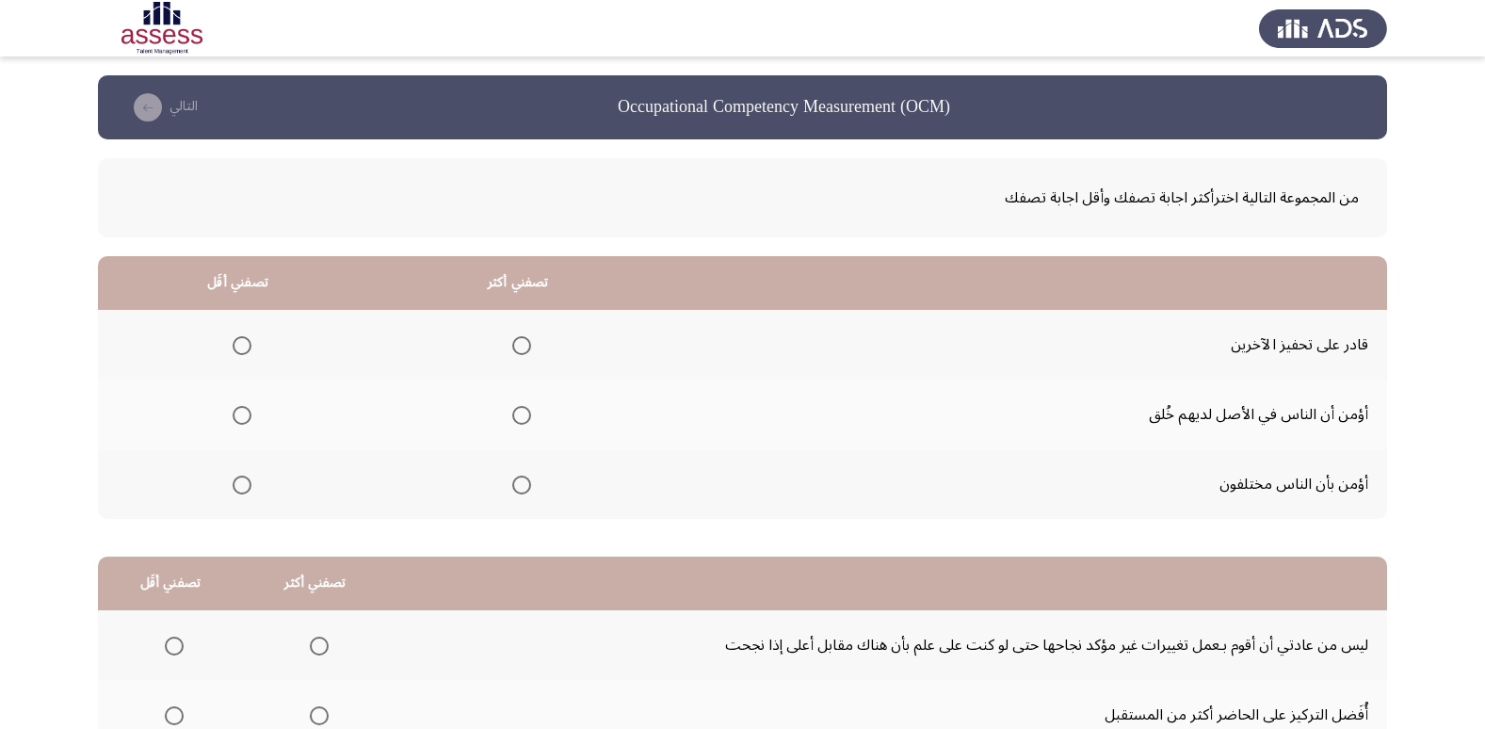
click at [525, 416] on span "Select an option" at bounding box center [521, 415] width 19 height 19
click at [525, 416] on input "Select an option" at bounding box center [521, 415] width 19 height 19
click at [242, 339] on span "Select an option" at bounding box center [242, 345] width 19 height 19
click at [242, 339] on input "Select an option" at bounding box center [242, 345] width 19 height 19
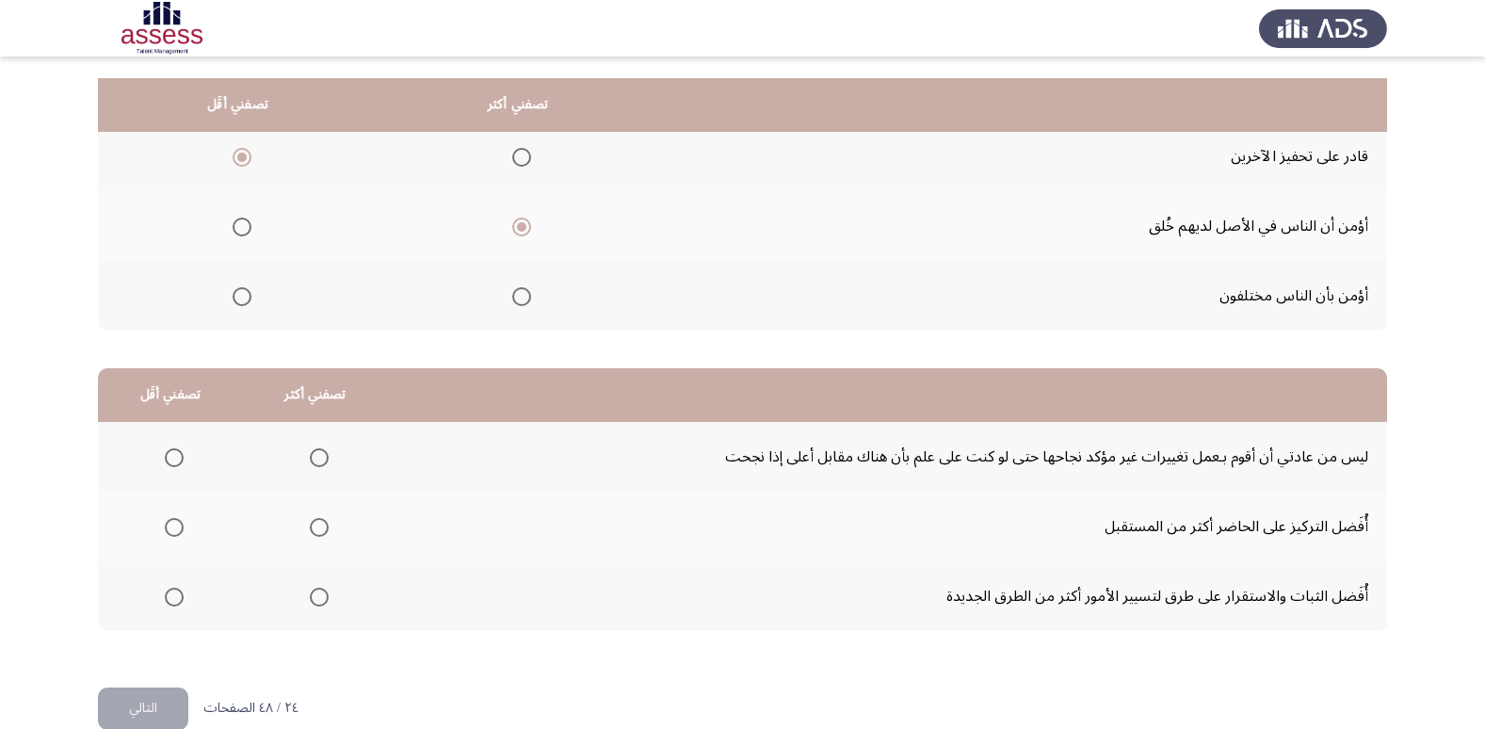
scroll to position [222, 0]
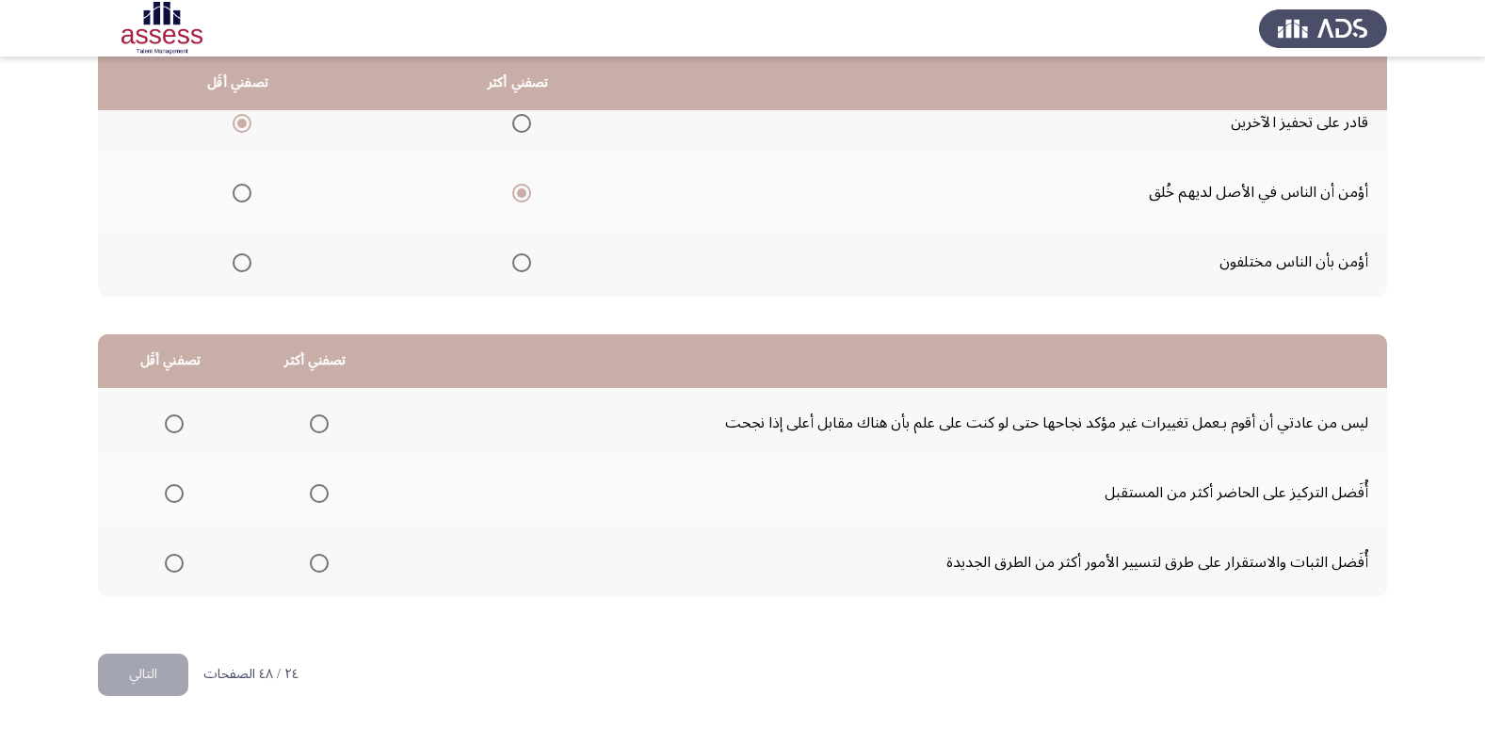
click at [174, 492] on span "Select an option" at bounding box center [174, 493] width 19 height 19
click at [174, 492] on input "Select an option" at bounding box center [174, 493] width 19 height 19
click at [317, 423] on span "Select an option" at bounding box center [319, 423] width 19 height 19
click at [317, 423] on input "Select an option" at bounding box center [319, 423] width 19 height 19
click at [169, 567] on span "Select an option" at bounding box center [174, 563] width 19 height 19
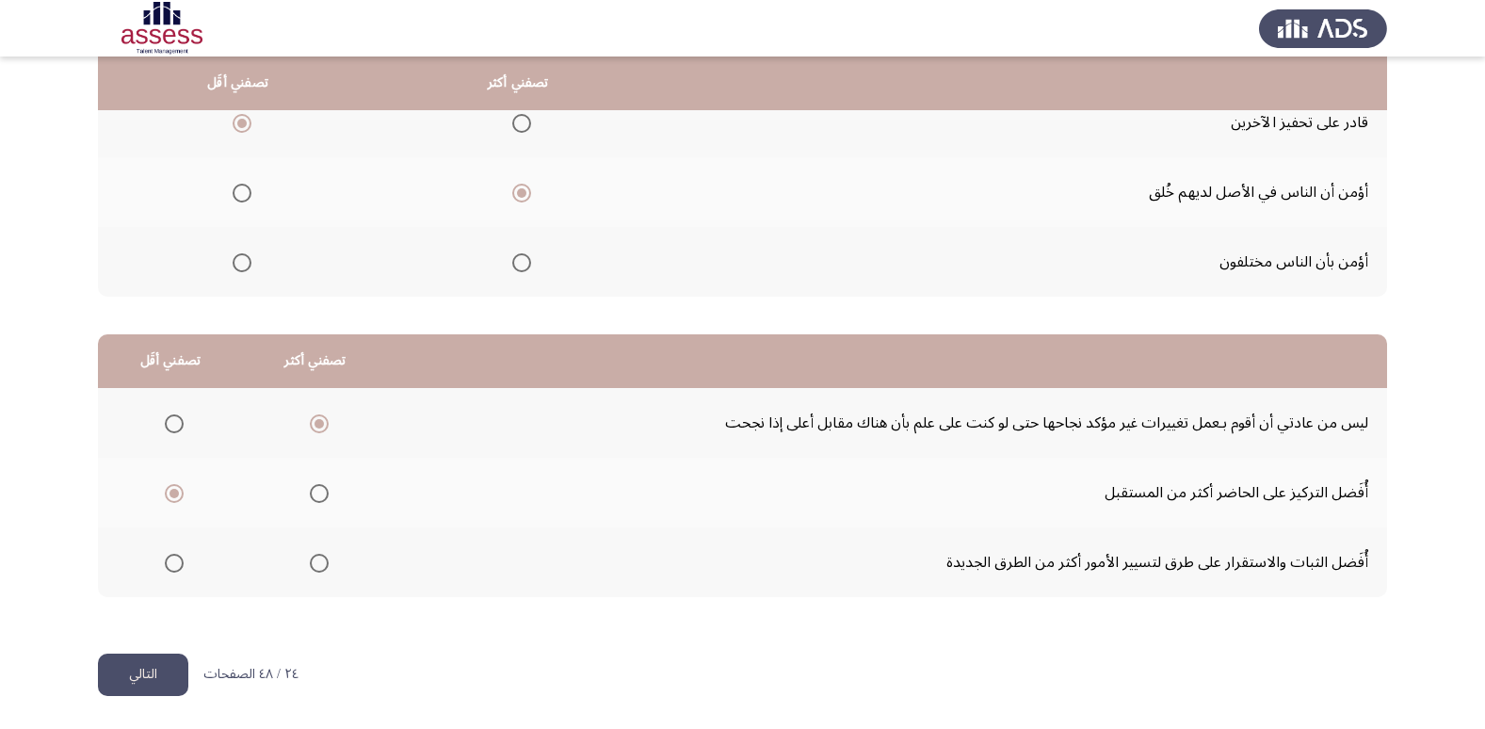
click at [169, 567] on input "Select an option" at bounding box center [174, 563] width 19 height 19
click at [152, 674] on button "التالي" at bounding box center [143, 674] width 90 height 42
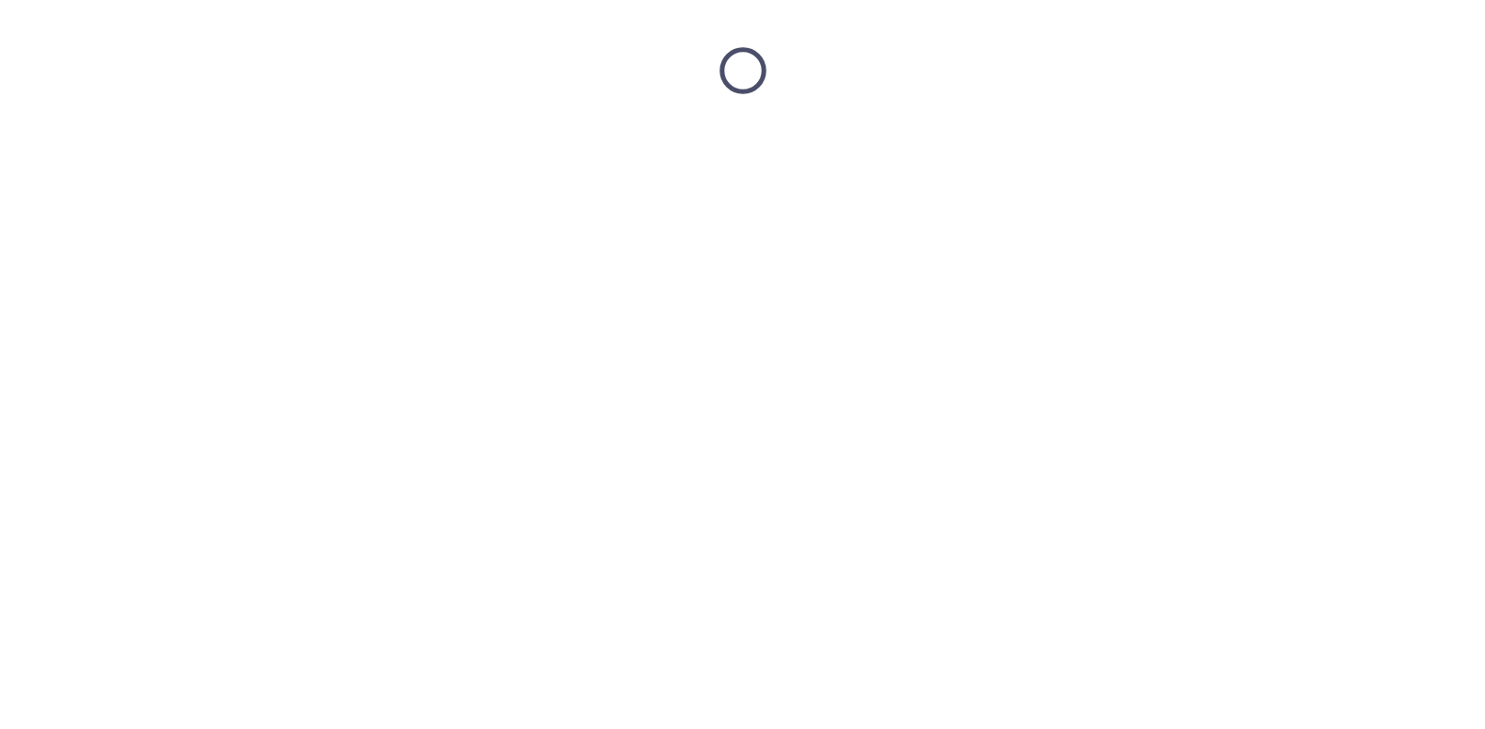
scroll to position [0, 0]
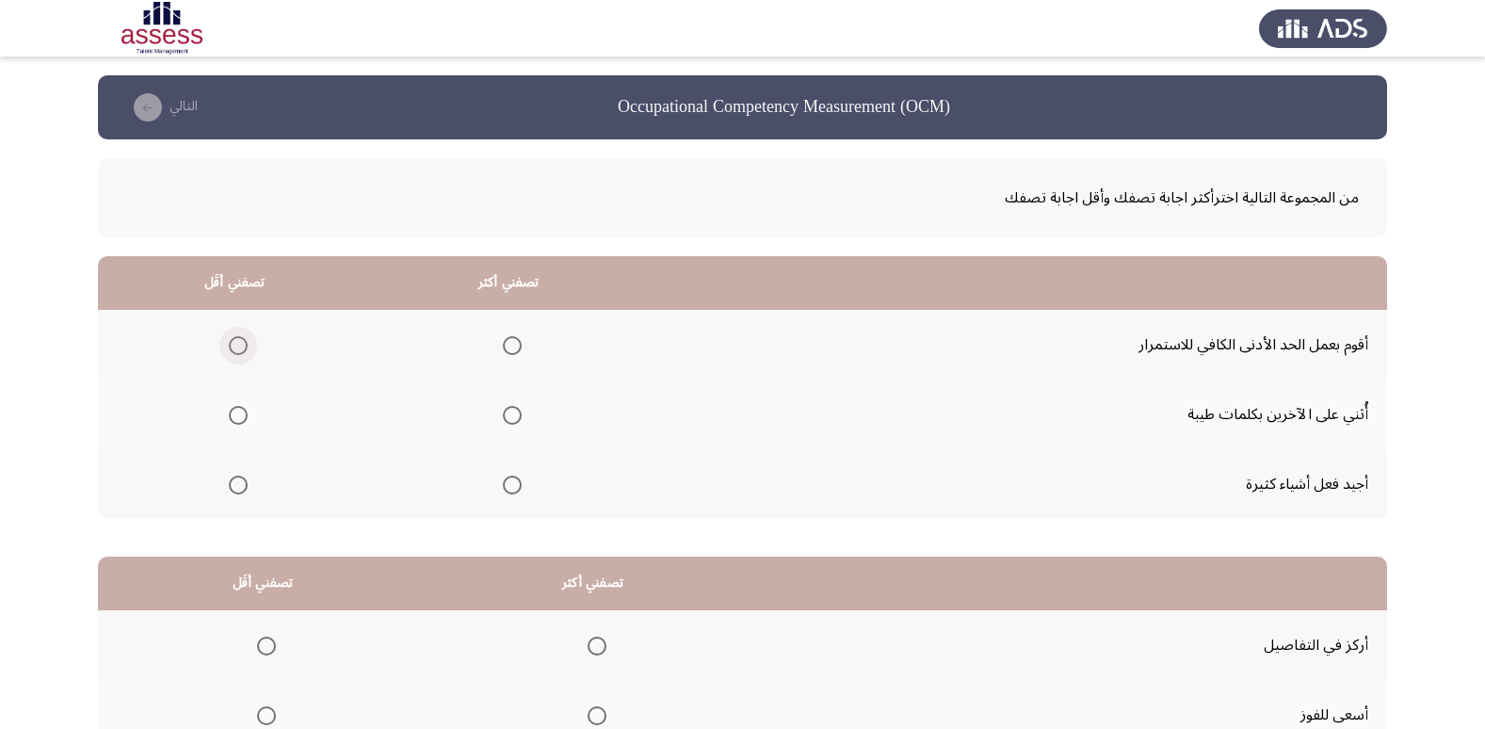
click at [240, 345] on span "Select an option" at bounding box center [238, 345] width 19 height 19
click at [240, 345] on input "Select an option" at bounding box center [238, 345] width 19 height 19
click at [519, 413] on span "Select an option" at bounding box center [512, 415] width 19 height 19
click at [519, 413] on input "Select an option" at bounding box center [512, 415] width 19 height 19
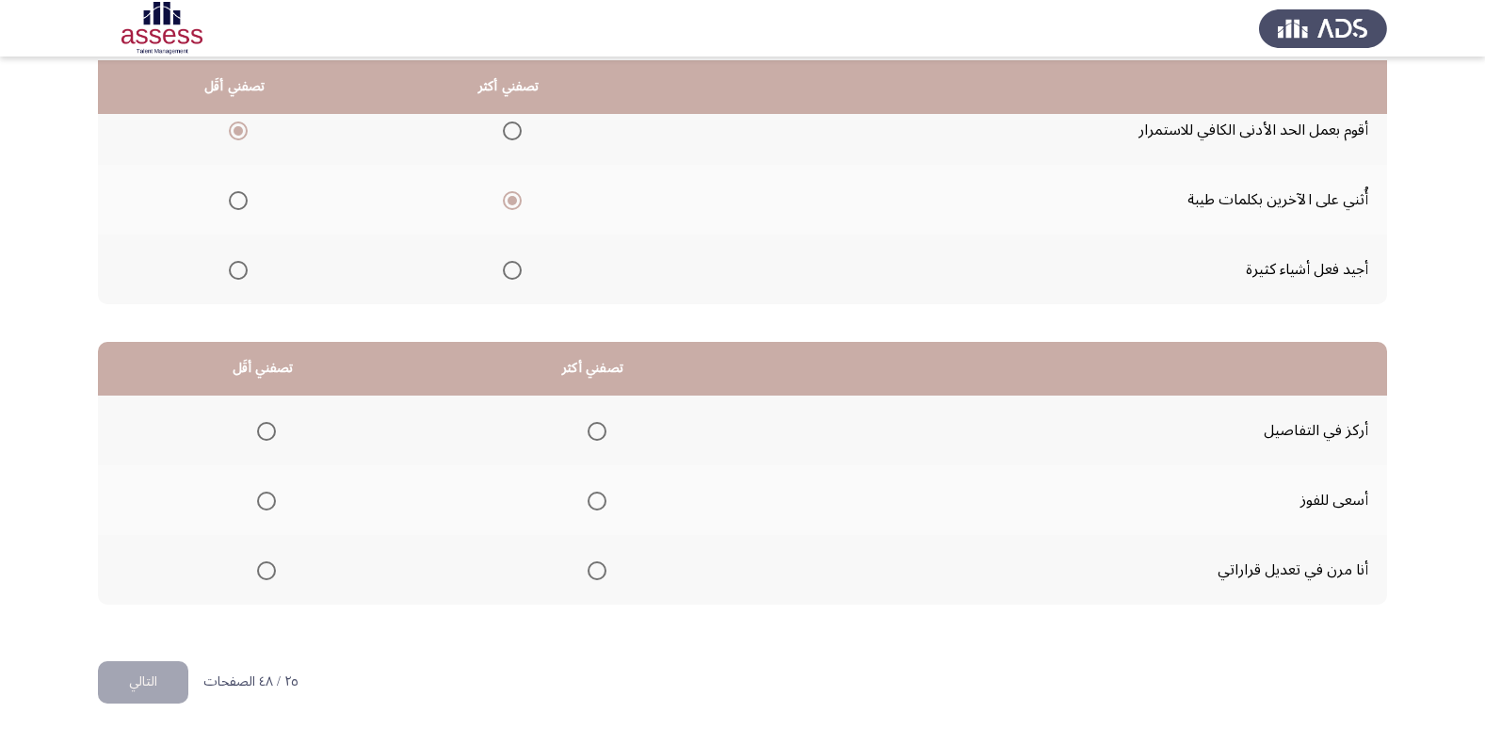
scroll to position [222, 0]
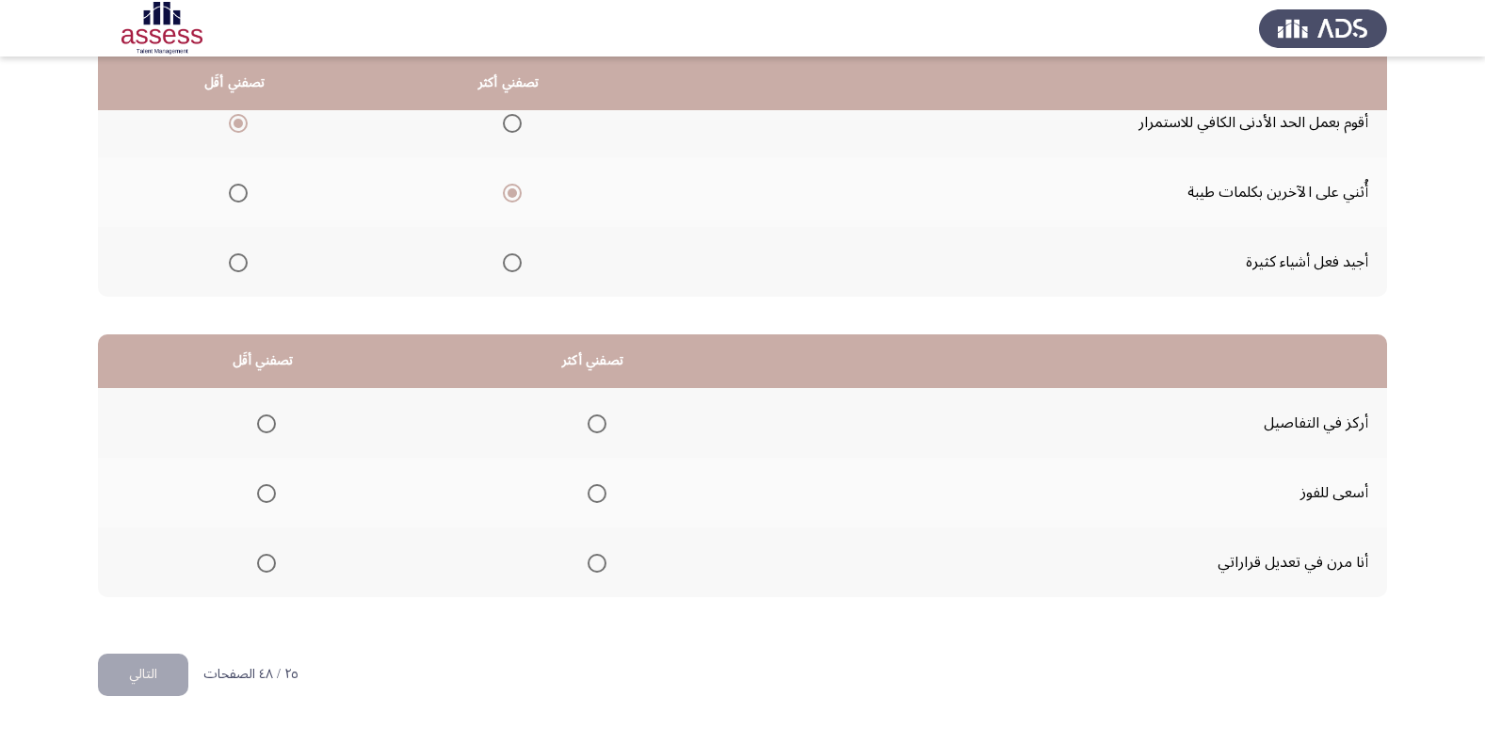
click at [269, 492] on span "Select an option" at bounding box center [266, 493] width 19 height 19
click at [269, 492] on input "Select an option" at bounding box center [266, 493] width 19 height 19
click at [589, 566] on span "Select an option" at bounding box center [597, 563] width 19 height 19
click at [589, 566] on input "Select an option" at bounding box center [597, 563] width 19 height 19
click at [155, 672] on button "التالي" at bounding box center [143, 674] width 90 height 42
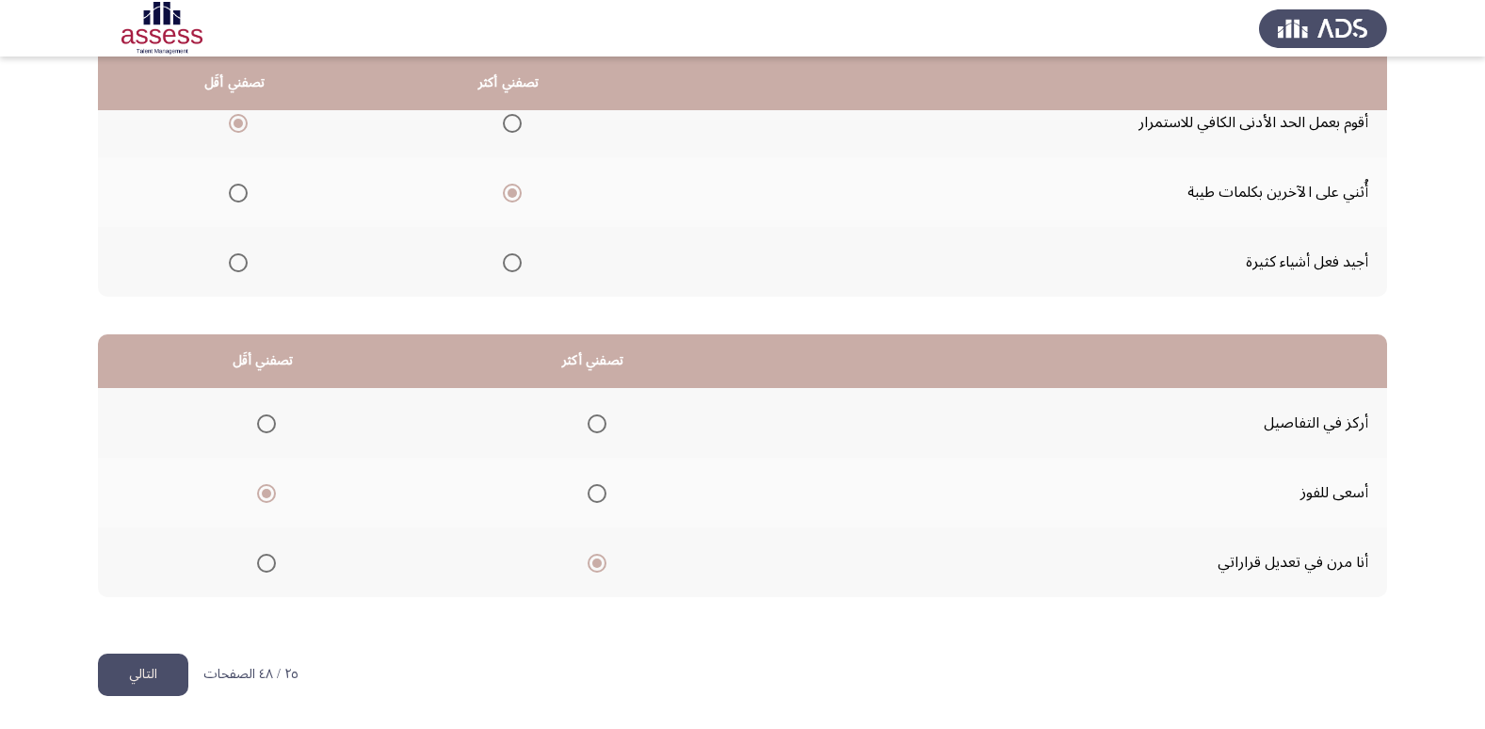
scroll to position [0, 0]
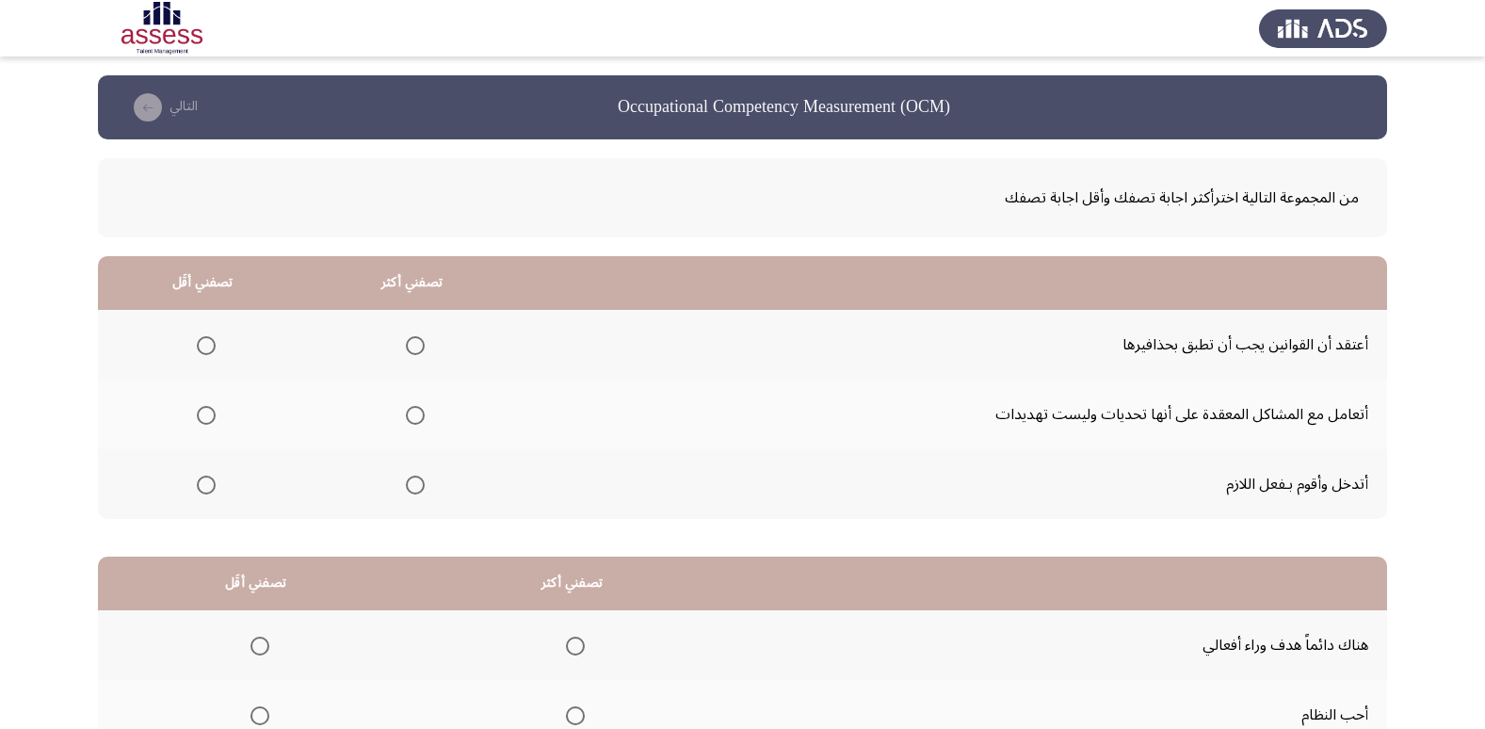
click at [411, 345] on span "Select an option" at bounding box center [415, 345] width 19 height 19
click at [411, 345] on input "Select an option" at bounding box center [415, 345] width 19 height 19
click at [197, 418] on span "Select an option" at bounding box center [206, 415] width 19 height 19
click at [197, 418] on input "Select an option" at bounding box center [206, 415] width 19 height 19
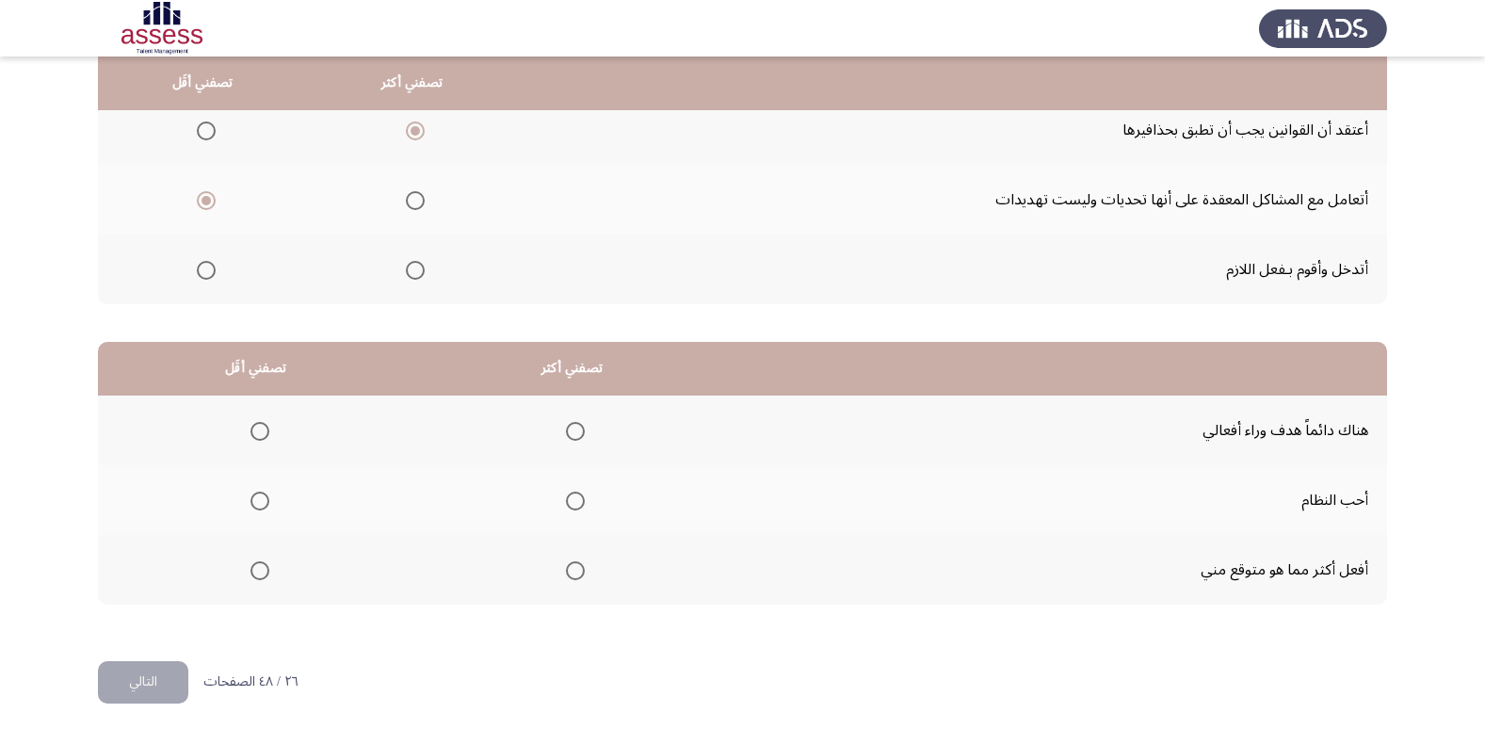
scroll to position [222, 0]
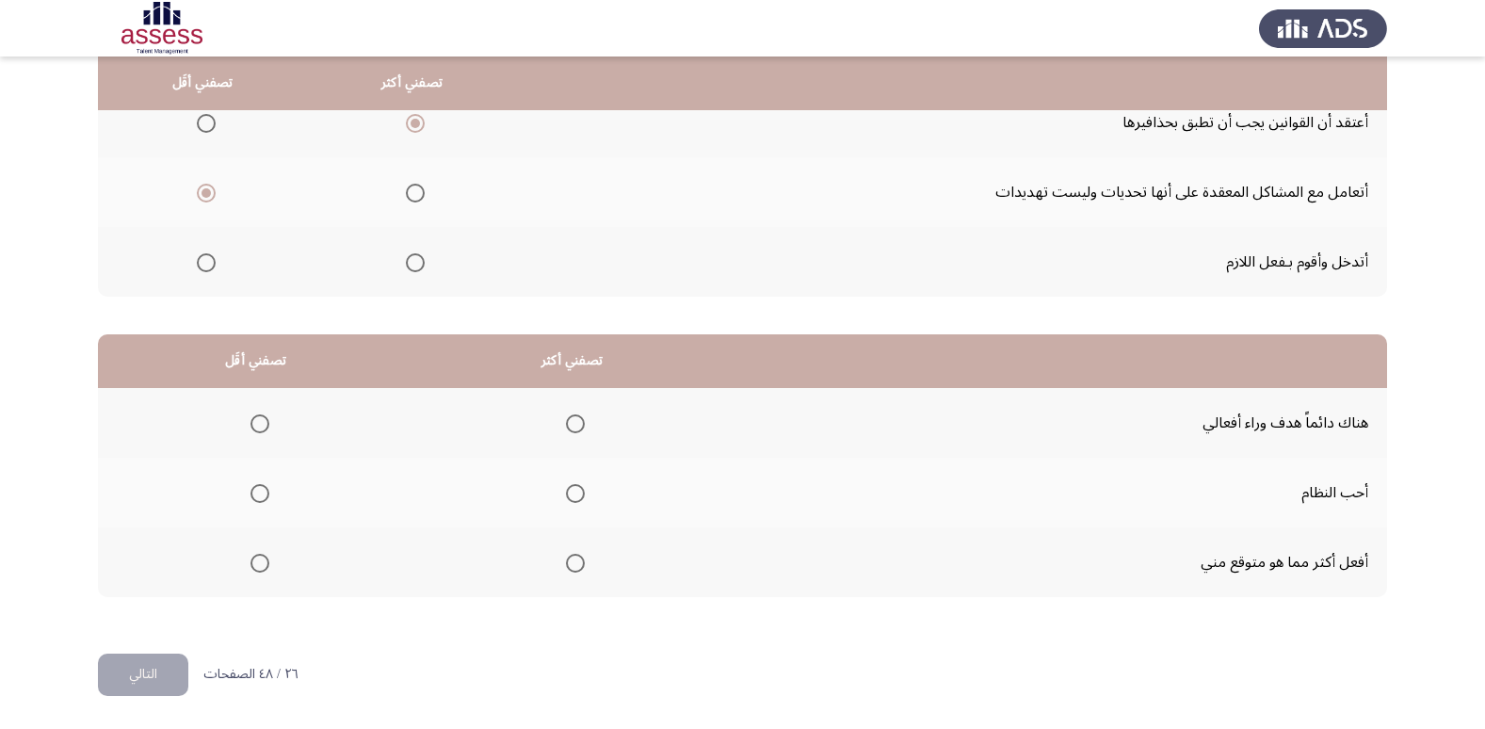
click at [573, 493] on span "Select an option" at bounding box center [575, 493] width 19 height 19
click at [573, 493] on input "Select an option" at bounding box center [575, 493] width 19 height 19
click at [259, 419] on span "Select an option" at bounding box center [259, 423] width 19 height 19
click at [259, 419] on input "Select an option" at bounding box center [259, 423] width 19 height 19
click at [162, 678] on button "التالي" at bounding box center [143, 674] width 90 height 42
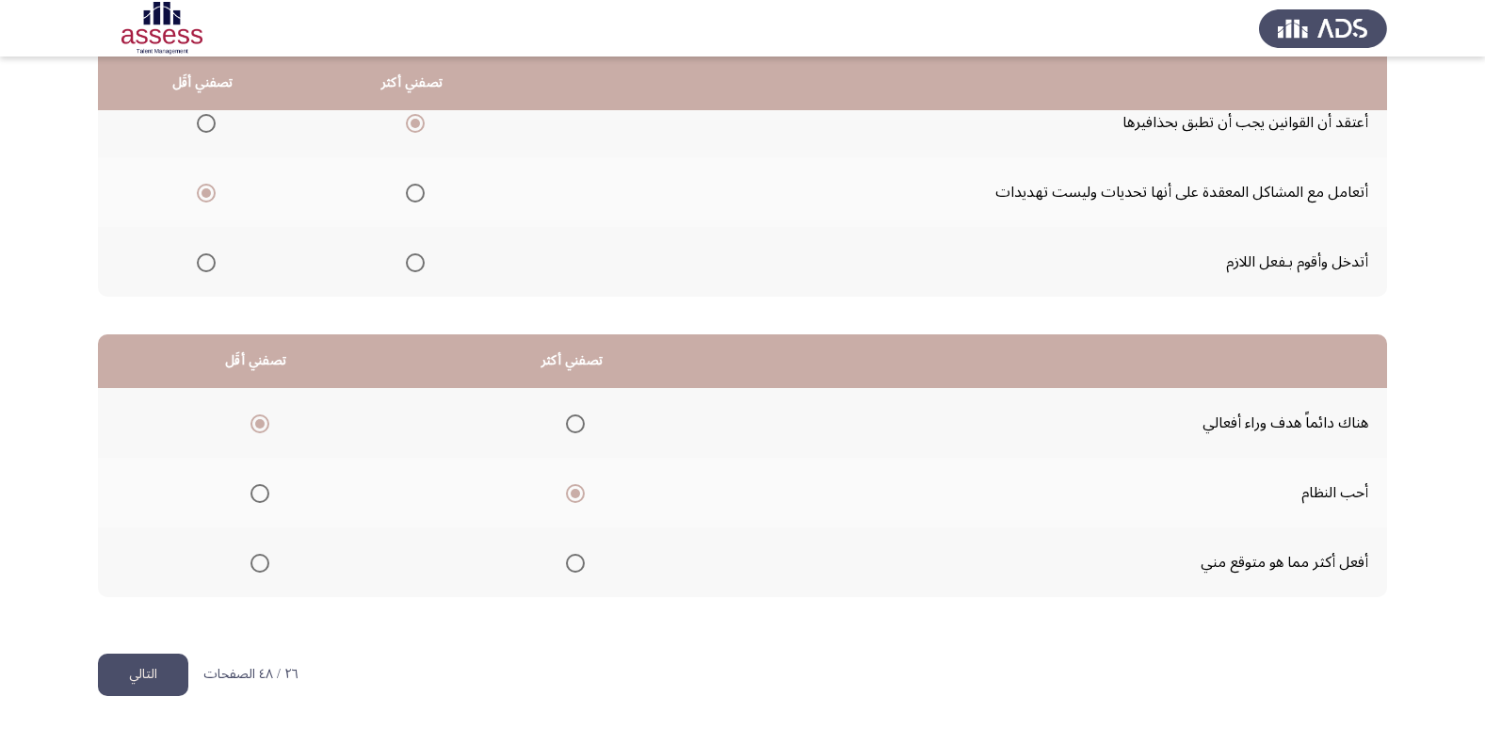
scroll to position [0, 0]
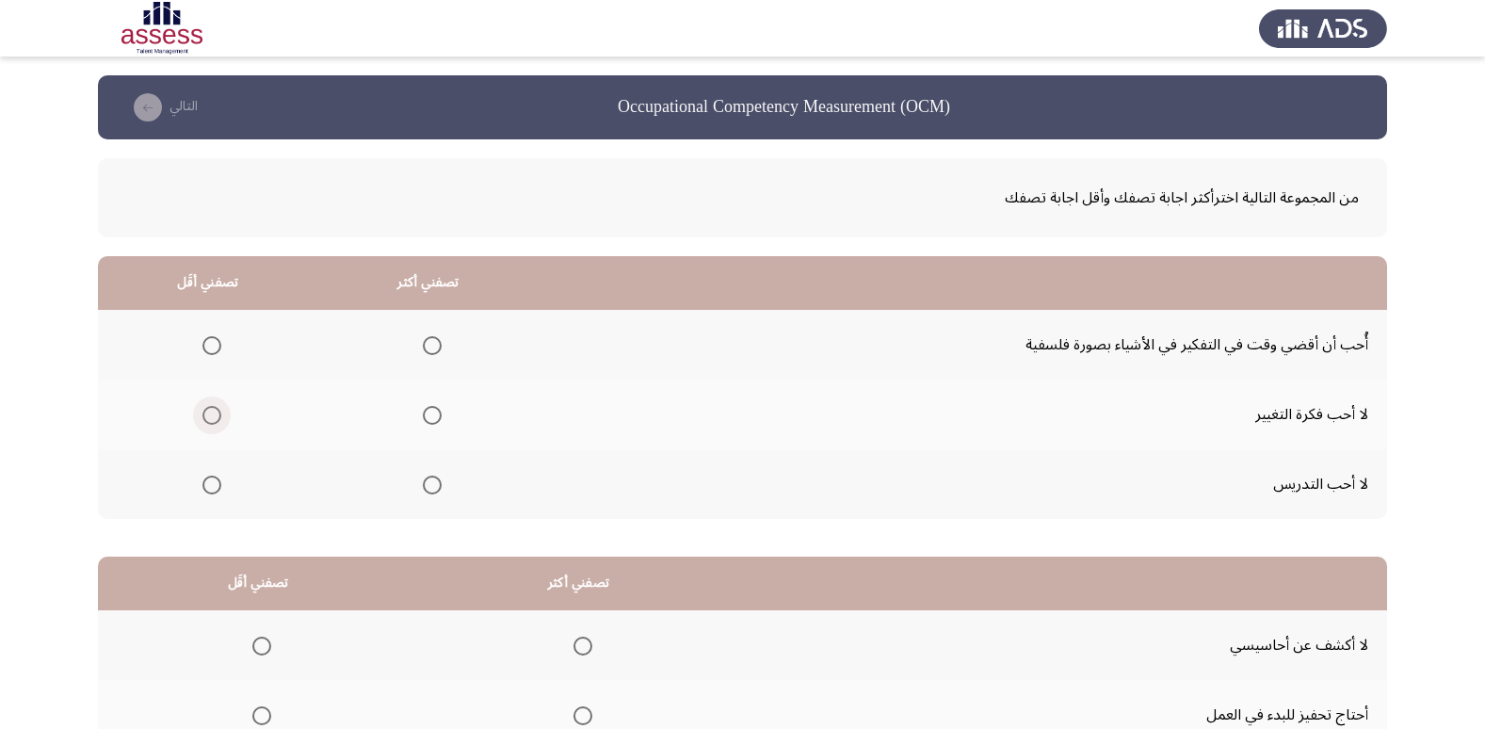
click at [204, 416] on span "Select an option" at bounding box center [211, 415] width 19 height 19
click at [204, 416] on input "Select an option" at bounding box center [211, 415] width 19 height 19
click at [429, 348] on span "Select an option" at bounding box center [432, 345] width 19 height 19
click at [429, 348] on input "Select an option" at bounding box center [432, 345] width 19 height 19
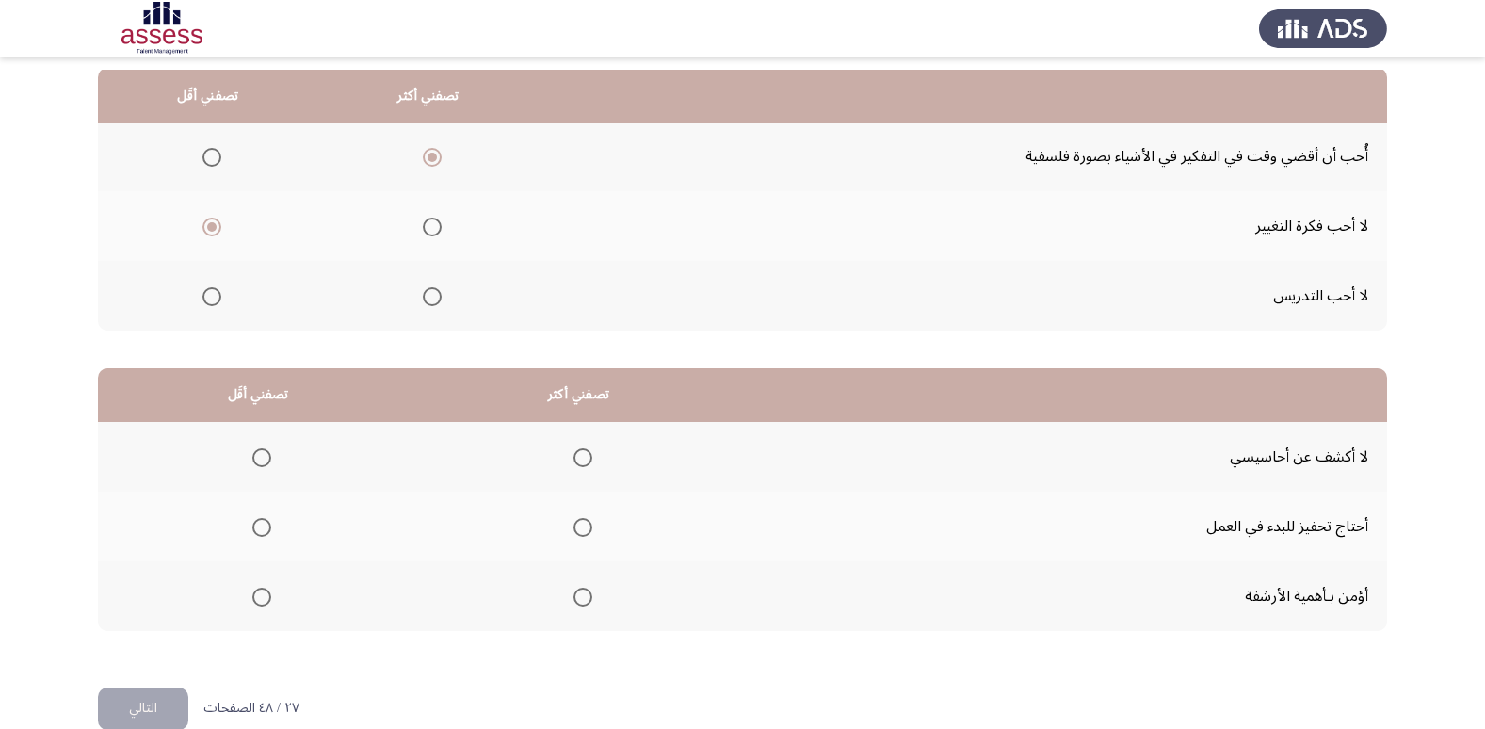
scroll to position [222, 0]
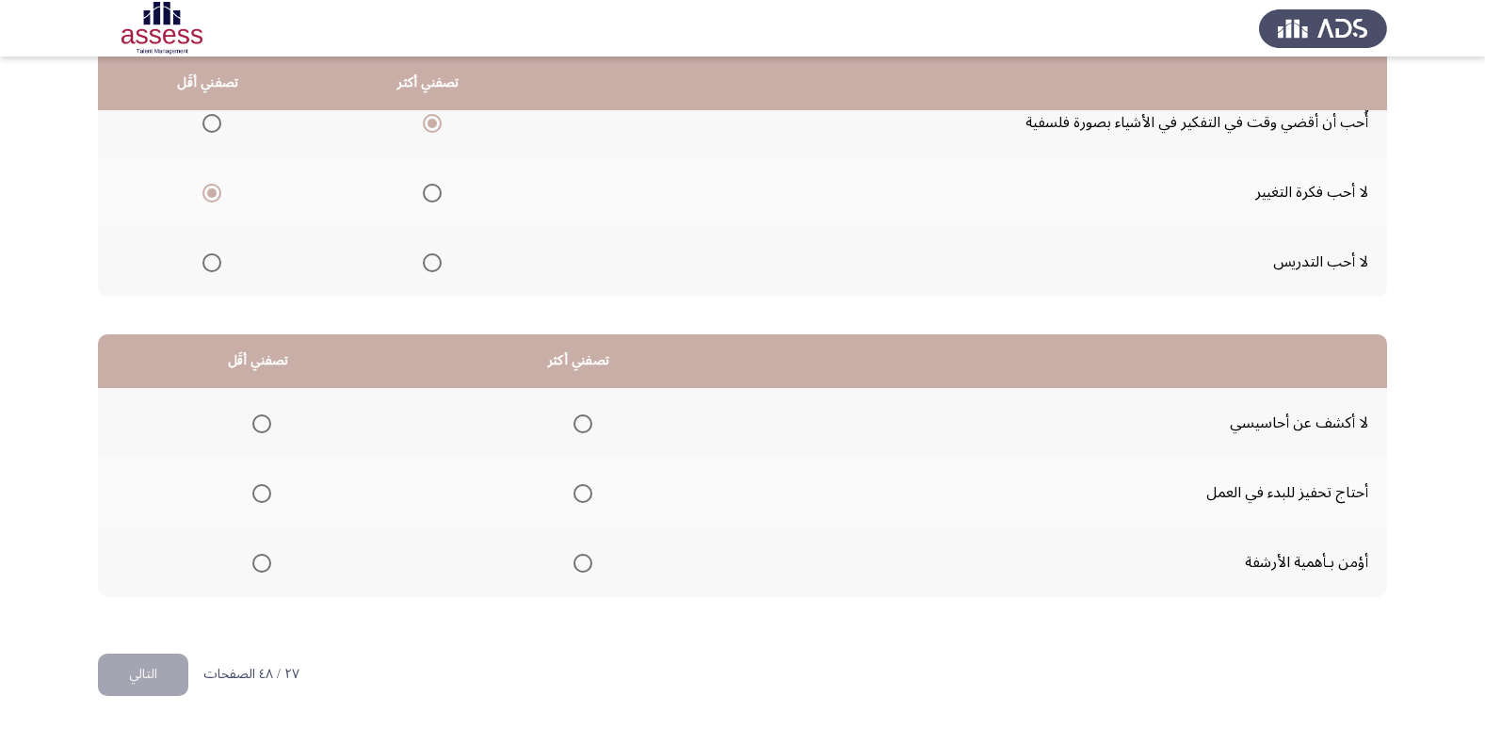
click at [261, 497] on span "Select an option" at bounding box center [261, 493] width 19 height 19
click at [261, 497] on input "Select an option" at bounding box center [261, 493] width 19 height 19
click at [584, 422] on span "Select an option" at bounding box center [582, 423] width 19 height 19
click at [584, 422] on input "Select an option" at bounding box center [582, 423] width 19 height 19
click at [150, 666] on button "التالي" at bounding box center [143, 674] width 90 height 42
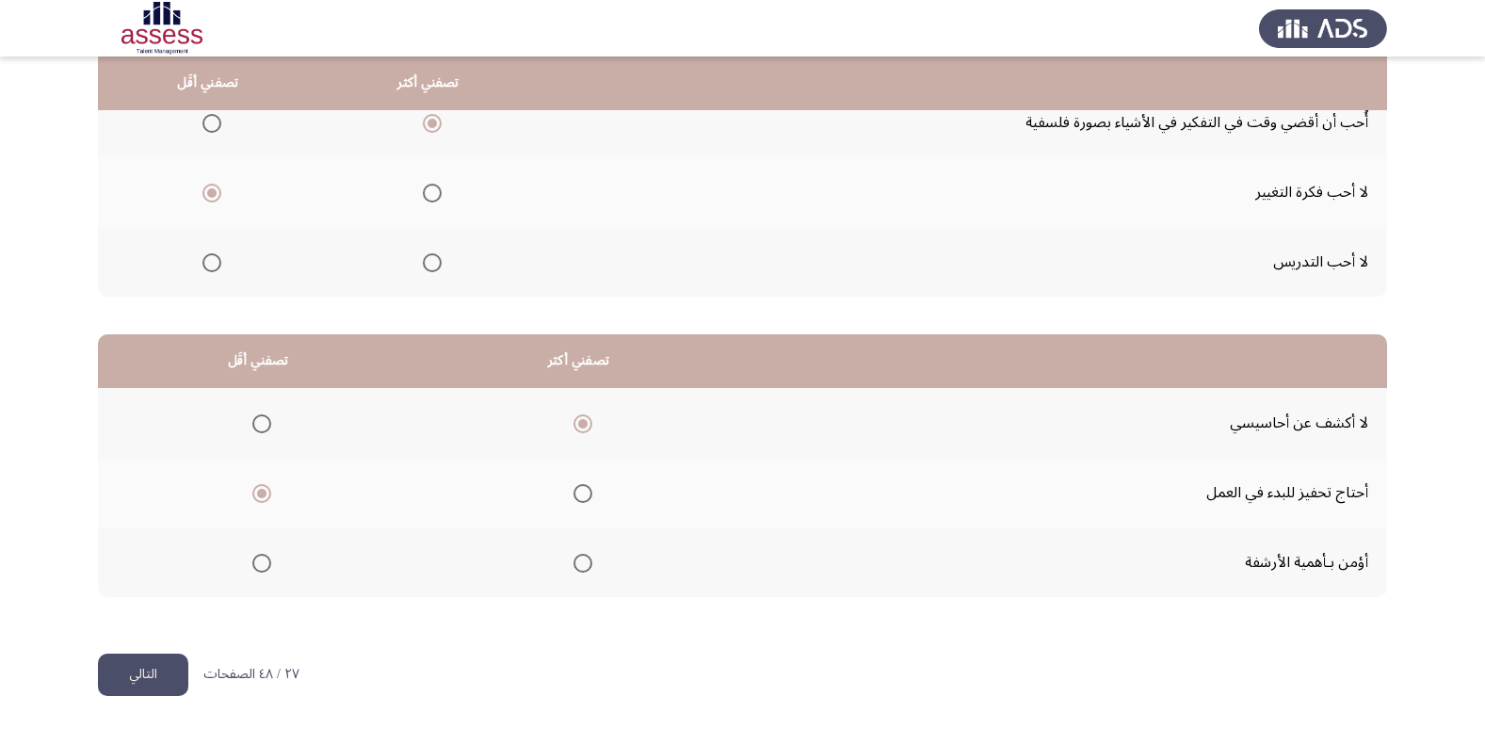
scroll to position [0, 0]
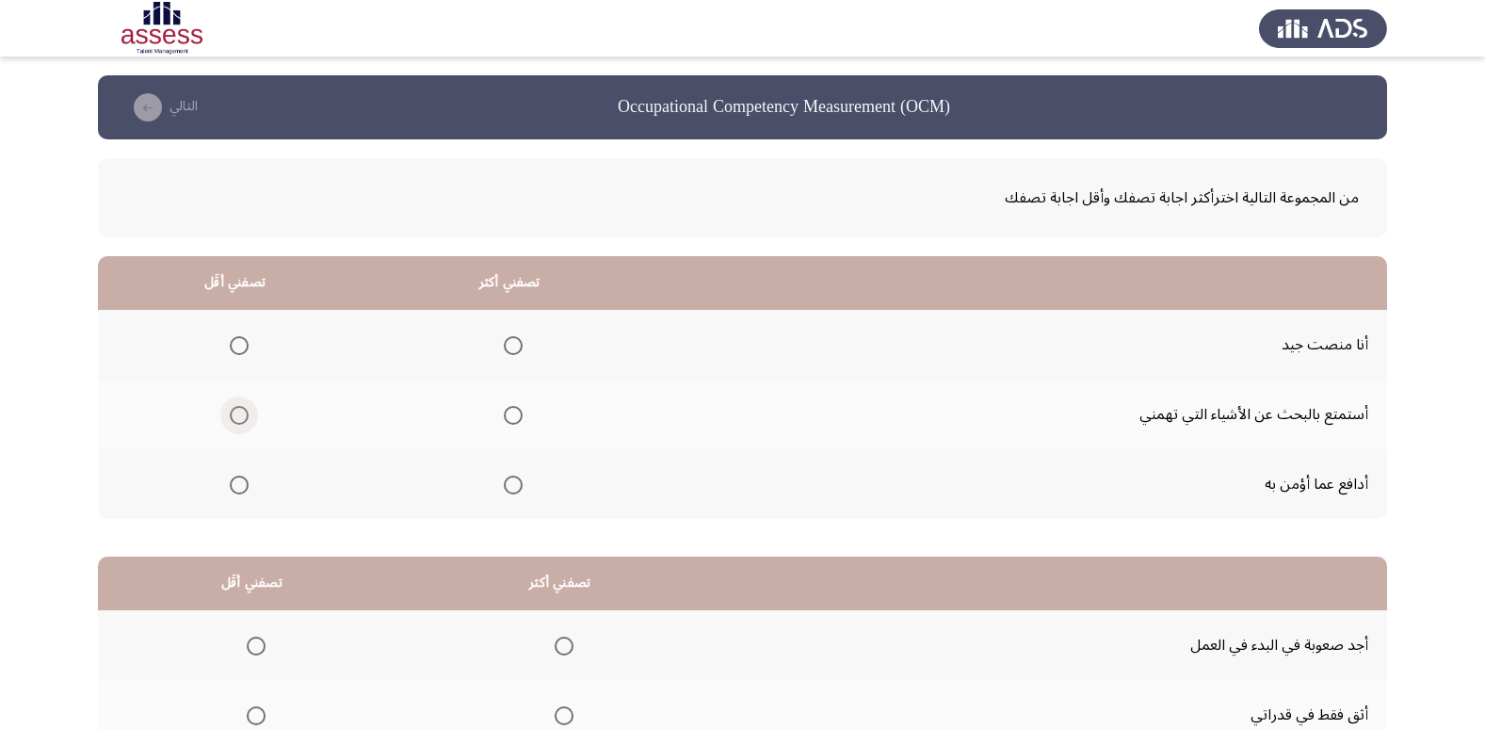
click at [247, 406] on span "Select an option" at bounding box center [239, 415] width 19 height 19
click at [247, 406] on input "Select an option" at bounding box center [239, 415] width 19 height 19
click at [508, 338] on span "Select an option" at bounding box center [513, 345] width 19 height 19
click at [508, 338] on input "Select an option" at bounding box center [513, 345] width 19 height 19
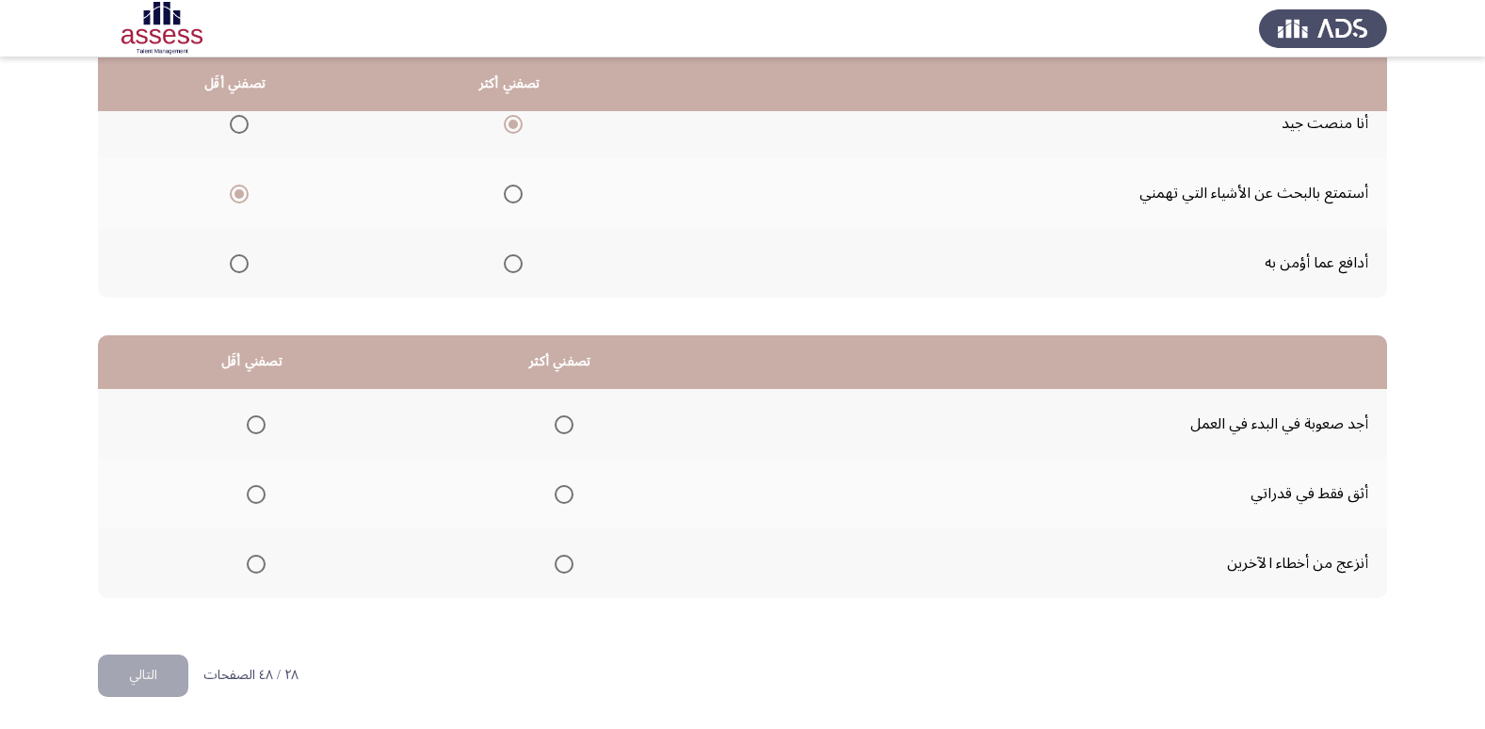
scroll to position [222, 0]
click at [258, 415] on span "Select an option" at bounding box center [256, 423] width 19 height 19
click at [258, 415] on input "Select an option" at bounding box center [256, 423] width 19 height 19
click at [564, 563] on span "Select an option" at bounding box center [564, 563] width 0 height 0
click at [559, 562] on input "Select an option" at bounding box center [564, 563] width 19 height 19
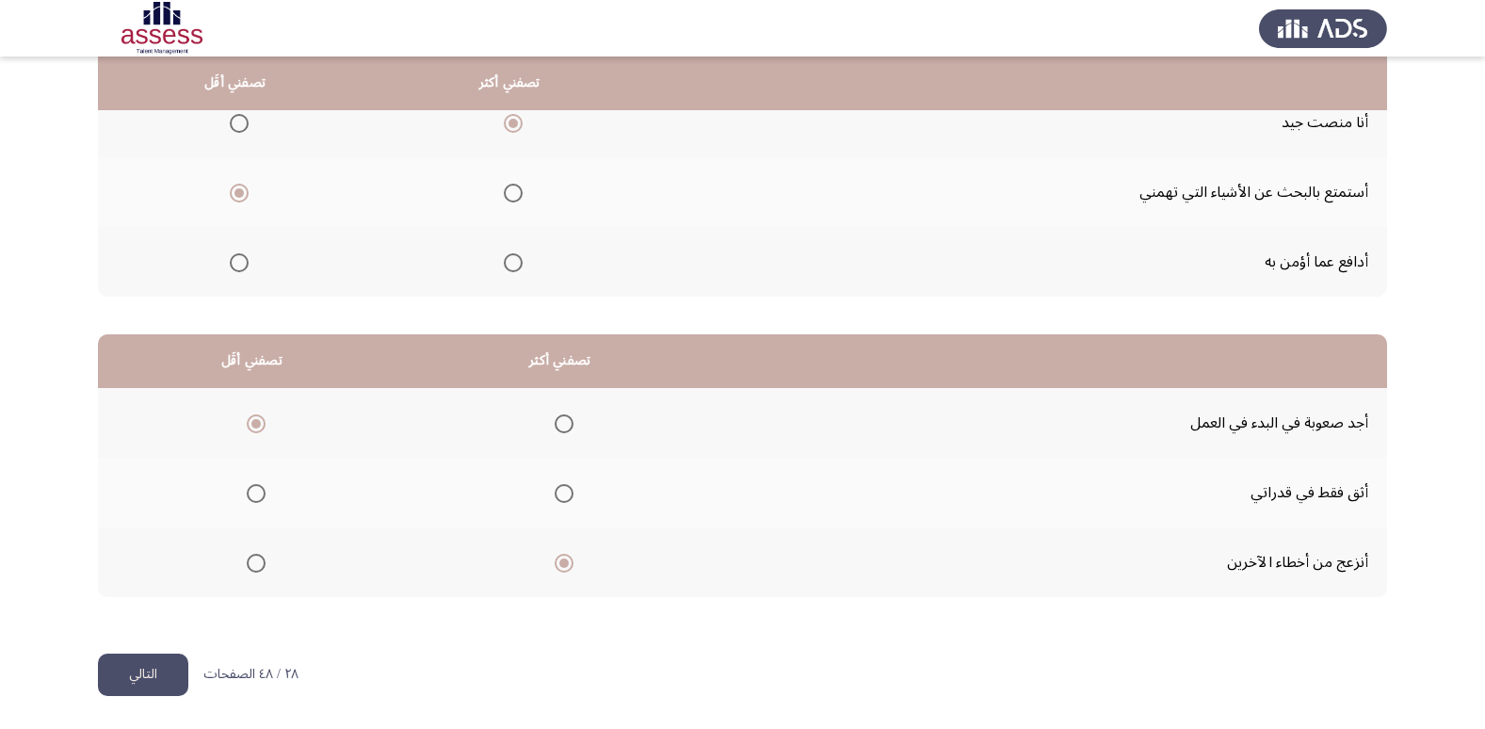
click at [140, 679] on button "التالي" at bounding box center [143, 674] width 90 height 42
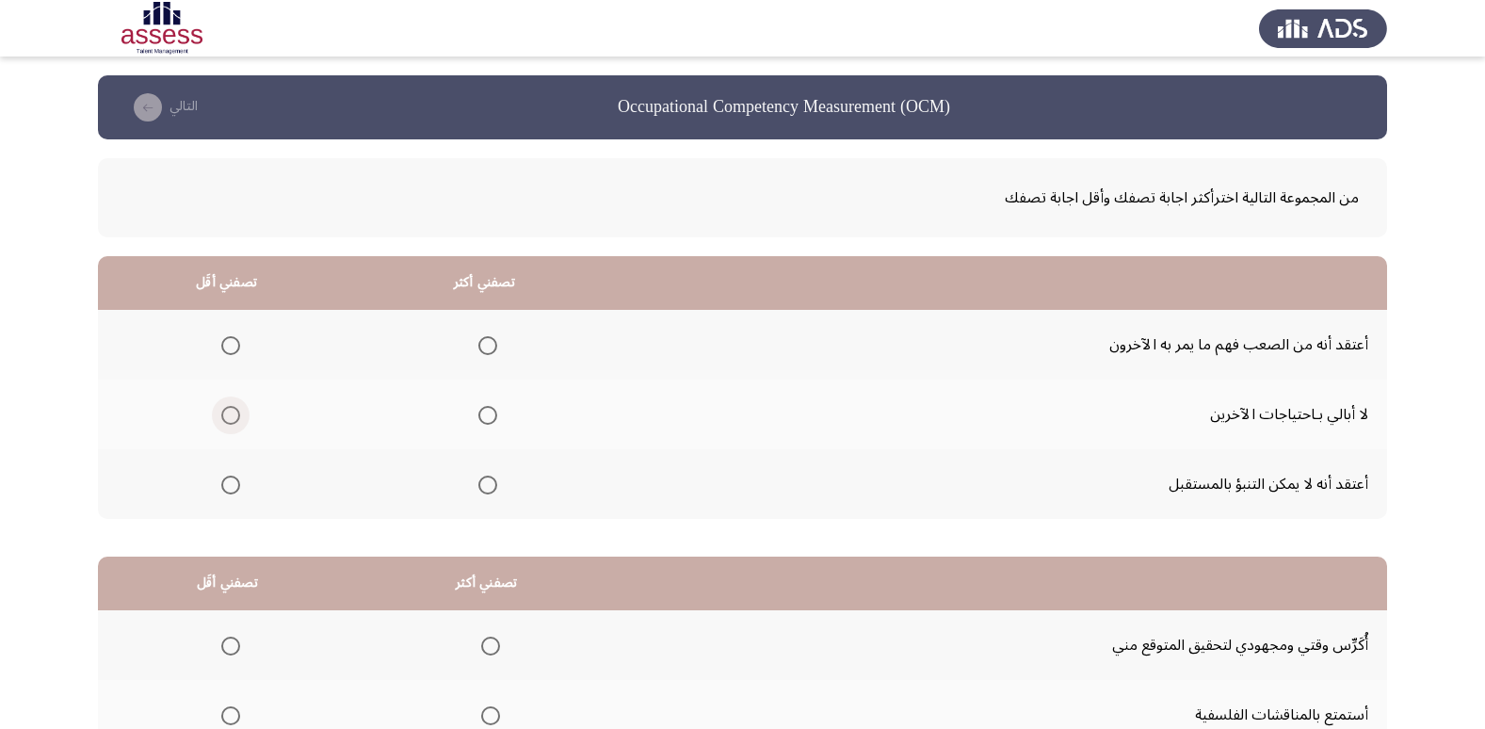
click at [225, 410] on span "Select an option" at bounding box center [230, 415] width 19 height 19
click at [225, 410] on input "Select an option" at bounding box center [230, 415] width 19 height 19
click at [476, 345] on label "Select an option" at bounding box center [484, 345] width 26 height 19
click at [478, 345] on input "Select an option" at bounding box center [487, 345] width 19 height 19
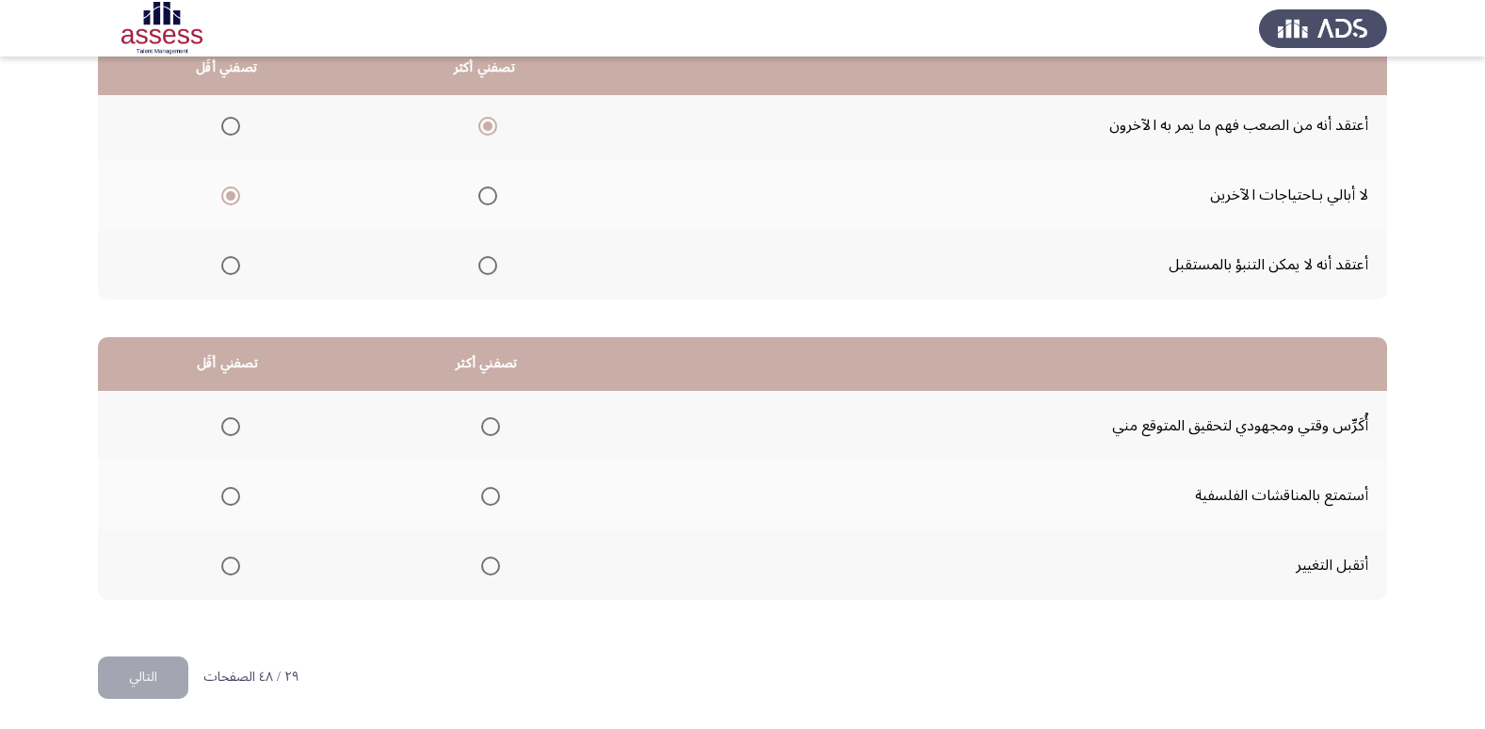
scroll to position [222, 0]
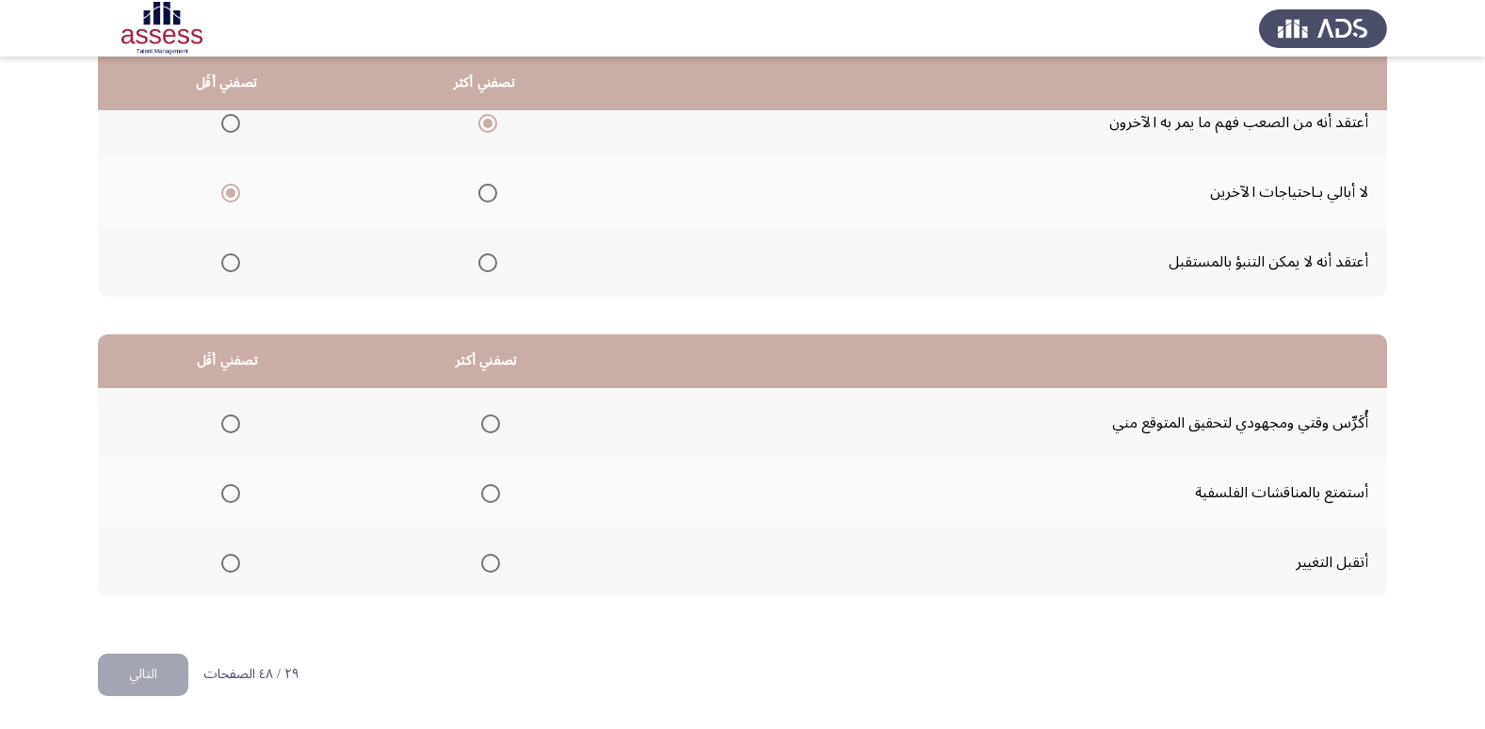
click at [492, 565] on span "Select an option" at bounding box center [490, 563] width 19 height 19
click at [492, 565] on input "Select an option" at bounding box center [490, 563] width 19 height 19
click at [228, 485] on span "Select an option" at bounding box center [230, 493] width 19 height 19
click at [228, 485] on input "Select an option" at bounding box center [230, 493] width 19 height 19
click at [160, 668] on button "التالي" at bounding box center [143, 674] width 90 height 42
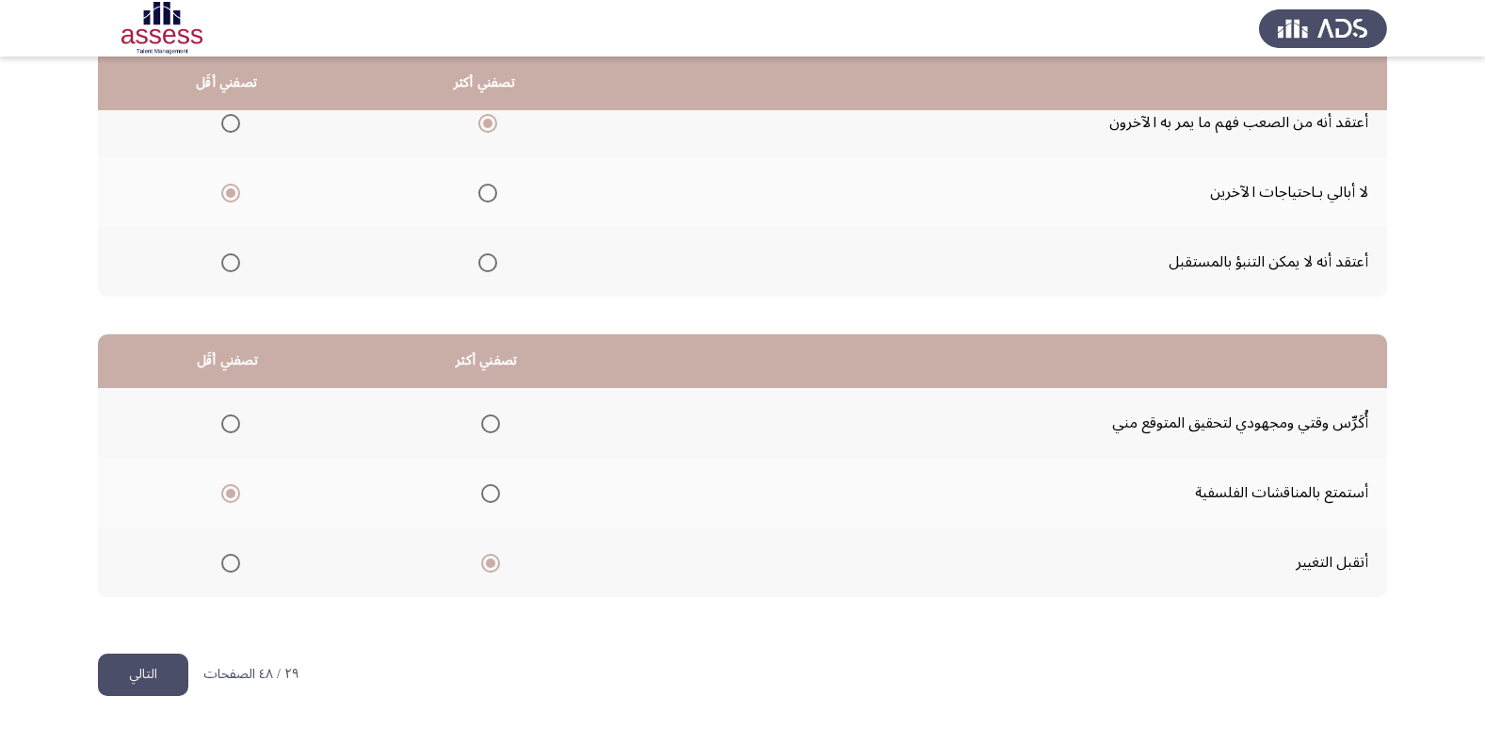
scroll to position [0, 0]
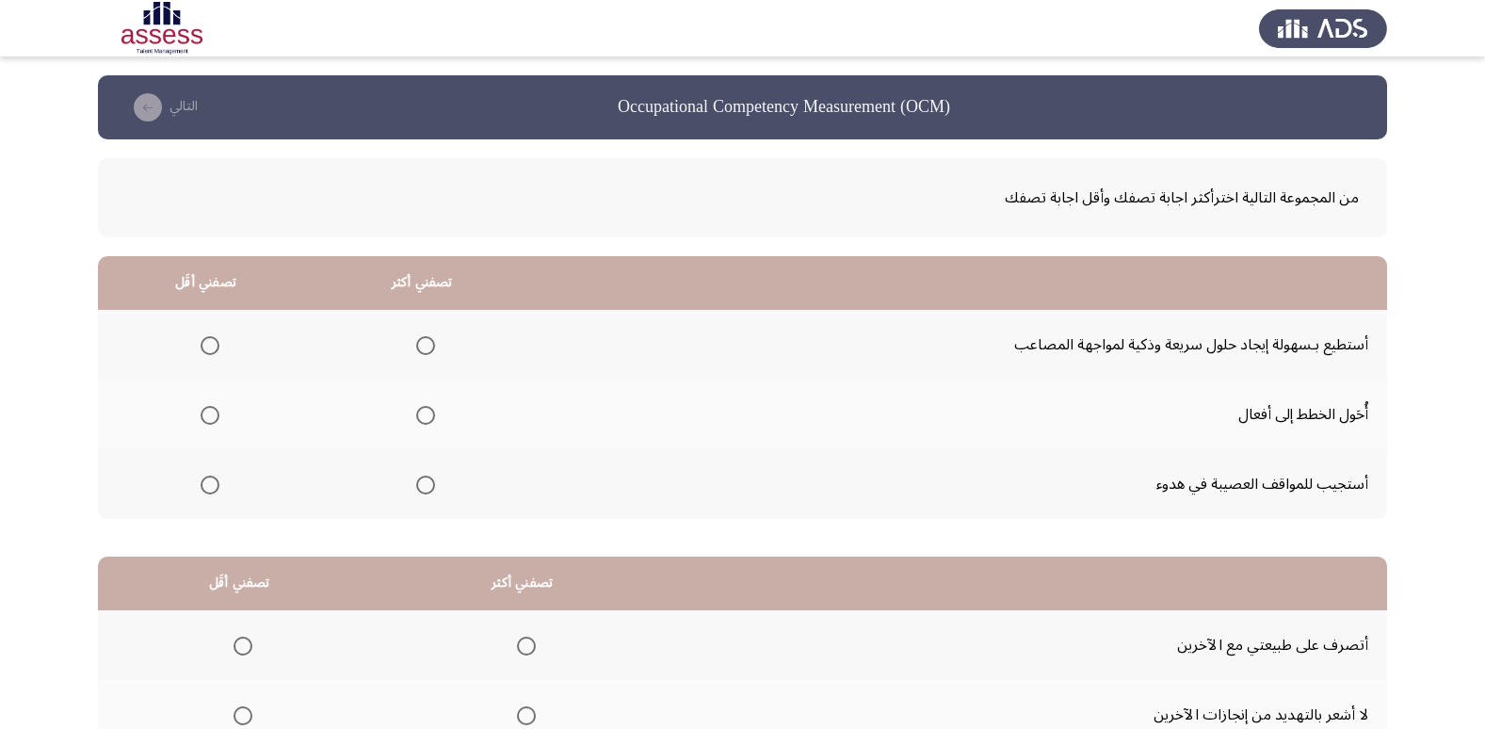
click at [201, 343] on span "Select an option" at bounding box center [210, 345] width 19 height 19
click at [201, 343] on input "Select an option" at bounding box center [210, 345] width 19 height 19
click at [429, 411] on span "Select an option" at bounding box center [425, 415] width 19 height 19
click at [429, 411] on input "Select an option" at bounding box center [425, 415] width 19 height 19
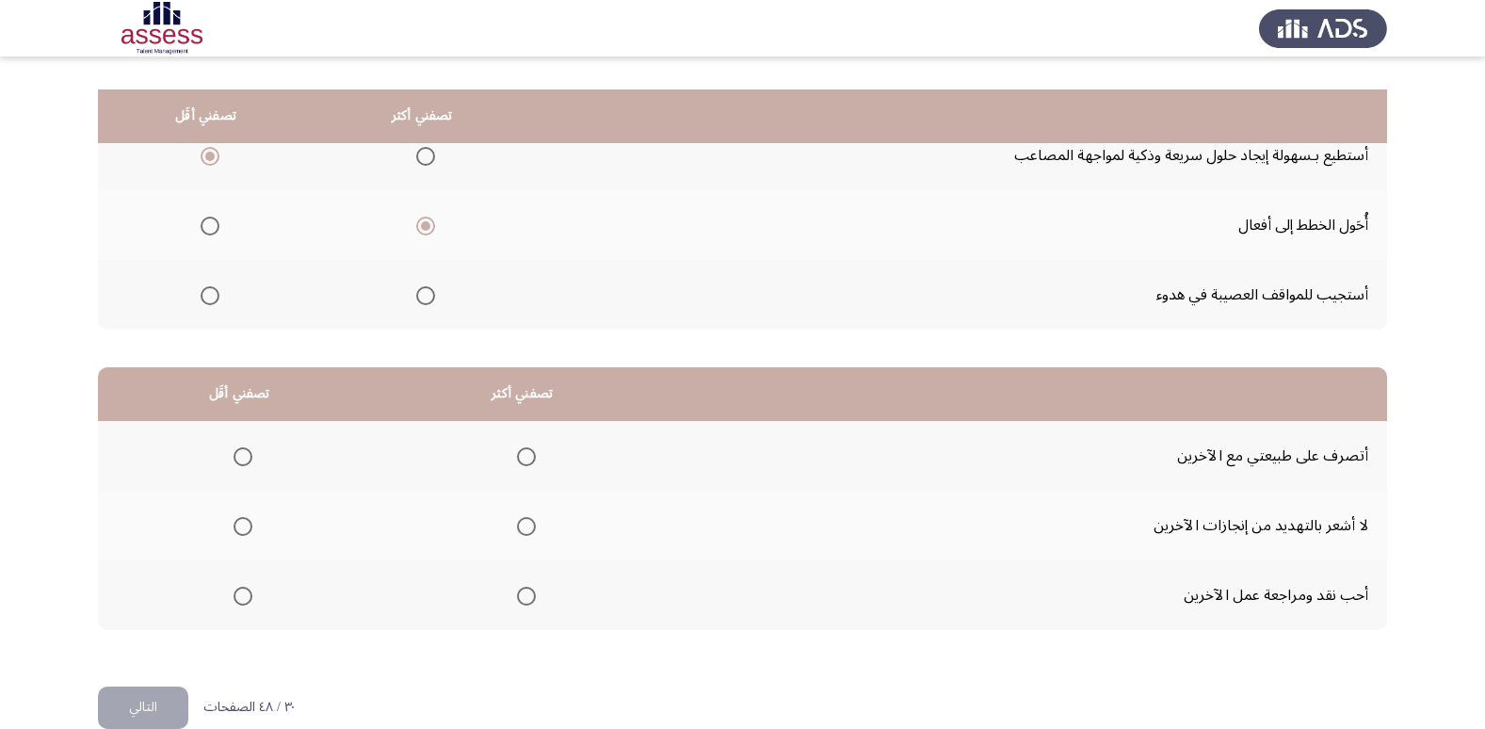
scroll to position [222, 0]
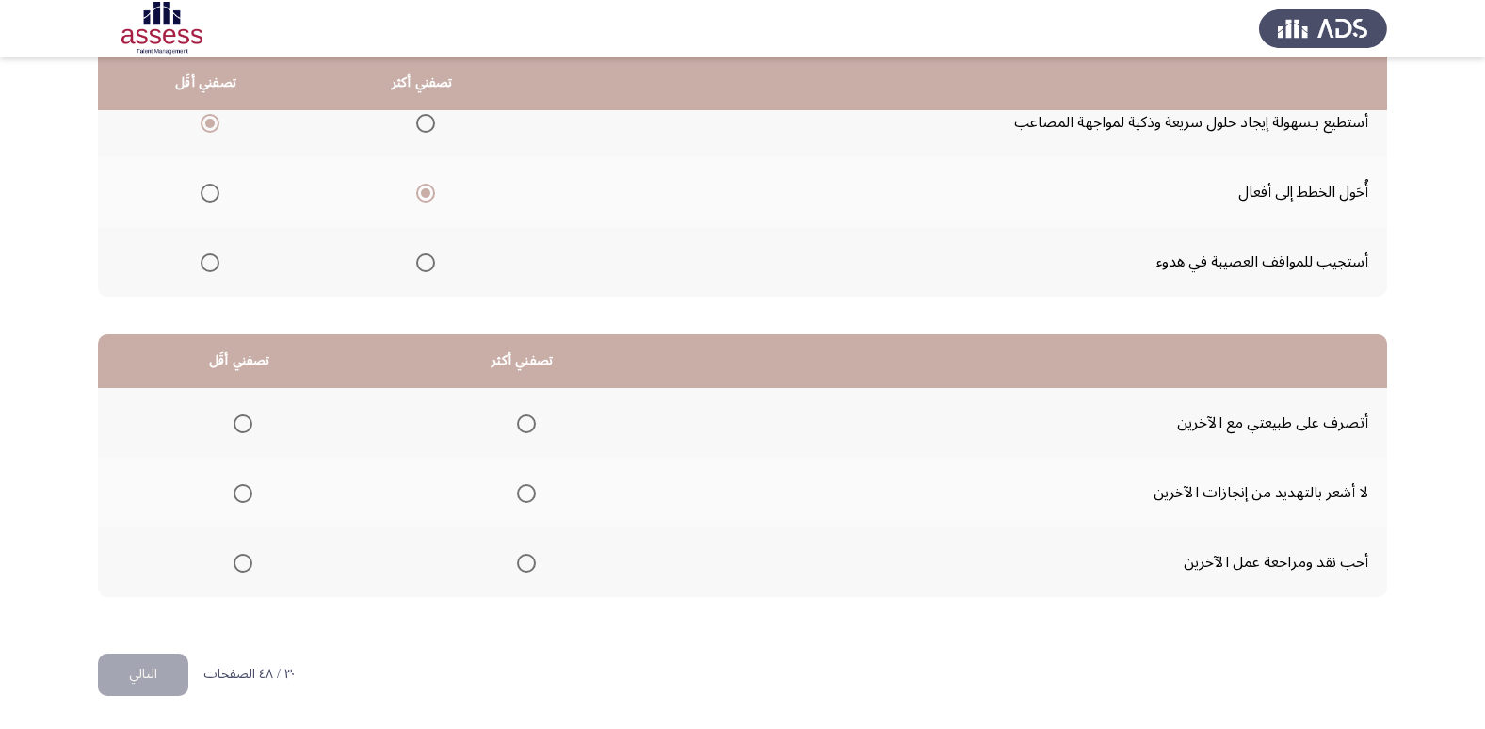
click at [242, 561] on span "Select an option" at bounding box center [243, 563] width 19 height 19
click at [242, 561] on input "Select an option" at bounding box center [243, 563] width 19 height 19
click at [525, 491] on span "Select an option" at bounding box center [526, 493] width 19 height 19
click at [525, 491] on input "Select an option" at bounding box center [526, 493] width 19 height 19
click at [117, 668] on button "التالي" at bounding box center [143, 674] width 90 height 42
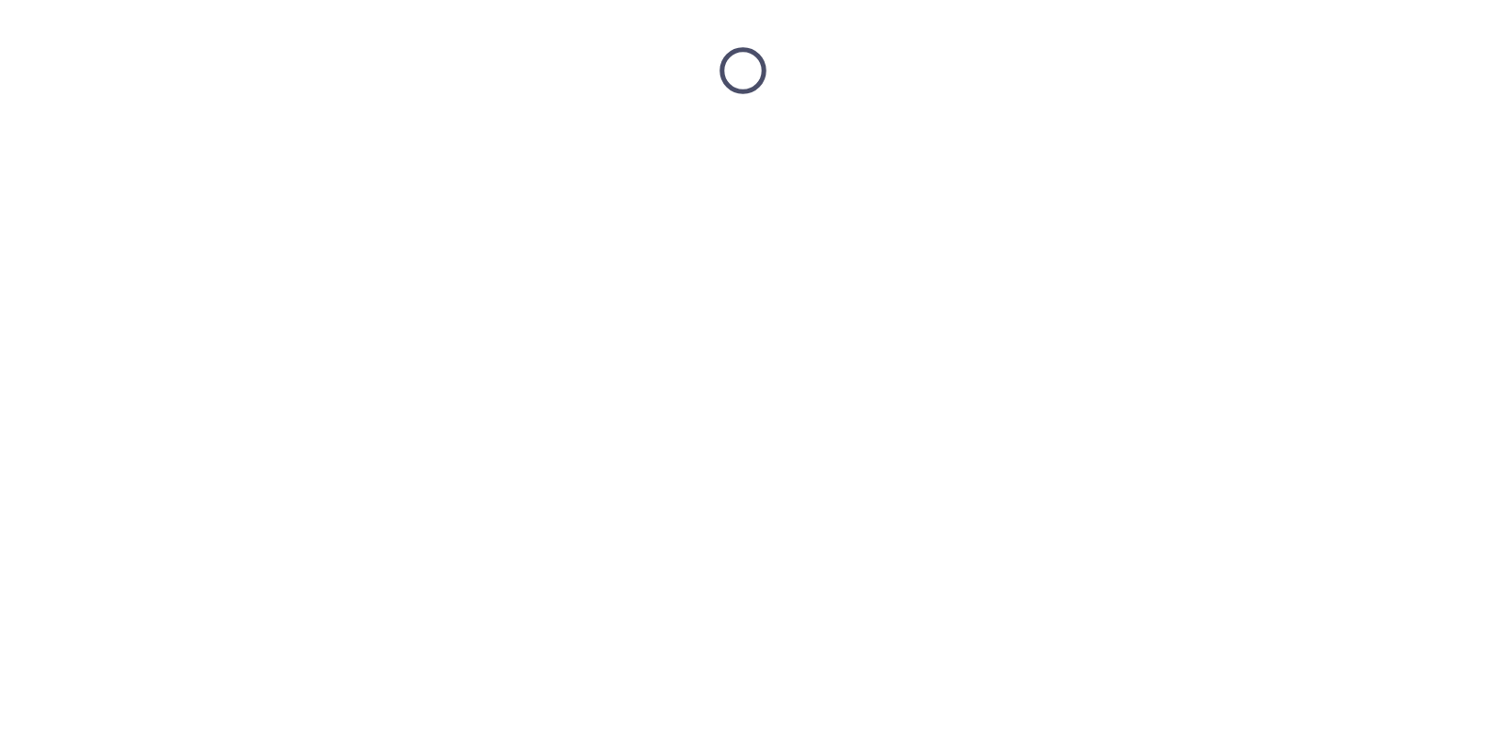
scroll to position [0, 0]
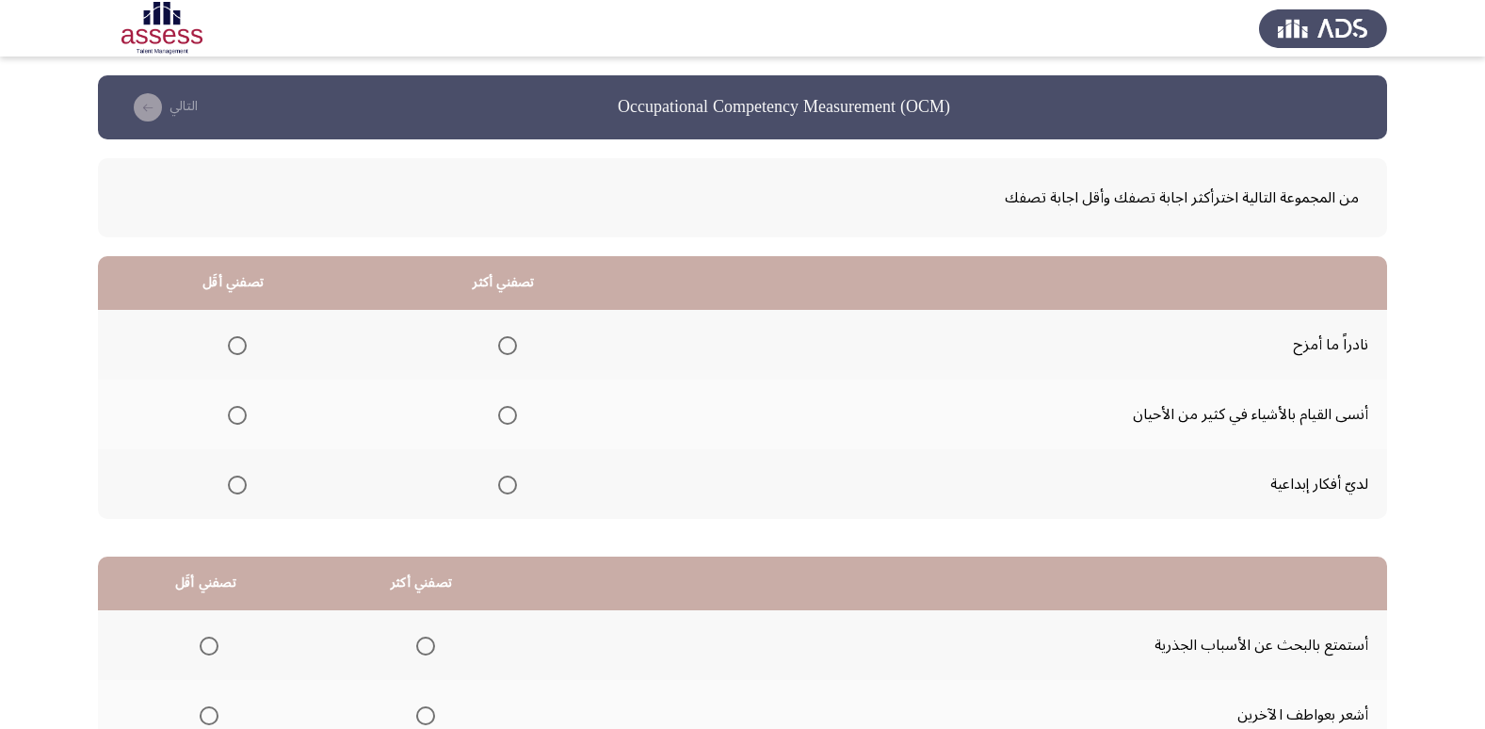
click at [239, 414] on span "Select an option" at bounding box center [237, 415] width 19 height 19
click at [239, 414] on input "Select an option" at bounding box center [237, 415] width 19 height 19
click at [498, 482] on span "Select an option" at bounding box center [507, 485] width 19 height 19
click at [498, 482] on input "Select an option" at bounding box center [507, 485] width 19 height 19
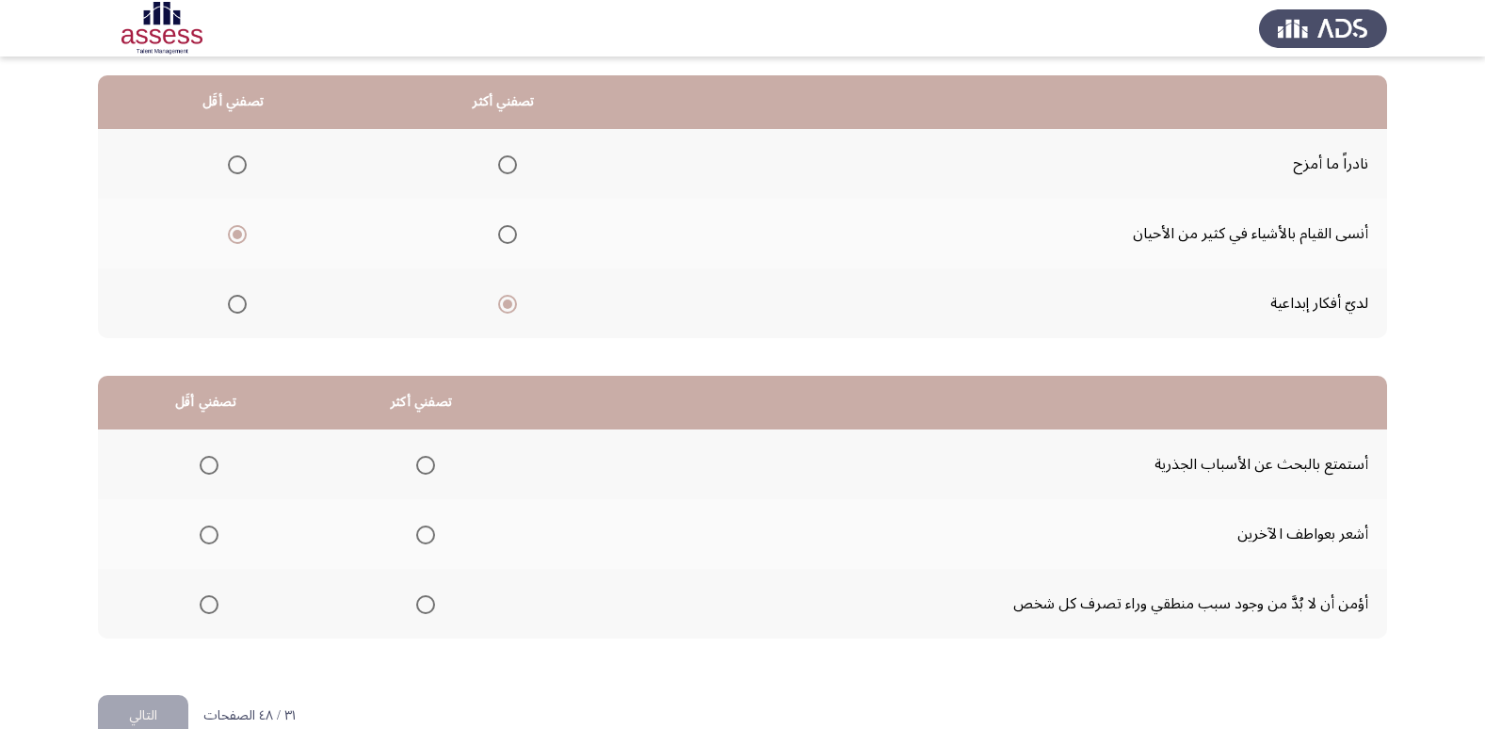
scroll to position [222, 0]
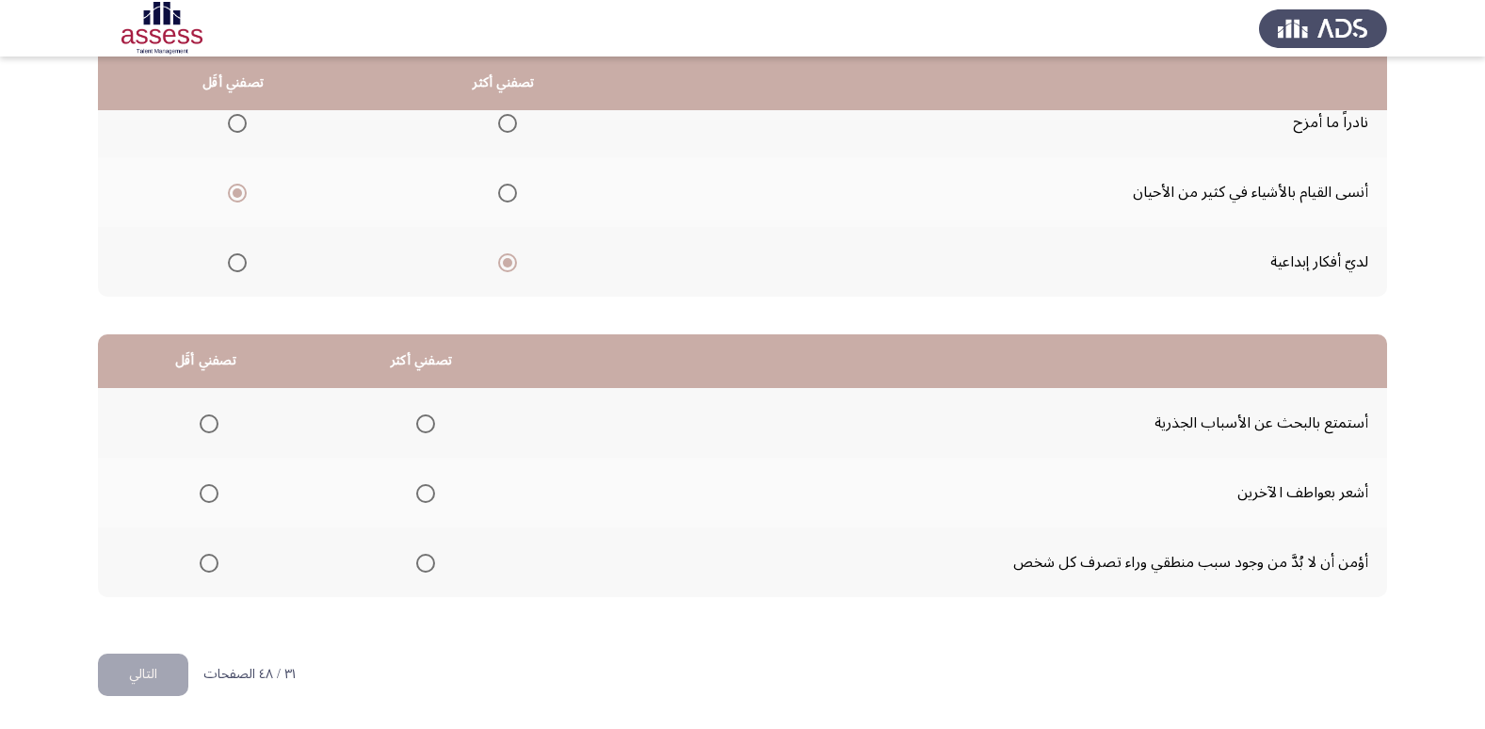
click at [209, 565] on span "Select an option" at bounding box center [209, 563] width 19 height 19
click at [209, 565] on input "Select an option" at bounding box center [209, 563] width 19 height 19
click at [418, 420] on span "Select an option" at bounding box center [425, 423] width 19 height 19
click at [418, 420] on input "Select an option" at bounding box center [425, 423] width 19 height 19
click at [146, 679] on button "التالي" at bounding box center [143, 674] width 90 height 42
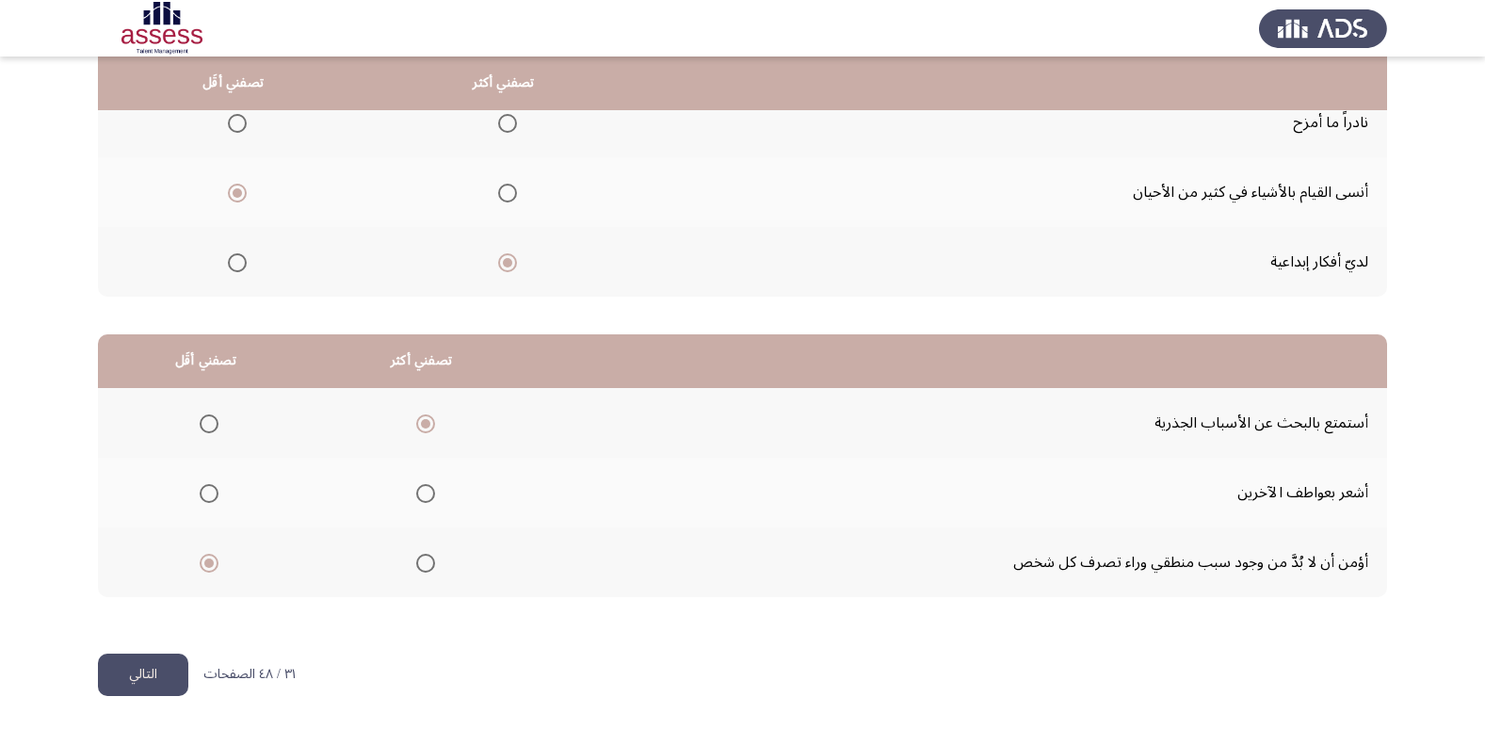
scroll to position [0, 0]
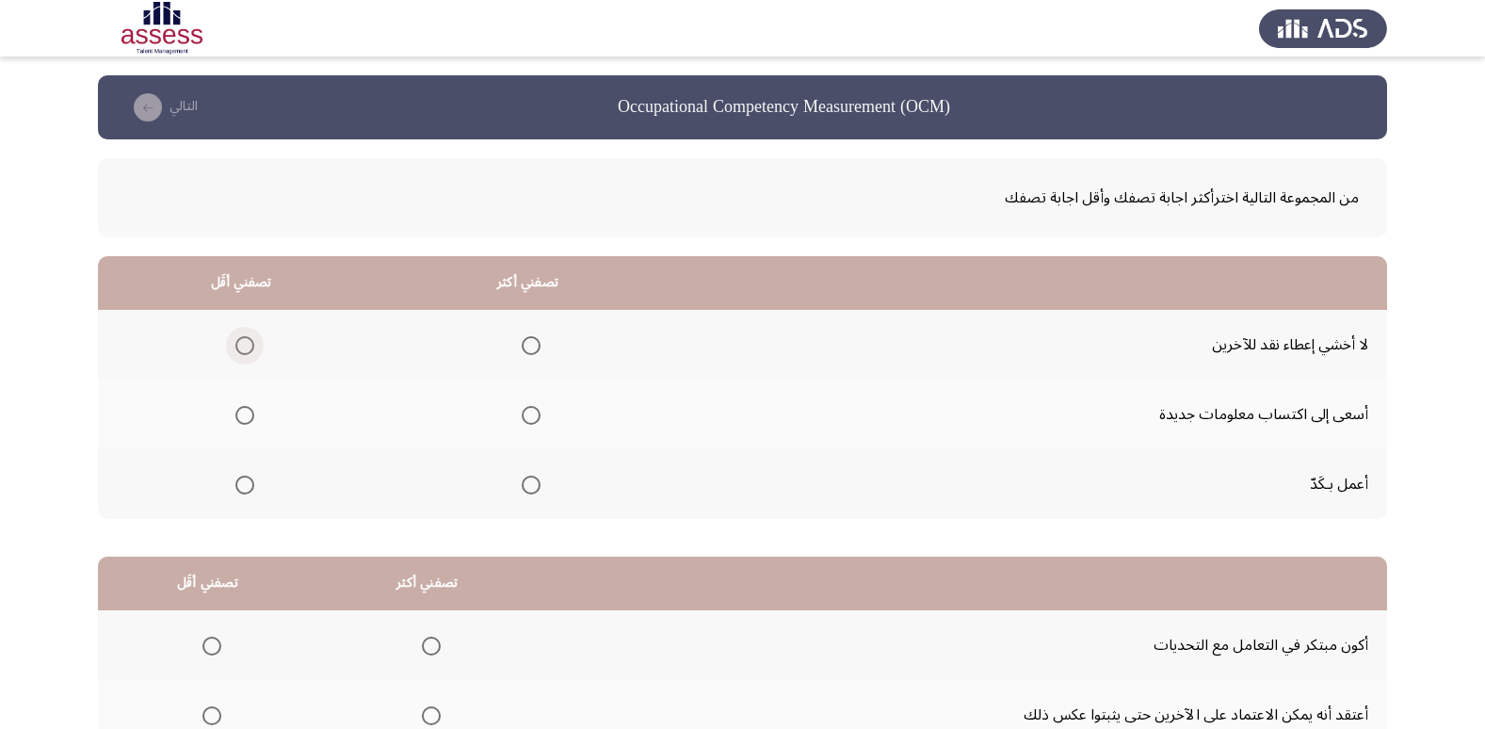
click at [238, 350] on span "Select an option" at bounding box center [244, 345] width 19 height 19
click at [238, 350] on input "Select an option" at bounding box center [244, 345] width 19 height 19
click at [531, 415] on span "Select an option" at bounding box center [531, 415] width 0 height 0
click at [529, 415] on input "Select an option" at bounding box center [531, 415] width 19 height 19
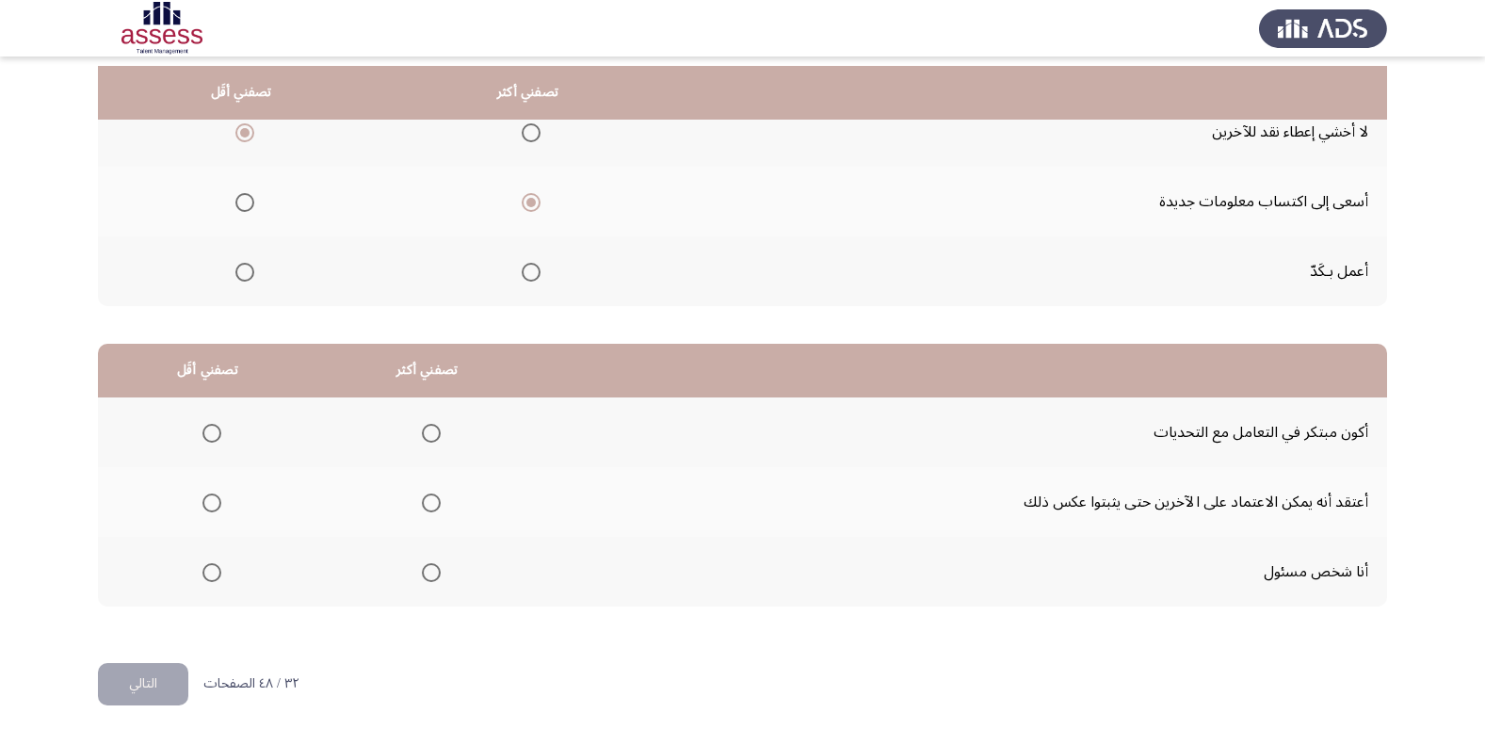
scroll to position [222, 0]
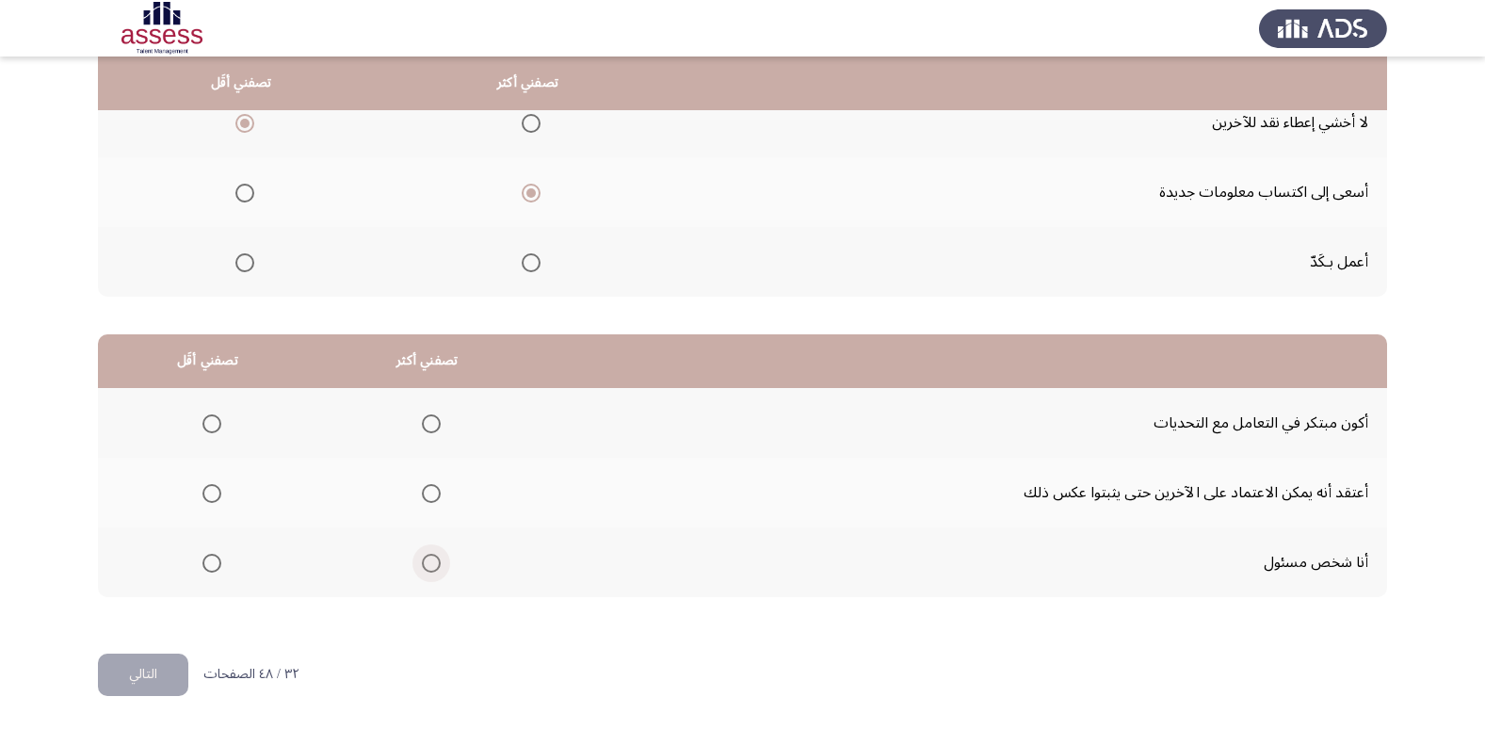
click at [422, 564] on span "Select an option" at bounding box center [431, 563] width 19 height 19
click at [422, 564] on input "Select an option" at bounding box center [431, 563] width 19 height 19
click at [205, 484] on span "Select an option" at bounding box center [211, 493] width 19 height 19
click at [205, 484] on input "Select an option" at bounding box center [211, 493] width 19 height 19
click at [154, 677] on button "التالي" at bounding box center [143, 674] width 90 height 42
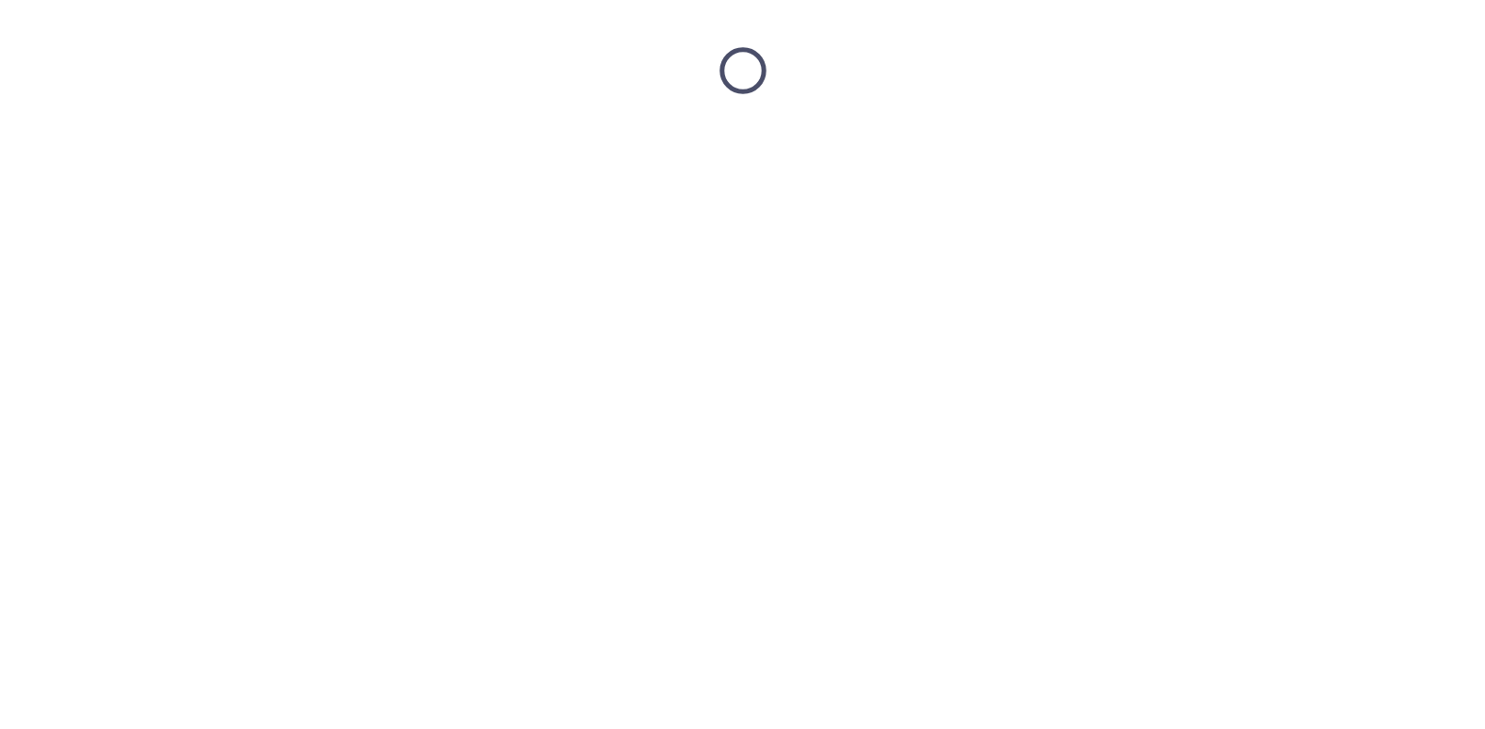
scroll to position [0, 0]
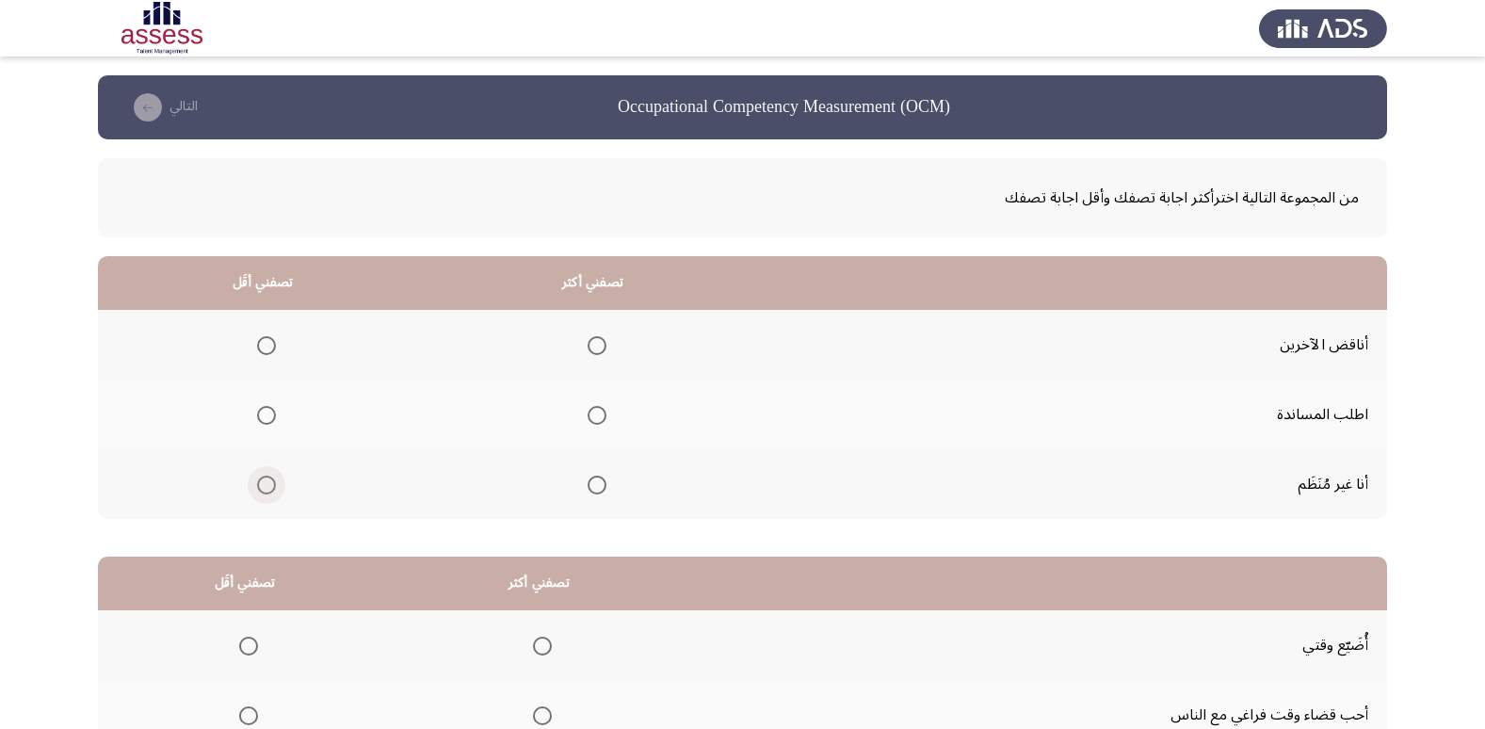
click at [260, 490] on span "Select an option" at bounding box center [266, 485] width 19 height 19
click at [260, 490] on input "Select an option" at bounding box center [266, 485] width 19 height 19
click at [589, 340] on span "Select an option" at bounding box center [597, 345] width 19 height 19
click at [589, 340] on input "Select an option" at bounding box center [597, 345] width 19 height 19
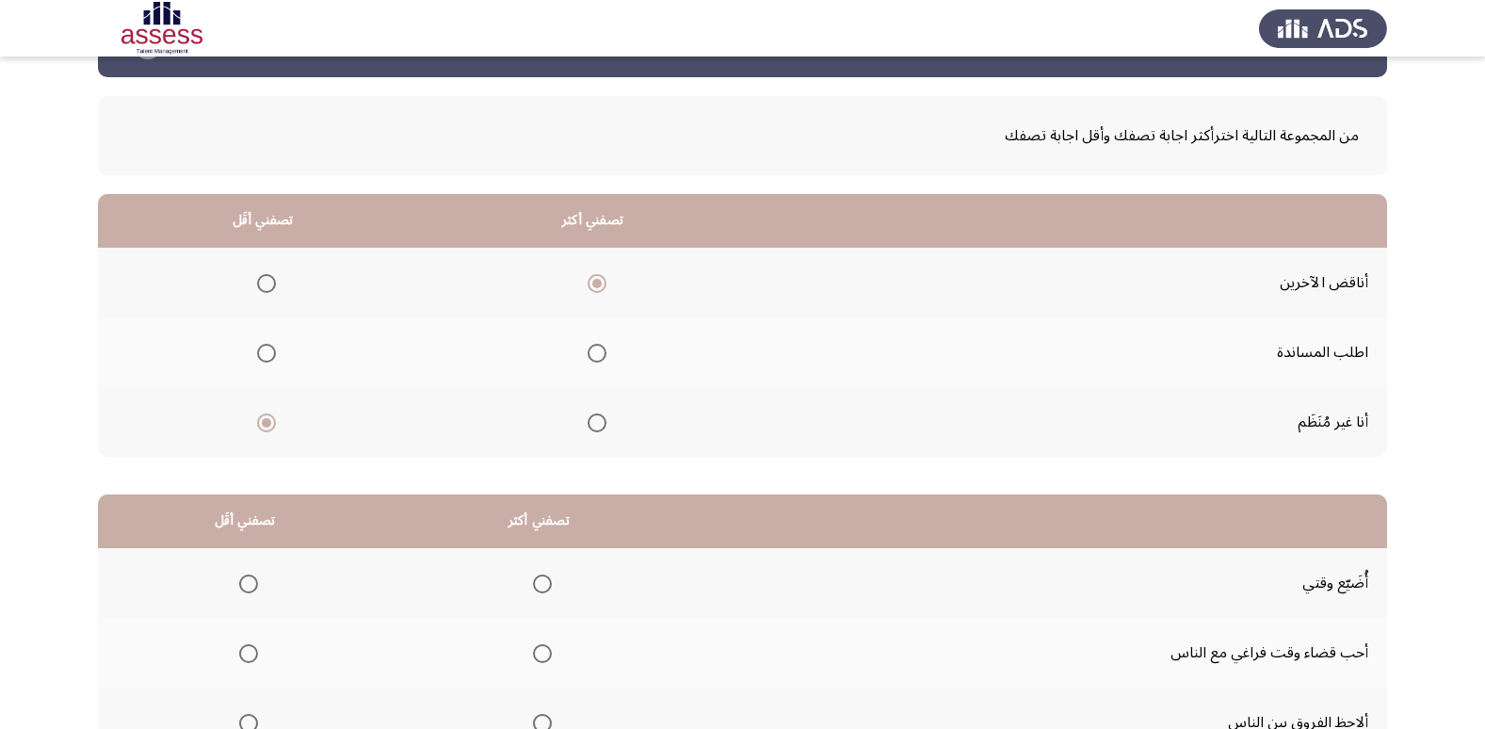
scroll to position [94, 0]
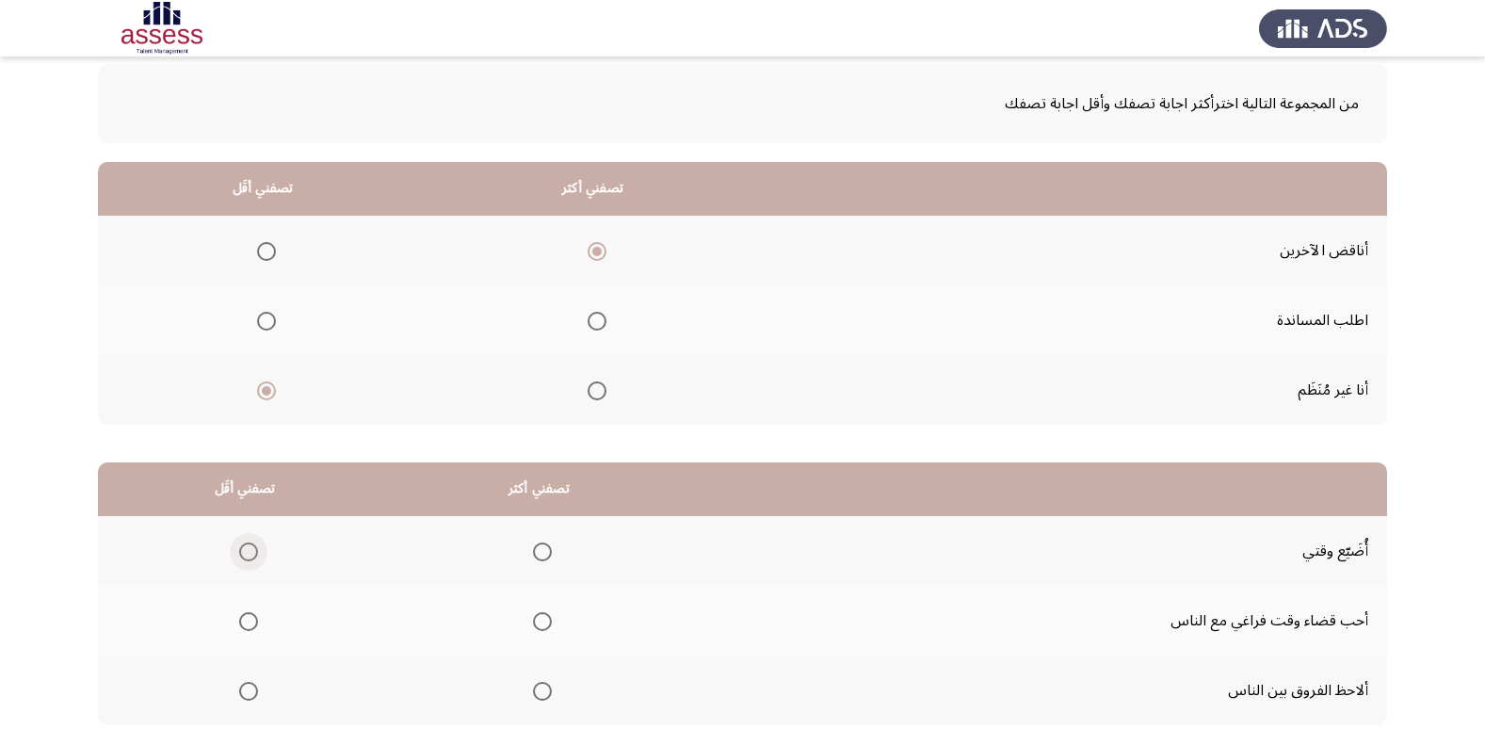
click at [242, 558] on span "Select an option" at bounding box center [248, 551] width 19 height 19
click at [242, 558] on input "Select an option" at bounding box center [248, 551] width 19 height 19
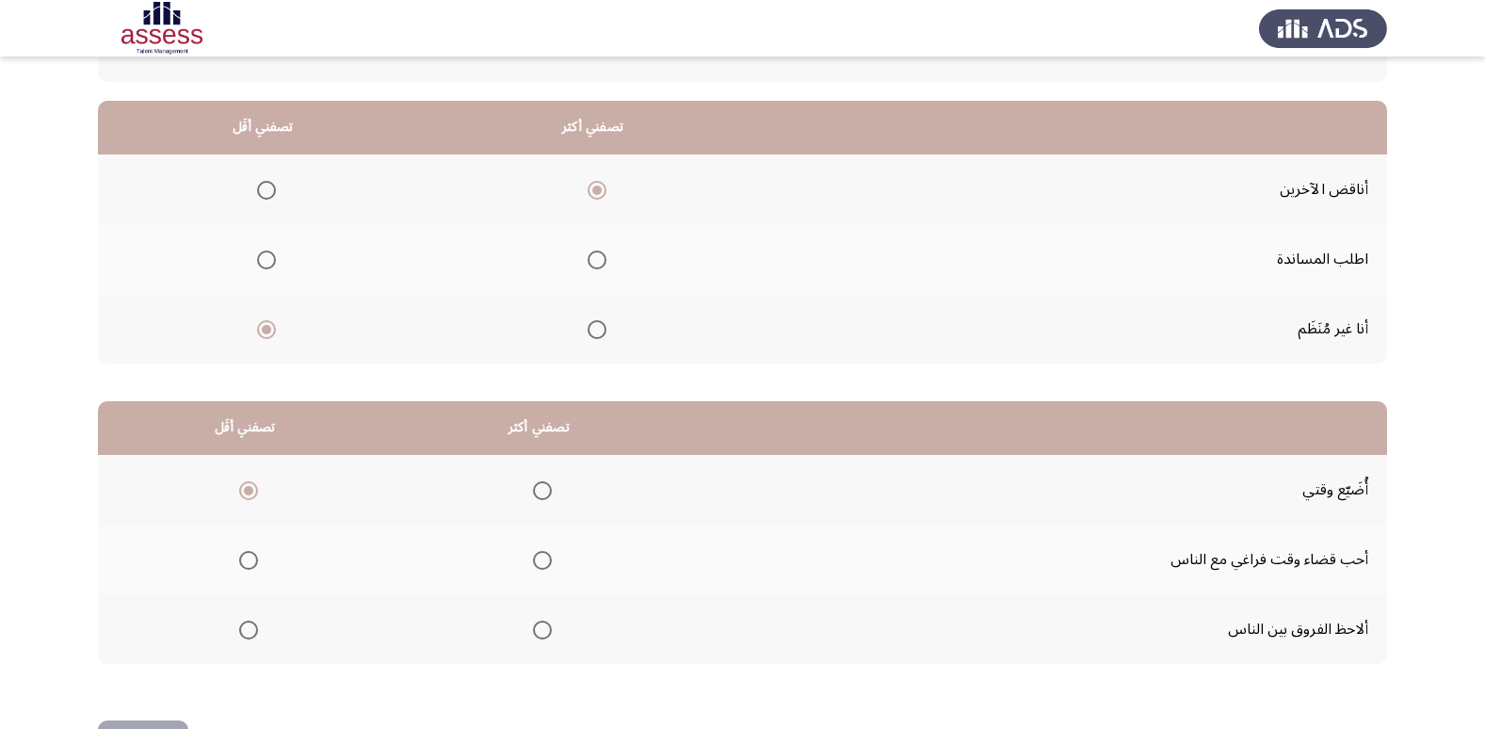
scroll to position [188, 0]
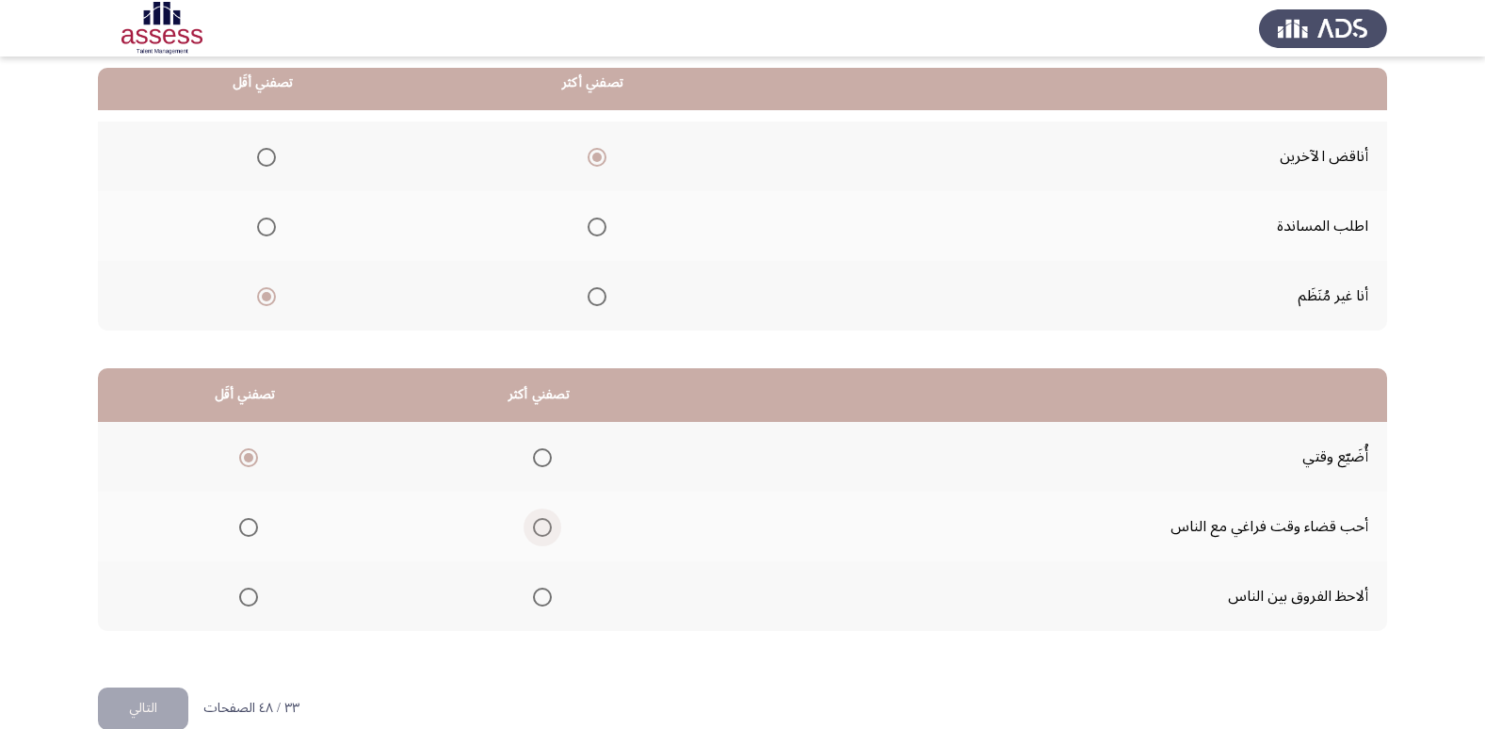
click at [544, 528] on span "Select an option" at bounding box center [542, 527] width 19 height 19
click at [544, 528] on input "Select an option" at bounding box center [542, 527] width 19 height 19
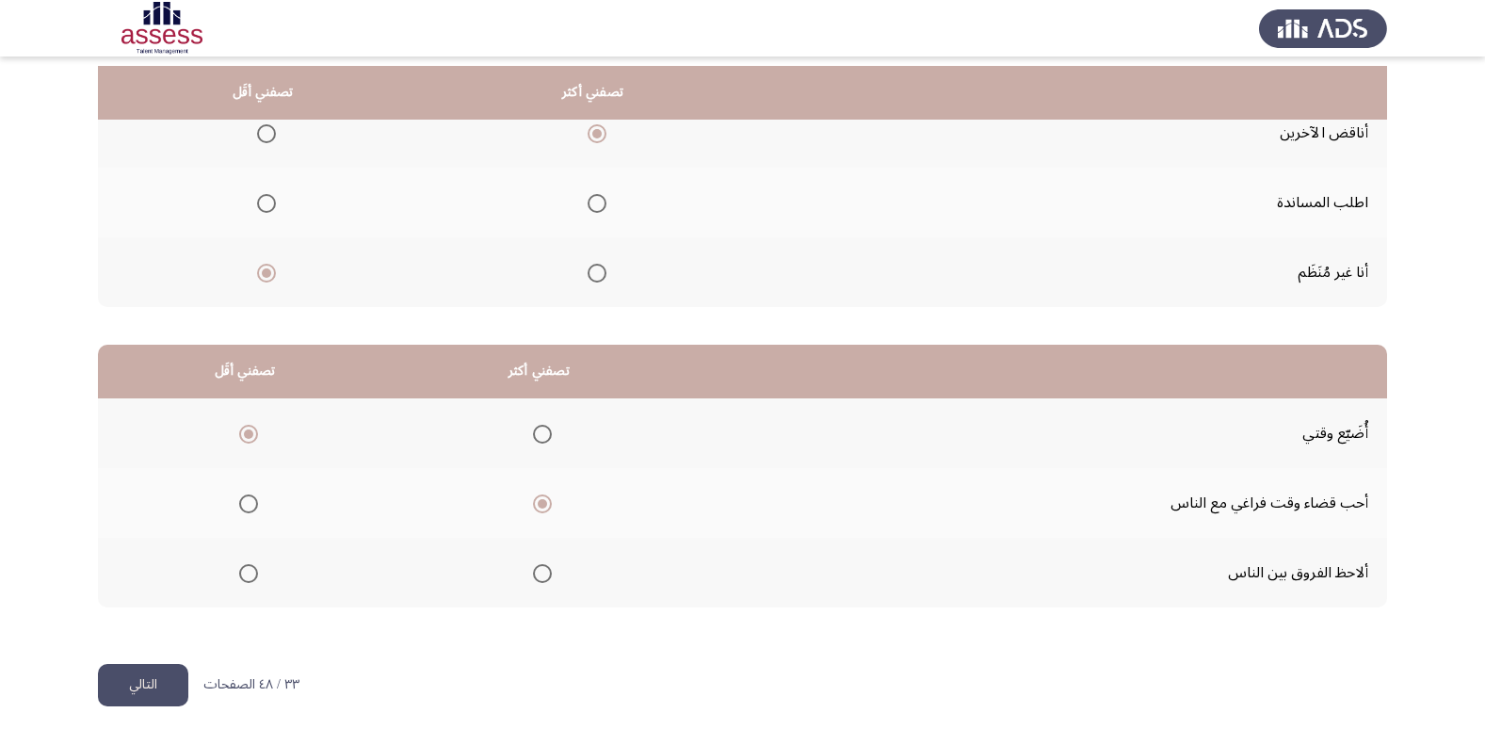
scroll to position [222, 0]
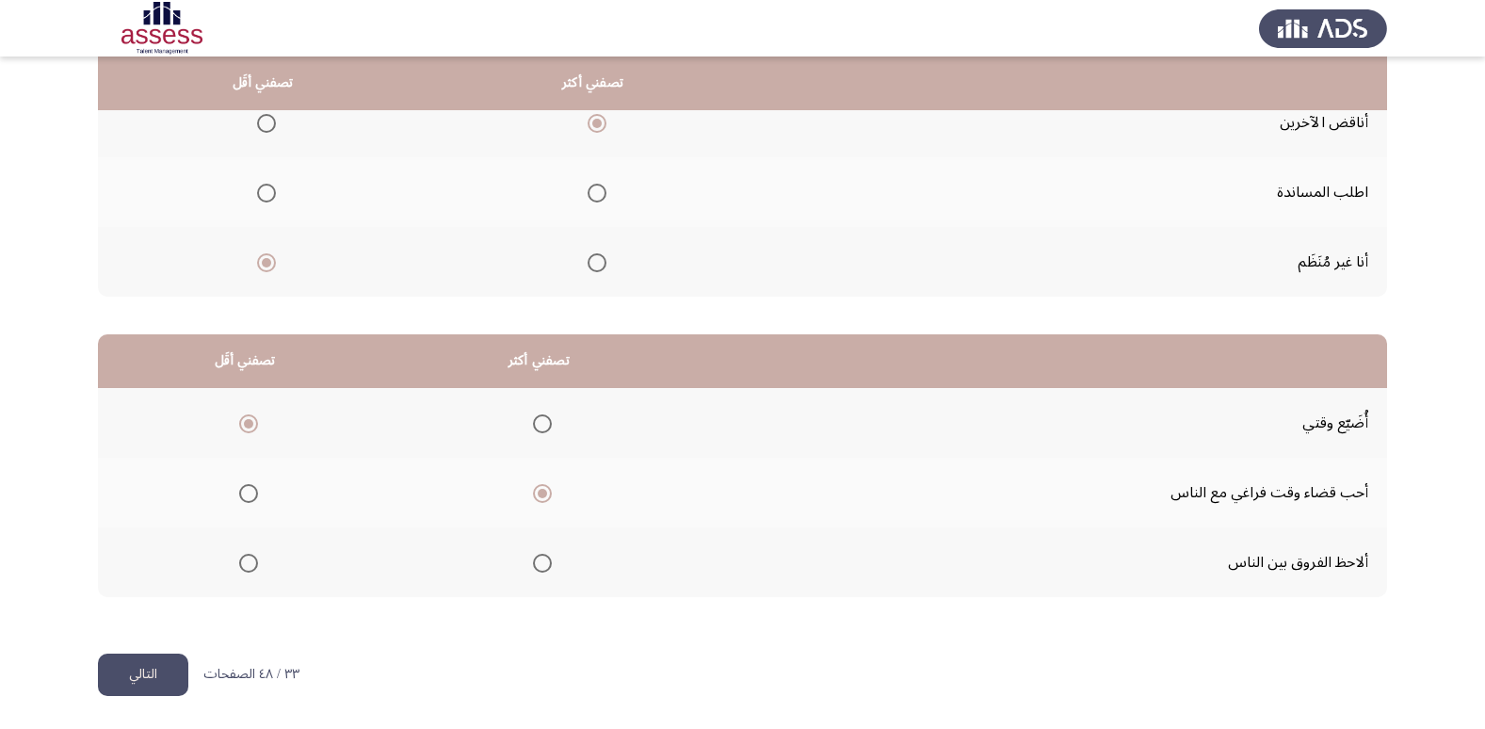
click at [136, 675] on button "التالي" at bounding box center [143, 674] width 90 height 42
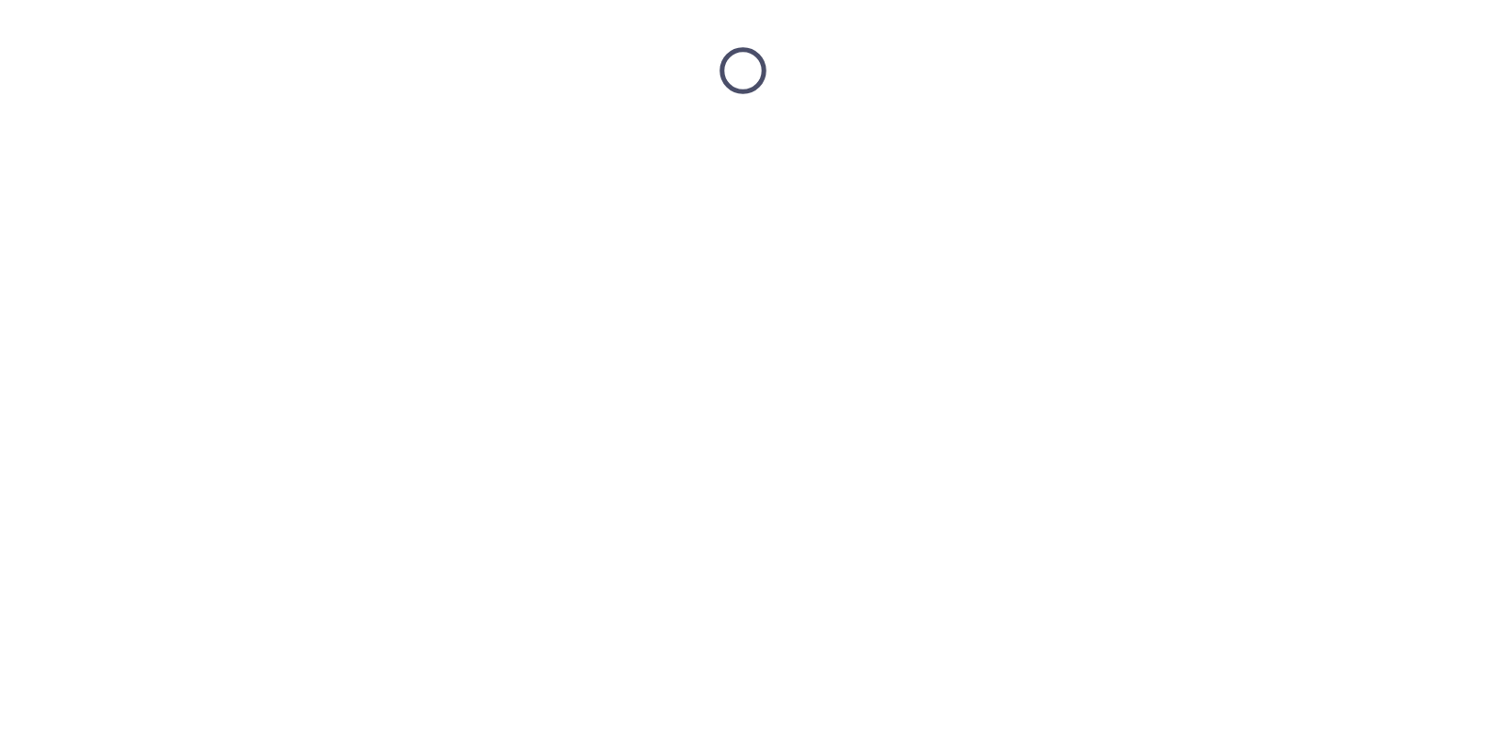
scroll to position [0, 0]
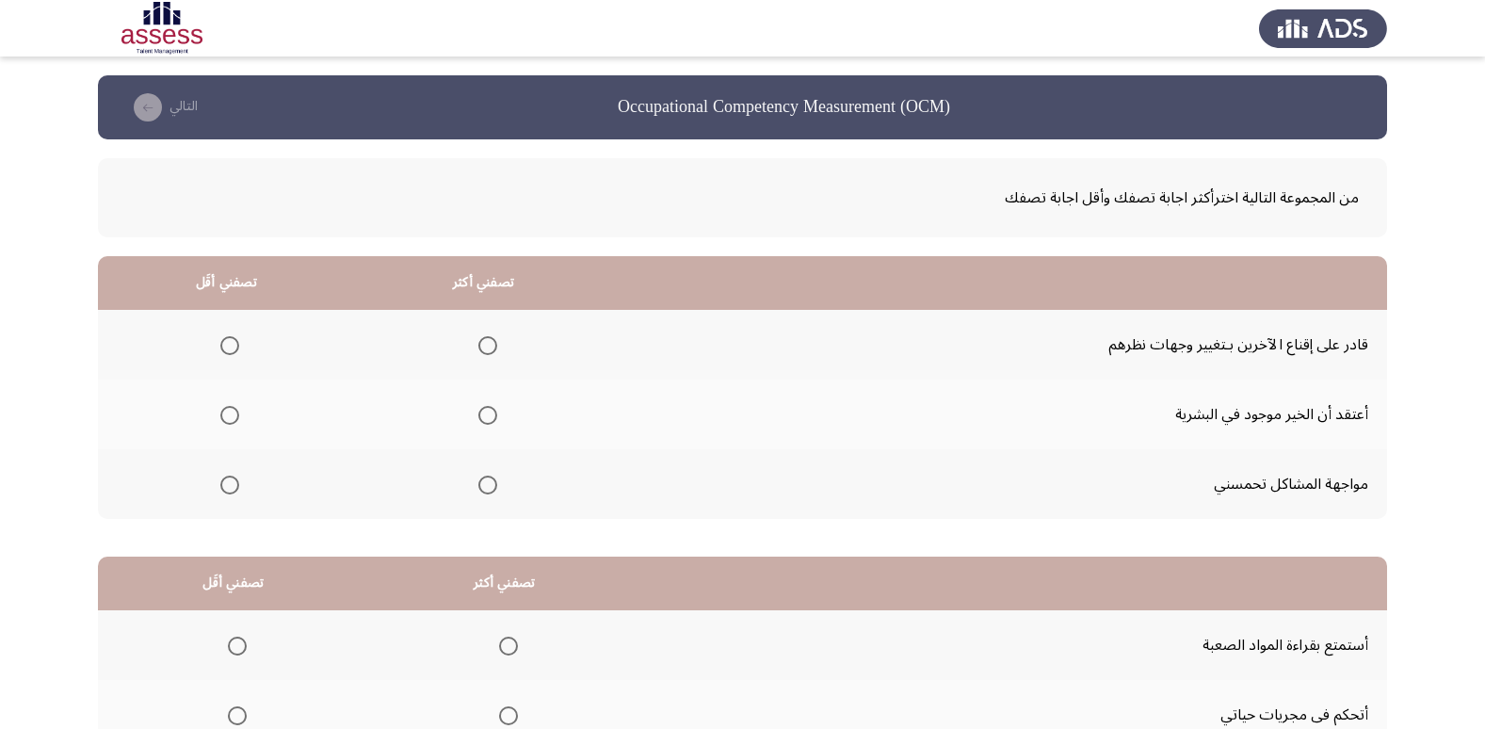
click at [228, 488] on span "Select an option" at bounding box center [229, 485] width 19 height 19
click at [228, 488] on input "Select an option" at bounding box center [229, 485] width 19 height 19
click at [488, 348] on span "Select an option" at bounding box center [487, 345] width 19 height 19
click at [488, 348] on input "Select an option" at bounding box center [487, 345] width 19 height 19
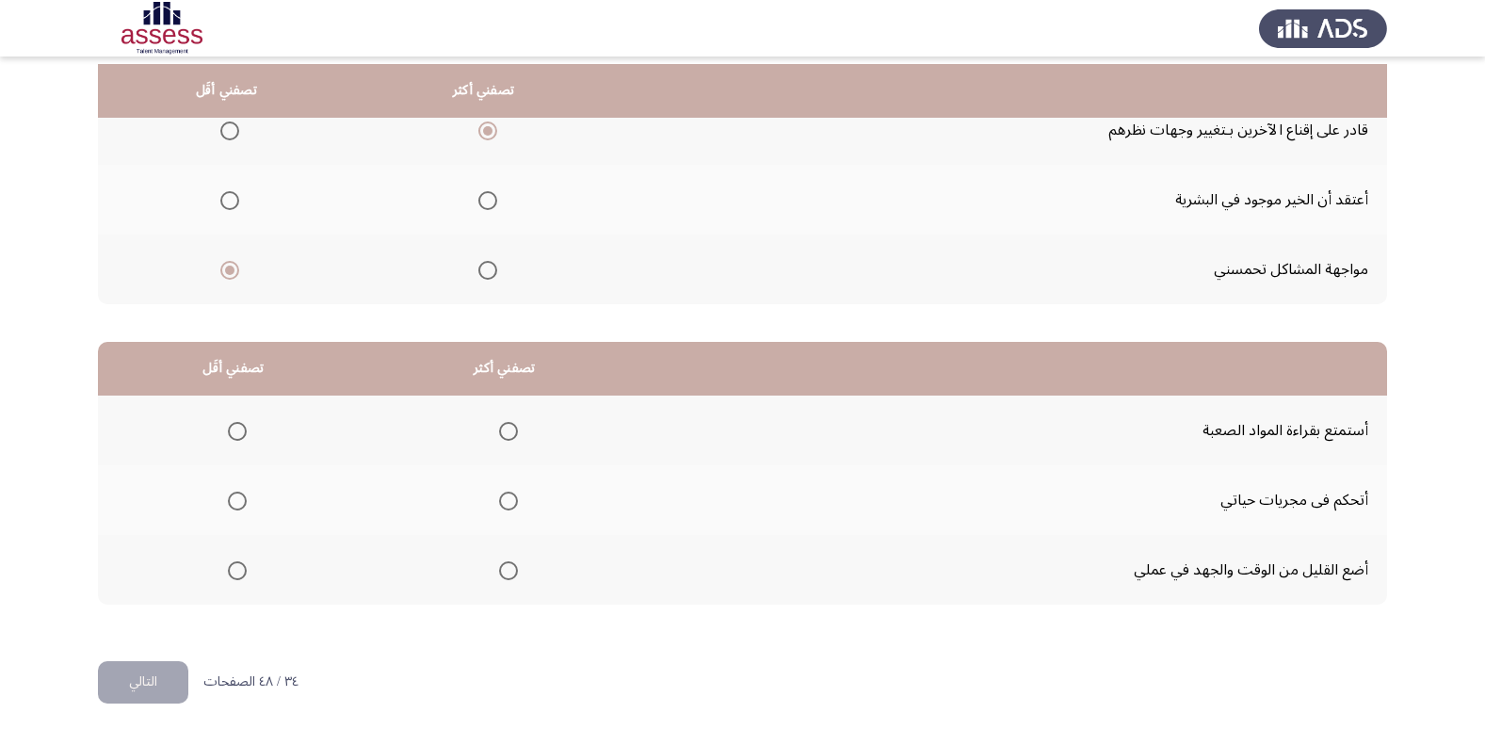
scroll to position [222, 0]
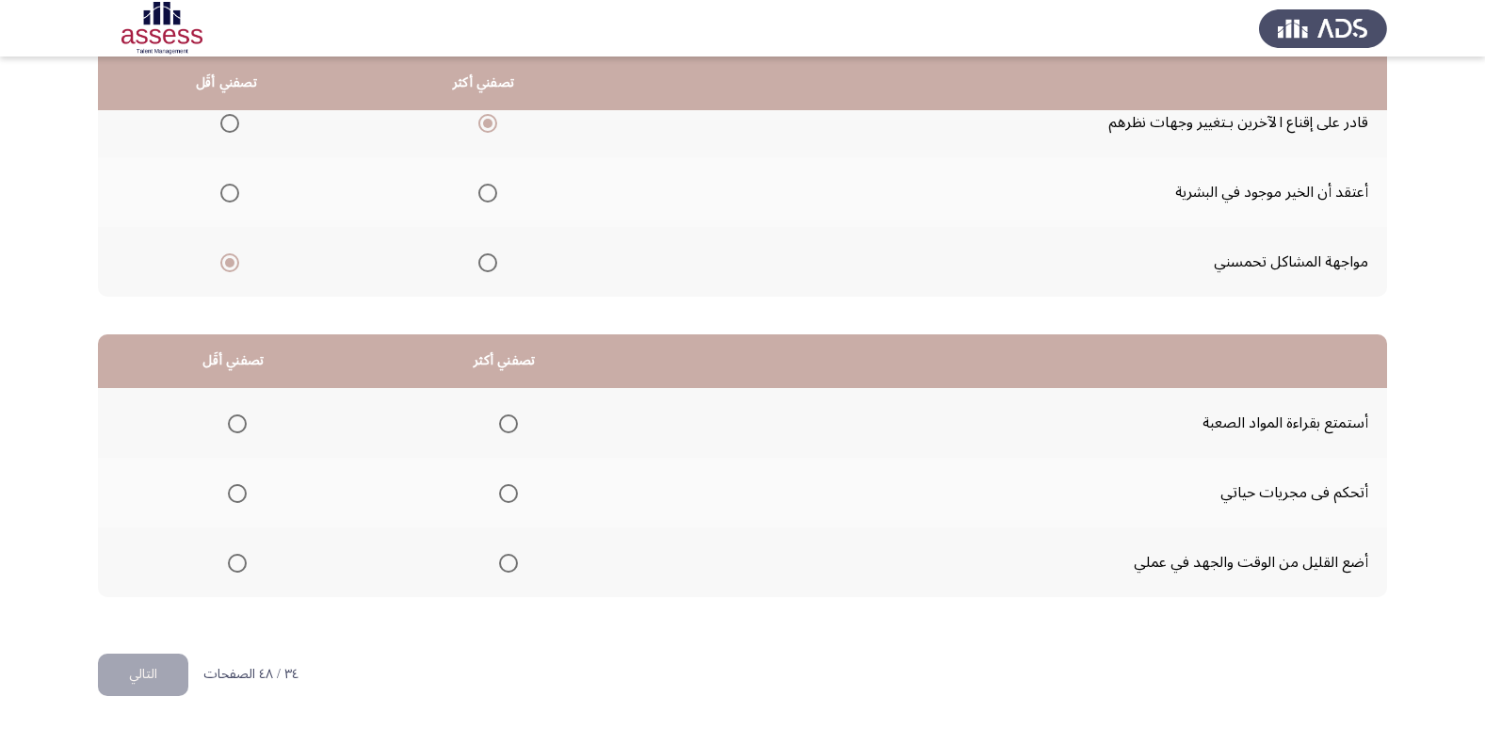
click at [241, 493] on span "Select an option" at bounding box center [237, 493] width 19 height 19
click at [241, 493] on input "Select an option" at bounding box center [237, 493] width 19 height 19
click at [234, 562] on span "Select an option" at bounding box center [237, 563] width 19 height 19
click at [234, 562] on input "Select an option" at bounding box center [237, 563] width 19 height 19
click at [519, 495] on th at bounding box center [504, 493] width 271 height 70
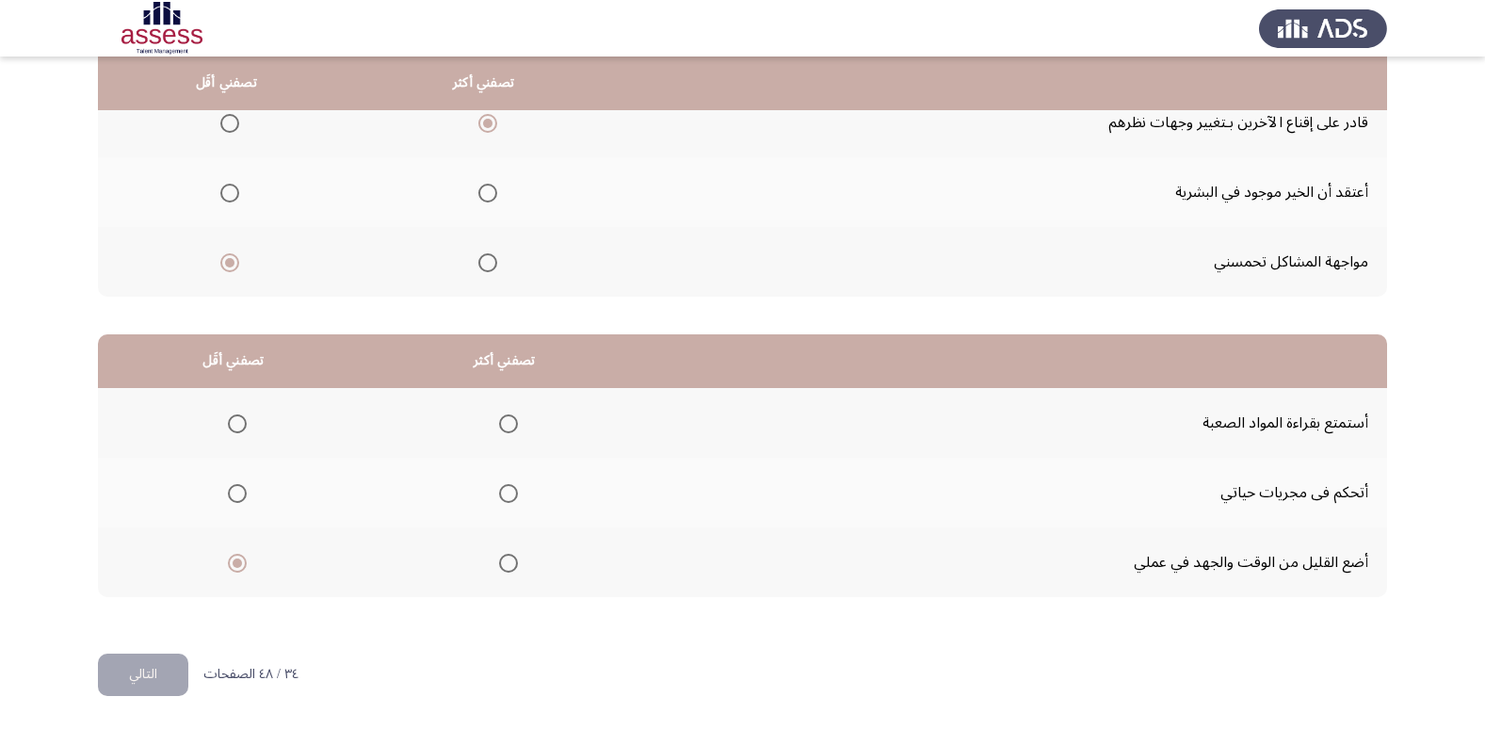
click at [511, 496] on span "Select an option" at bounding box center [508, 493] width 19 height 19
click at [511, 496] on input "Select an option" at bounding box center [508, 493] width 19 height 19
click at [151, 670] on button "التالي" at bounding box center [143, 674] width 90 height 42
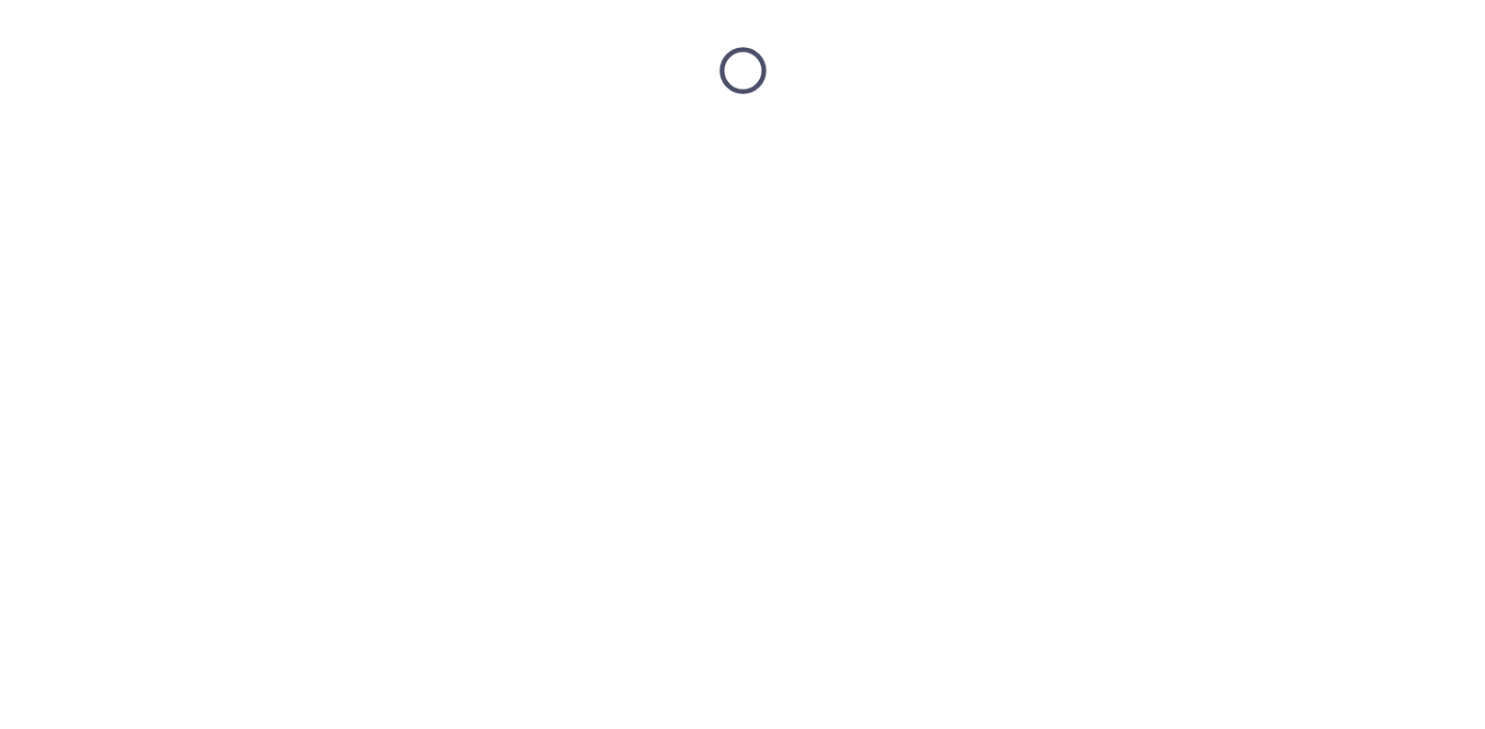
scroll to position [0, 0]
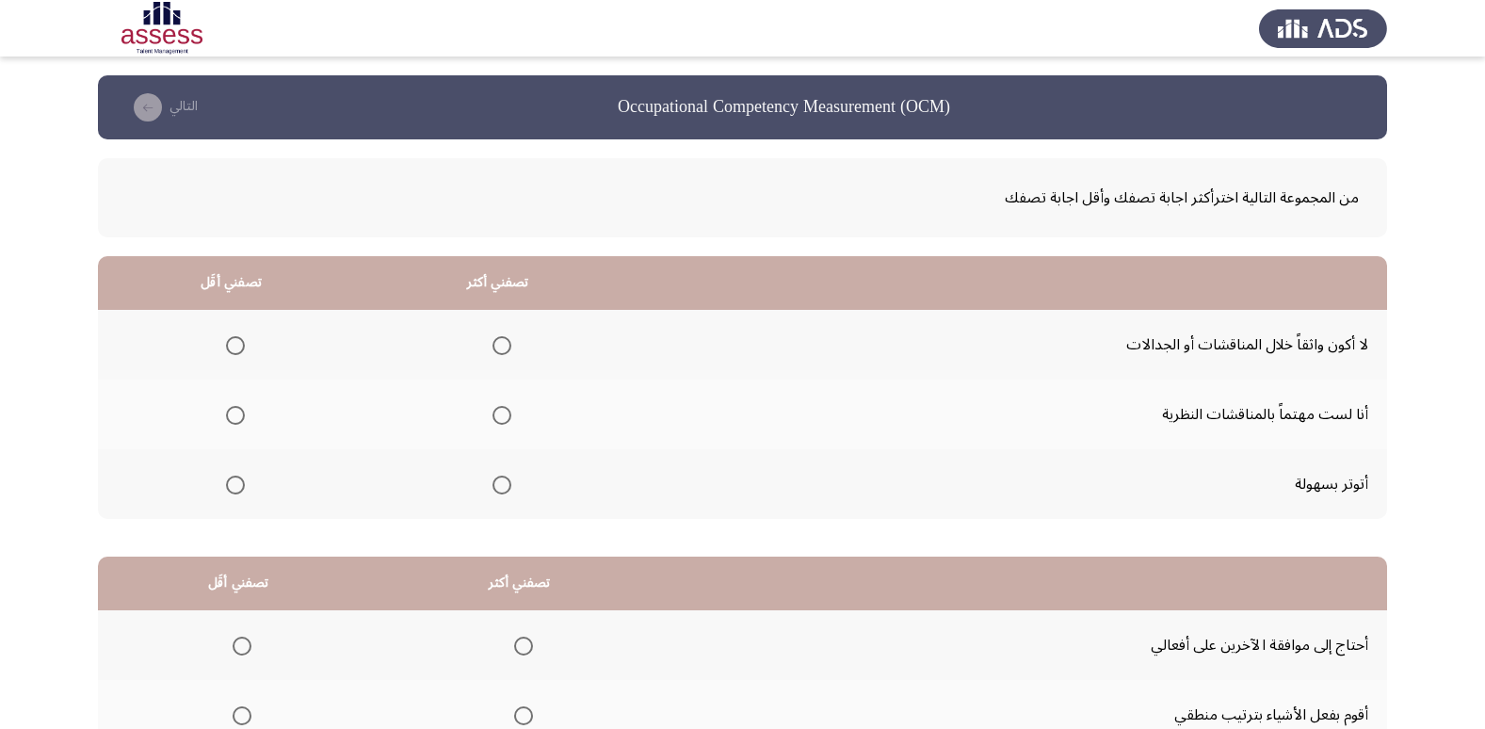
click at [233, 487] on span "Select an option" at bounding box center [235, 485] width 19 height 19
click at [233, 487] on input "Select an option" at bounding box center [235, 485] width 19 height 19
click at [492, 411] on span "Select an option" at bounding box center [501, 415] width 19 height 19
click at [492, 411] on input "Select an option" at bounding box center [501, 415] width 19 height 19
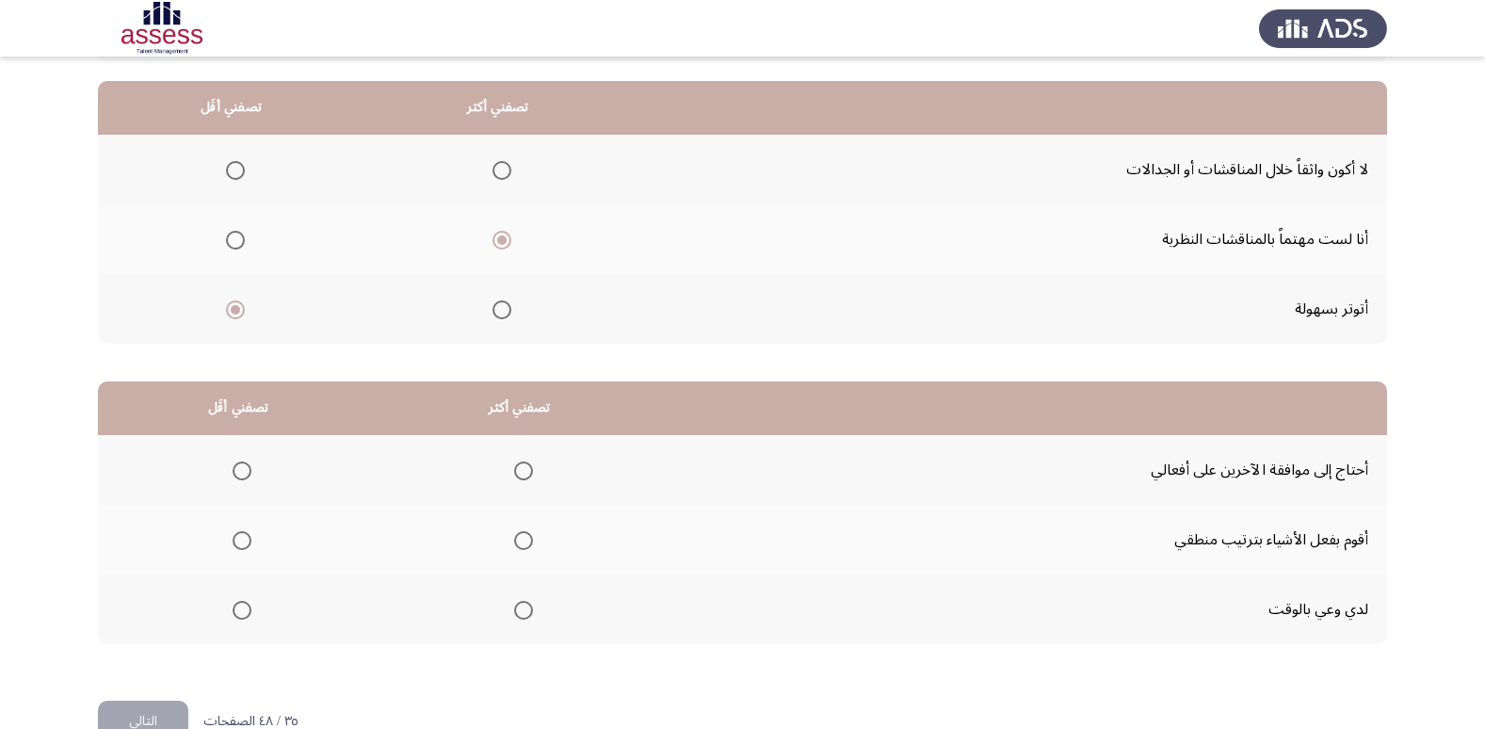
scroll to position [222, 0]
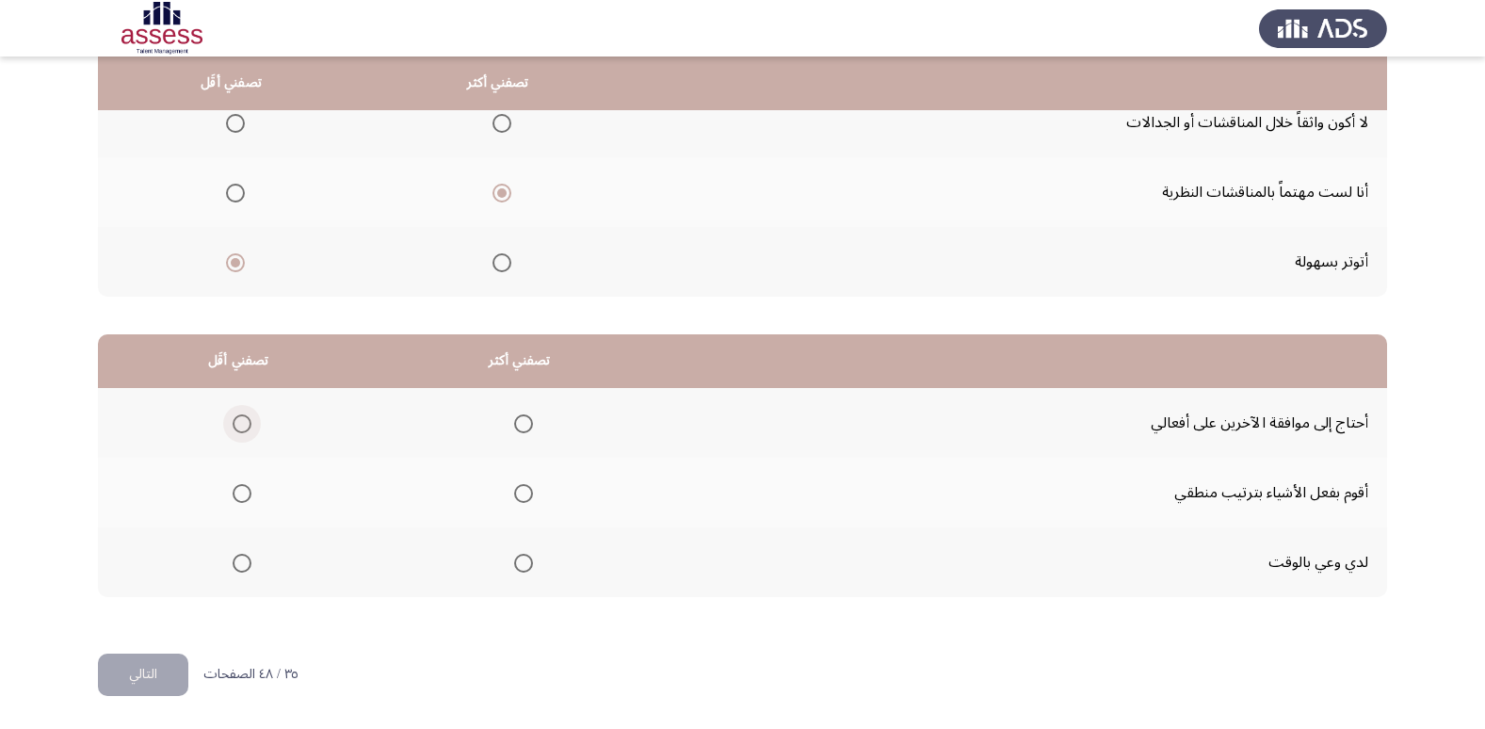
click at [241, 426] on span "Select an option" at bounding box center [242, 423] width 19 height 19
click at [241, 426] on input "Select an option" at bounding box center [242, 423] width 19 height 19
click at [519, 492] on span "Select an option" at bounding box center [523, 493] width 19 height 19
click at [519, 492] on input "Select an option" at bounding box center [523, 493] width 19 height 19
click at [153, 656] on button "التالي" at bounding box center [143, 674] width 90 height 42
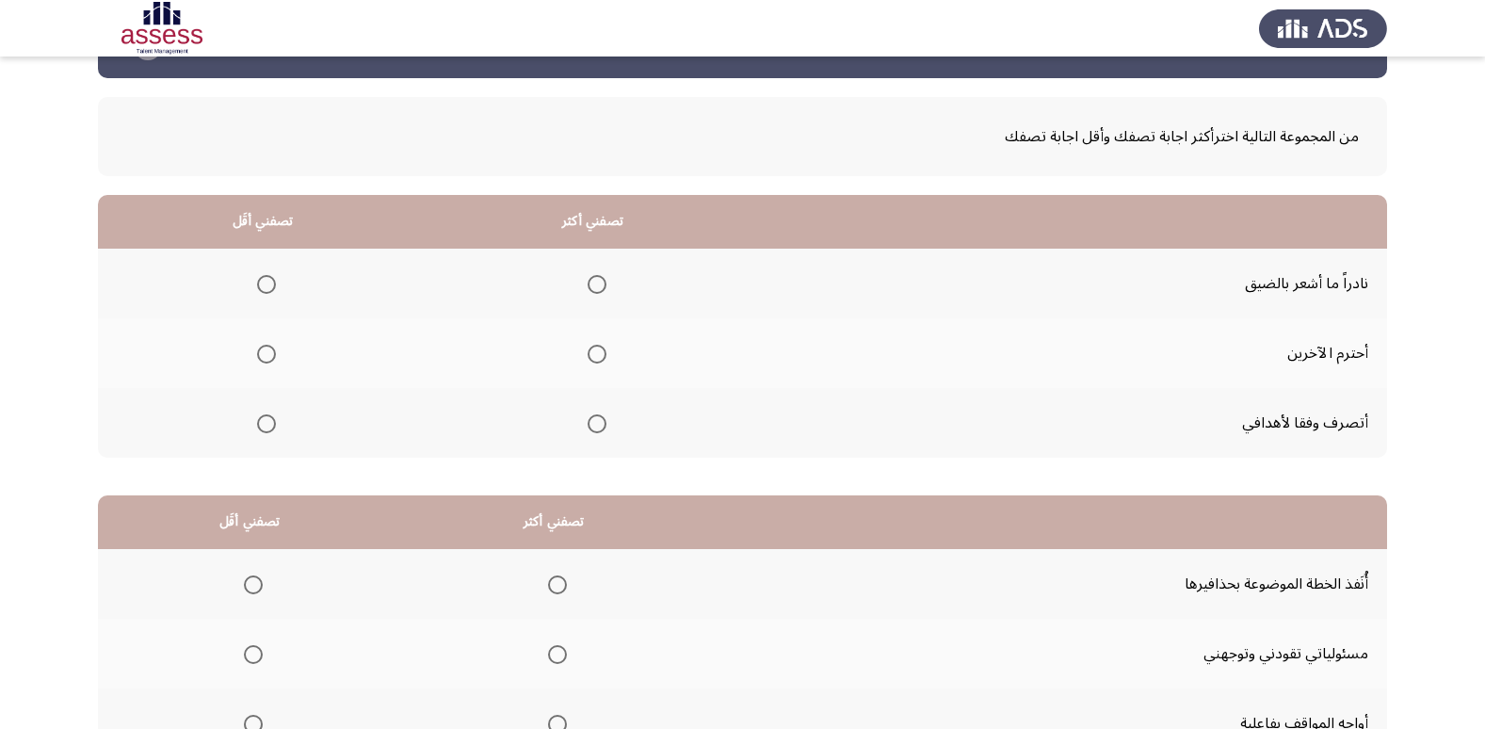
scroll to position [94, 0]
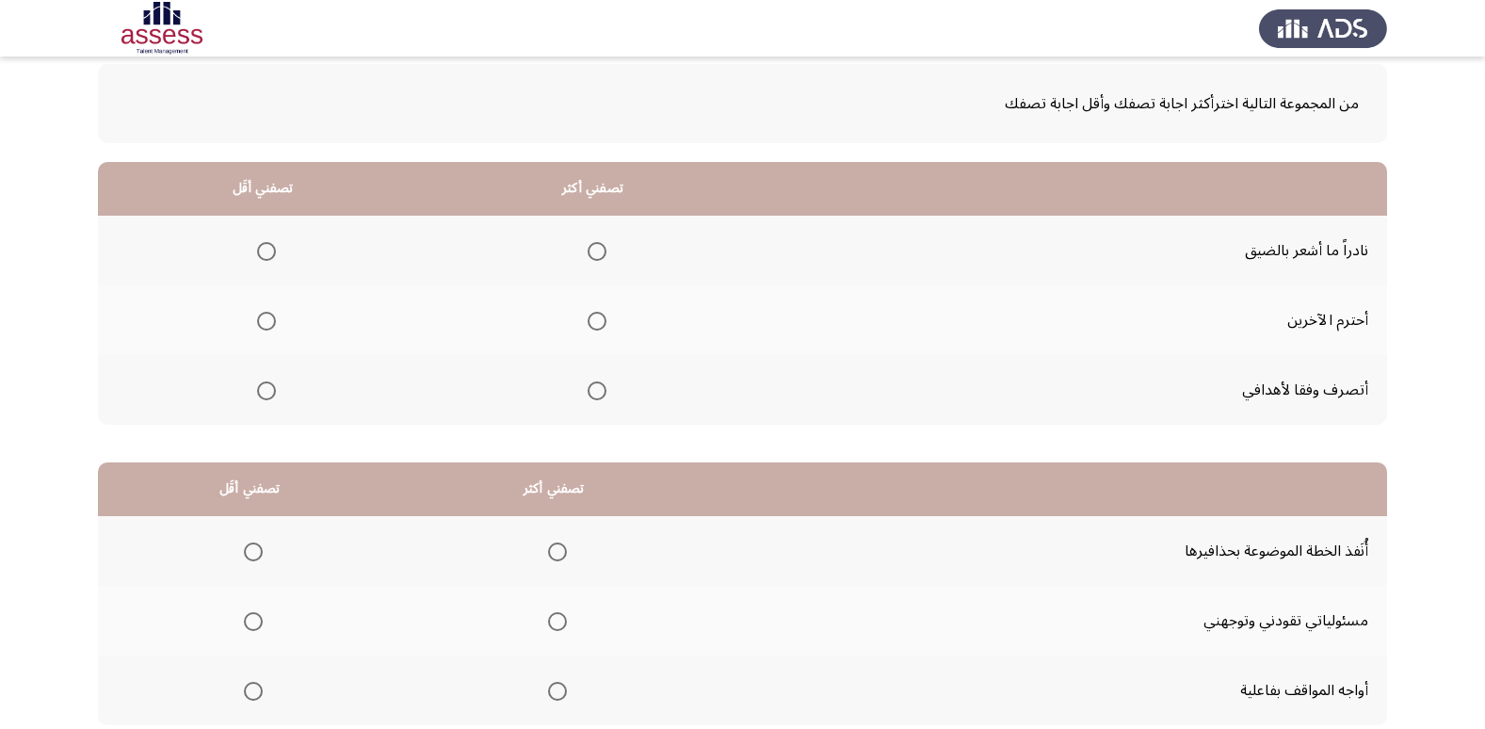
click at [590, 388] on span "Select an option" at bounding box center [597, 390] width 19 height 19
click at [590, 388] on input "Select an option" at bounding box center [597, 390] width 19 height 19
click at [262, 256] on span "Select an option" at bounding box center [266, 251] width 19 height 19
click at [262, 256] on input "Select an option" at bounding box center [266, 251] width 19 height 19
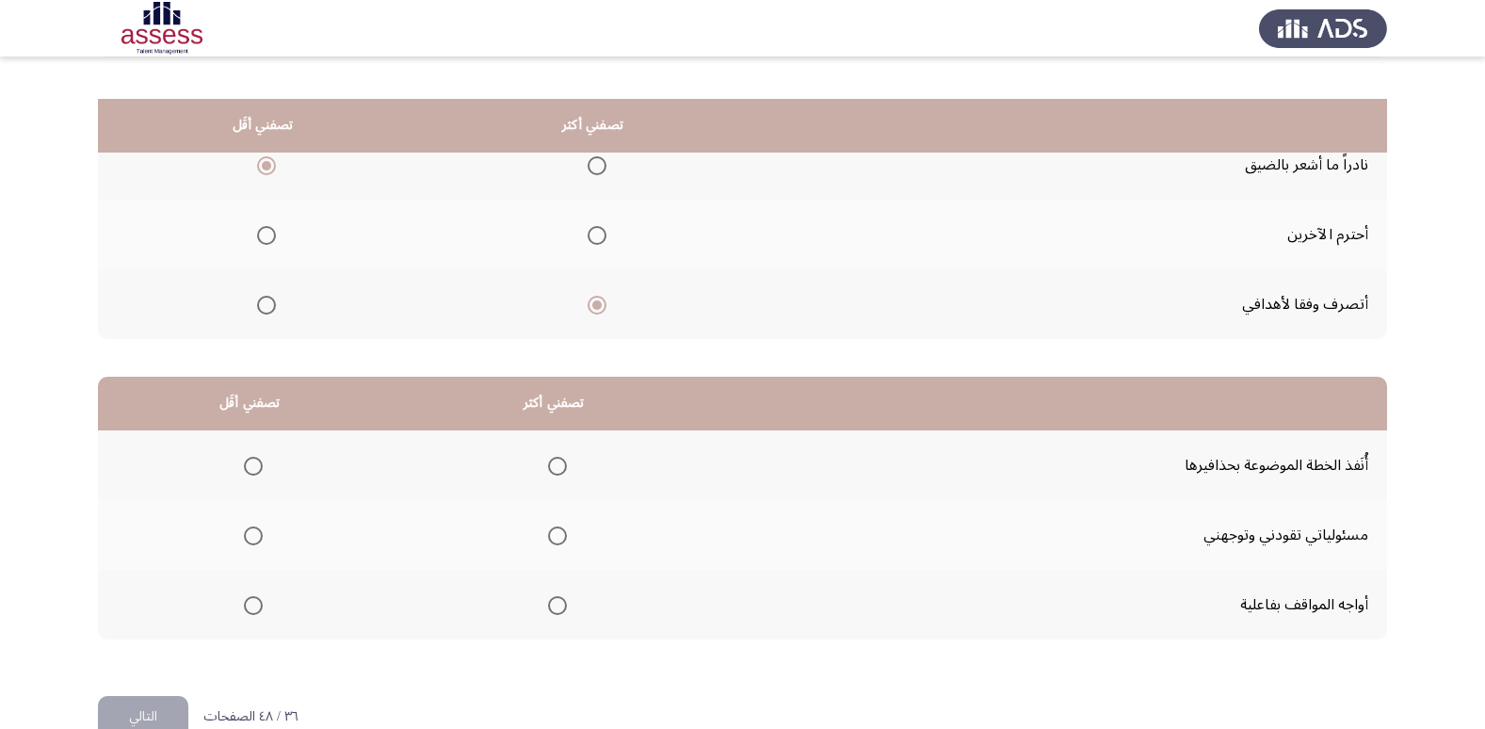
scroll to position [222, 0]
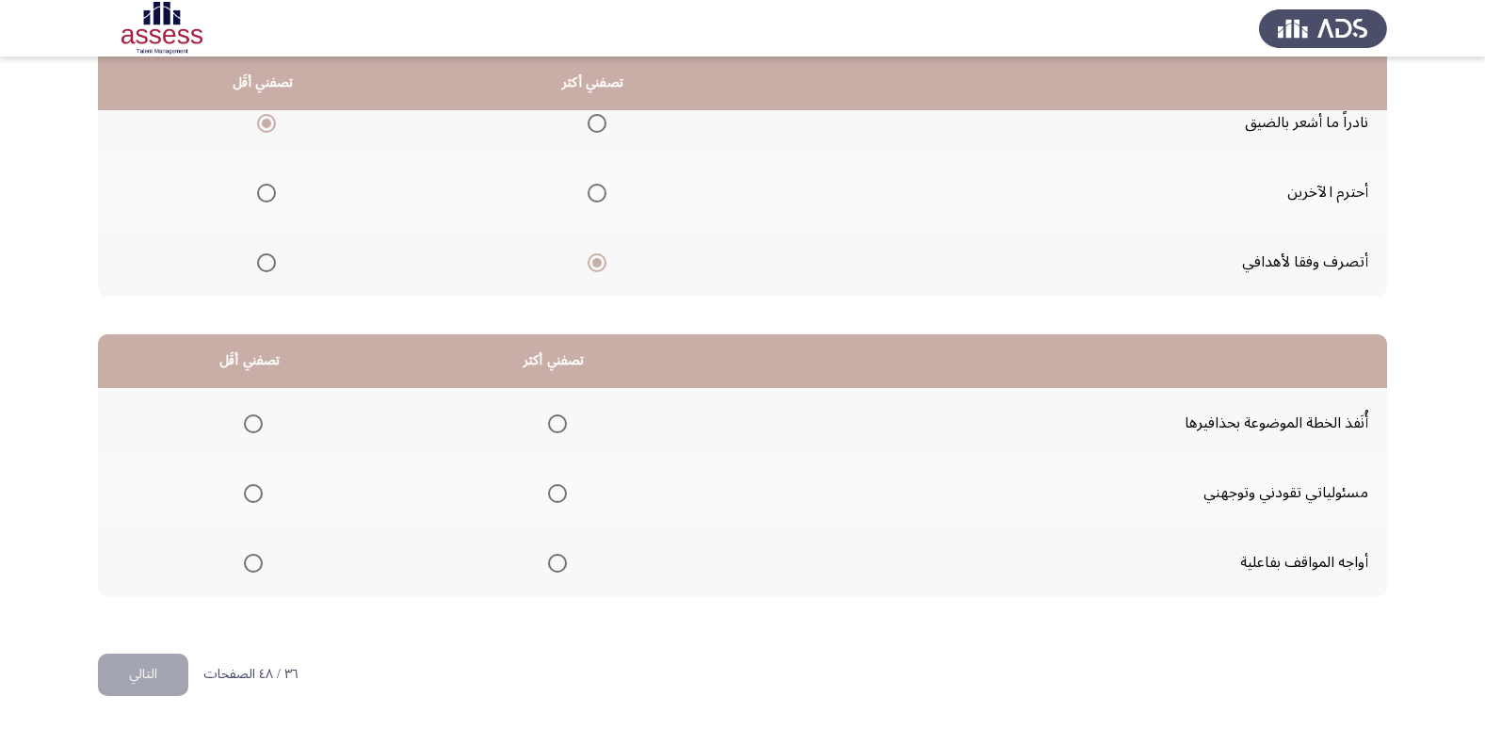
click at [550, 489] on span "Select an option" at bounding box center [557, 493] width 19 height 19
click at [550, 489] on input "Select an option" at bounding box center [557, 493] width 19 height 19
click at [249, 422] on span "Select an option" at bounding box center [253, 423] width 19 height 19
click at [249, 422] on input "Select an option" at bounding box center [253, 423] width 19 height 19
click at [156, 666] on button "التالي" at bounding box center [143, 674] width 90 height 42
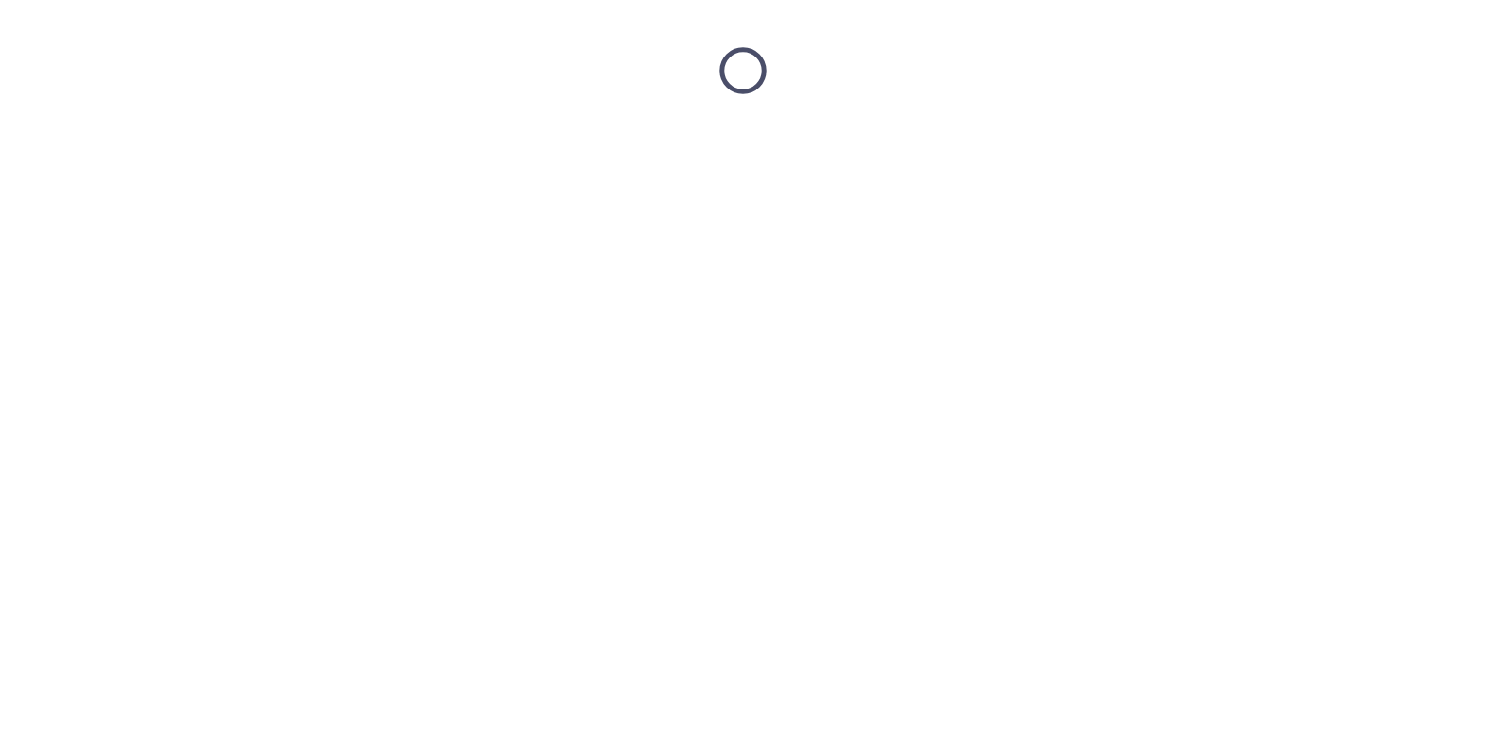
scroll to position [0, 0]
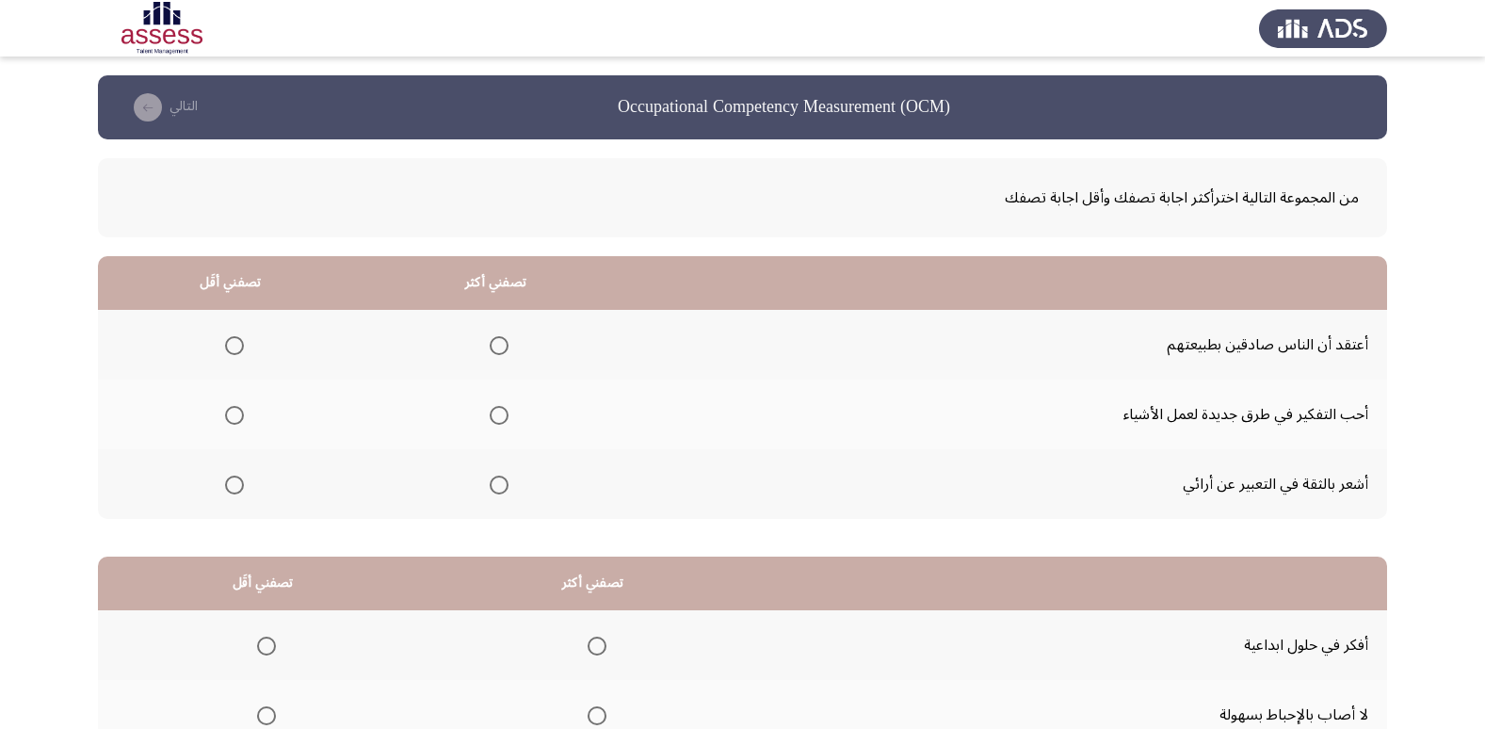
click at [231, 342] on span "Select an option" at bounding box center [234, 345] width 19 height 19
click at [231, 342] on input "Select an option" at bounding box center [234, 345] width 19 height 19
click at [490, 417] on span "Select an option" at bounding box center [499, 415] width 19 height 19
click at [490, 417] on input "Select an option" at bounding box center [499, 415] width 19 height 19
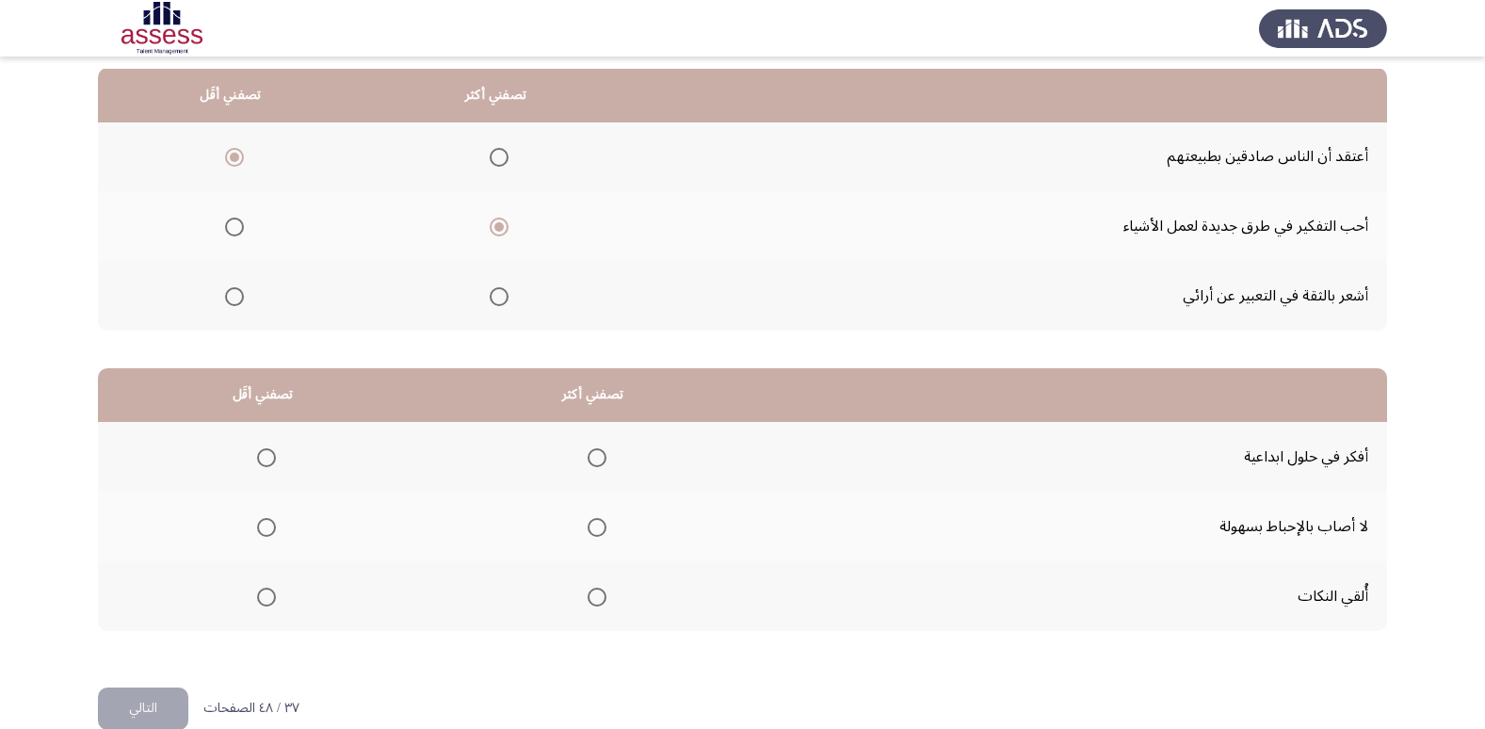
scroll to position [222, 0]
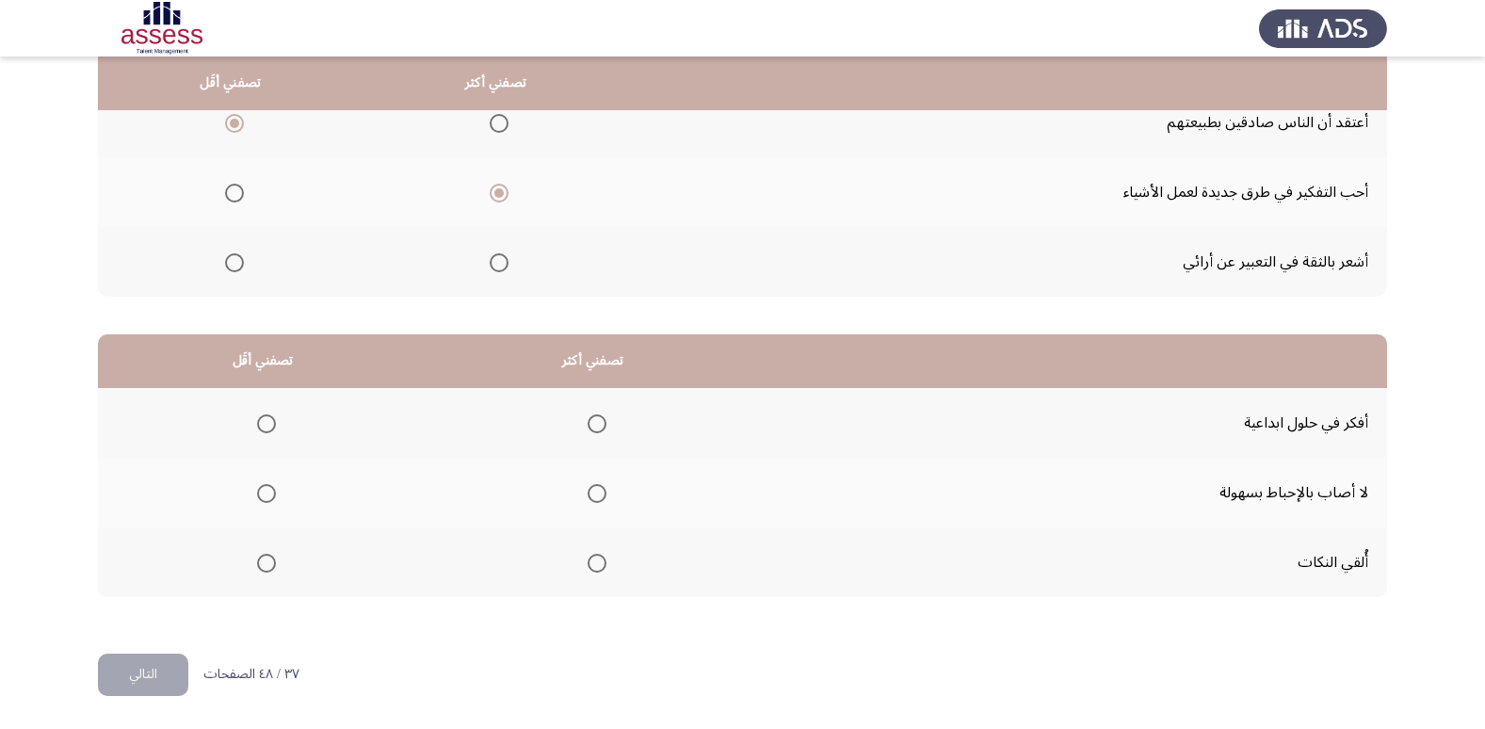
click at [264, 557] on span "Select an option" at bounding box center [266, 563] width 19 height 19
click at [264, 557] on input "Select an option" at bounding box center [266, 563] width 19 height 19
click at [594, 419] on span "Select an option" at bounding box center [597, 423] width 19 height 19
click at [594, 419] on input "Select an option" at bounding box center [597, 423] width 19 height 19
click at [159, 667] on button "التالي" at bounding box center [143, 674] width 90 height 42
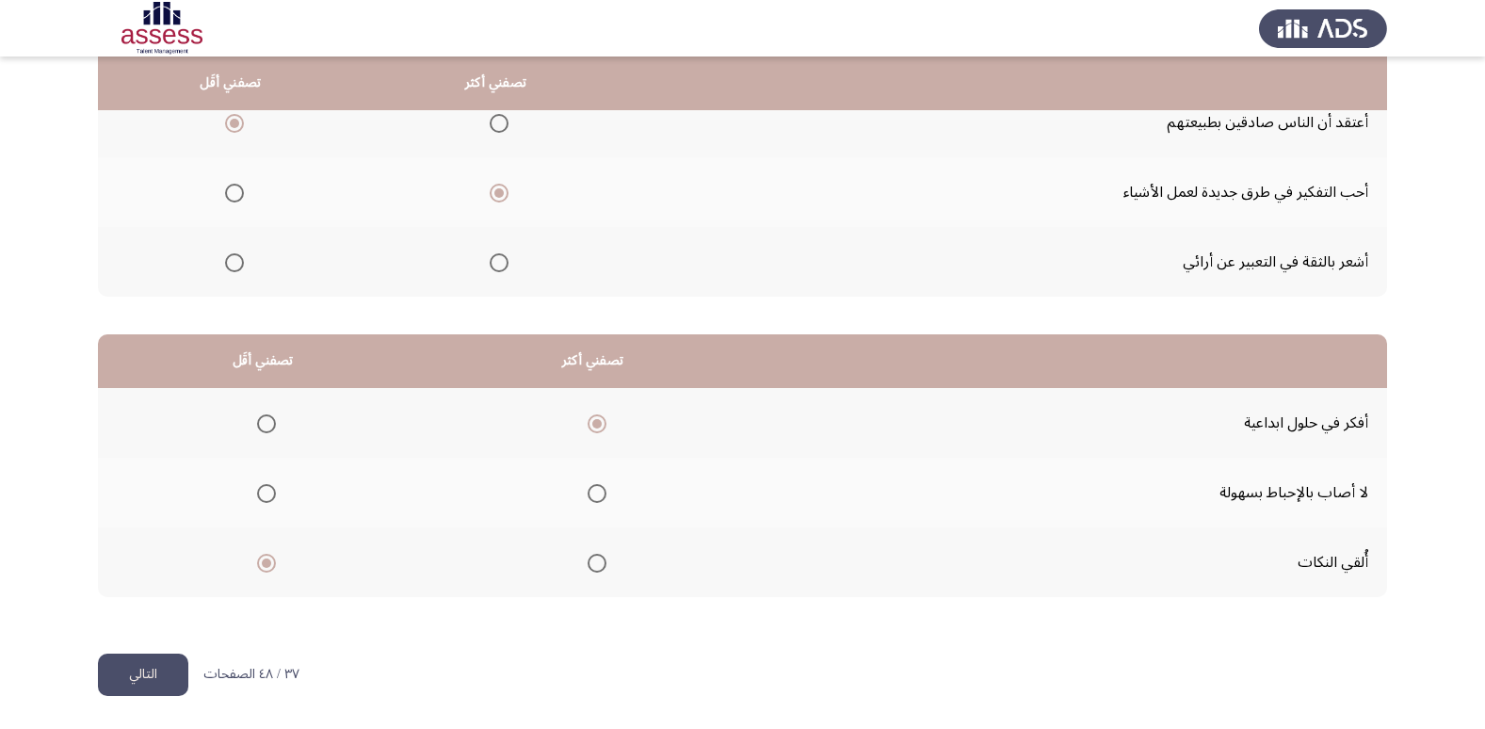
scroll to position [0, 0]
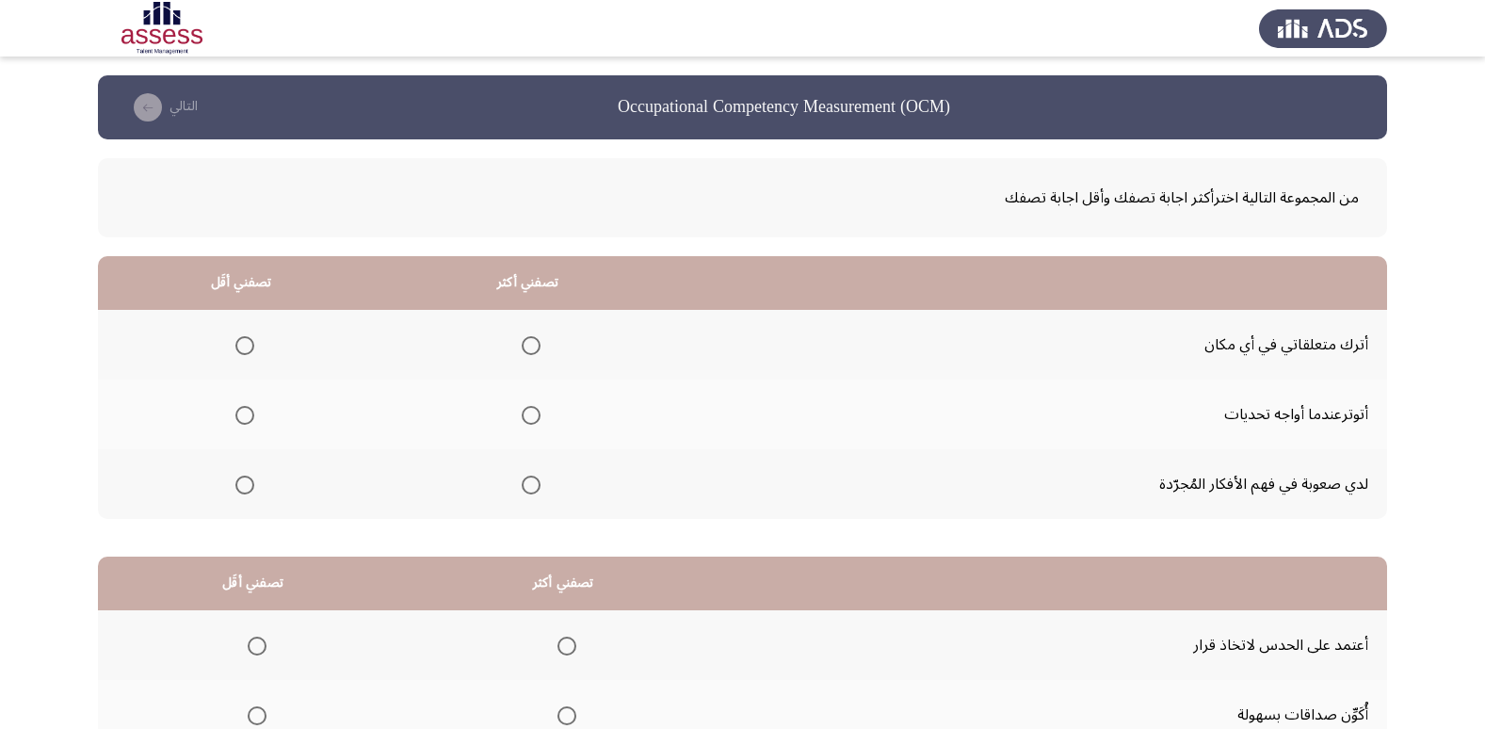
click at [246, 344] on span "Select an option" at bounding box center [244, 345] width 19 height 19
click at [246, 344] on input "Select an option" at bounding box center [244, 345] width 19 height 19
click at [237, 413] on span "Select an option" at bounding box center [244, 415] width 19 height 19
click at [237, 413] on input "Select an option" at bounding box center [244, 415] width 19 height 19
click at [539, 486] on span "Select an option" at bounding box center [531, 485] width 19 height 19
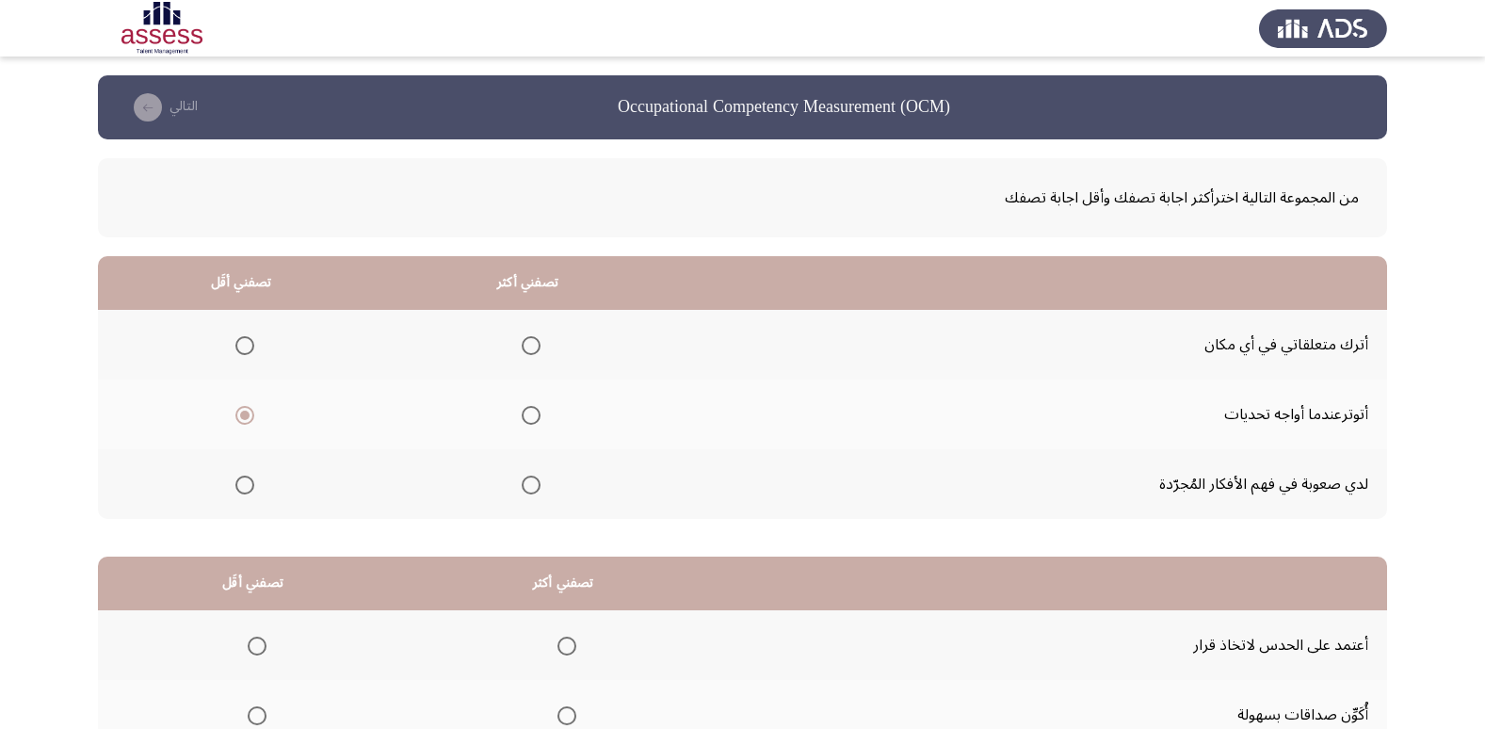
click at [539, 486] on input "Select an option" at bounding box center [531, 485] width 19 height 19
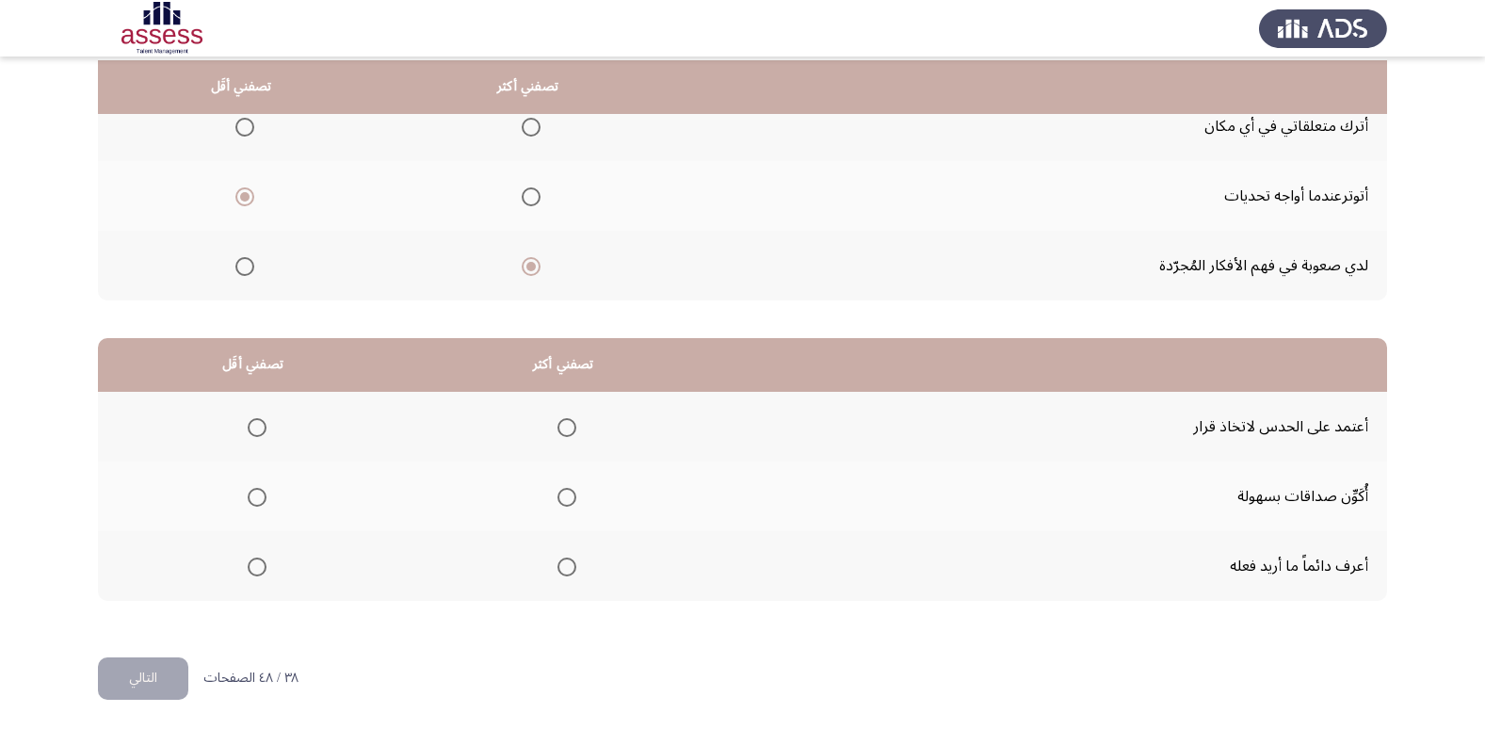
scroll to position [222, 0]
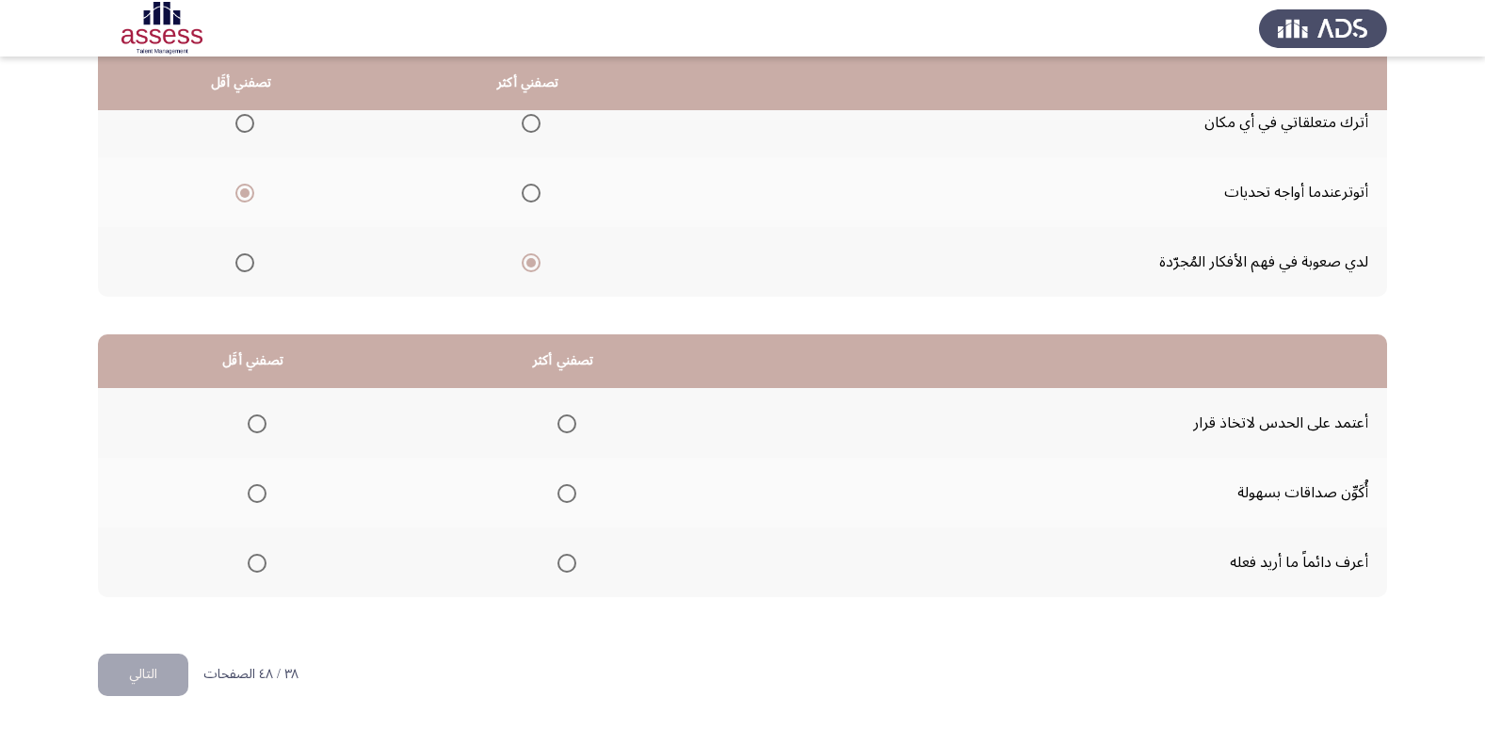
click at [253, 423] on span "Select an option" at bounding box center [257, 423] width 19 height 19
click at [253, 423] on input "Select an option" at bounding box center [257, 423] width 19 height 19
click at [568, 489] on span "Select an option" at bounding box center [566, 493] width 19 height 19
click at [568, 489] on input "Select an option" at bounding box center [566, 493] width 19 height 19
click at [570, 562] on span "Select an option" at bounding box center [566, 563] width 19 height 19
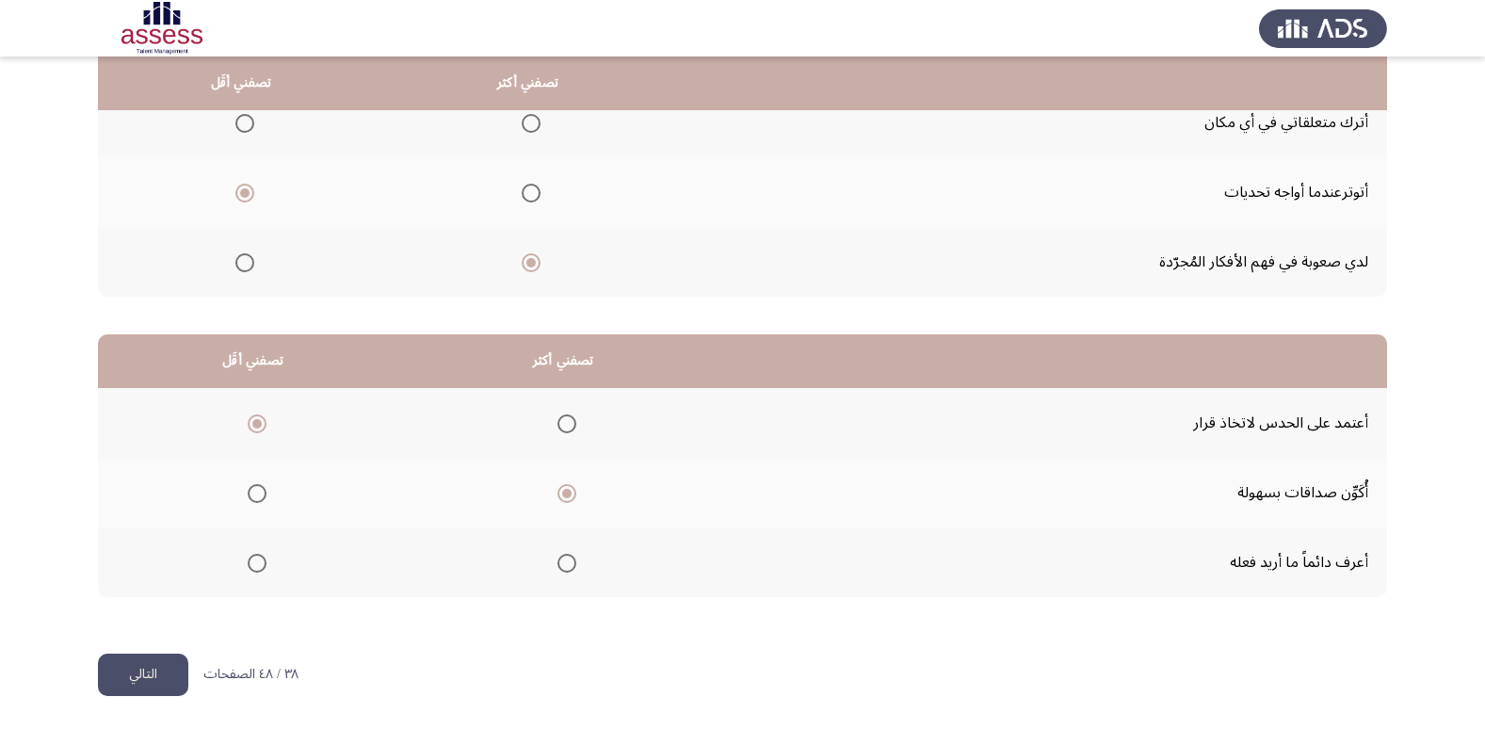
click at [570, 562] on input "Select an option" at bounding box center [566, 563] width 19 height 19
click at [137, 671] on button "التالي" at bounding box center [143, 674] width 90 height 42
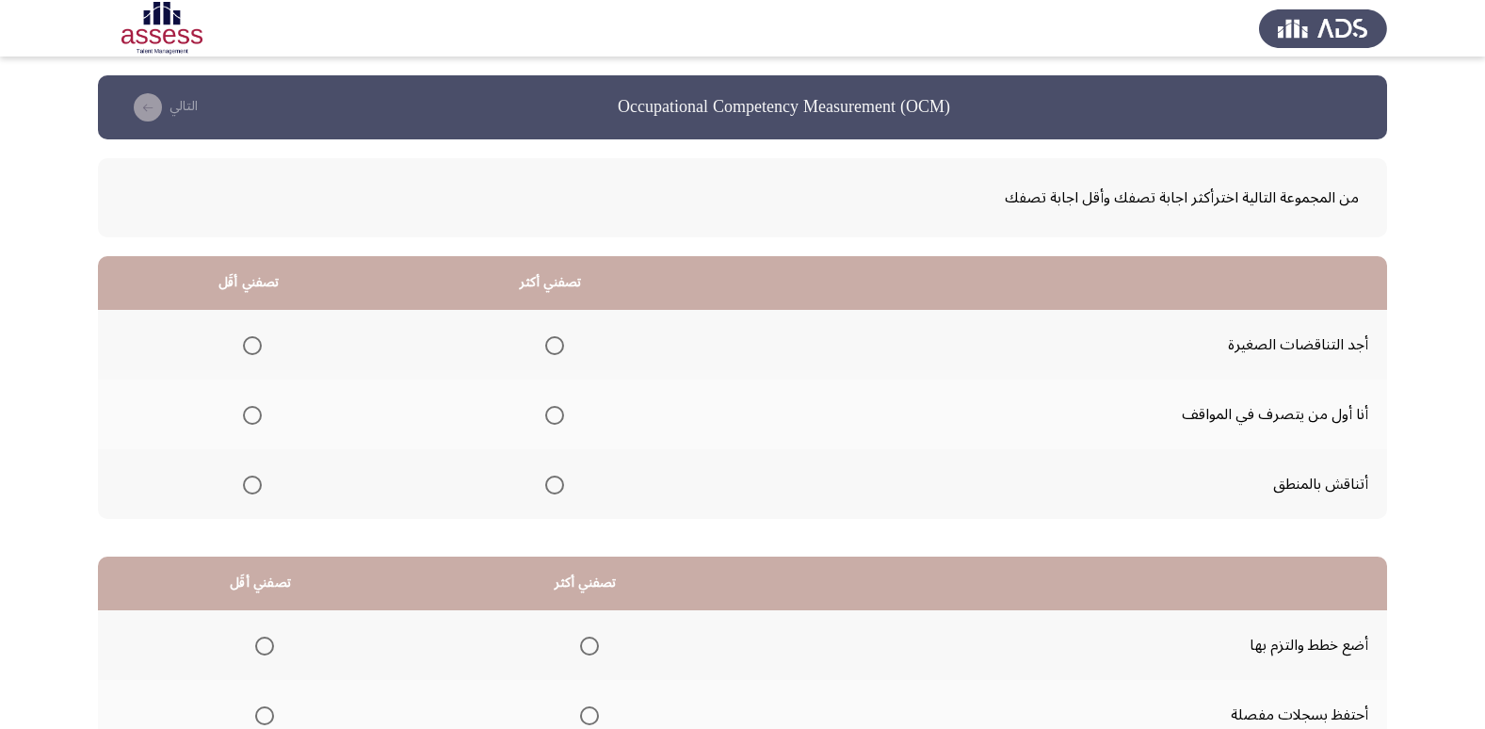
click at [243, 340] on span "Select an option" at bounding box center [252, 345] width 19 height 19
click at [243, 340] on input "Select an option" at bounding box center [252, 345] width 19 height 19
click at [565, 411] on th at bounding box center [550, 414] width 302 height 70
click at [546, 415] on span "Select an option" at bounding box center [554, 415] width 19 height 19
click at [546, 415] on input "Select an option" at bounding box center [554, 415] width 19 height 19
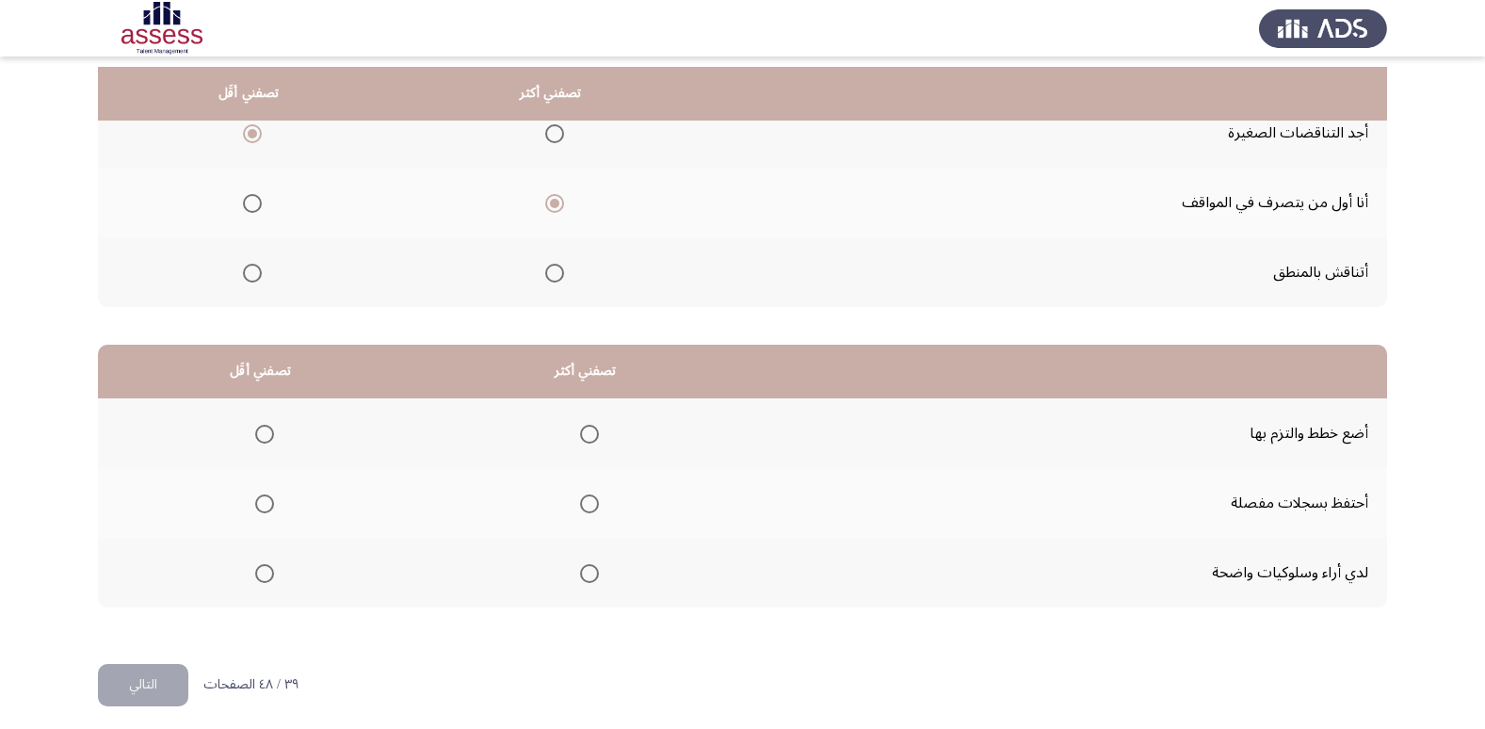
scroll to position [222, 0]
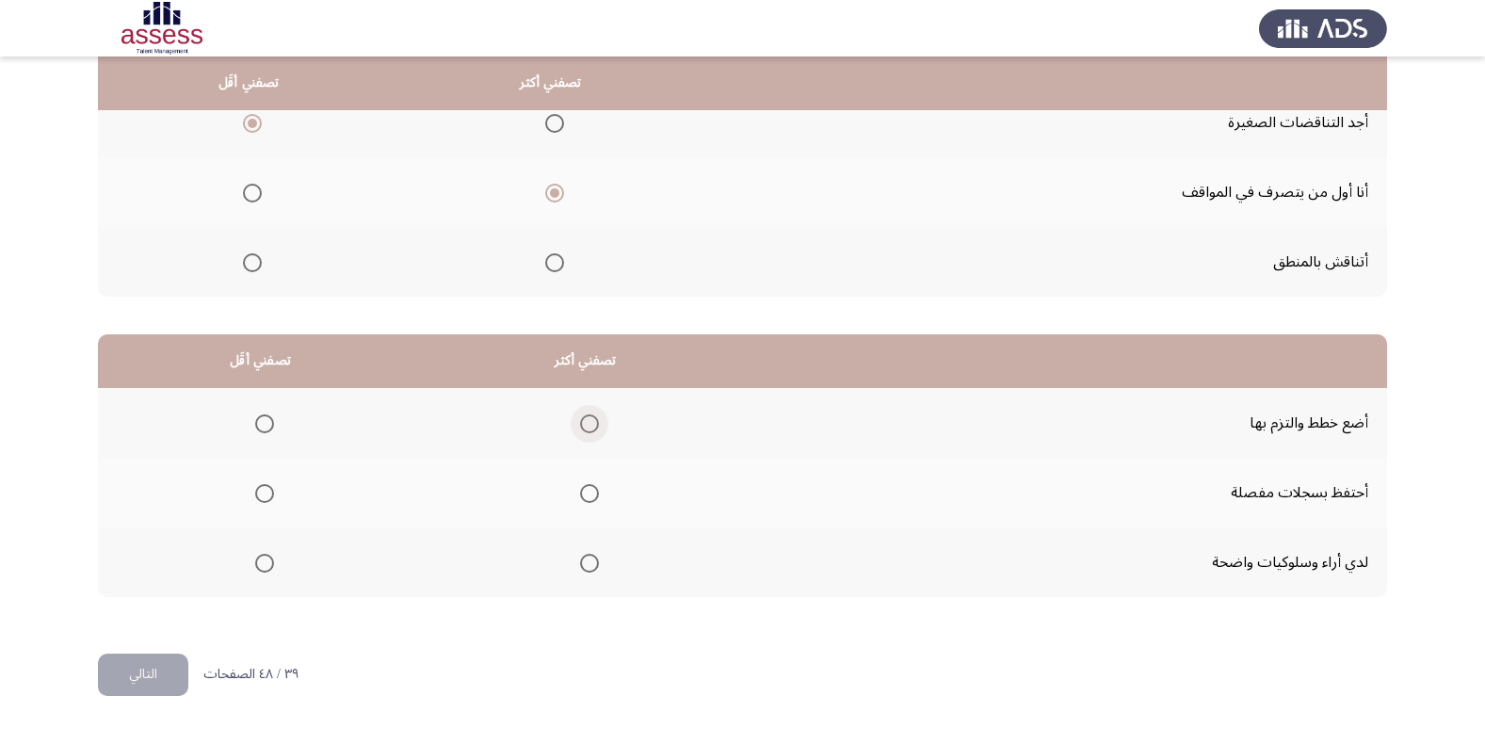
click at [591, 423] on span "Select an option" at bounding box center [589, 423] width 19 height 19
click at [591, 423] on input "Select an option" at bounding box center [589, 423] width 19 height 19
click at [256, 495] on span "Select an option" at bounding box center [264, 493] width 19 height 19
click at [256, 495] on input "Select an option" at bounding box center [264, 493] width 19 height 19
click at [140, 684] on button "التالي" at bounding box center [143, 674] width 90 height 42
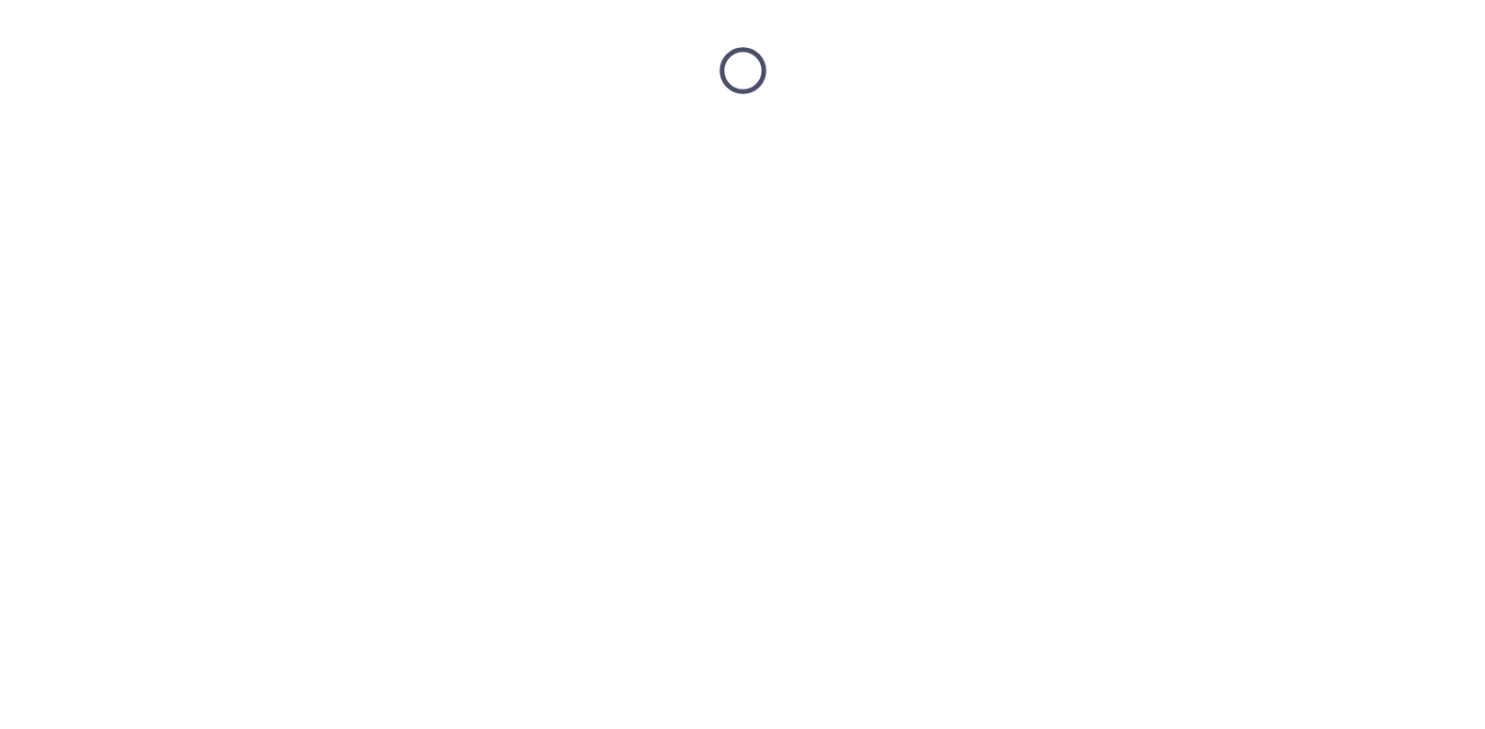
scroll to position [0, 0]
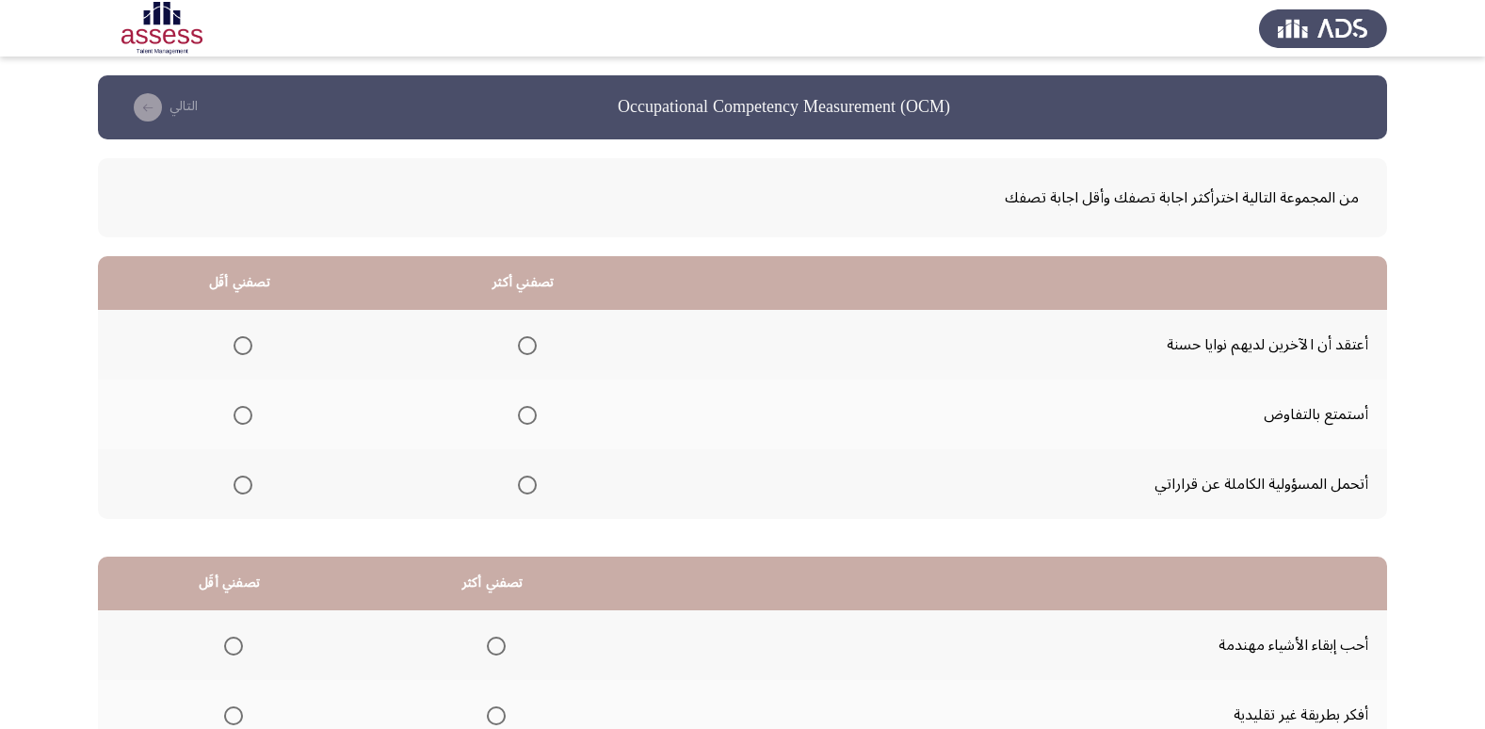
click at [234, 416] on span "Select an option" at bounding box center [243, 415] width 19 height 19
click at [234, 416] on input "Select an option" at bounding box center [243, 415] width 19 height 19
click at [527, 489] on span "Select an option" at bounding box center [527, 485] width 19 height 19
click at [527, 489] on input "Select an option" at bounding box center [527, 485] width 19 height 19
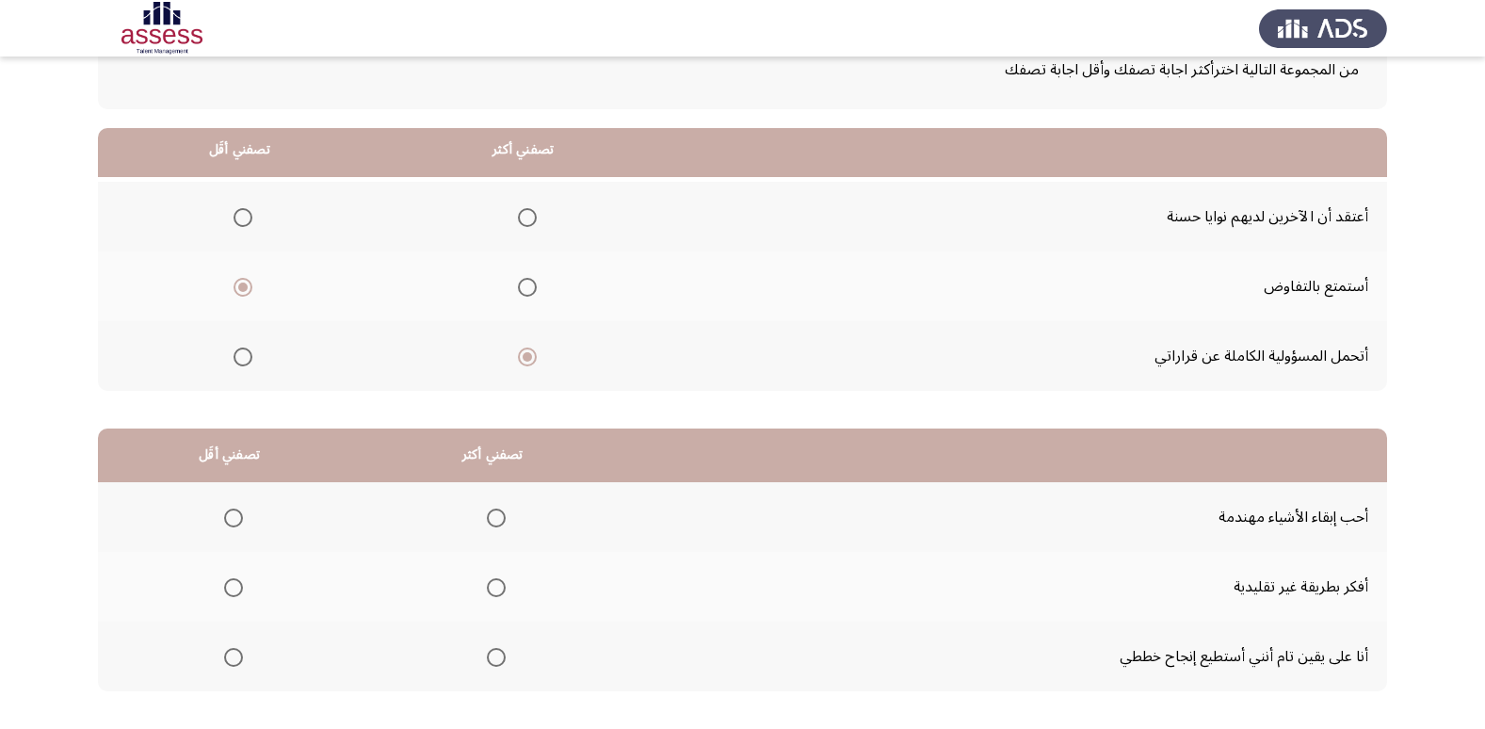
scroll to position [222, 0]
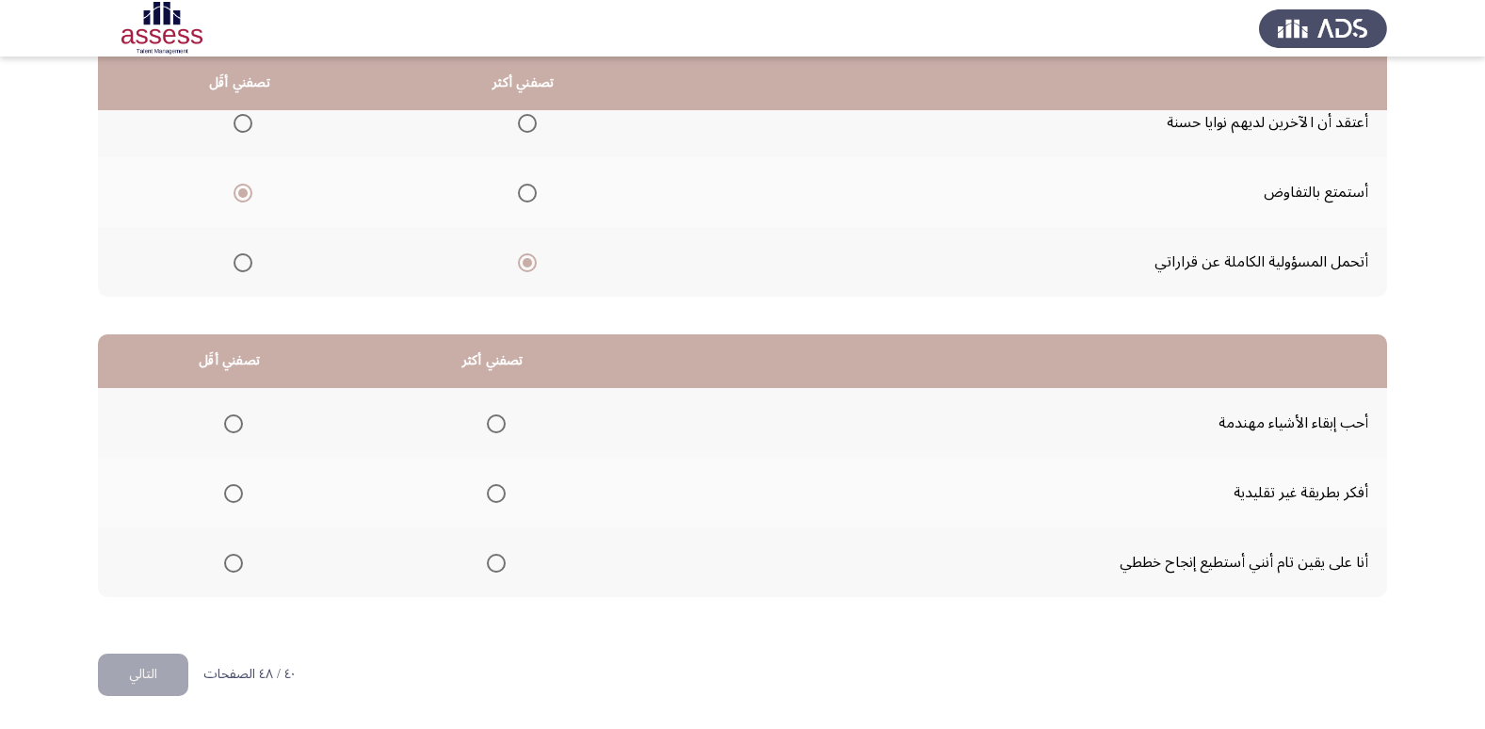
click at [227, 420] on span "Select an option" at bounding box center [233, 423] width 19 height 19
click at [227, 420] on input "Select an option" at bounding box center [233, 423] width 19 height 19
click at [487, 491] on span "Select an option" at bounding box center [496, 493] width 19 height 19
click at [487, 491] on input "Select an option" at bounding box center [496, 493] width 19 height 19
click at [153, 665] on button "التالي" at bounding box center [143, 674] width 90 height 42
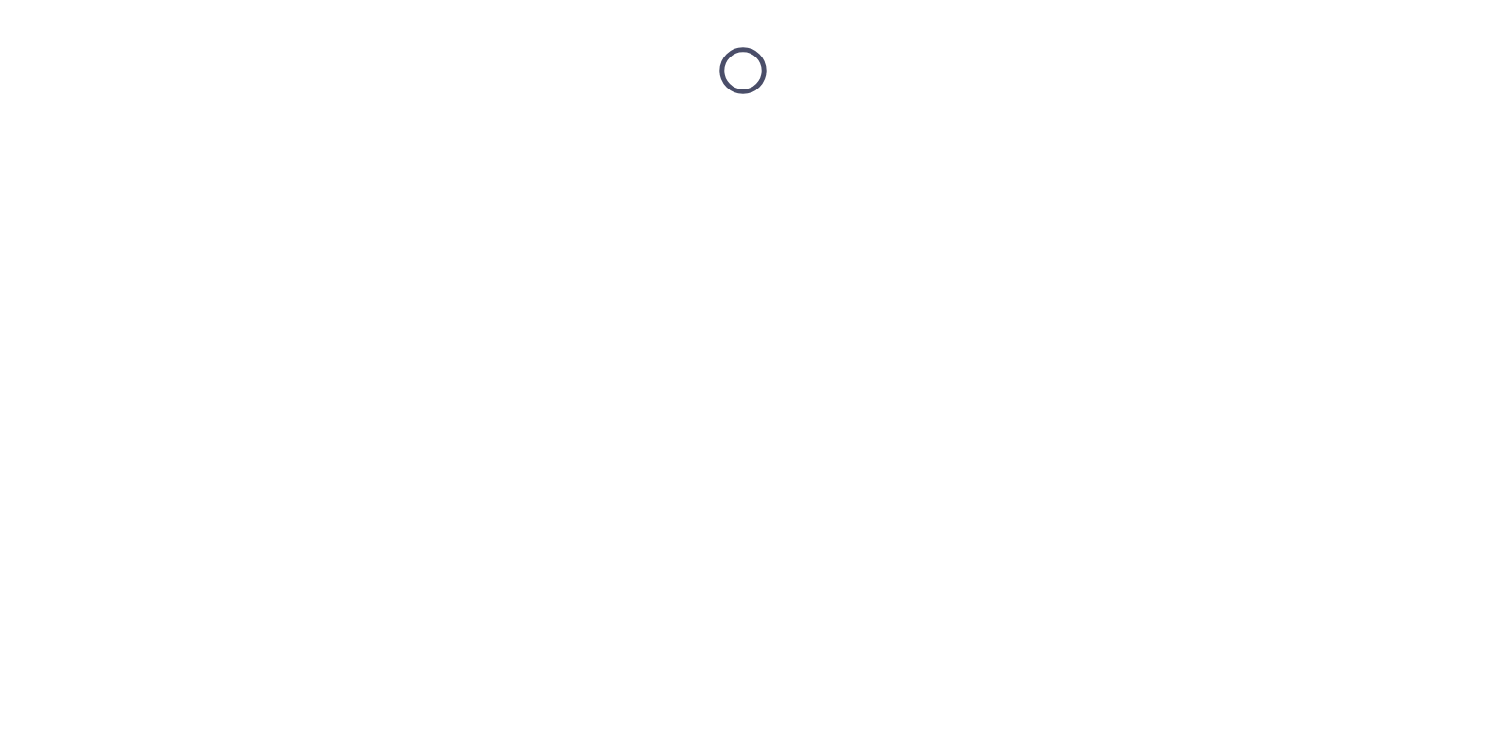
scroll to position [0, 0]
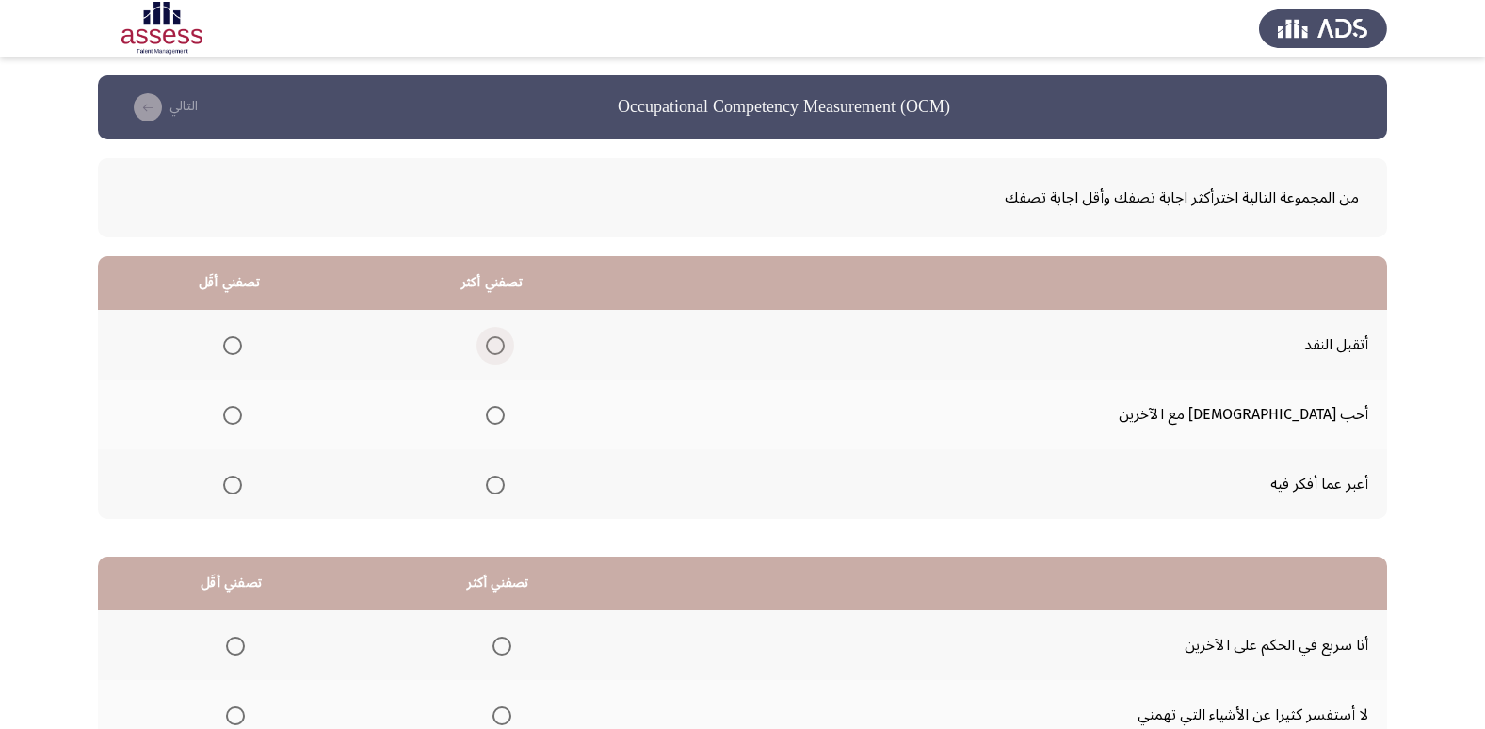
click at [505, 343] on span "Select an option" at bounding box center [495, 345] width 19 height 19
click at [505, 343] on input "Select an option" at bounding box center [495, 345] width 19 height 19
click at [242, 488] on span "Select an option" at bounding box center [232, 485] width 19 height 19
click at [242, 488] on input "Select an option" at bounding box center [232, 485] width 19 height 19
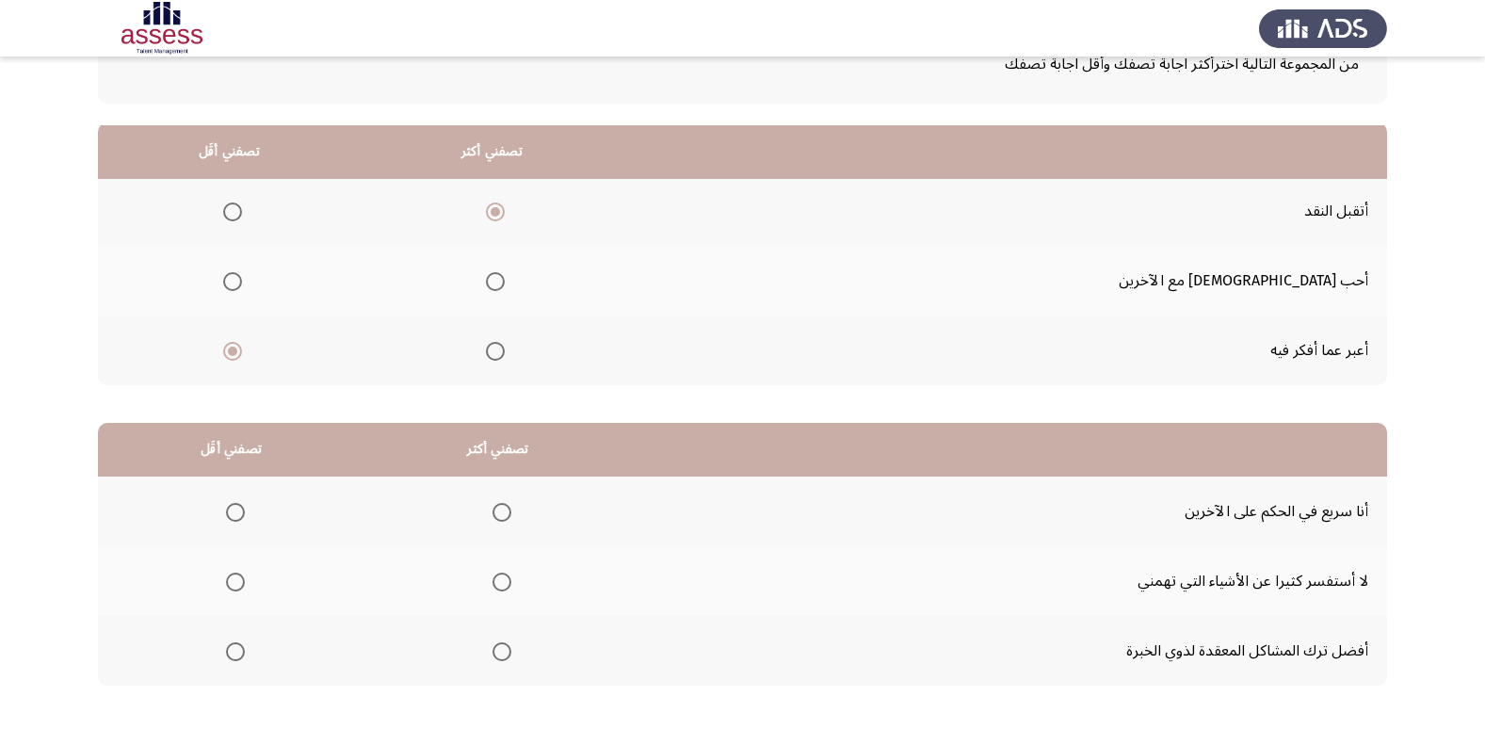
scroll to position [222, 0]
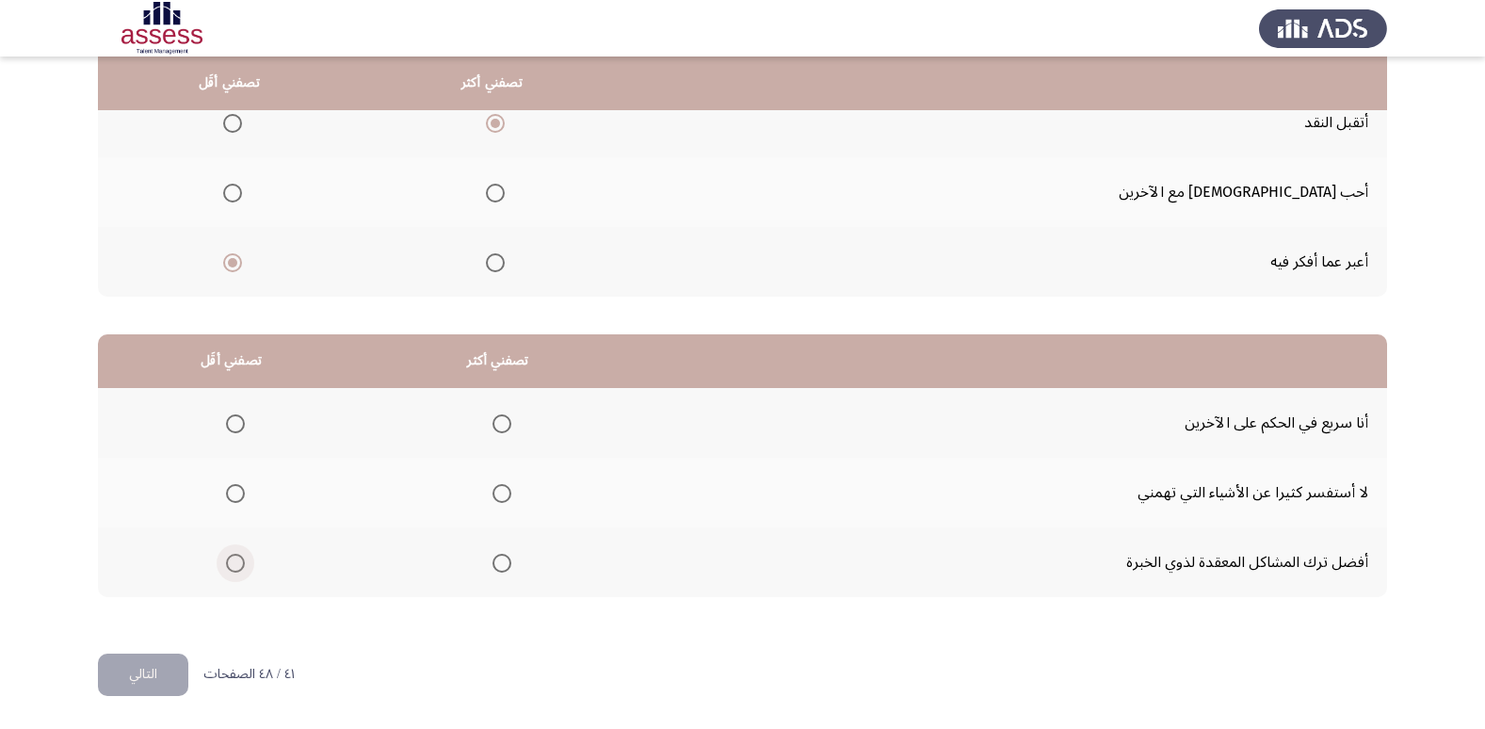
click at [232, 559] on span "Select an option" at bounding box center [235, 563] width 19 height 19
click at [232, 559] on input "Select an option" at bounding box center [235, 563] width 19 height 19
click at [500, 496] on span "Select an option" at bounding box center [501, 493] width 19 height 19
click at [500, 496] on input "Select an option" at bounding box center [501, 493] width 19 height 19
click at [156, 670] on button "التالي" at bounding box center [143, 674] width 90 height 42
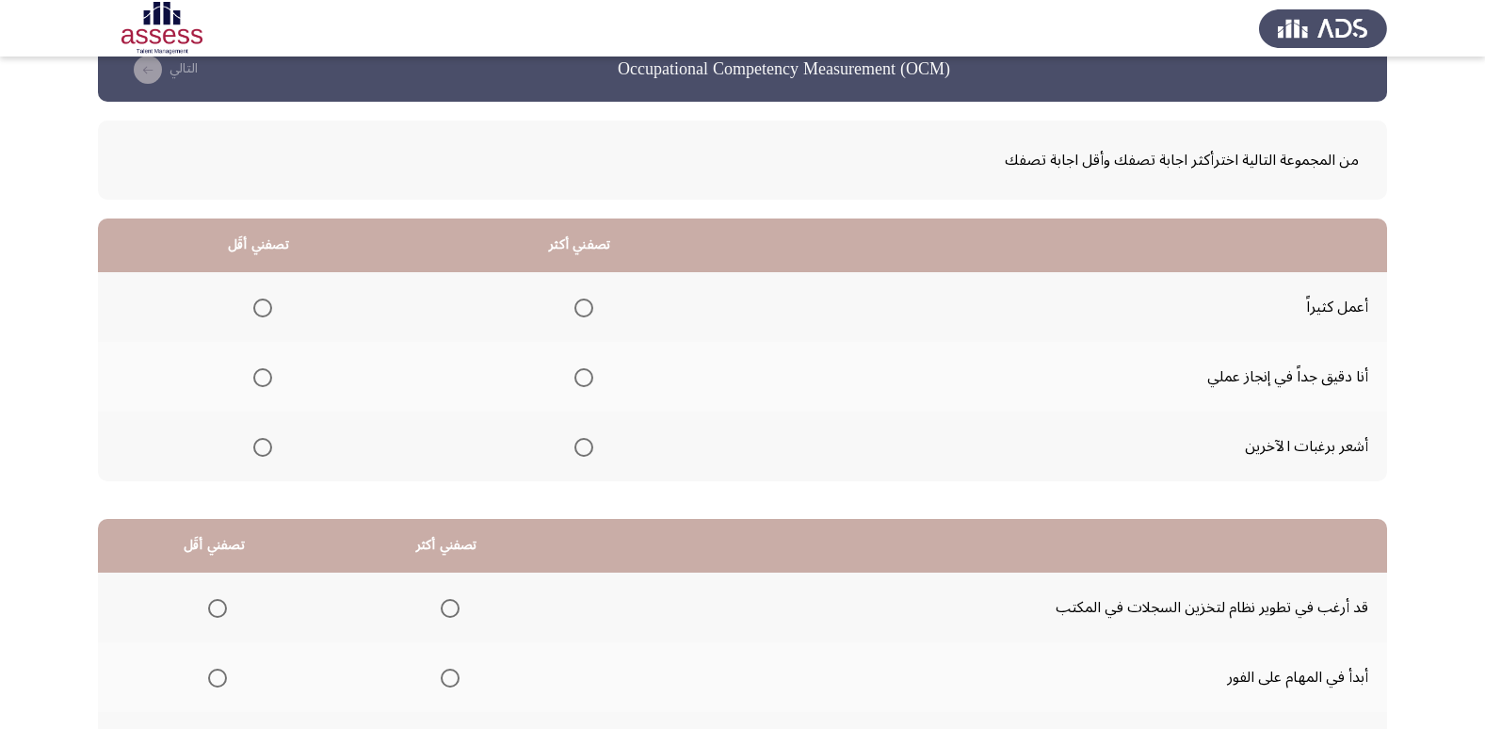
scroll to position [0, 0]
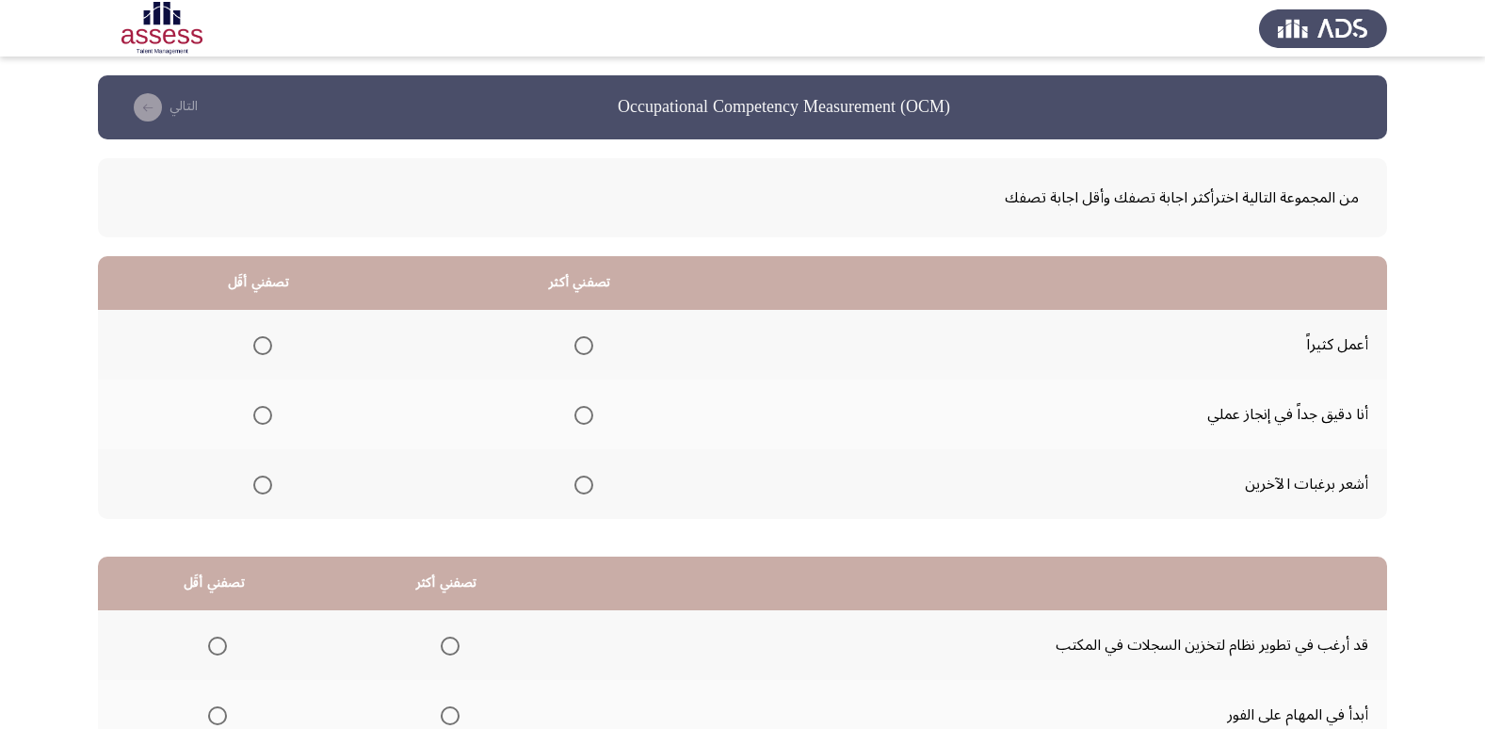
click at [578, 415] on span "Select an option" at bounding box center [583, 415] width 19 height 19
click at [578, 415] on input "Select an option" at bounding box center [583, 415] width 19 height 19
click at [258, 489] on span "Select an option" at bounding box center [262, 485] width 19 height 19
click at [258, 489] on input "Select an option" at bounding box center [262, 485] width 19 height 19
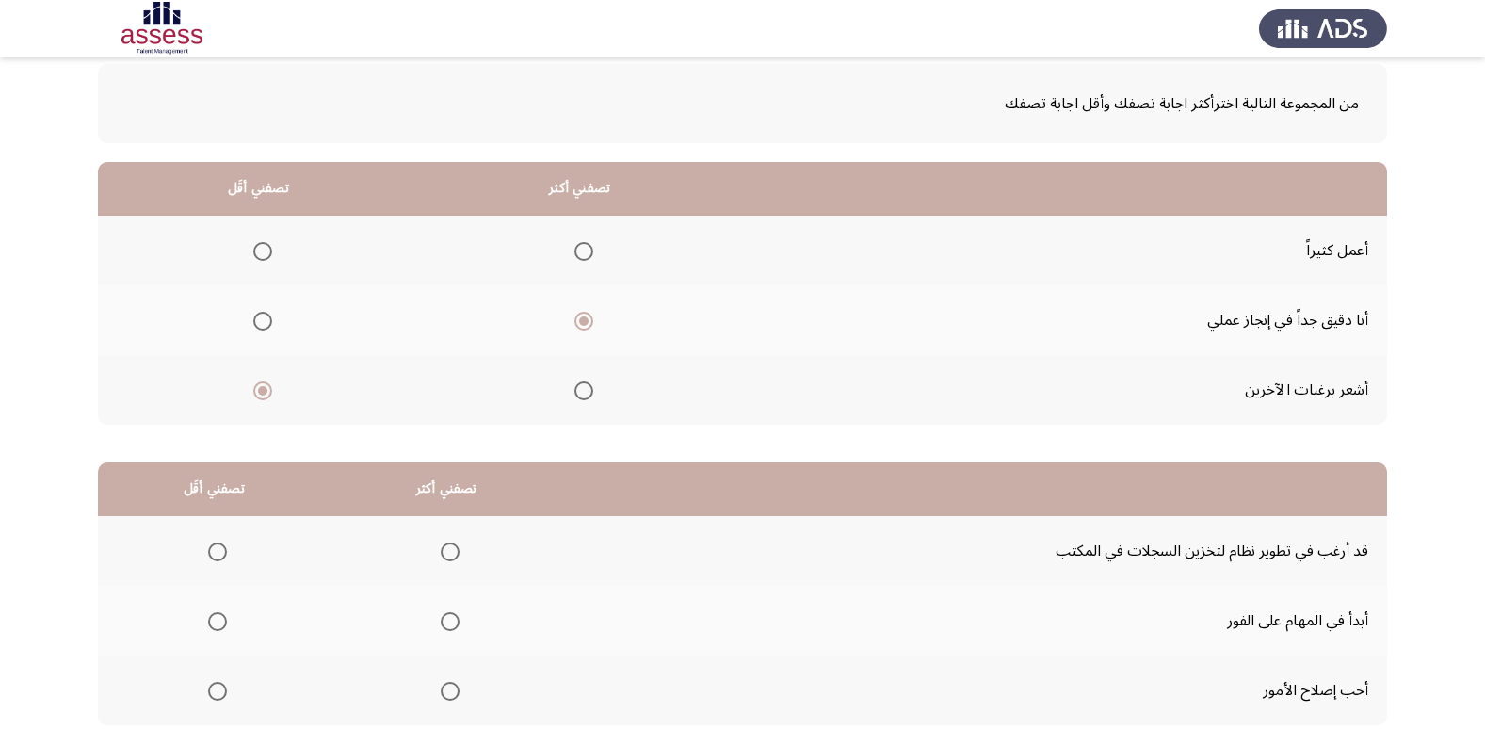
scroll to position [188, 0]
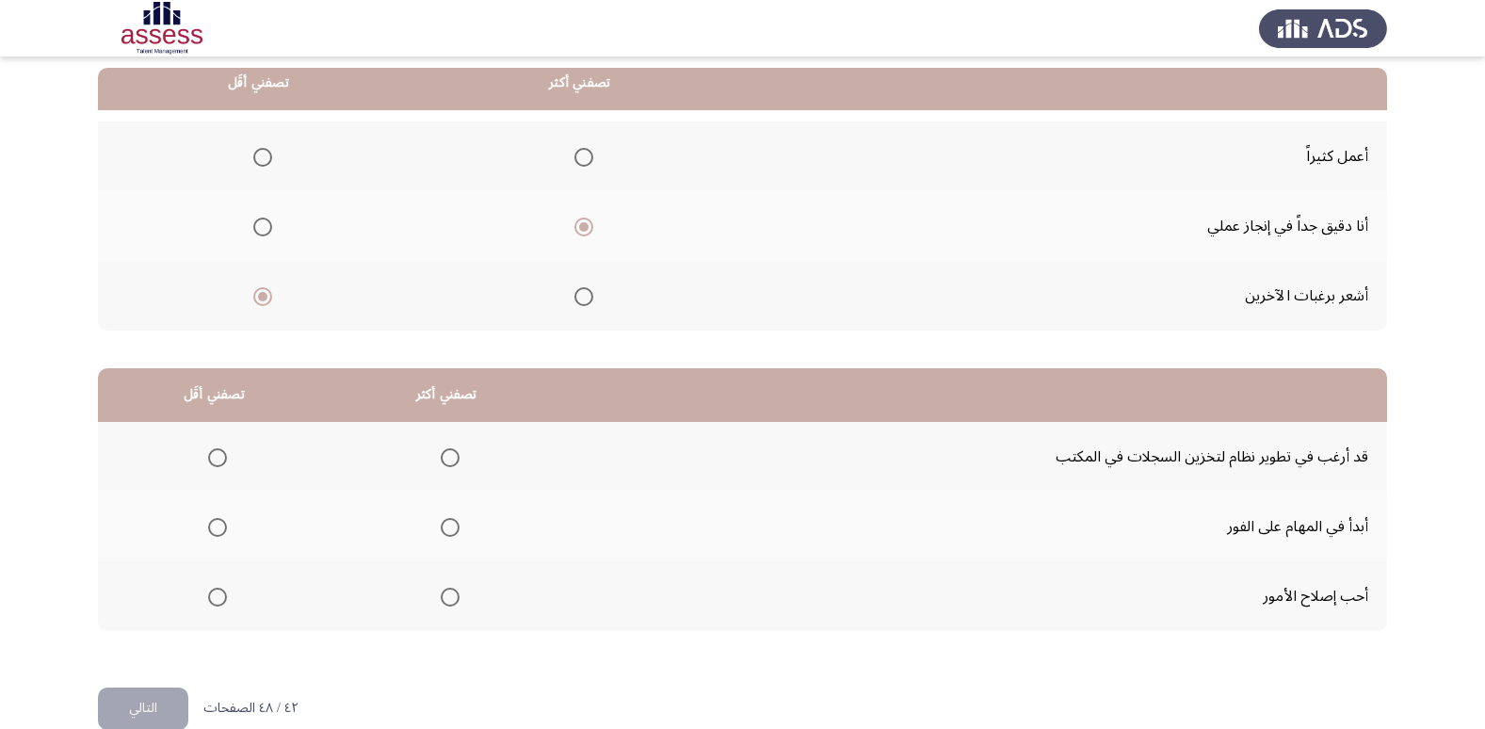
click at [256, 156] on span "Select an option" at bounding box center [262, 157] width 19 height 19
click at [256, 156] on input "Select an option" at bounding box center [262, 157] width 19 height 19
click at [264, 294] on span "Select an option" at bounding box center [262, 296] width 19 height 19
click at [264, 294] on input "Select an option" at bounding box center [262, 296] width 19 height 19
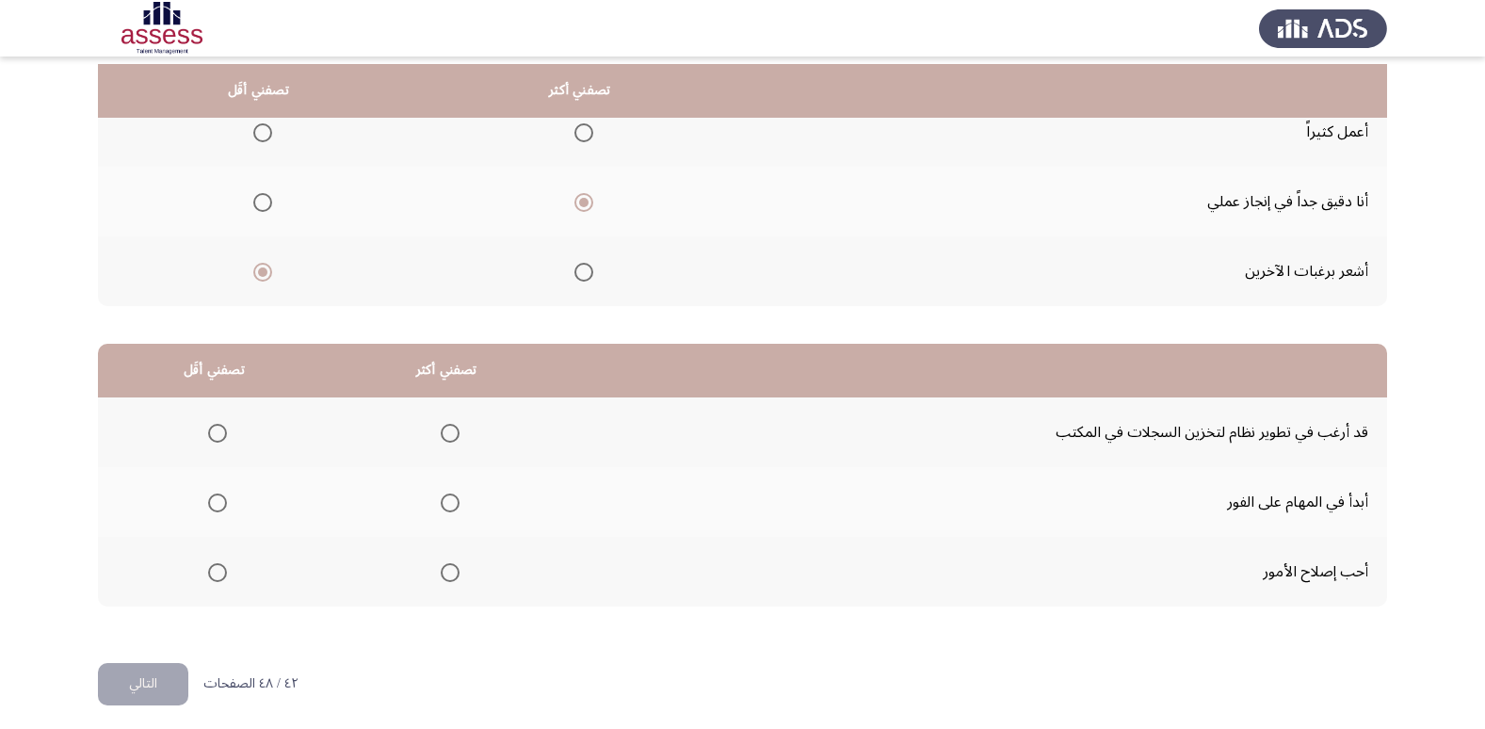
scroll to position [222, 0]
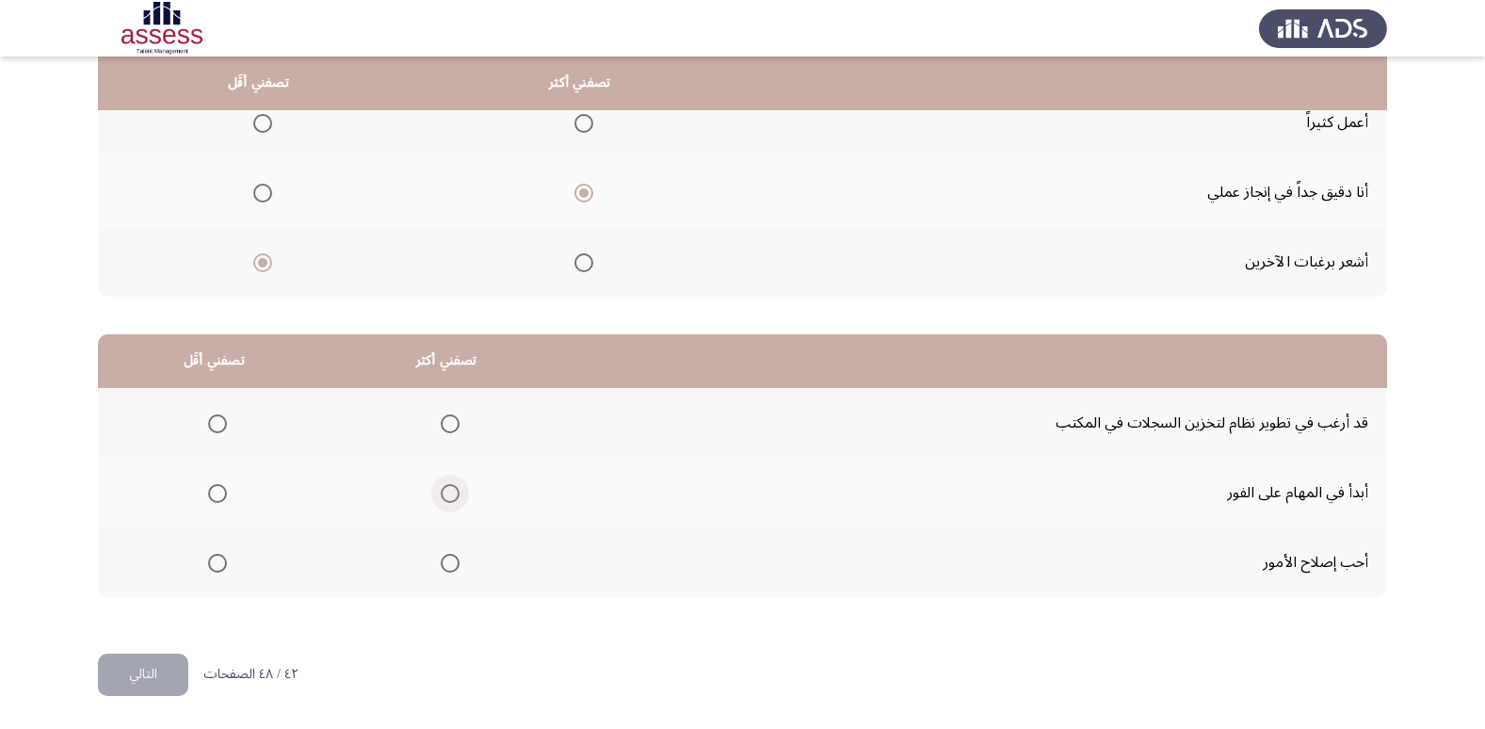
click at [448, 491] on span "Select an option" at bounding box center [450, 493] width 19 height 19
click at [448, 491] on input "Select an option" at bounding box center [450, 493] width 19 height 19
click at [217, 427] on span "Select an option" at bounding box center [217, 423] width 19 height 19
click at [217, 427] on input "Select an option" at bounding box center [217, 423] width 19 height 19
click at [155, 673] on button "التالي" at bounding box center [143, 674] width 90 height 42
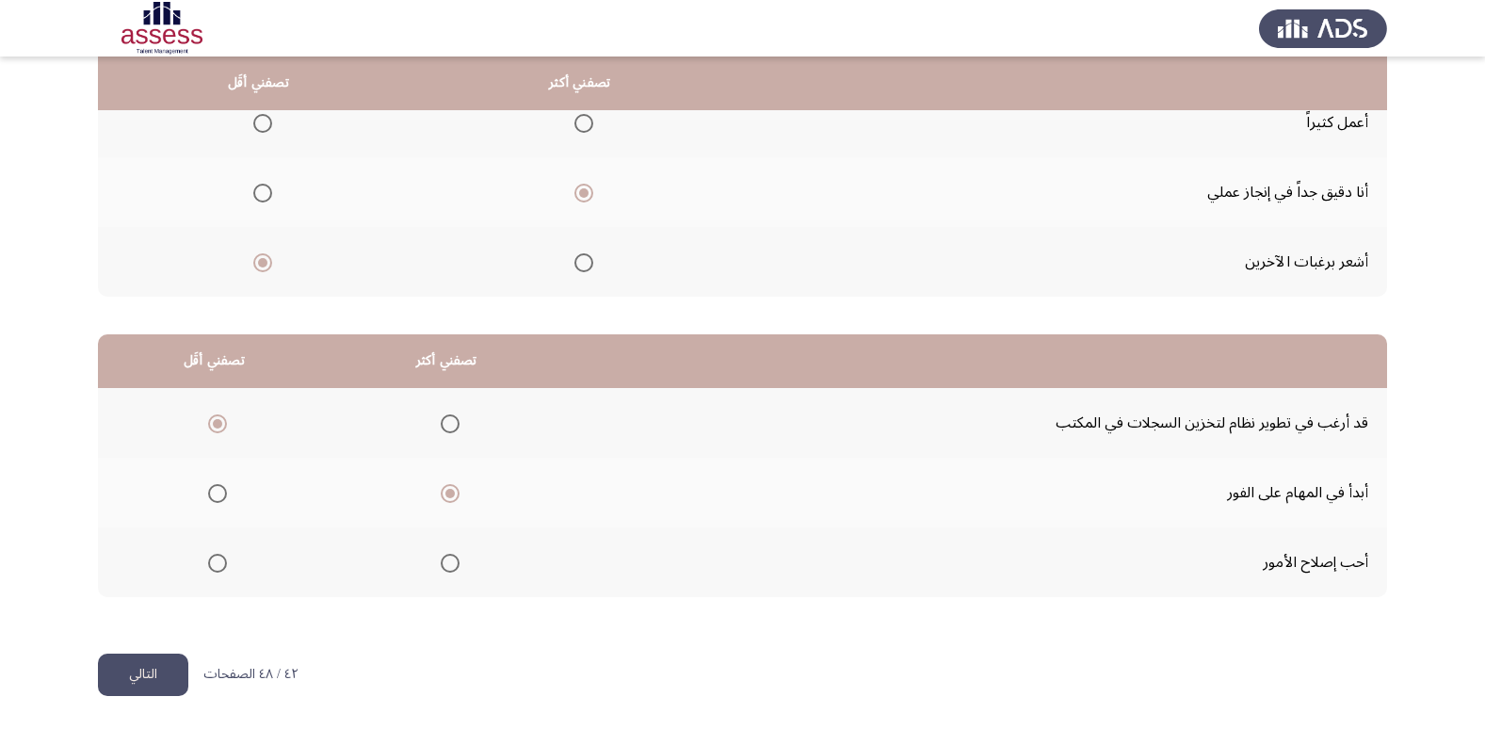
scroll to position [0, 0]
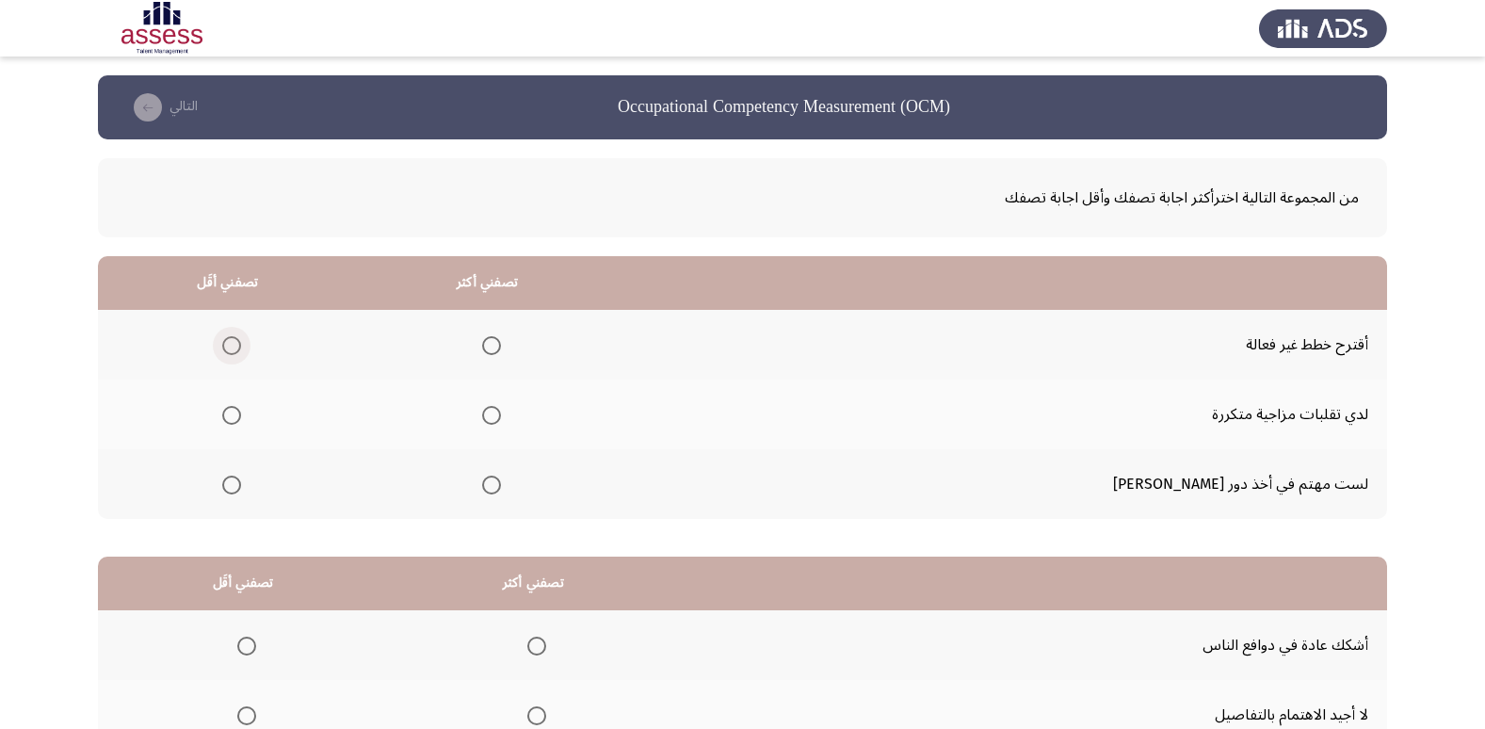
click at [241, 341] on span "Select an option" at bounding box center [231, 345] width 19 height 19
click at [241, 341] on input "Select an option" at bounding box center [231, 345] width 19 height 19
click at [501, 485] on span "Select an option" at bounding box center [491, 485] width 19 height 19
click at [501, 485] on input "Select an option" at bounding box center [491, 485] width 19 height 19
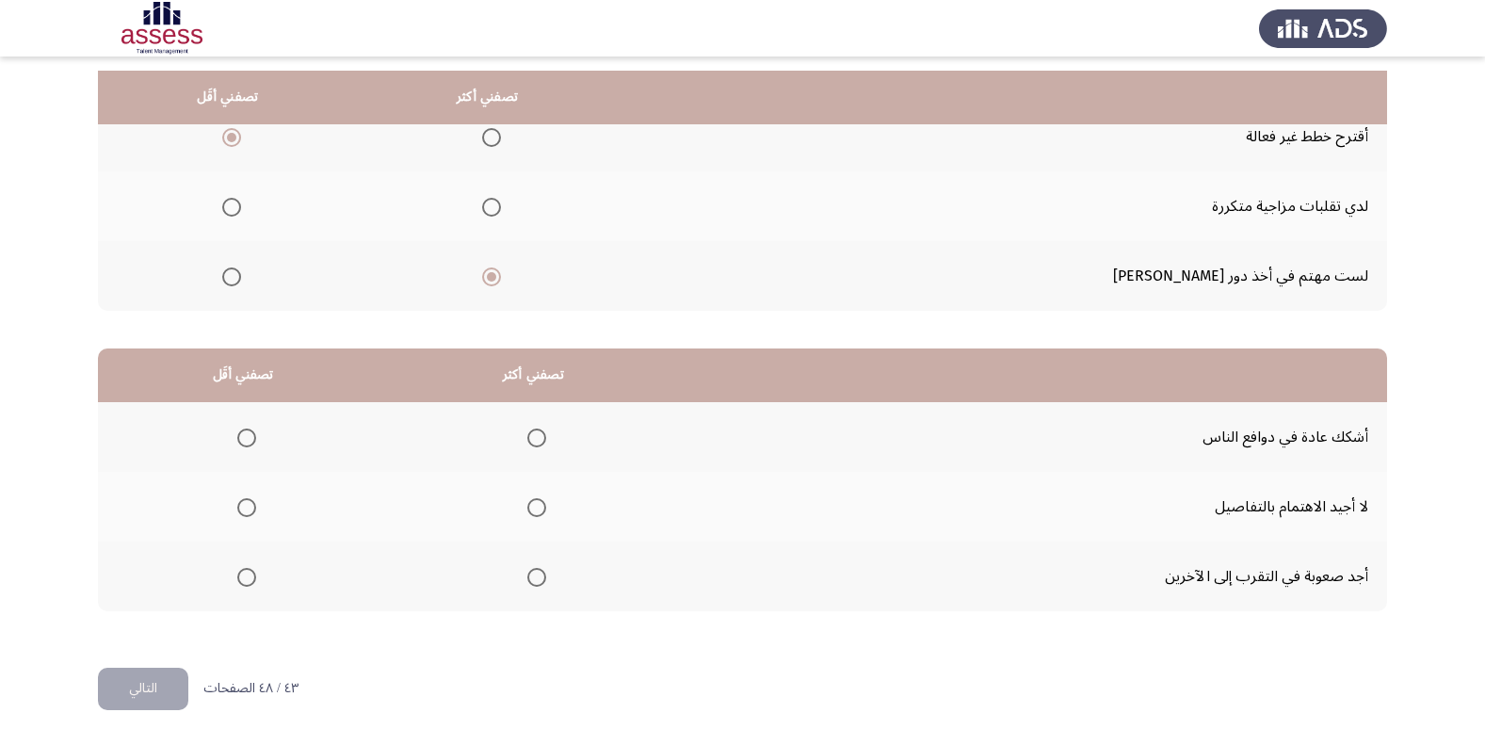
scroll to position [222, 0]
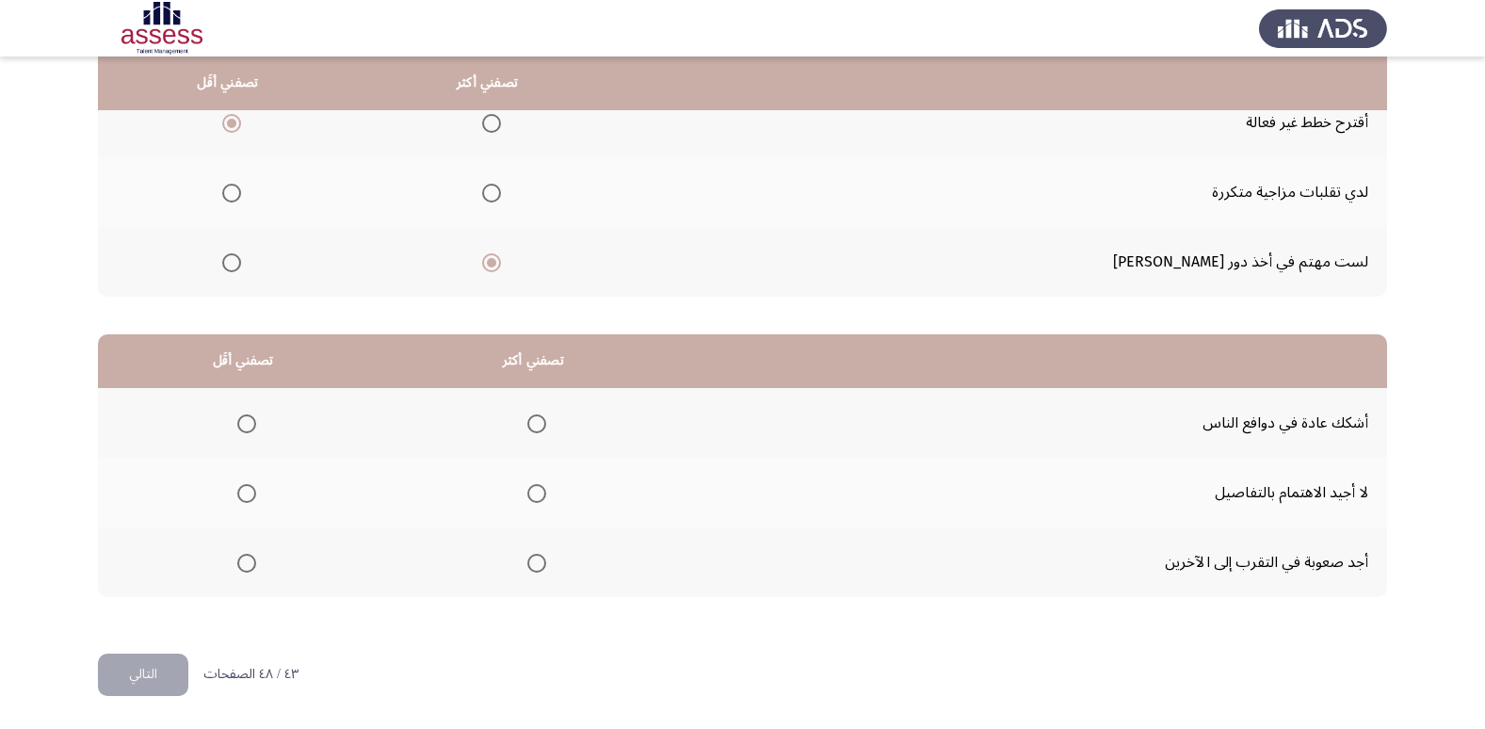
click at [533, 501] on span "Select an option" at bounding box center [536, 493] width 19 height 19
click at [533, 501] on input "Select an option" at bounding box center [536, 493] width 19 height 19
click at [529, 427] on span "Select an option" at bounding box center [536, 423] width 19 height 19
click at [529, 427] on input "Select an option" at bounding box center [536, 423] width 19 height 19
click at [249, 493] on span "Select an option" at bounding box center [246, 493] width 19 height 19
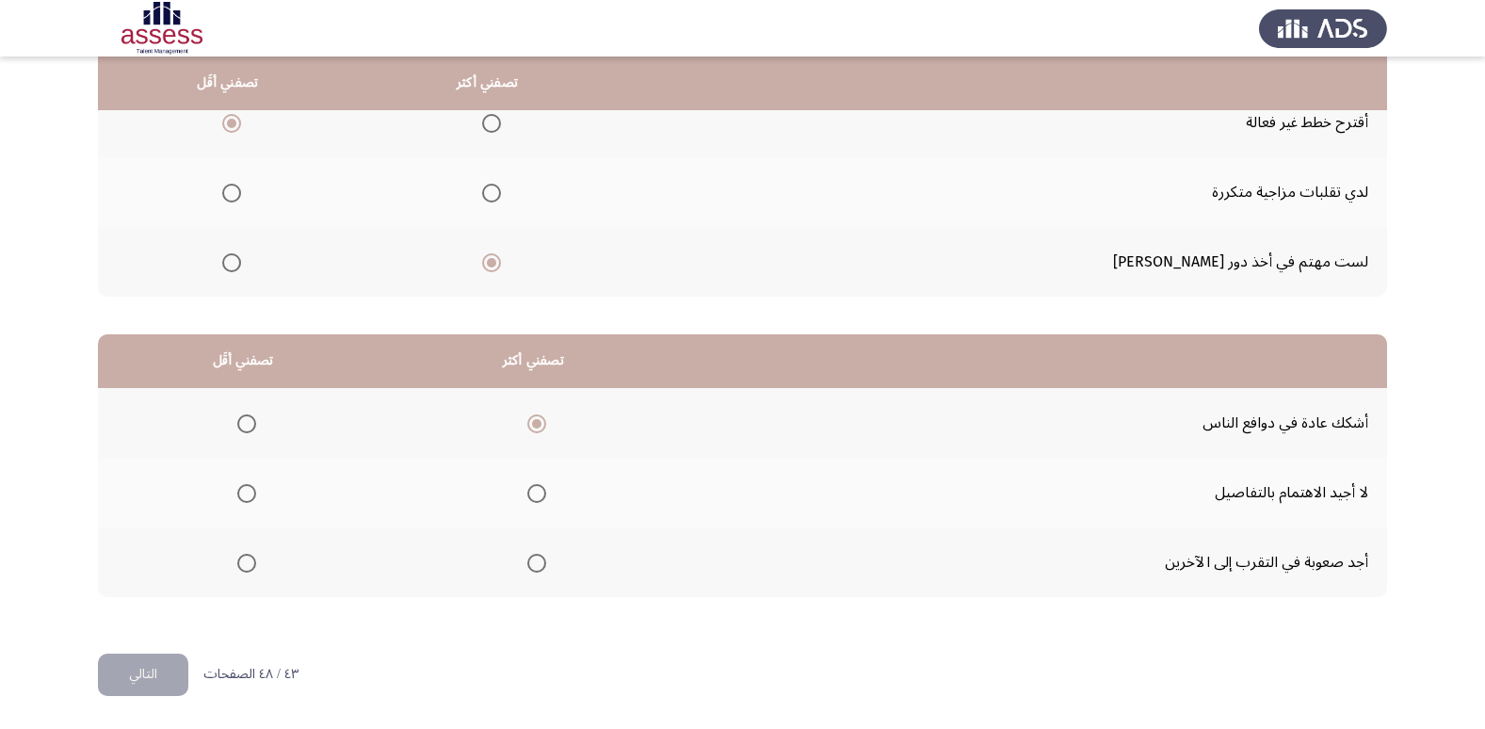
click at [249, 493] on input "Select an option" at bounding box center [246, 493] width 19 height 19
click at [121, 669] on button "التالي" at bounding box center [143, 674] width 90 height 42
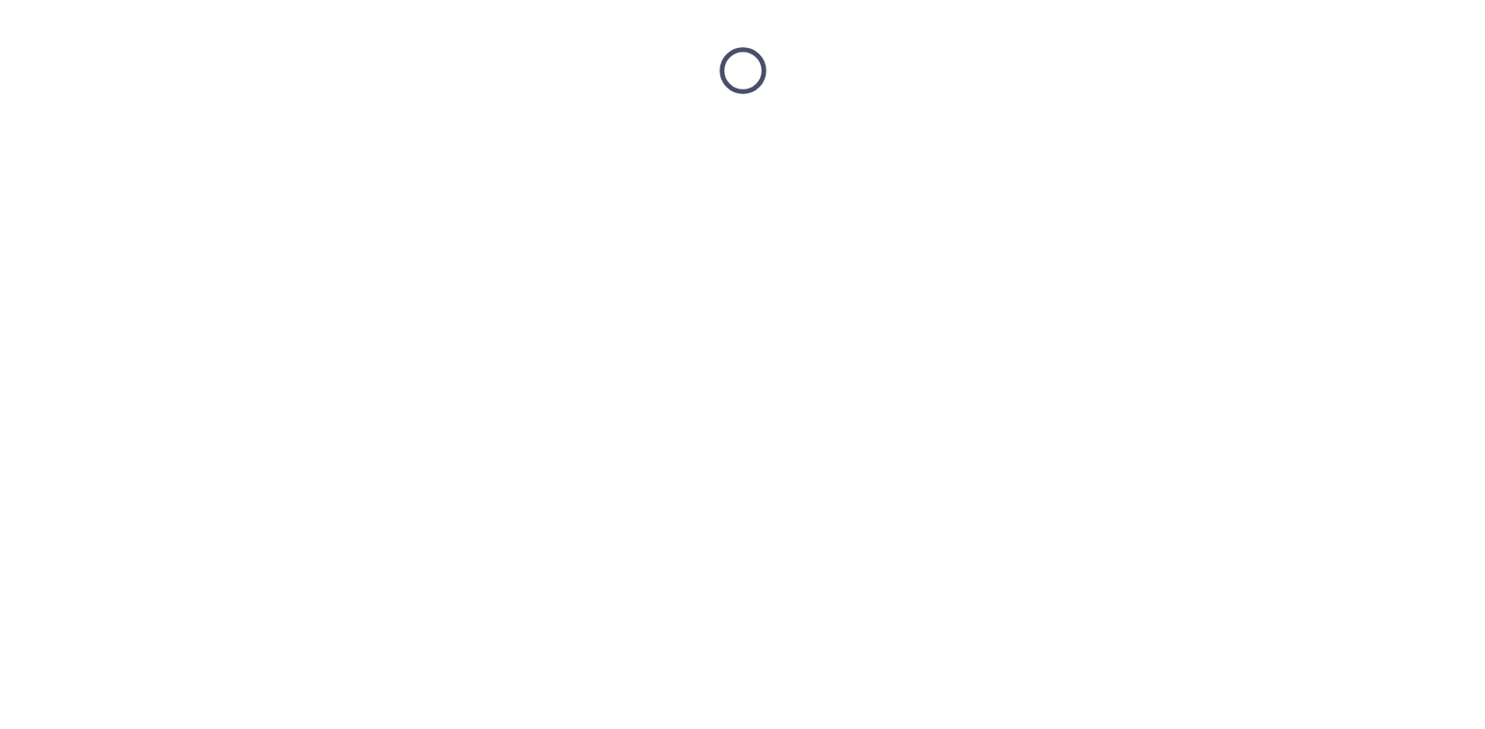
scroll to position [0, 0]
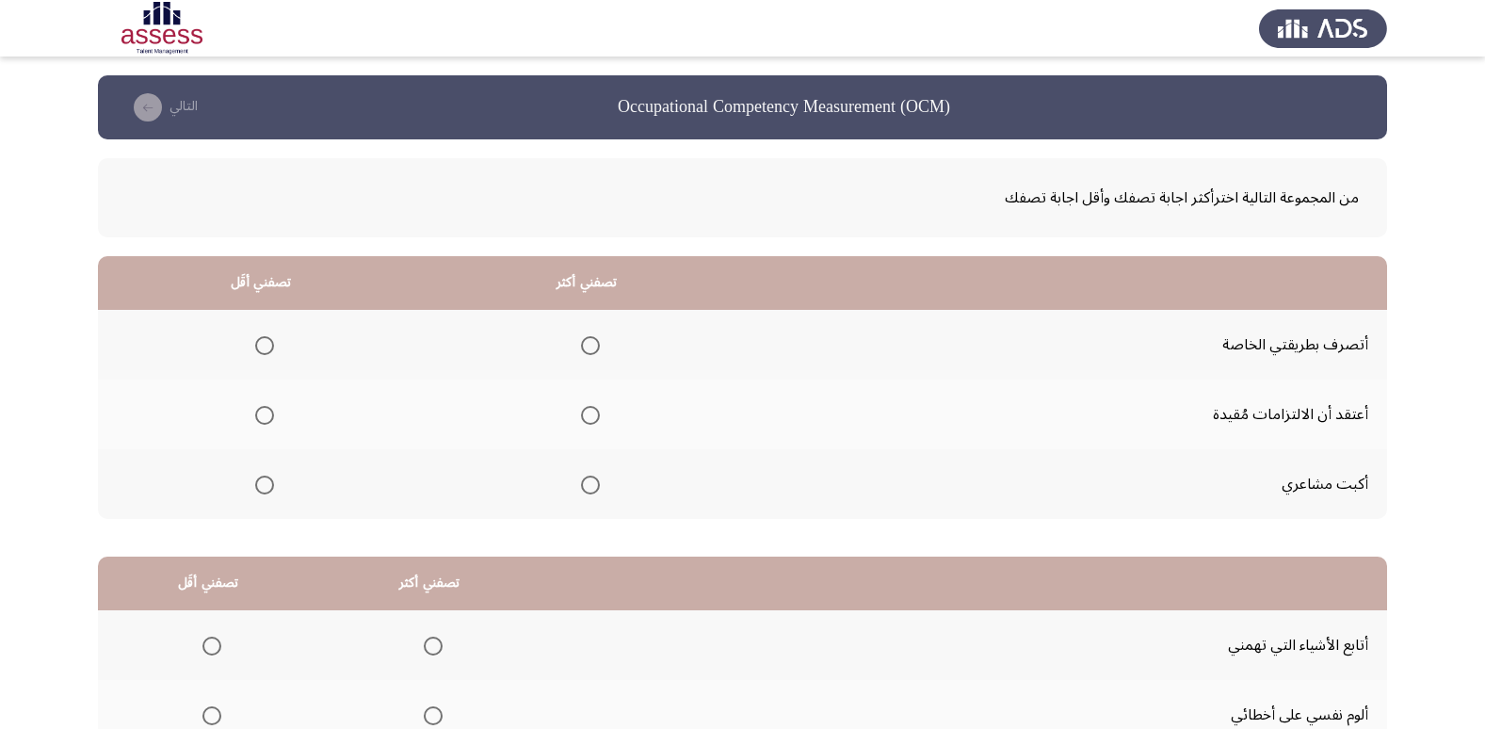
click at [264, 486] on span "Select an option" at bounding box center [264, 485] width 19 height 19
click at [264, 486] on input "Select an option" at bounding box center [264, 485] width 19 height 19
click at [591, 346] on span "Select an option" at bounding box center [590, 345] width 19 height 19
click at [591, 346] on input "Select an option" at bounding box center [590, 345] width 19 height 19
click at [261, 415] on span "Select an option" at bounding box center [264, 415] width 19 height 19
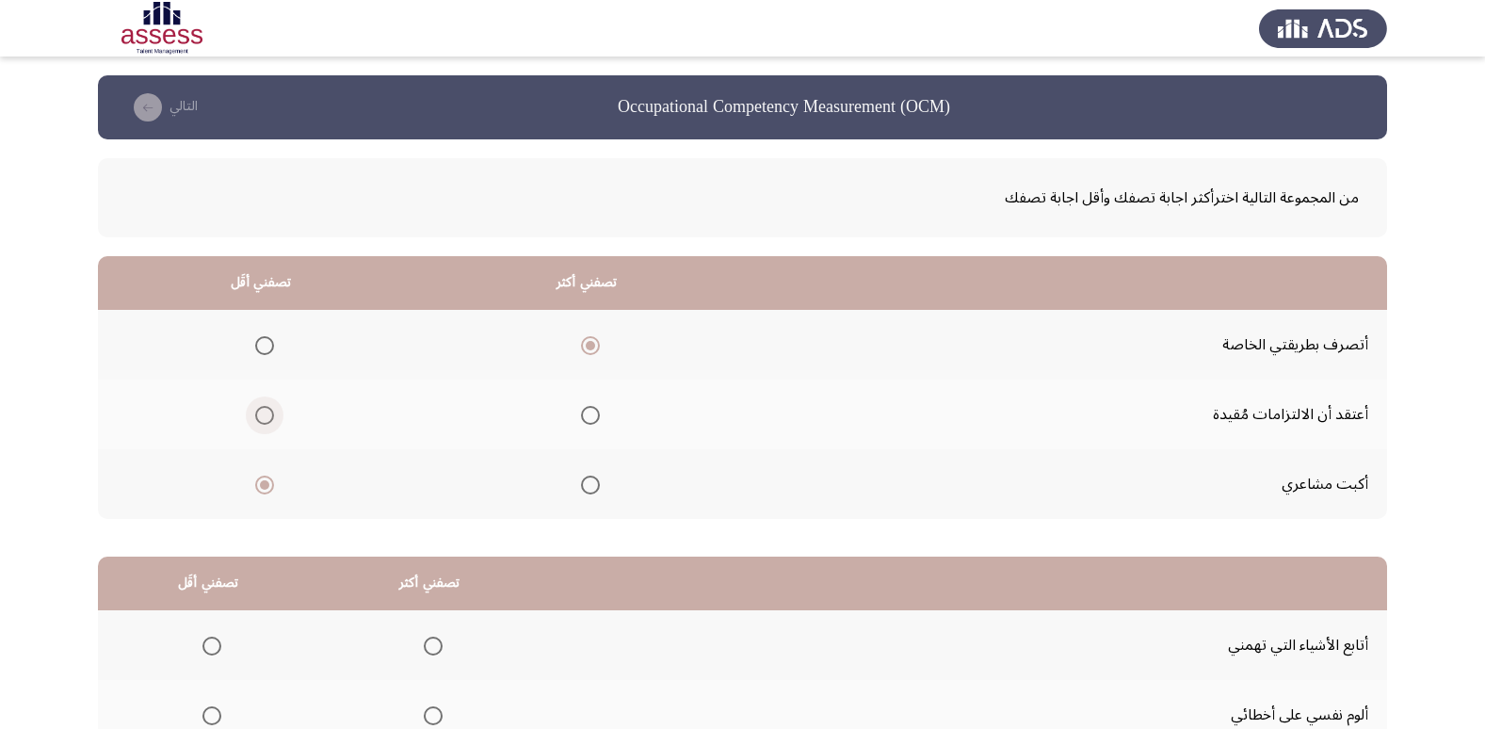
click at [261, 415] on input "Select an option" at bounding box center [264, 415] width 19 height 19
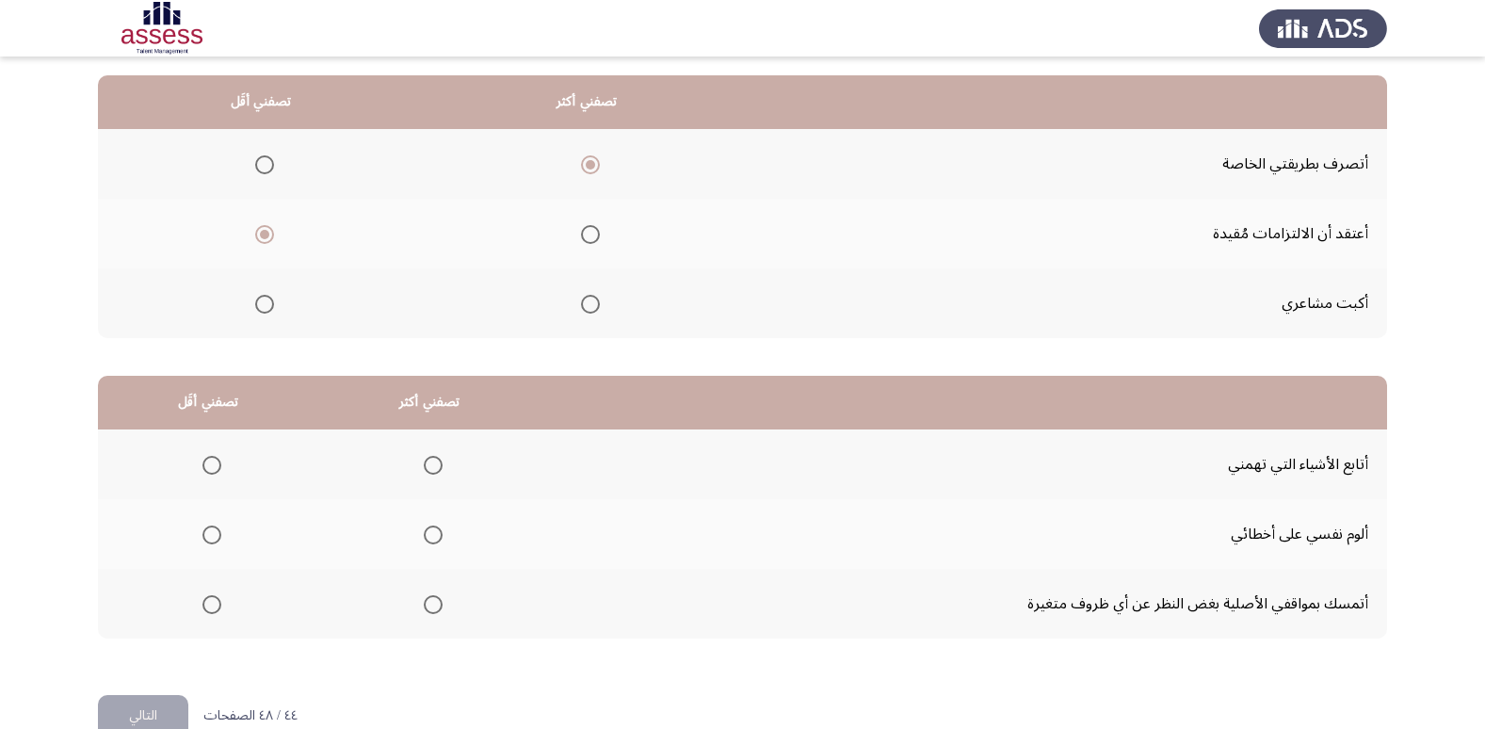
scroll to position [222, 0]
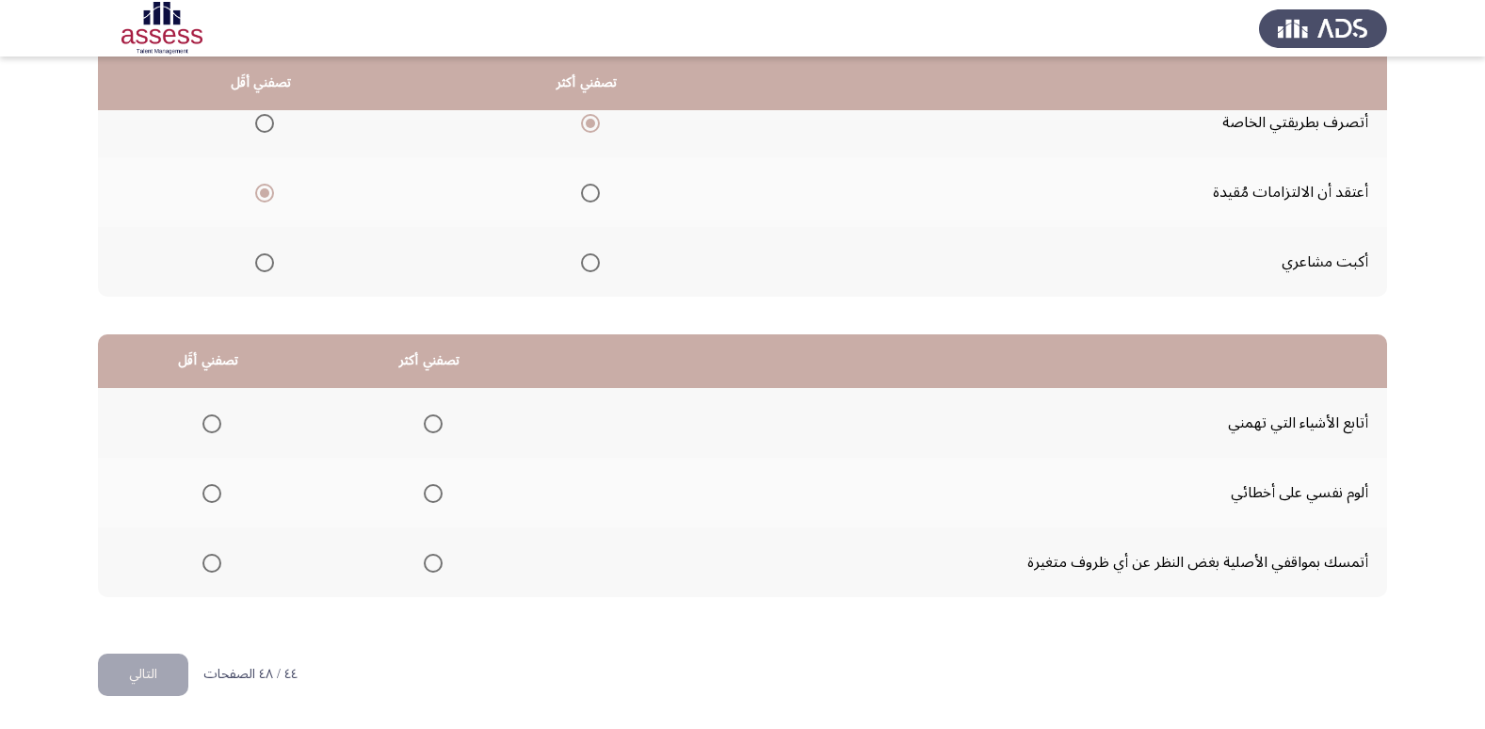
click at [206, 567] on span "Select an option" at bounding box center [211, 563] width 19 height 19
click at [206, 567] on input "Select an option" at bounding box center [211, 563] width 19 height 19
click at [437, 424] on span "Select an option" at bounding box center [433, 423] width 19 height 19
click at [437, 424] on input "Select an option" at bounding box center [433, 423] width 19 height 19
click at [130, 665] on button "التالي" at bounding box center [143, 674] width 90 height 42
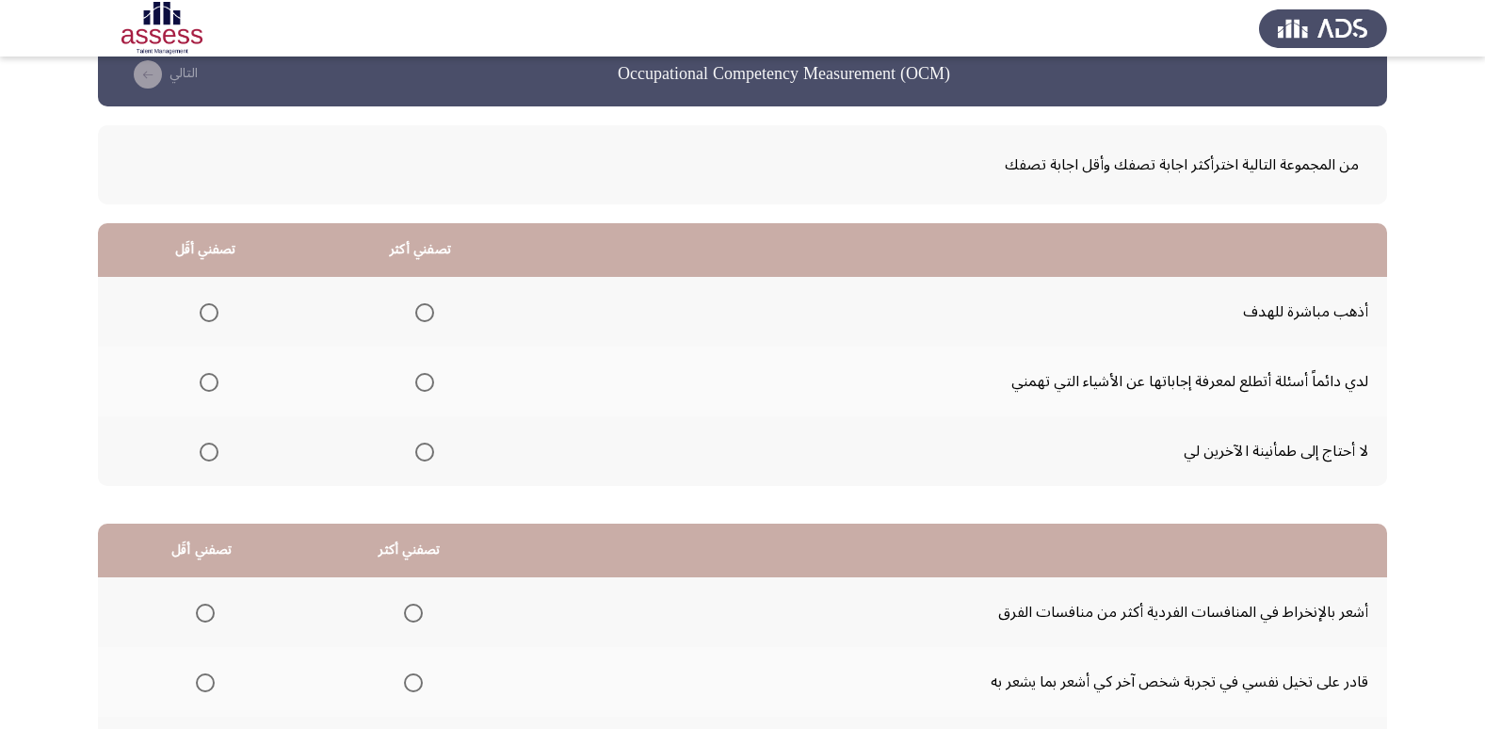
scroll to position [0, 0]
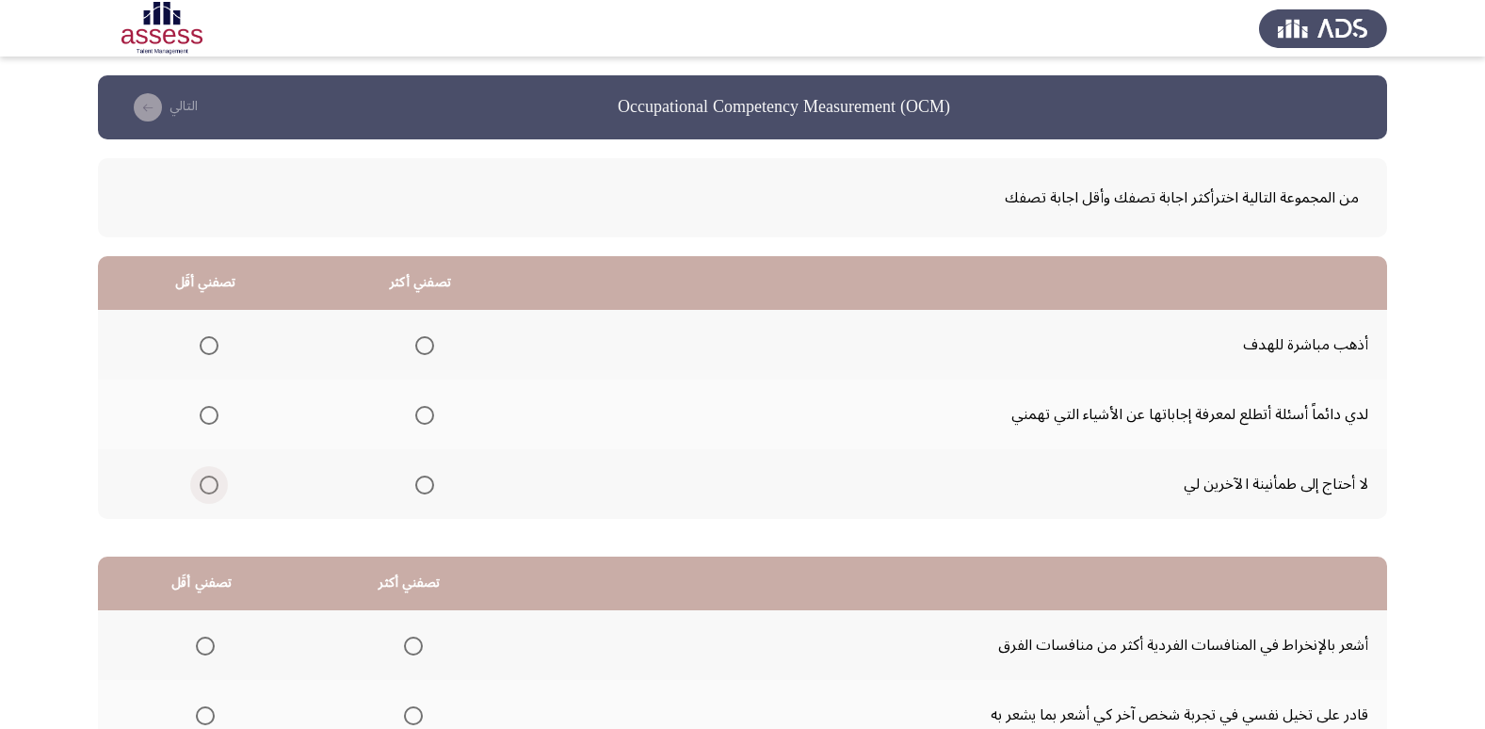
click at [202, 481] on span "Select an option" at bounding box center [209, 485] width 19 height 19
click at [202, 481] on input "Select an option" at bounding box center [209, 485] width 19 height 19
click at [424, 407] on span "Select an option" at bounding box center [424, 415] width 19 height 19
click at [424, 407] on input "Select an option" at bounding box center [424, 415] width 19 height 19
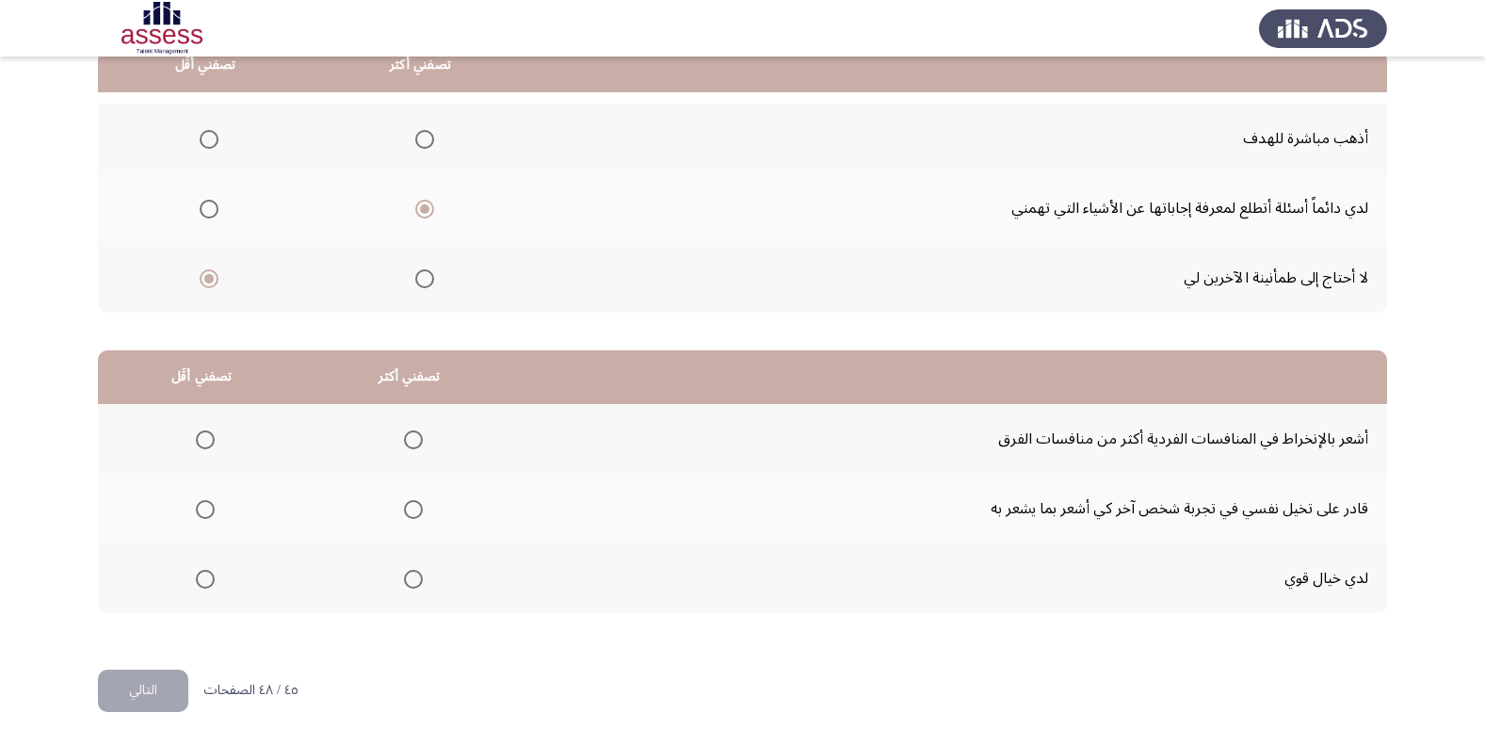
scroll to position [222, 0]
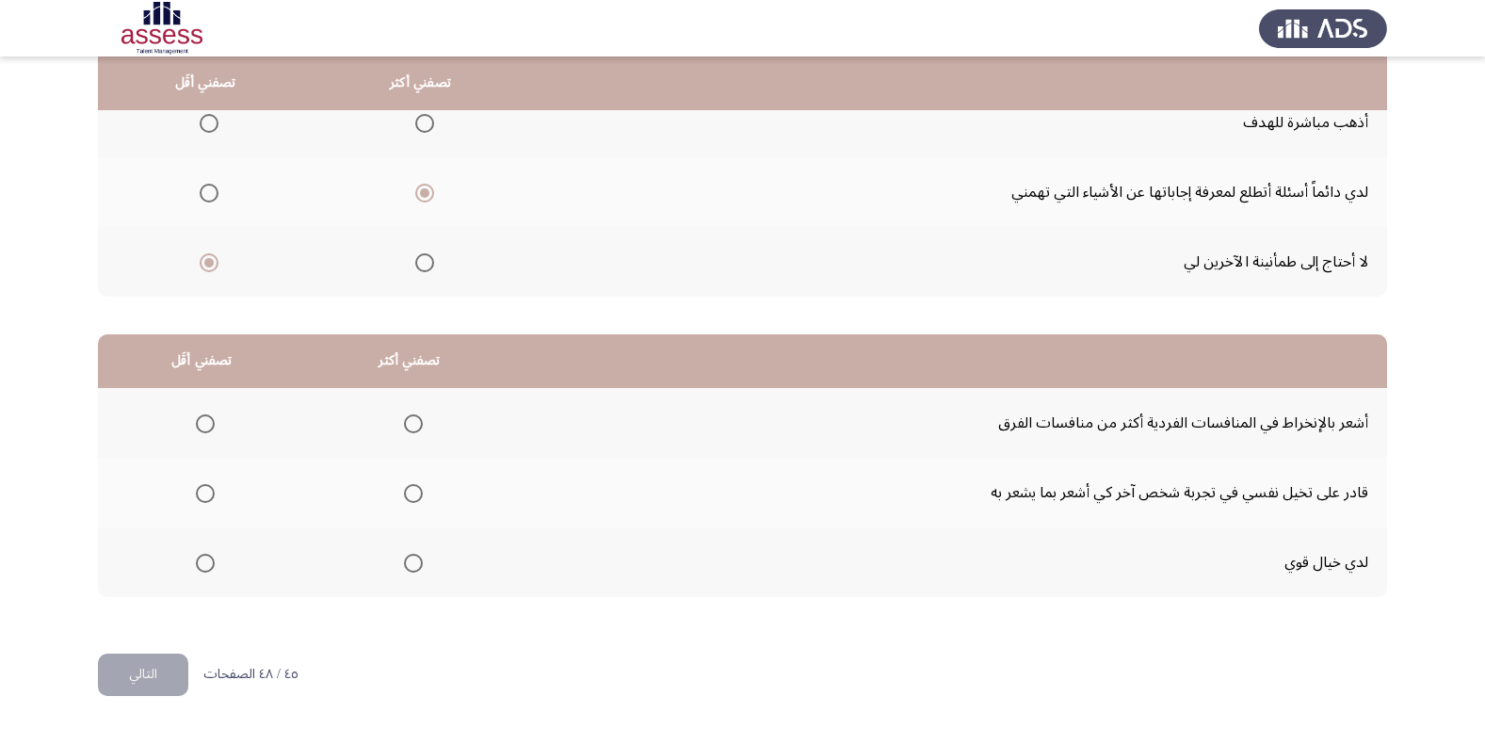
click at [200, 423] on span "Select an option" at bounding box center [205, 423] width 19 height 19
click at [200, 423] on input "Select an option" at bounding box center [205, 423] width 19 height 19
click at [411, 566] on span "Select an option" at bounding box center [413, 563] width 19 height 19
click at [411, 566] on input "Select an option" at bounding box center [413, 563] width 19 height 19
click at [169, 660] on button "التالي" at bounding box center [143, 674] width 90 height 42
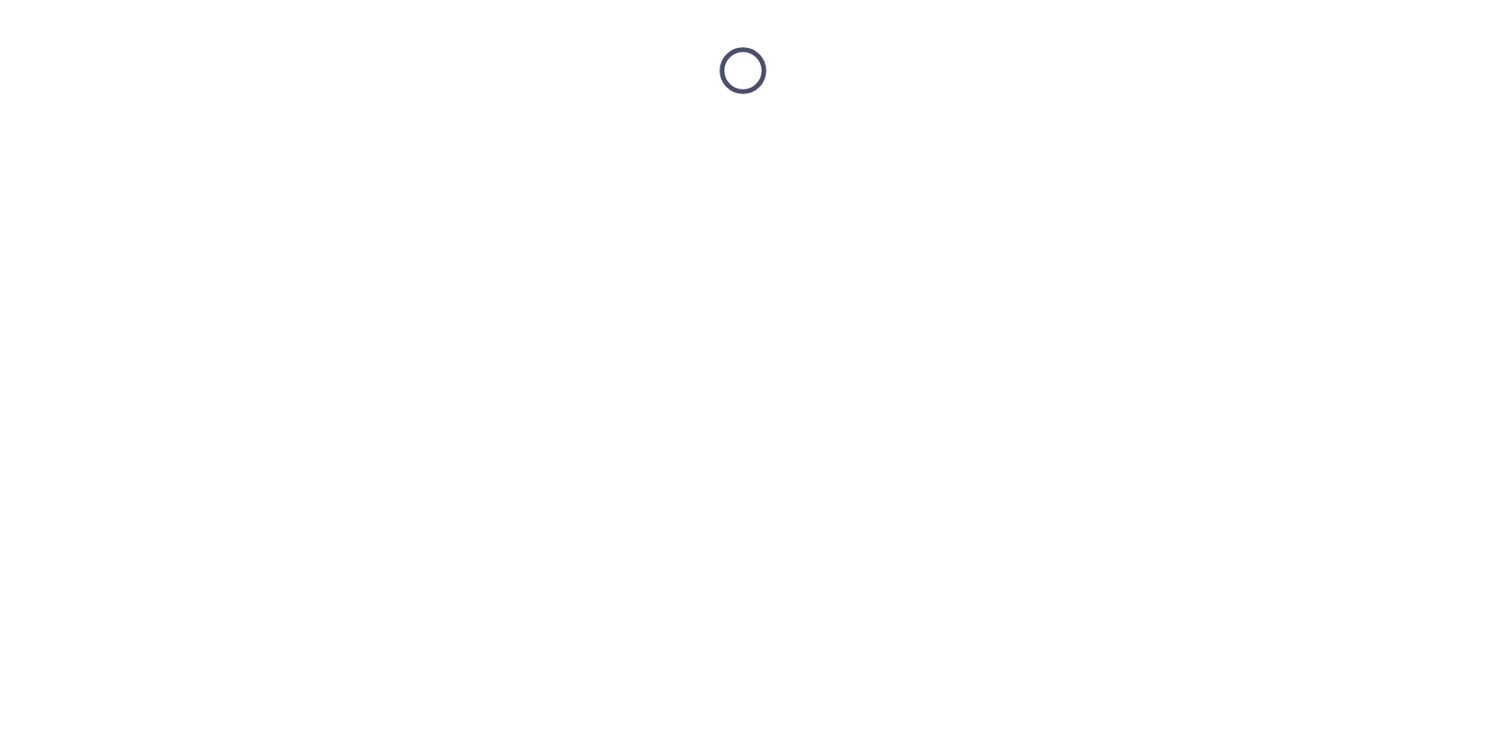
scroll to position [0, 0]
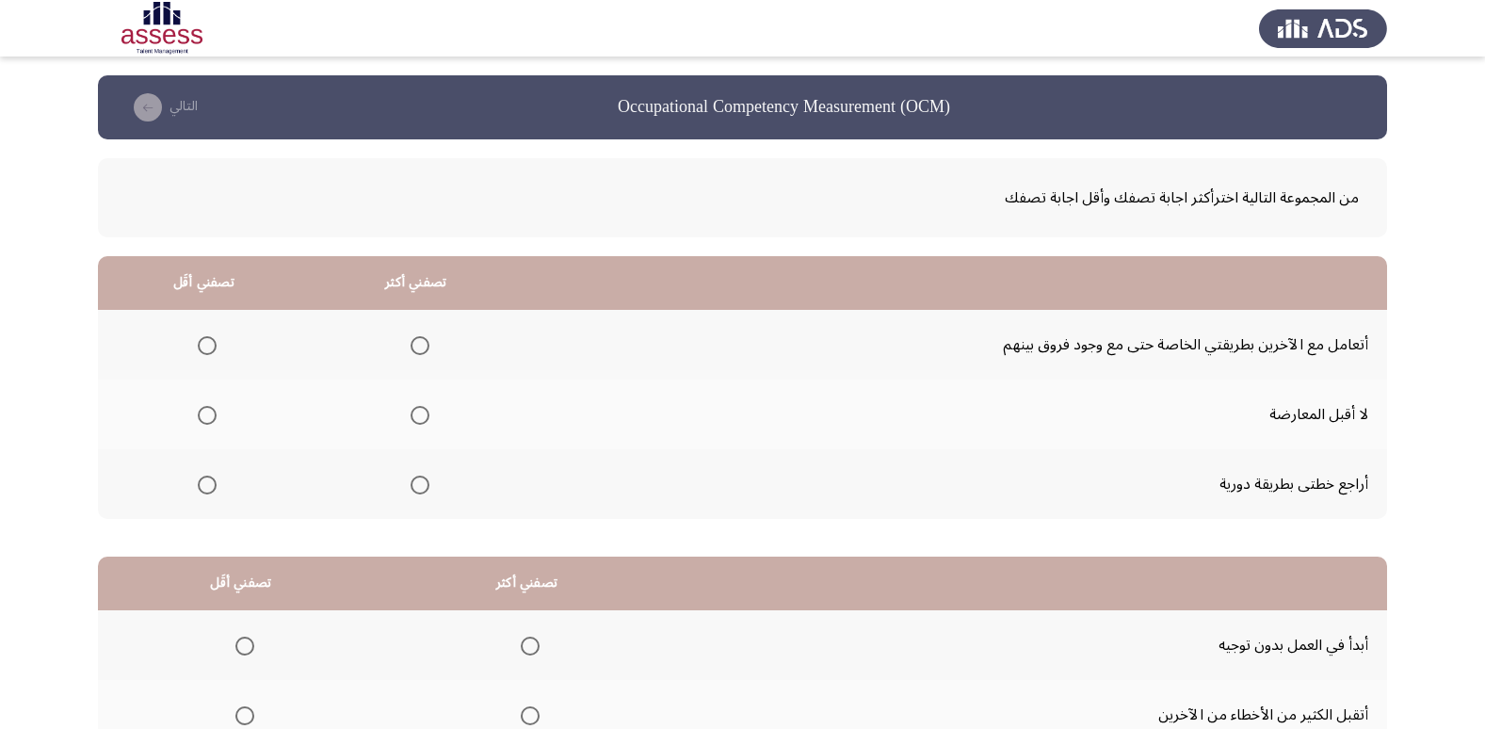
click at [426, 493] on span "Select an option" at bounding box center [420, 485] width 19 height 19
click at [426, 493] on input "Select an option" at bounding box center [420, 485] width 19 height 19
click at [199, 413] on span "Select an option" at bounding box center [207, 415] width 19 height 19
click at [199, 413] on input "Select an option" at bounding box center [207, 415] width 19 height 19
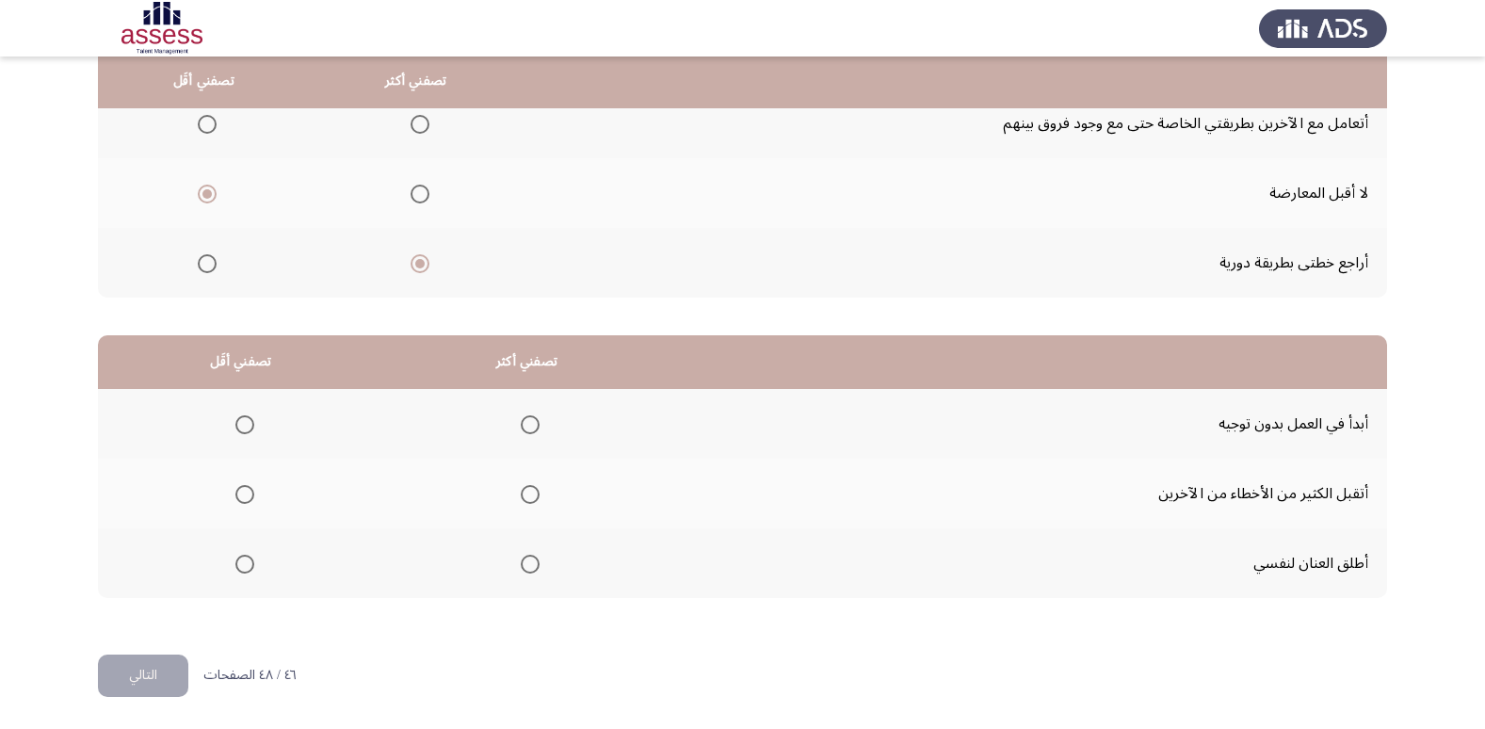
scroll to position [222, 0]
click at [248, 418] on span "Select an option" at bounding box center [244, 423] width 19 height 19
click at [248, 418] on input "Select an option" at bounding box center [244, 423] width 19 height 19
click at [526, 564] on span "Select an option" at bounding box center [530, 563] width 19 height 19
click at [526, 564] on input "Select an option" at bounding box center [530, 563] width 19 height 19
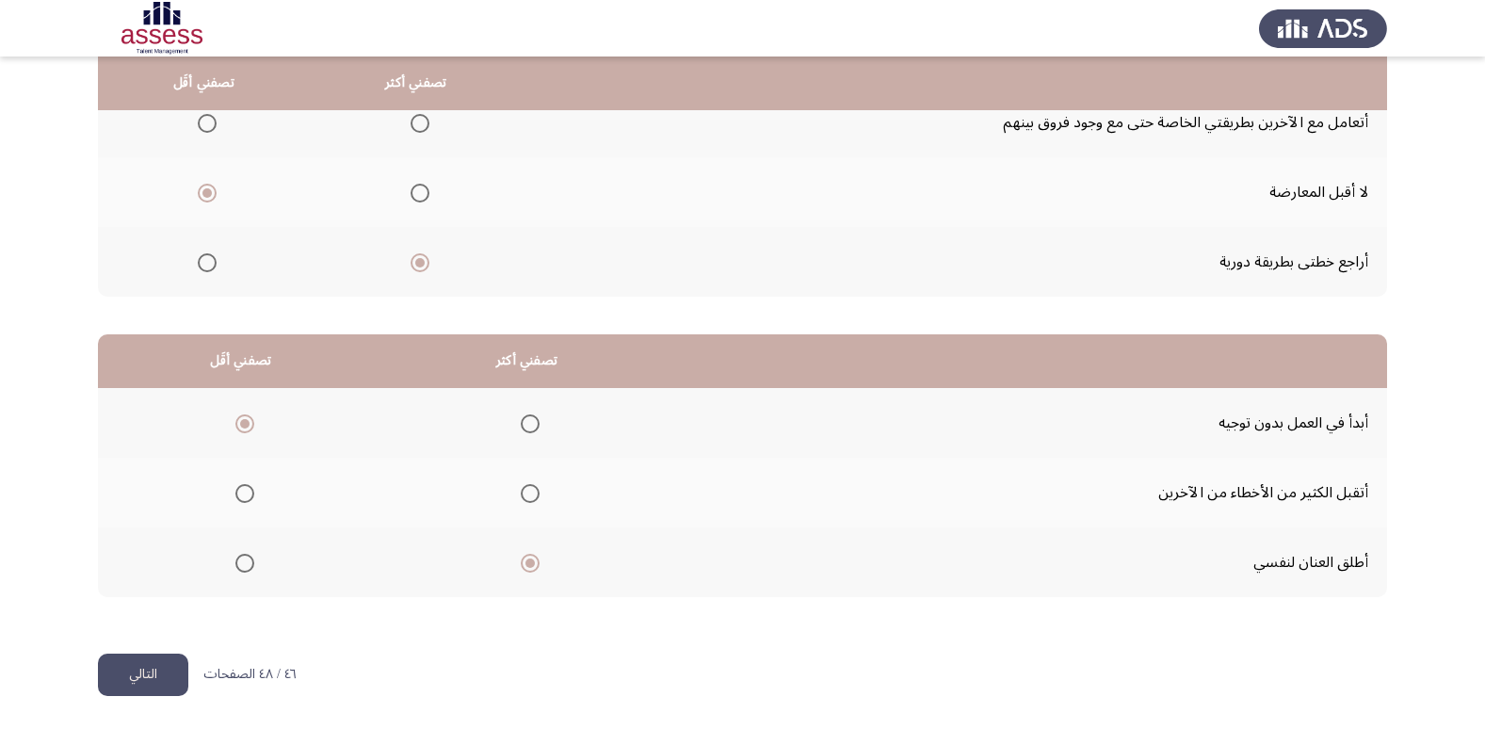
click at [160, 678] on button "التالي" at bounding box center [143, 674] width 90 height 42
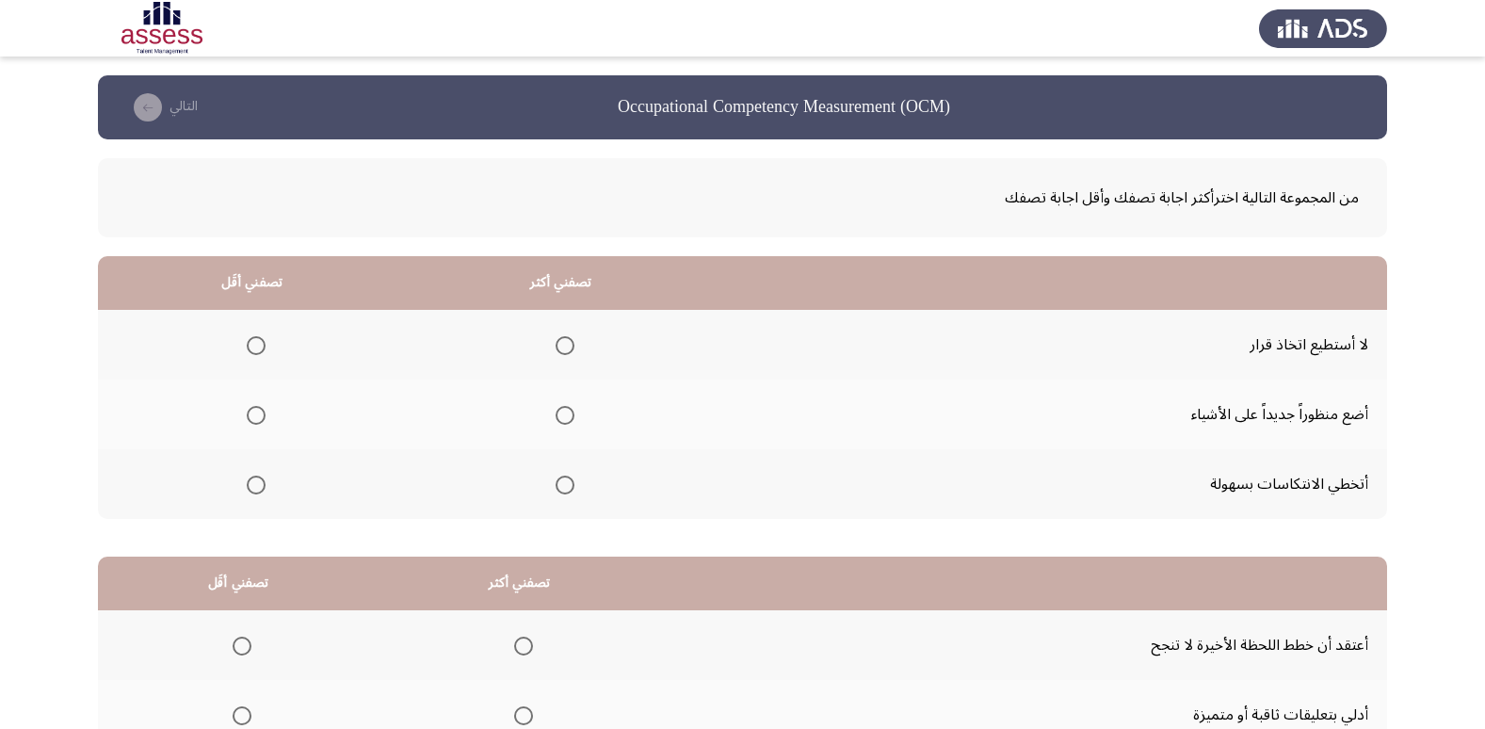
click at [256, 345] on span "Select an option" at bounding box center [256, 345] width 19 height 19
click at [256, 345] on input "Select an option" at bounding box center [256, 345] width 19 height 19
click at [557, 481] on span "Select an option" at bounding box center [565, 485] width 19 height 19
click at [557, 481] on input "Select an option" at bounding box center [565, 485] width 19 height 19
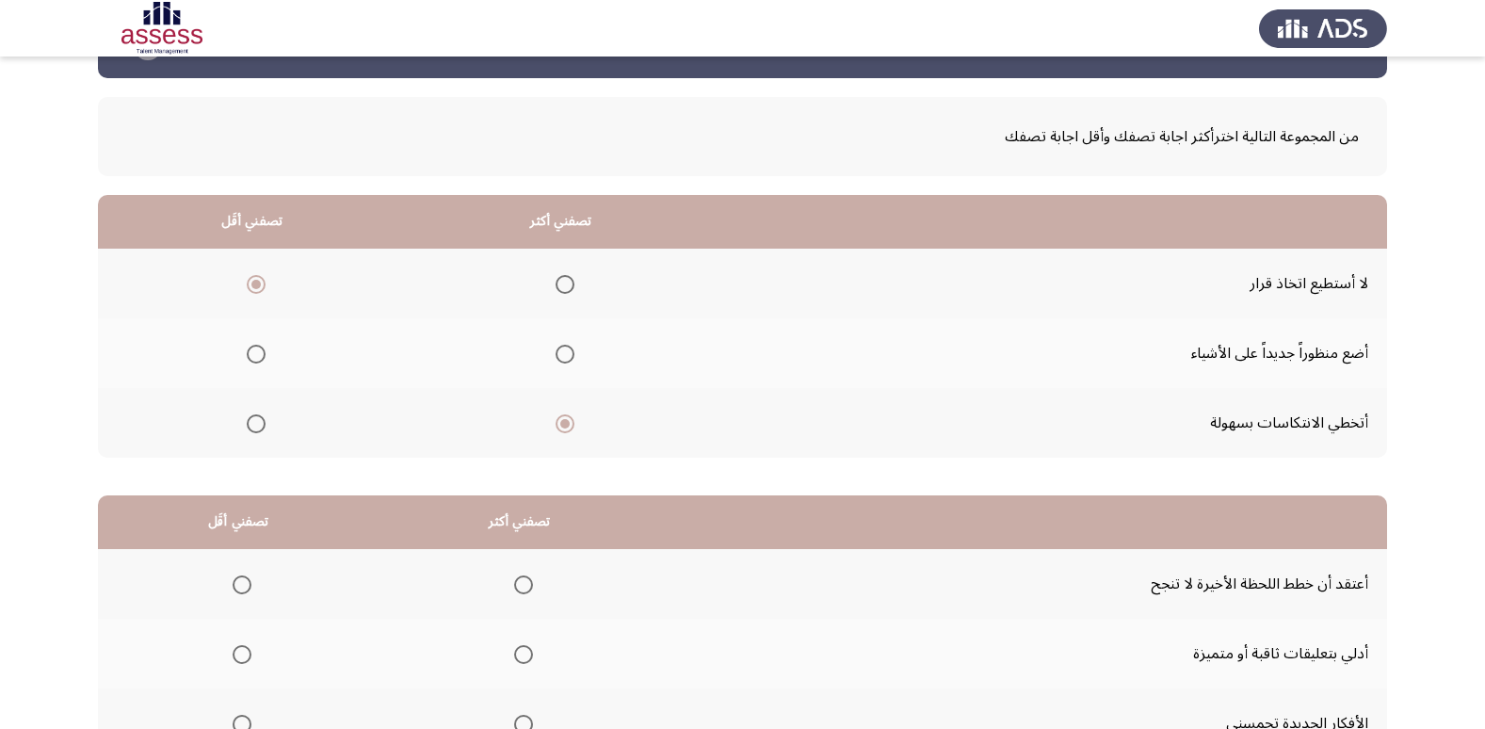
scroll to position [94, 0]
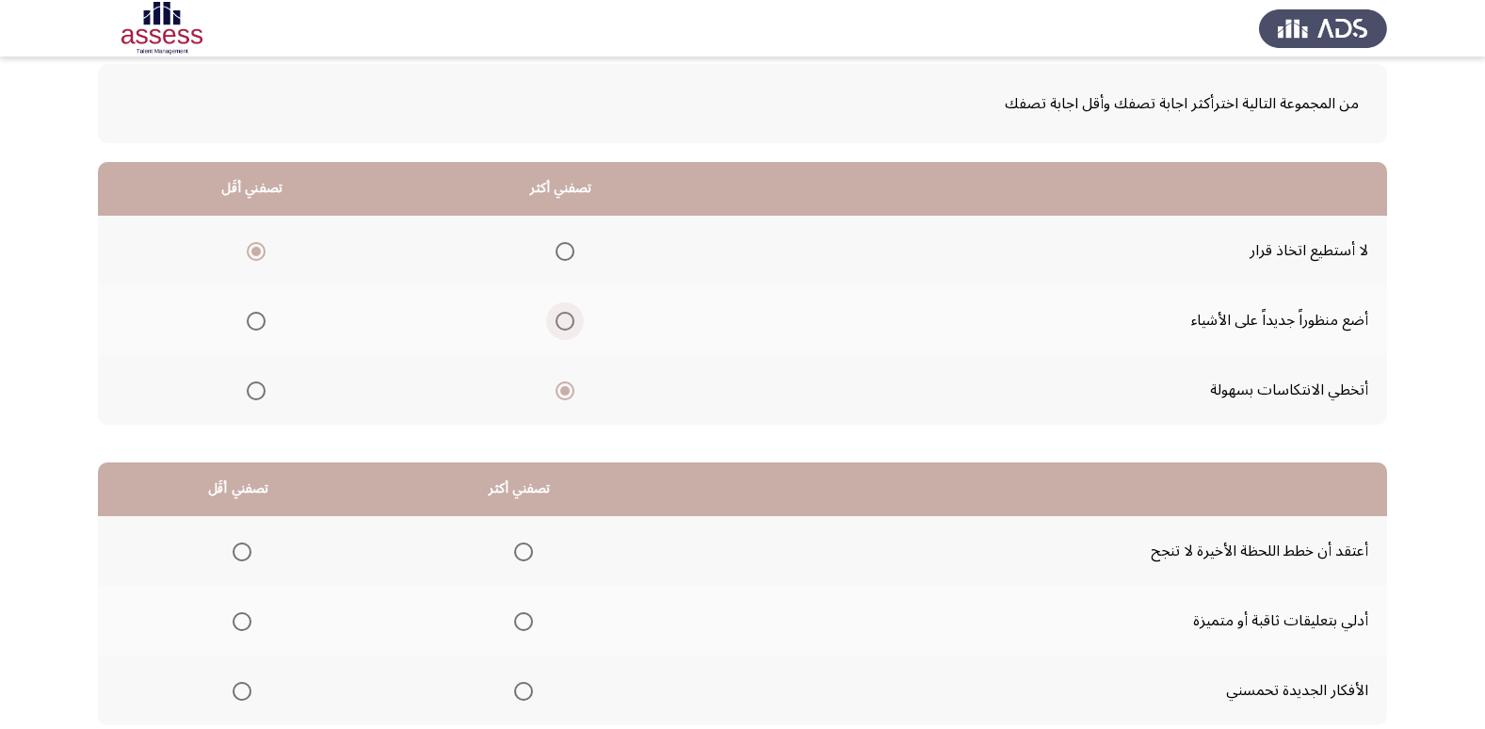
click at [556, 321] on span "Select an option" at bounding box center [565, 321] width 19 height 19
click at [556, 321] on input "Select an option" at bounding box center [565, 321] width 19 height 19
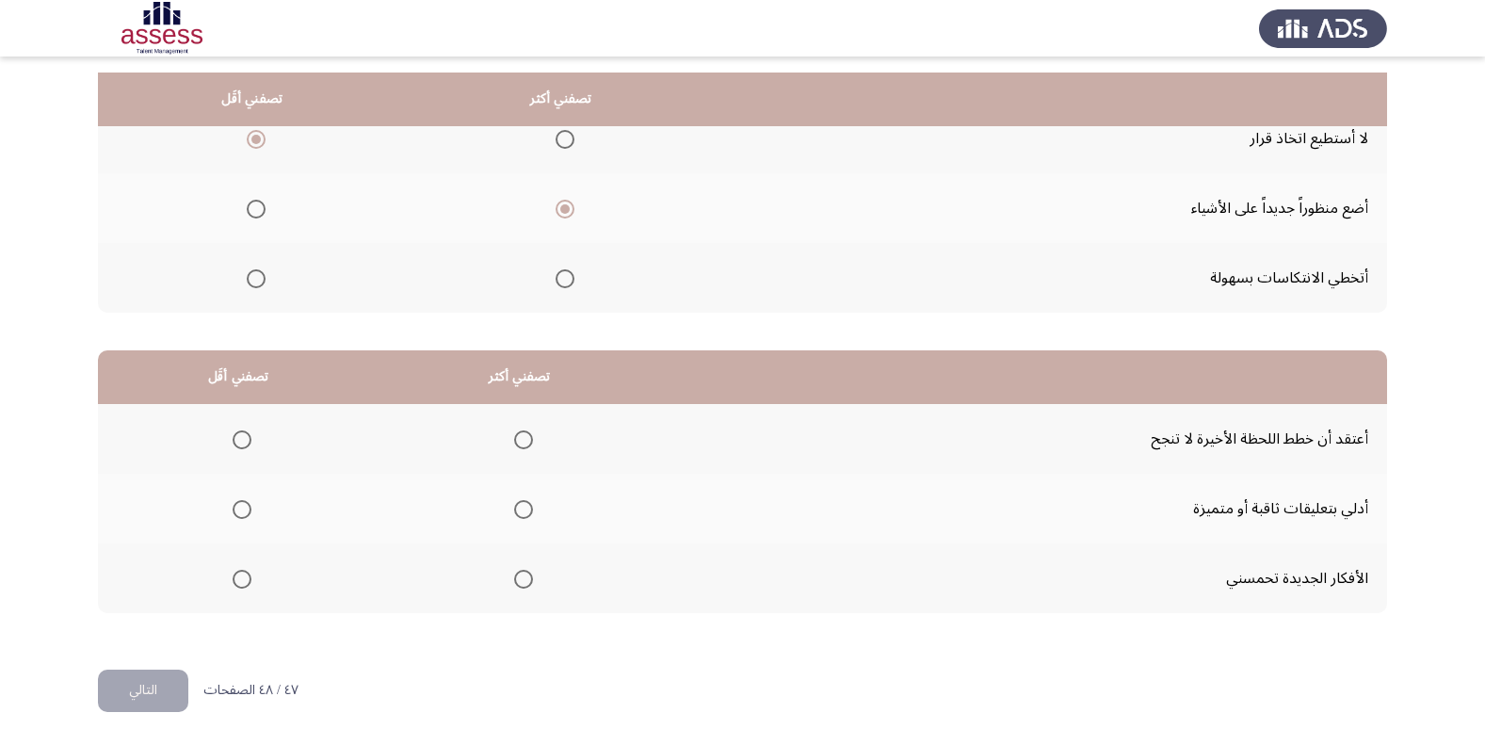
scroll to position [222, 0]
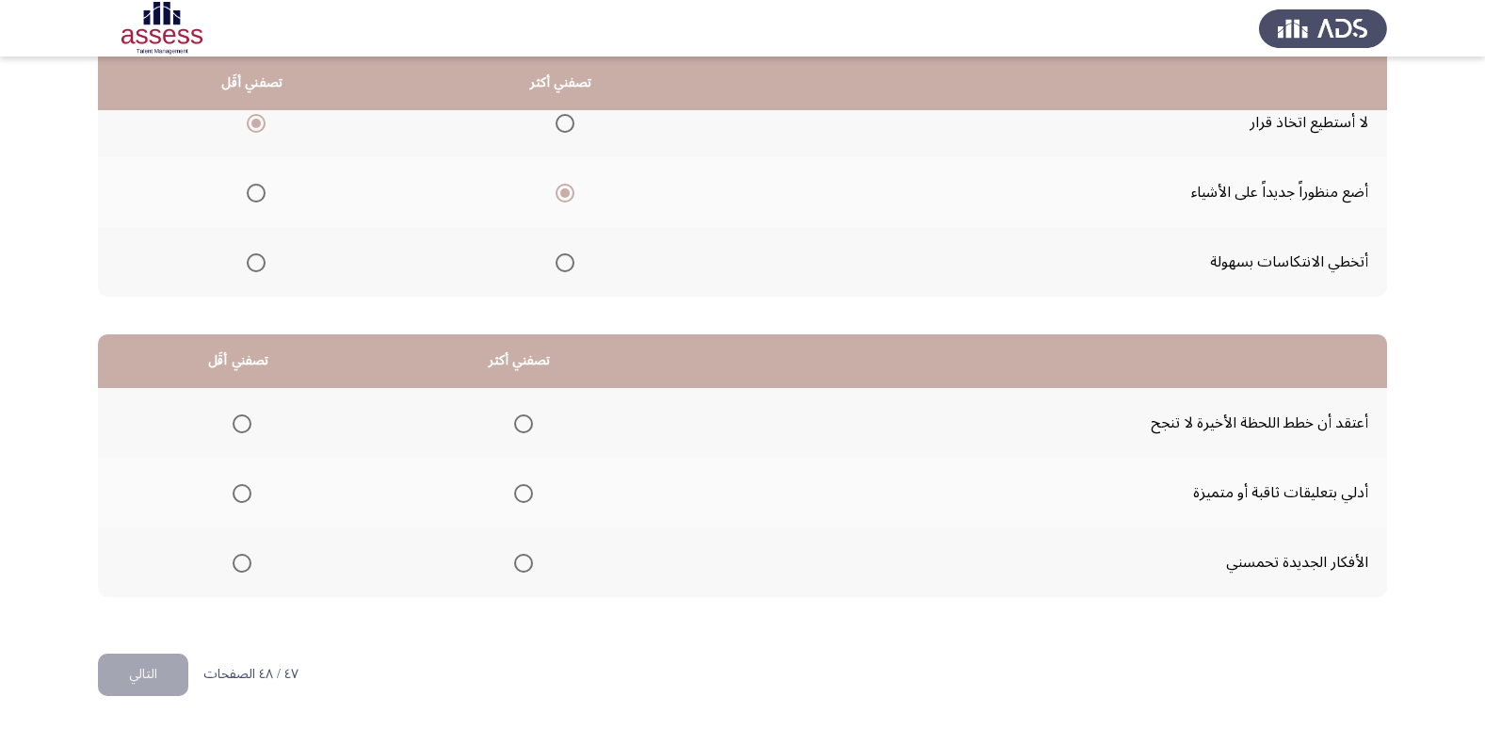
click at [233, 426] on span "Select an option" at bounding box center [242, 423] width 19 height 19
click at [233, 426] on input "Select an option" at bounding box center [242, 423] width 19 height 19
click at [518, 559] on span "Select an option" at bounding box center [523, 563] width 19 height 19
click at [518, 559] on input "Select an option" at bounding box center [523, 563] width 19 height 19
click at [525, 488] on span "Select an option" at bounding box center [523, 493] width 19 height 19
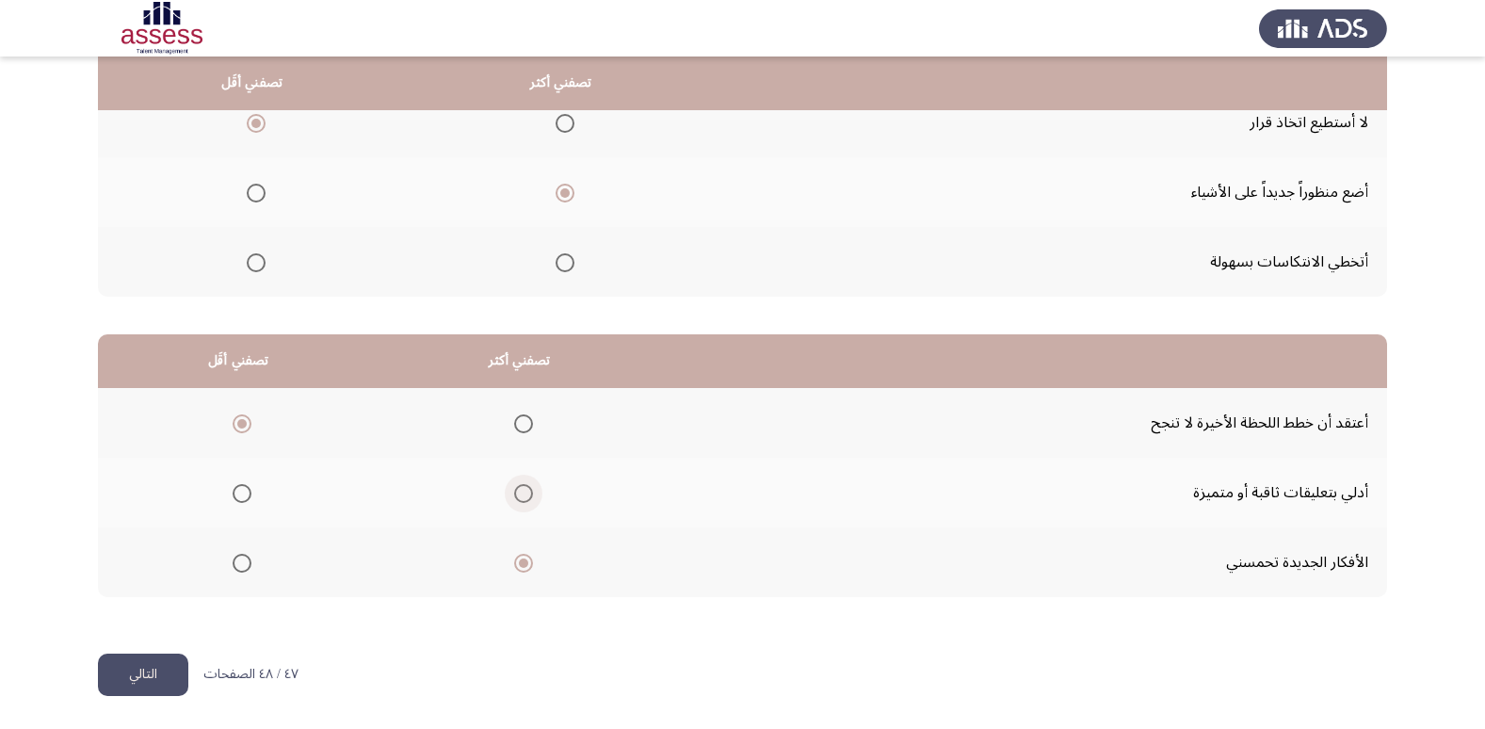
click at [525, 488] on input "Select an option" at bounding box center [523, 493] width 19 height 19
click at [134, 672] on button "التالي" at bounding box center [143, 674] width 90 height 42
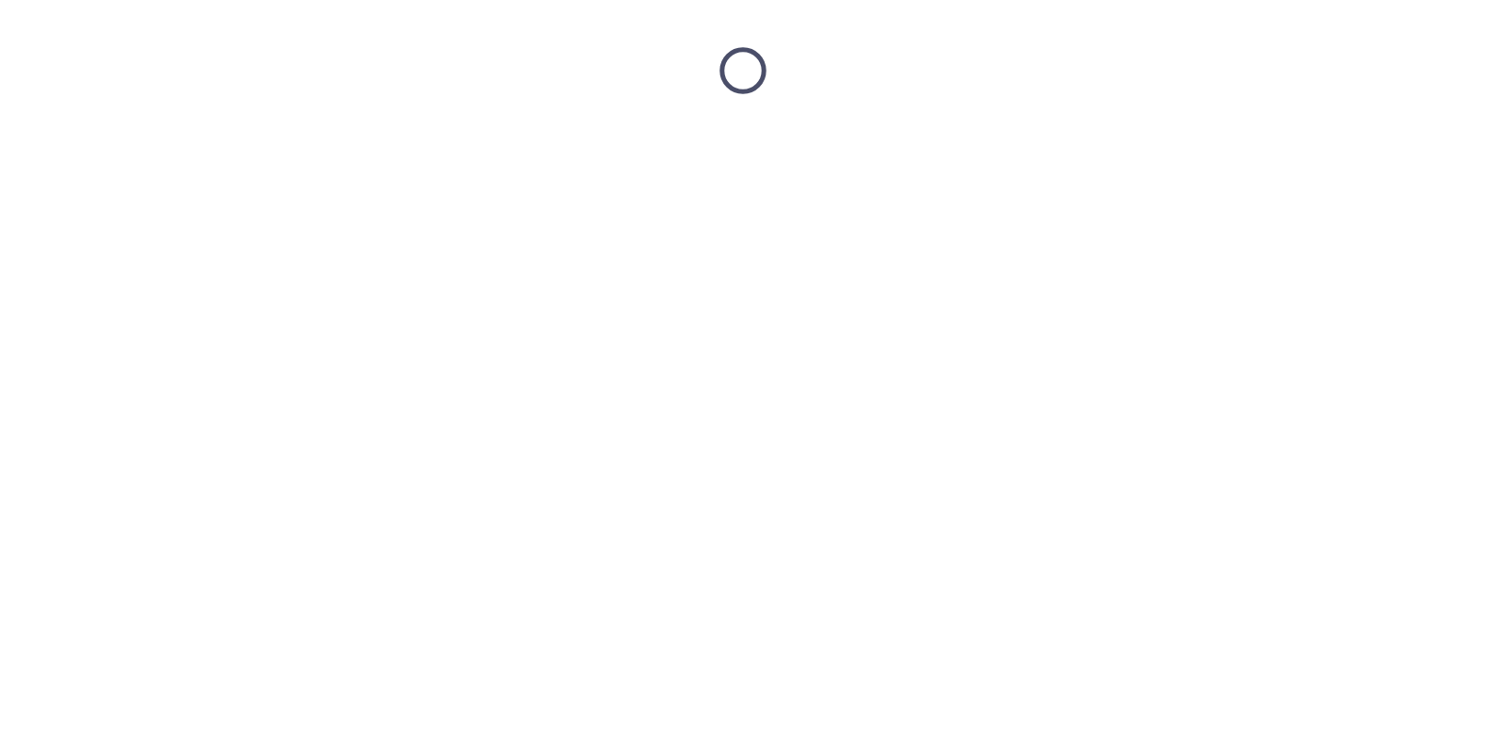
scroll to position [0, 0]
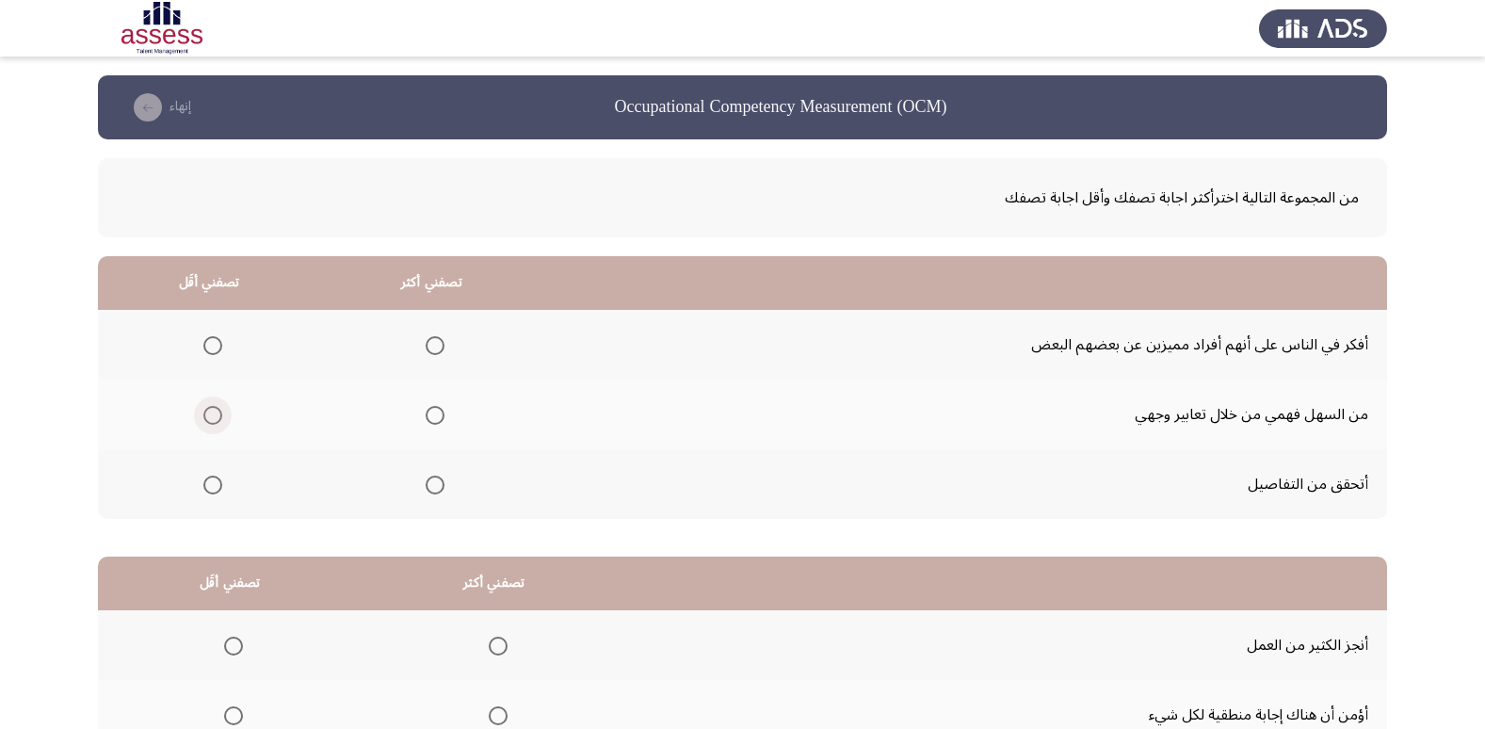
click at [216, 412] on span "Select an option" at bounding box center [212, 415] width 19 height 19
click at [216, 412] on input "Select an option" at bounding box center [212, 415] width 19 height 19
click at [439, 482] on span "Select an option" at bounding box center [435, 485] width 19 height 19
click at [439, 482] on input "Select an option" at bounding box center [435, 485] width 19 height 19
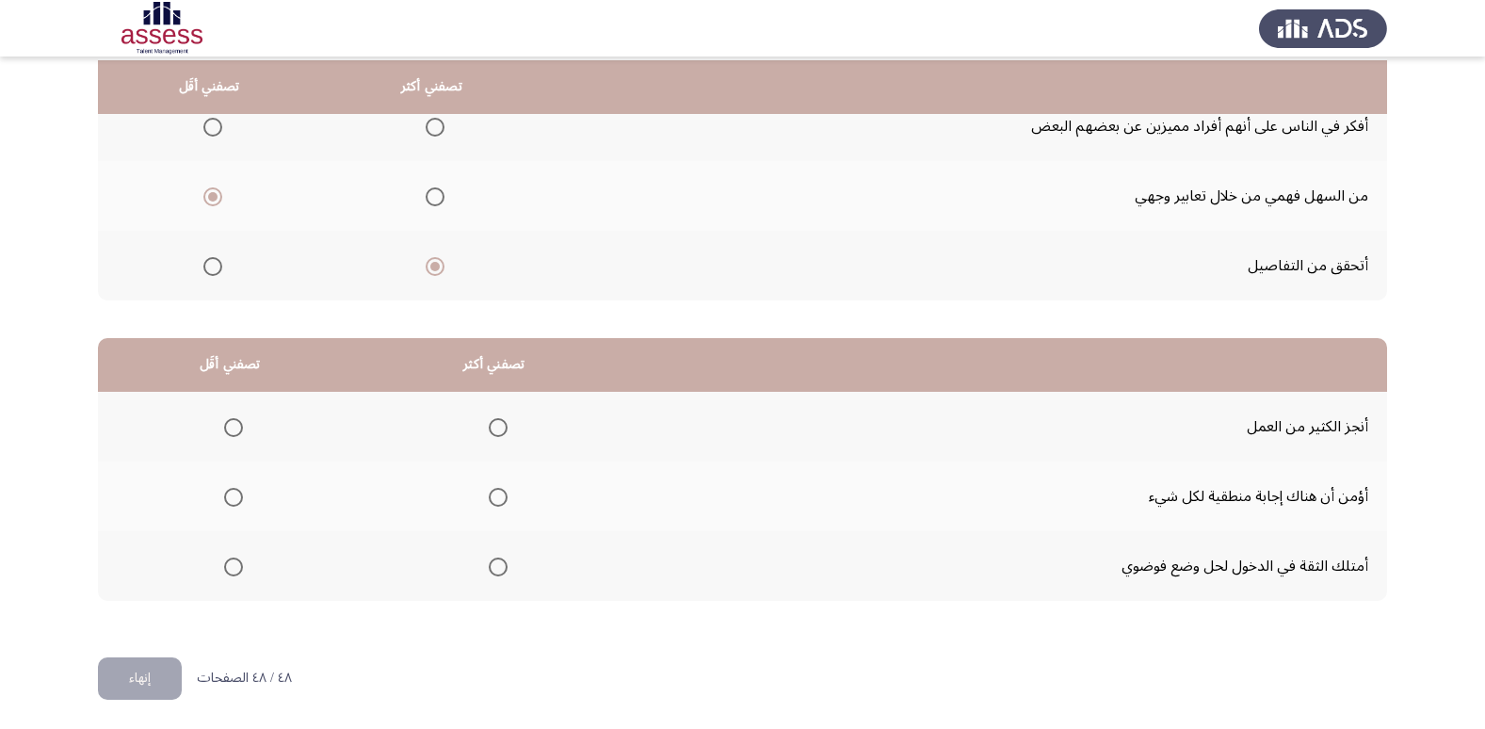
scroll to position [222, 0]
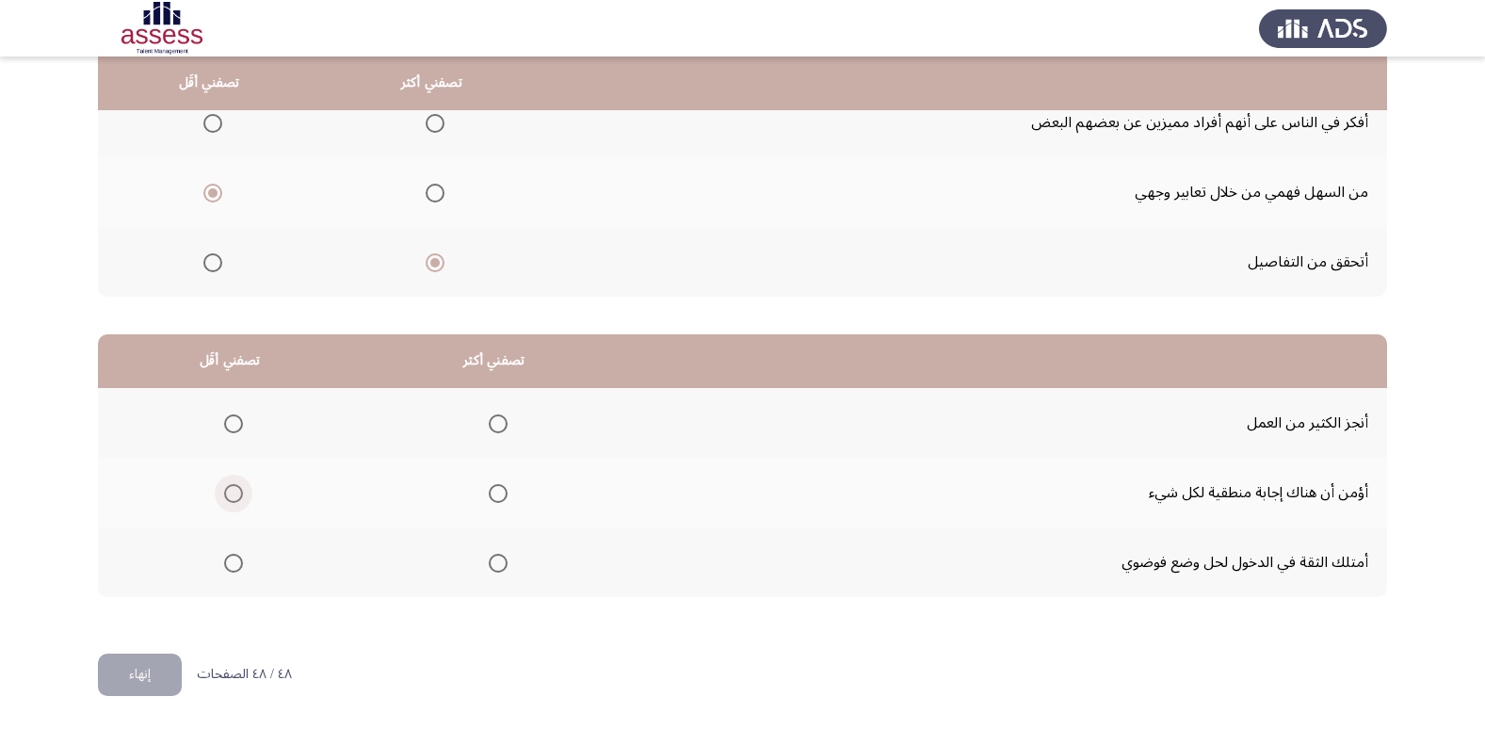
click at [238, 493] on span "Select an option" at bounding box center [233, 493] width 19 height 19
click at [238, 493] on input "Select an option" at bounding box center [233, 493] width 19 height 19
click at [492, 431] on span "Select an option" at bounding box center [498, 423] width 19 height 19
click at [492, 431] on input "Select an option" at bounding box center [498, 423] width 19 height 19
click at [162, 669] on button "إنهاء" at bounding box center [140, 674] width 84 height 42
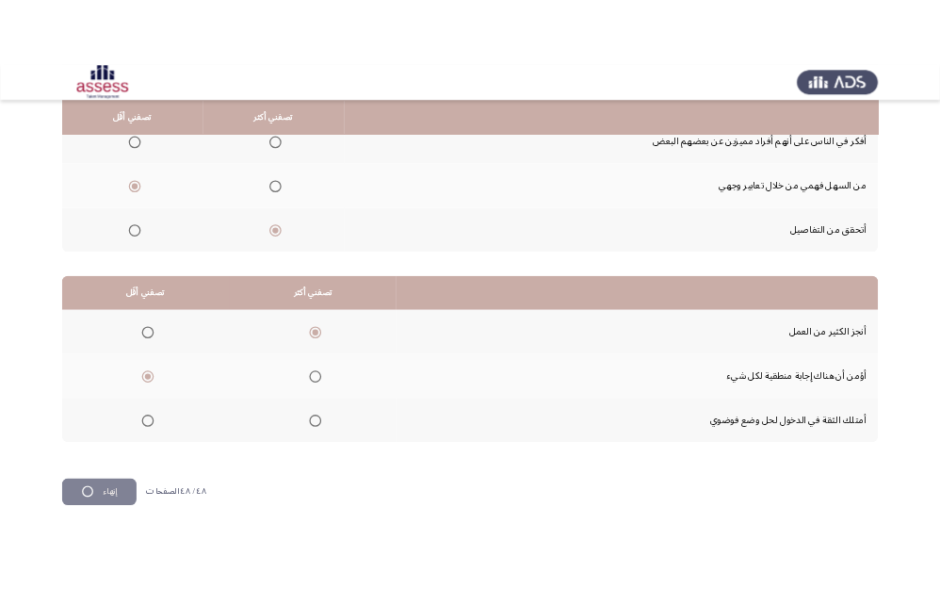
scroll to position [0, 0]
